Goal: Task Accomplishment & Management: Use online tool/utility

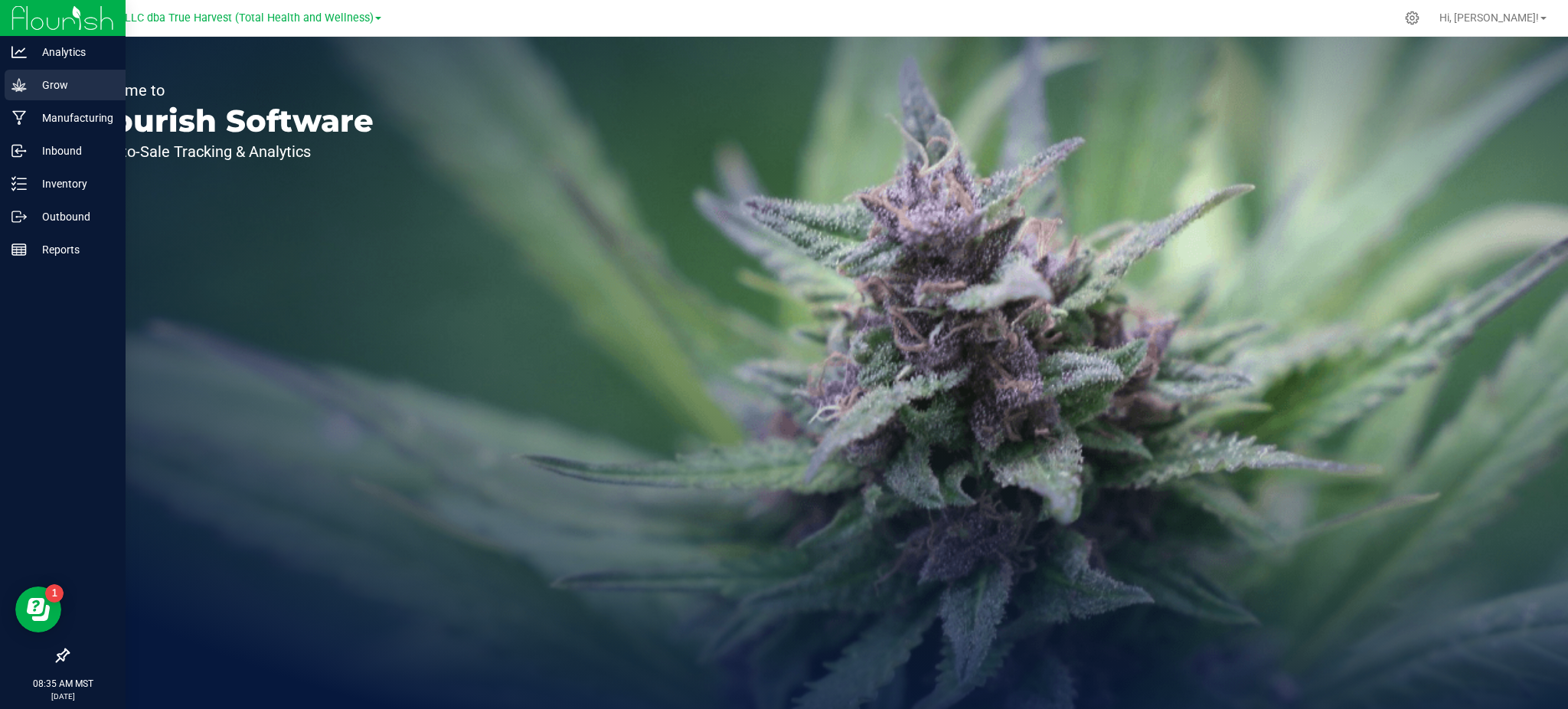
click at [62, 82] on p "Grow" at bounding box center [73, 85] width 92 height 18
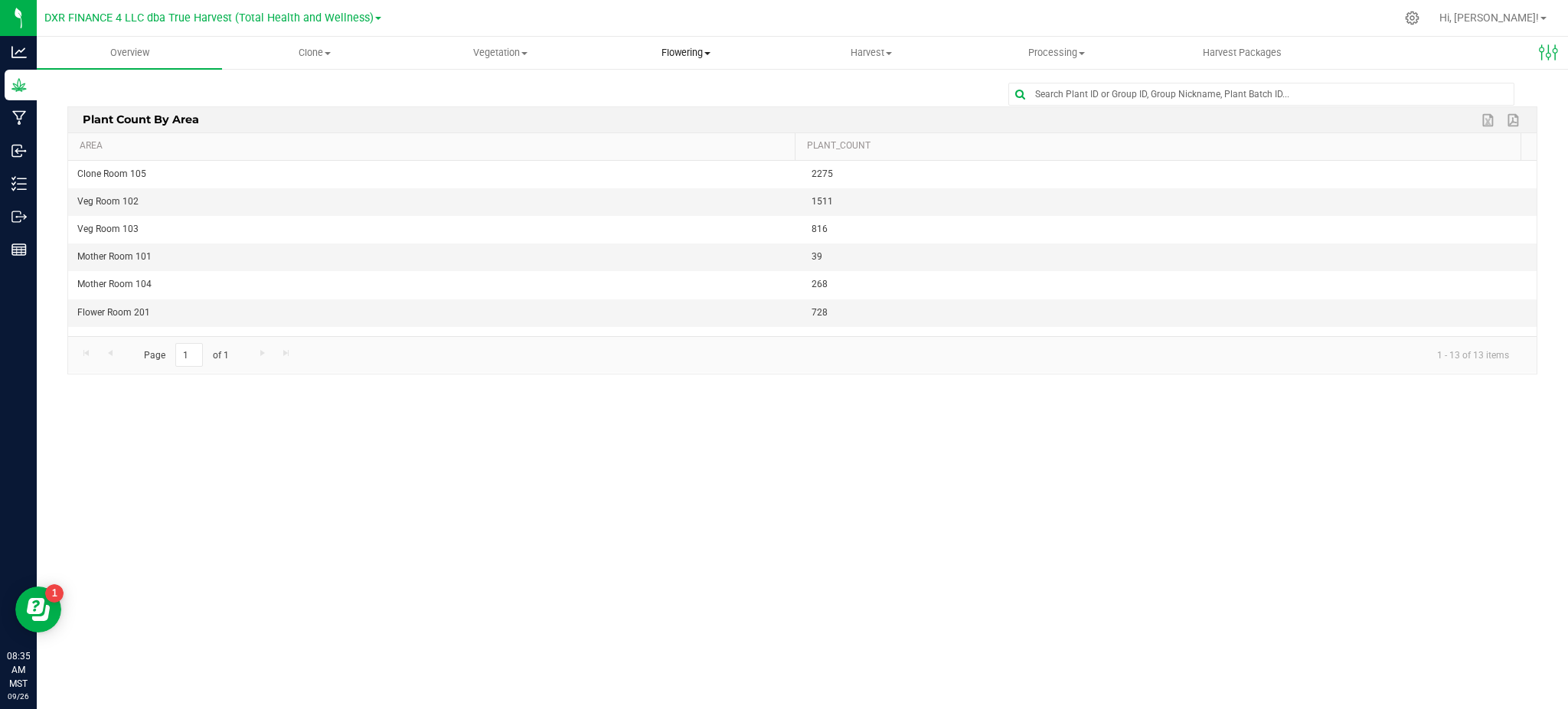
click at [658, 44] on uib-tab-heading "Flowering Create harvest Flowering groups Flowering plants Apply to plants" at bounding box center [685, 53] width 184 height 31
click at [634, 132] on span "Flowering plants" at bounding box center [655, 128] width 124 height 13
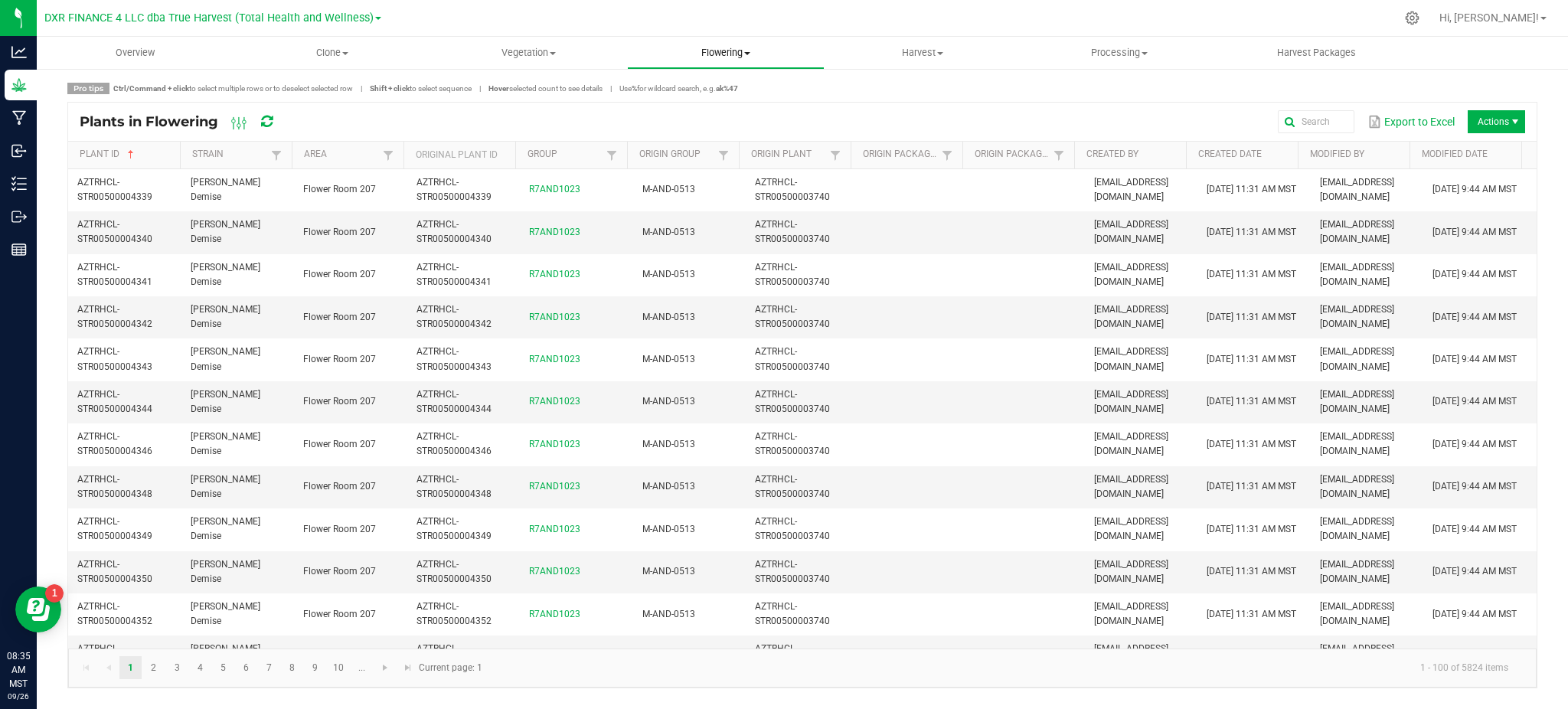
click at [734, 47] on span "Flowering" at bounding box center [725, 53] width 195 height 14
click at [724, 114] on span "Flowering groups" at bounding box center [690, 111] width 127 height 13
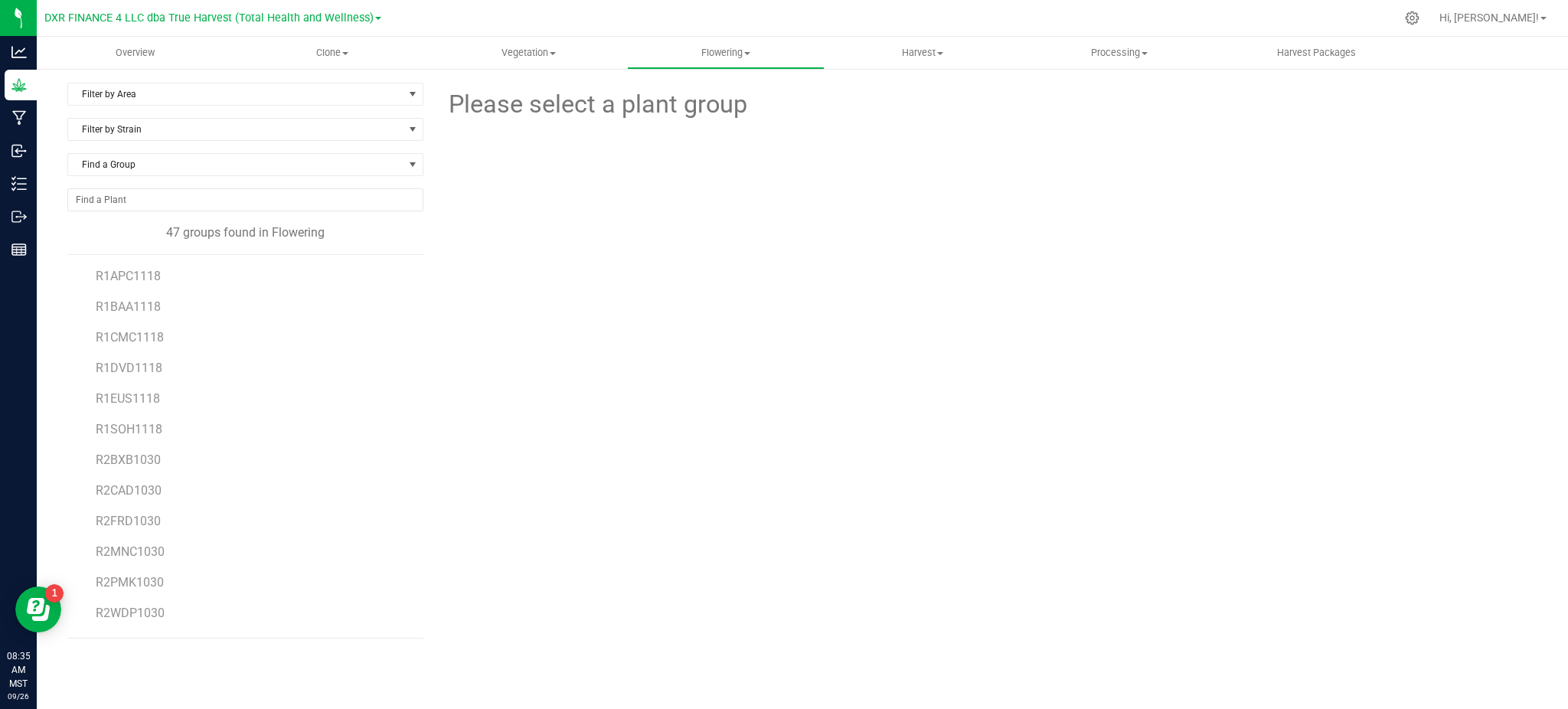
click at [521, 349] on div "Please select a plant group" at bounding box center [986, 360] width 1102 height 555
click at [119, 484] on span "R5GLB1124" at bounding box center [128, 486] width 65 height 15
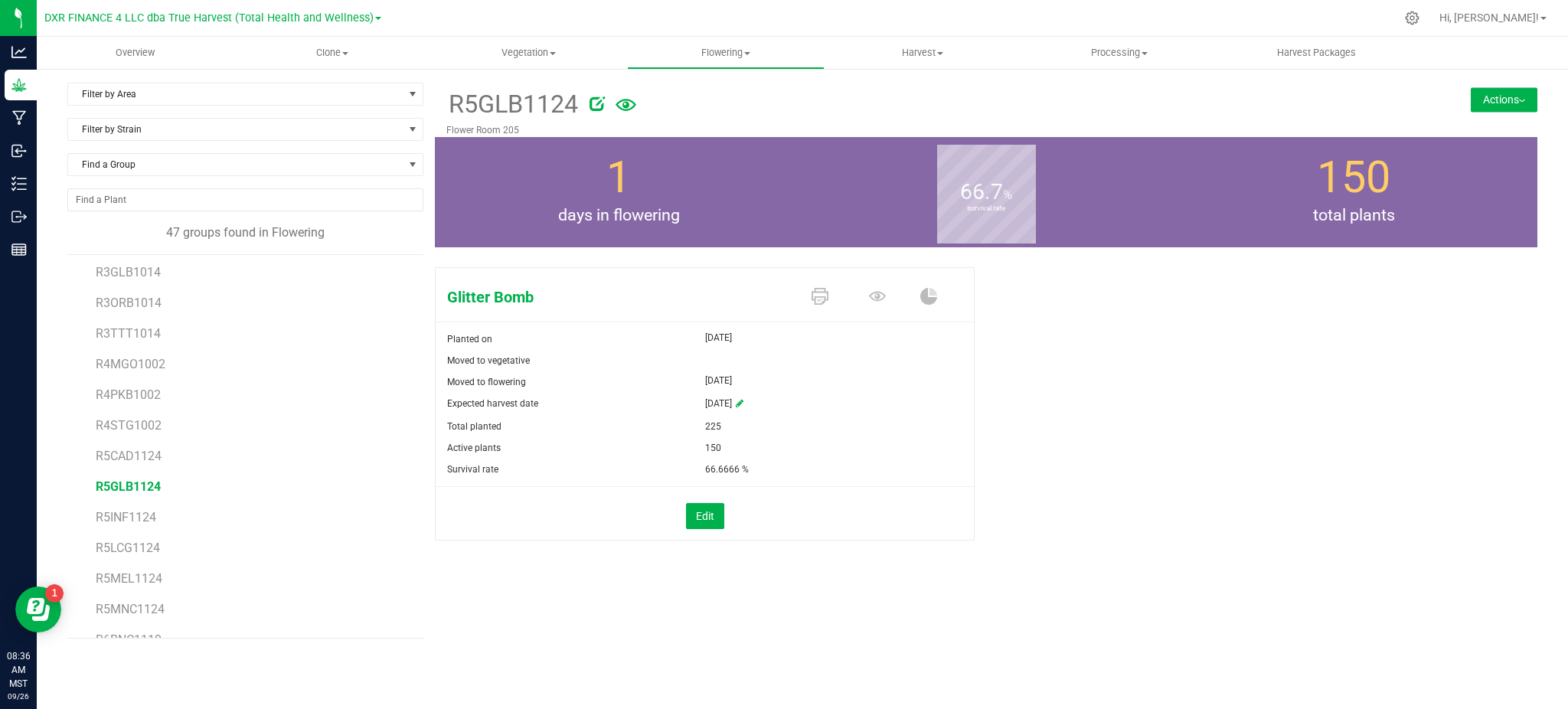
click at [1212, 405] on div "Glitter Bomb Planted on [DATE] Moved to vegetative Moved to flowering [DATE] Ex…" at bounding box center [986, 419] width 1102 height 317
click at [1309, 429] on div "Glitter Bomb Planted on [DATE] Moved to vegetative Moved to flowering [DATE] Ex…" at bounding box center [986, 419] width 1102 height 317
click at [1197, 391] on div "Glitter Bomb Planted on [DATE] Moved to vegetative Moved to flowering [DATE] Ex…" at bounding box center [986, 419] width 1102 height 317
click at [1483, 99] on button "Actions" at bounding box center [1503, 100] width 67 height 25
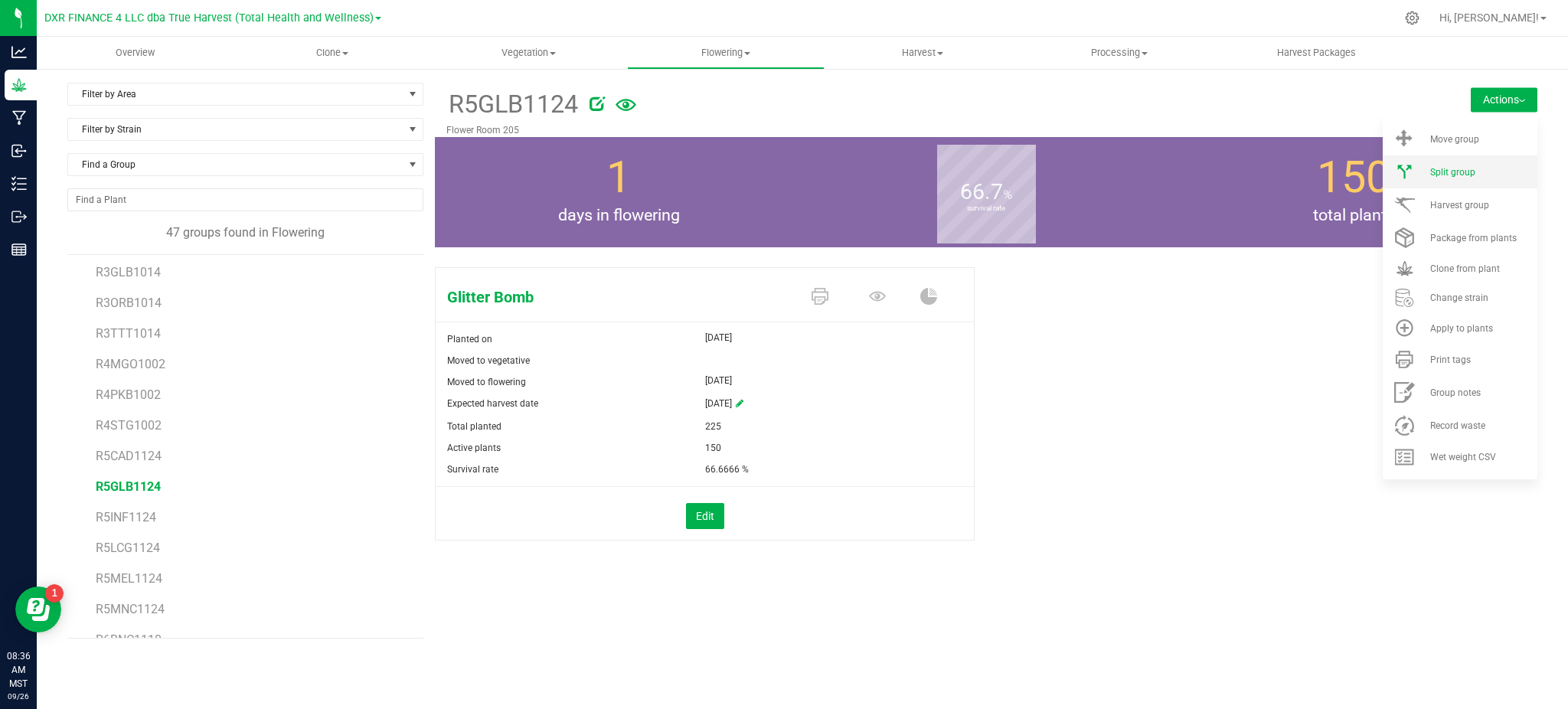
click at [1441, 163] on li "Split group" at bounding box center [1459, 171] width 154 height 33
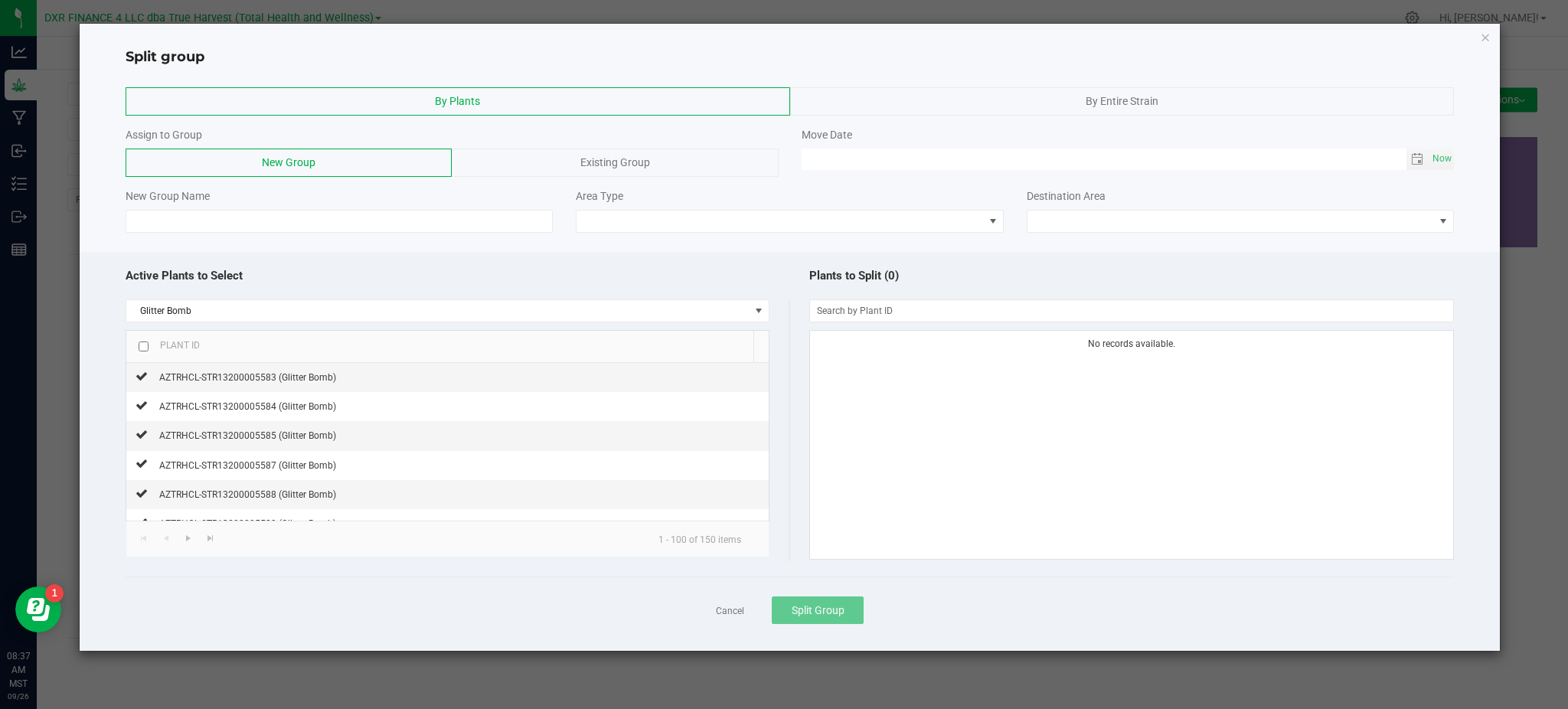
click at [363, 591] on div "Cancel Split Group" at bounding box center [789, 609] width 1328 height 67
click at [389, 596] on div "Cancel Split Group" at bounding box center [789, 609] width 1328 height 67
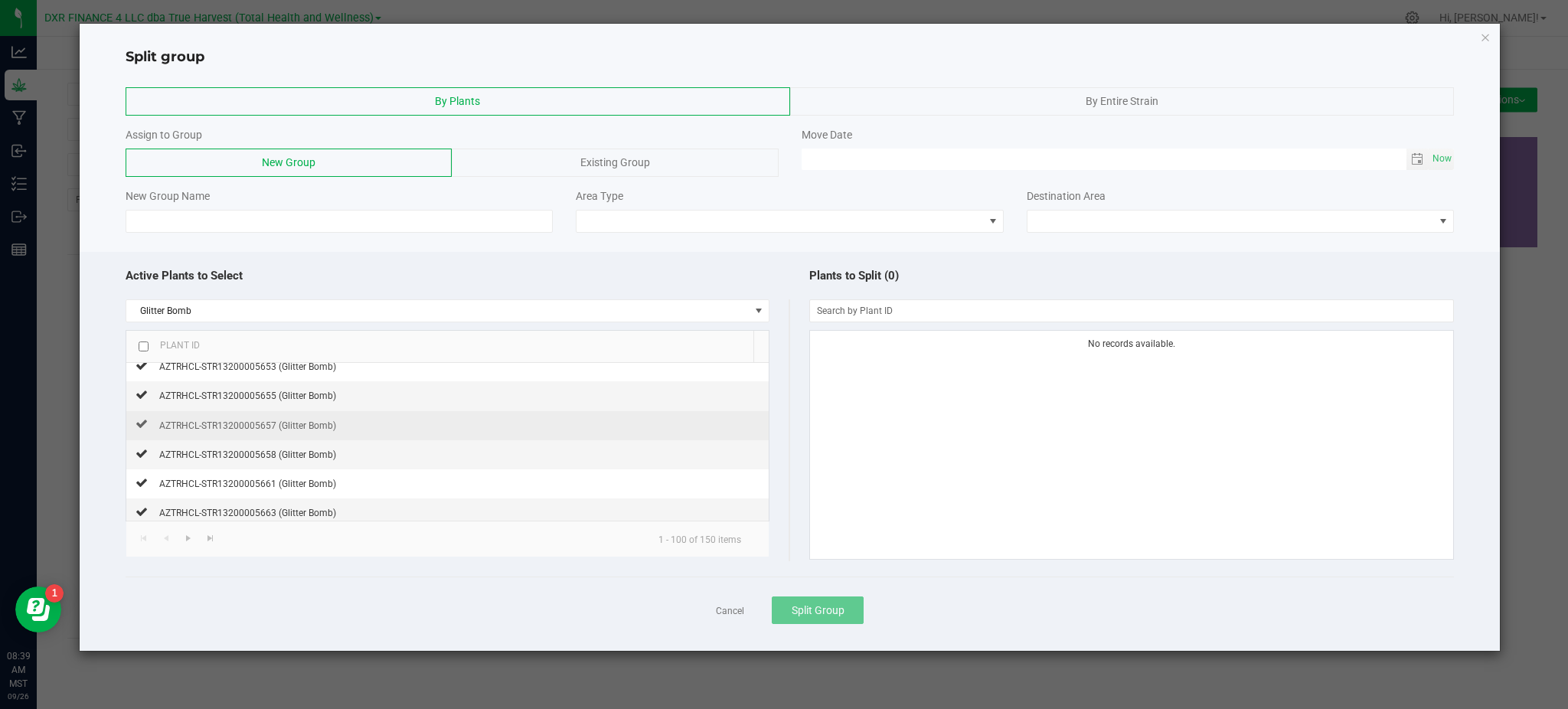
scroll to position [1224, 0]
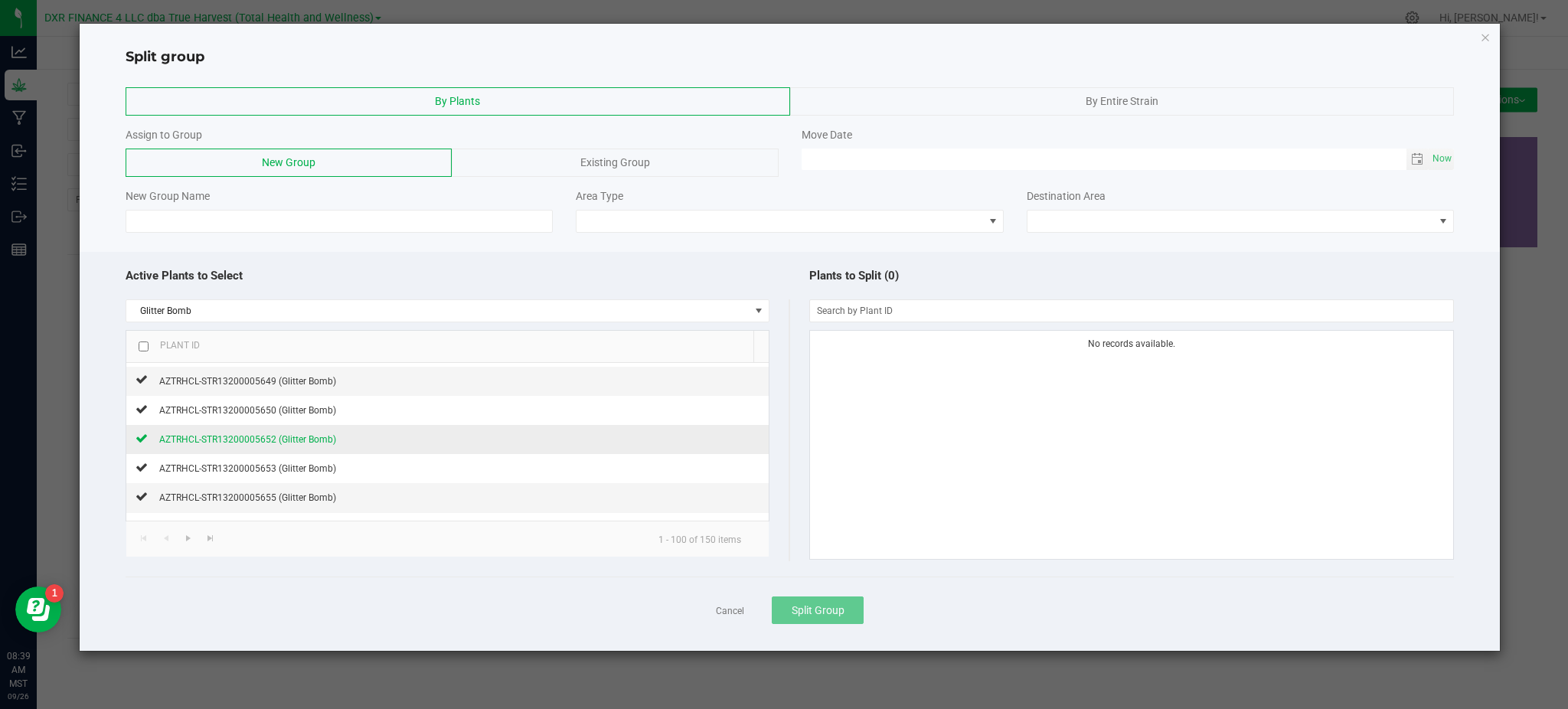
click at [292, 439] on span "AZTRHCL-STR13200005652 (Glitter Bomb)" at bounding box center [247, 439] width 177 height 11
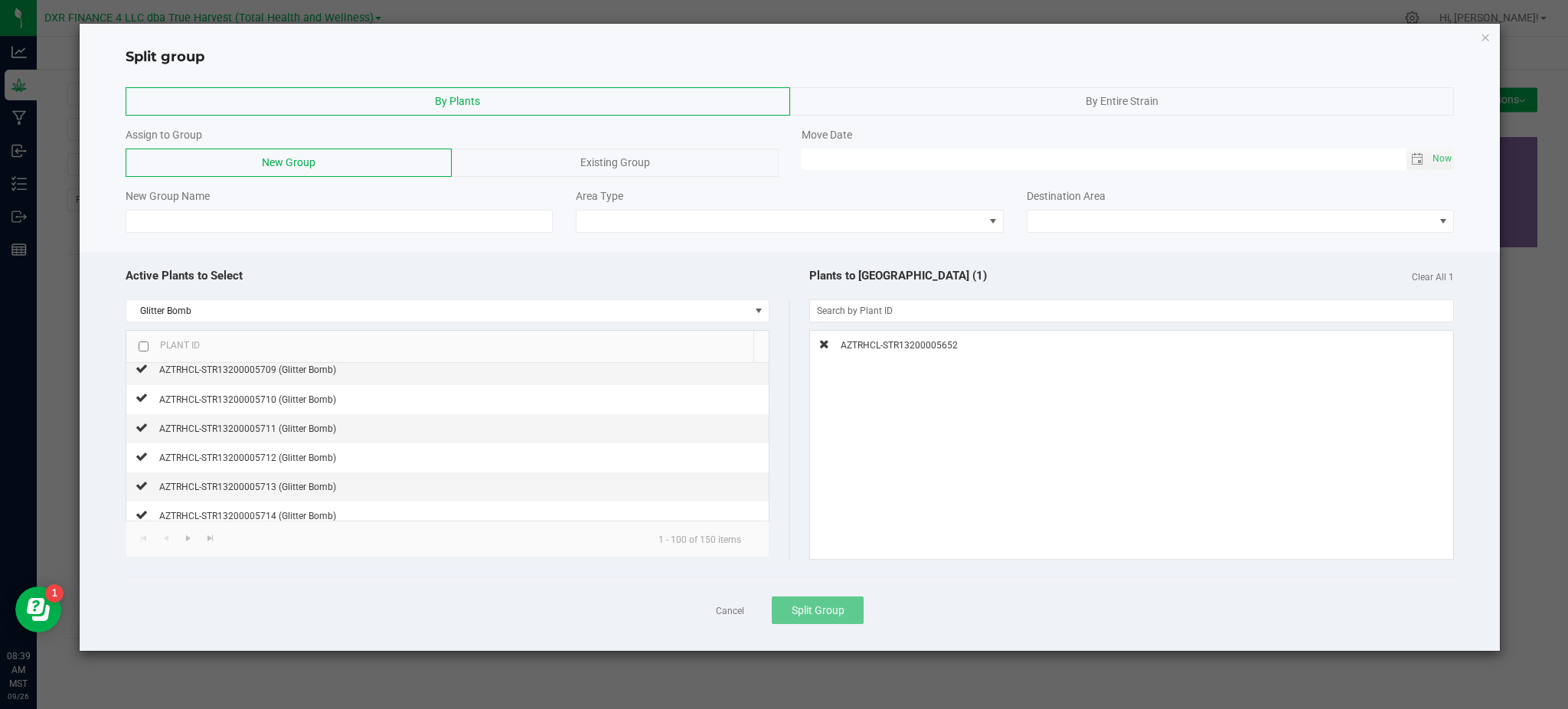
scroll to position [2245, 0]
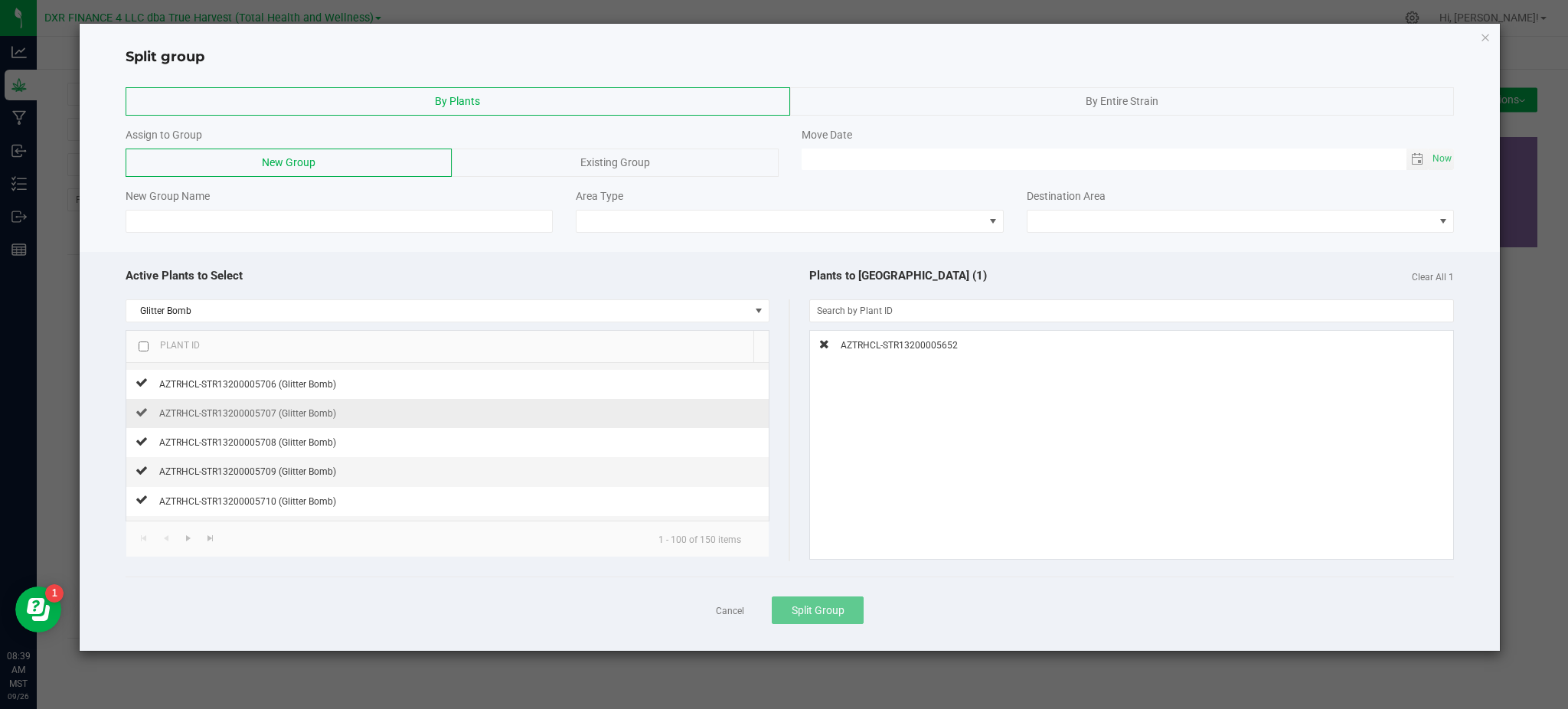
click at [341, 417] on td "AZTRHCL-STR13200005707 (Glitter Bomb)" at bounding box center [446, 413] width 641 height 29
click at [309, 419] on span "AZTRHCL-STR13200005707 (Glitter Bomb)" at bounding box center [247, 413] width 177 height 11
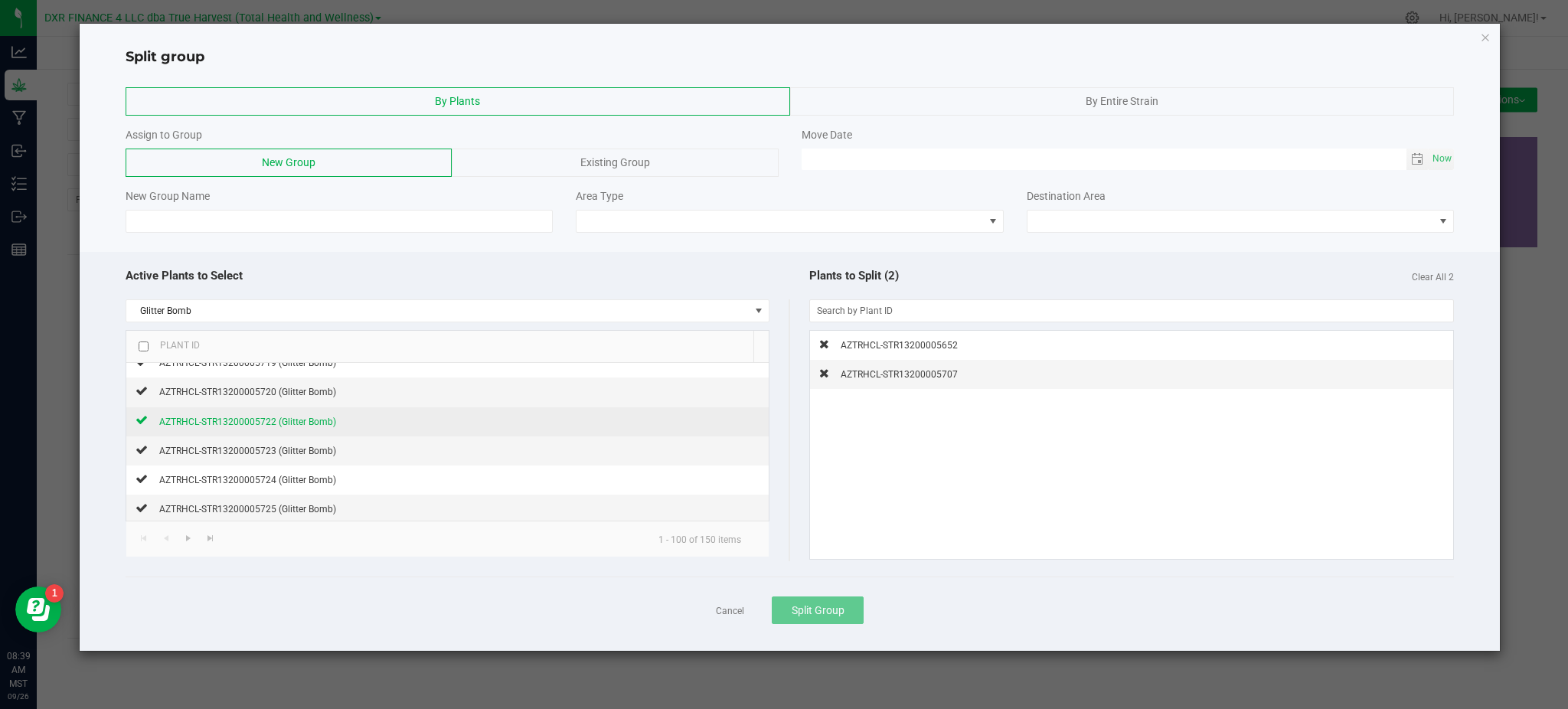
scroll to position [2652, 0]
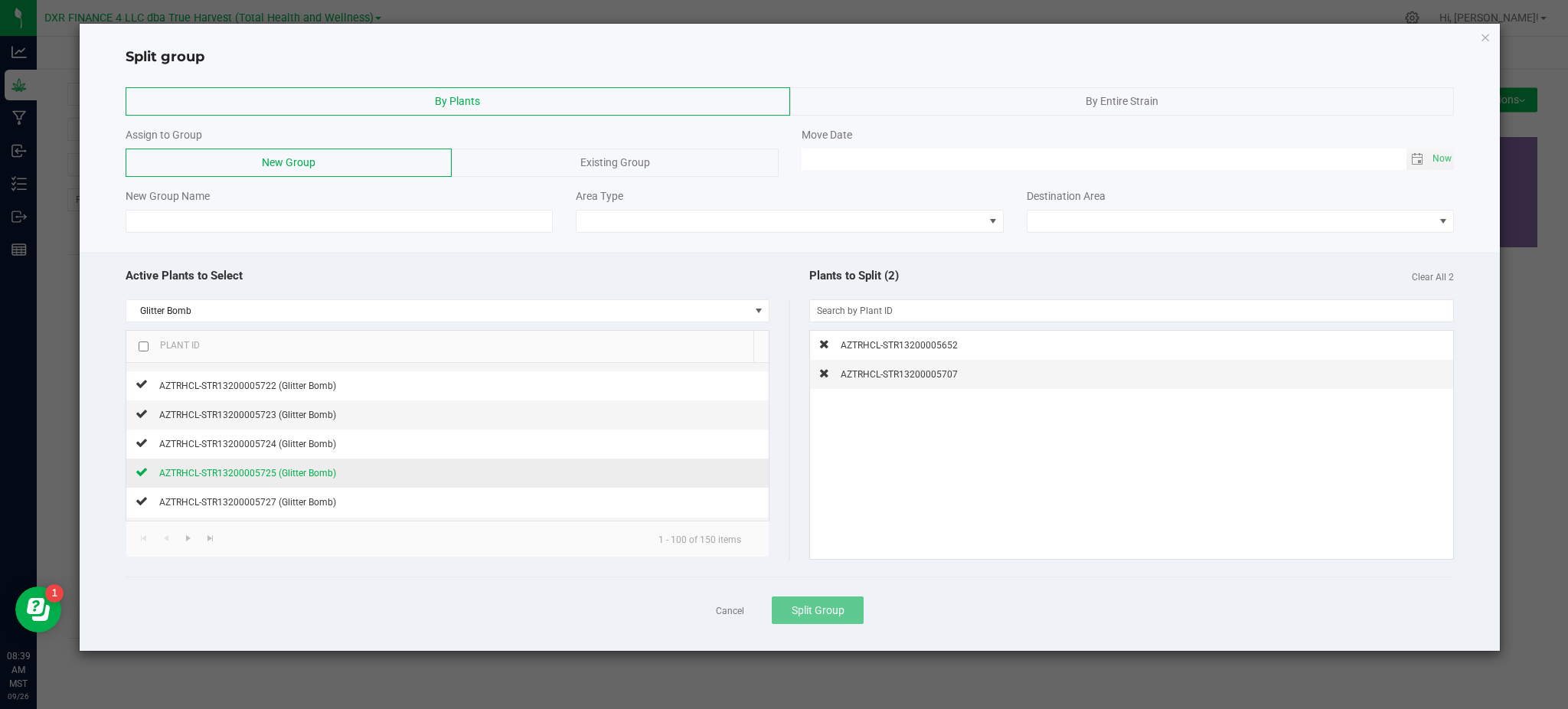
click at [284, 477] on span "AZTRHCL-STR13200005725 (Glitter Bomb)" at bounding box center [247, 473] width 177 height 11
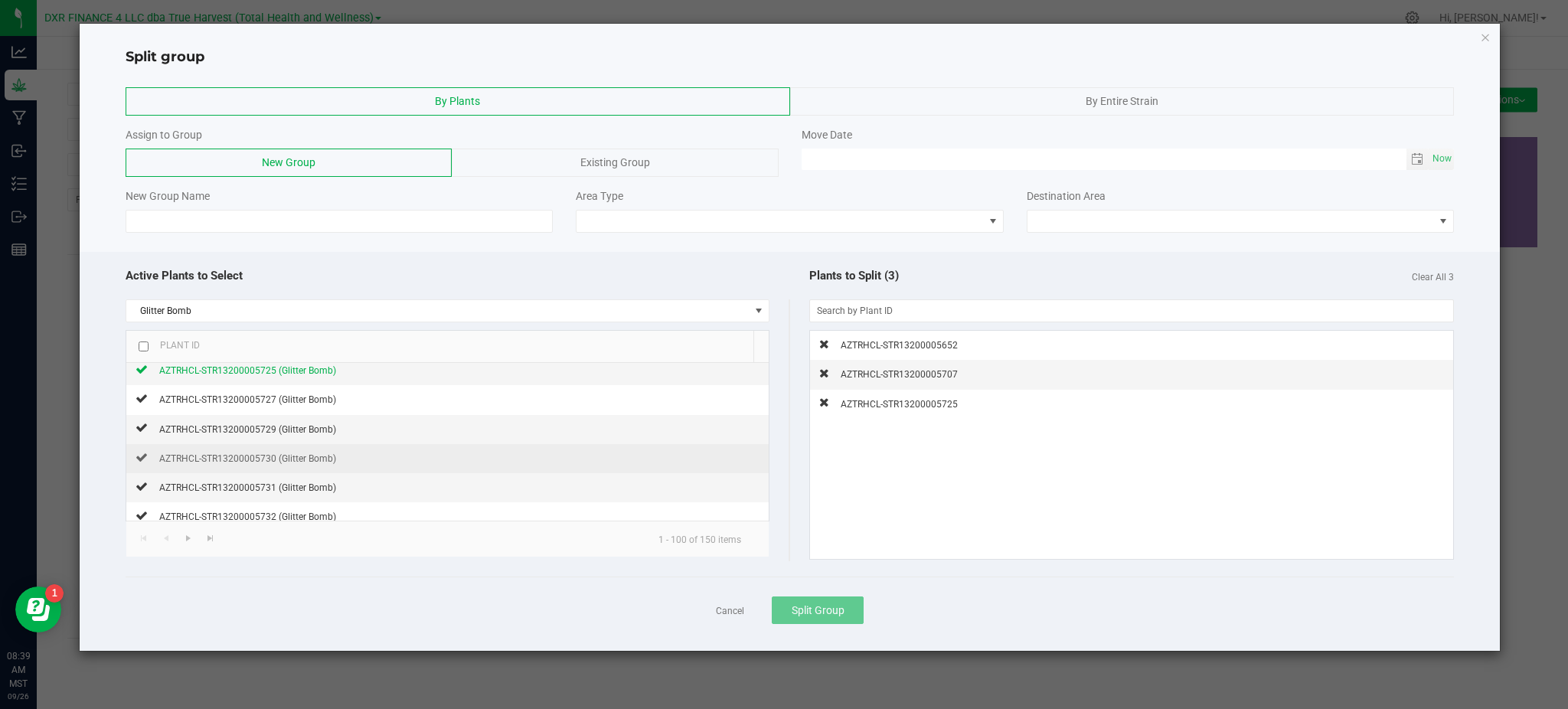
scroll to position [2771, 0]
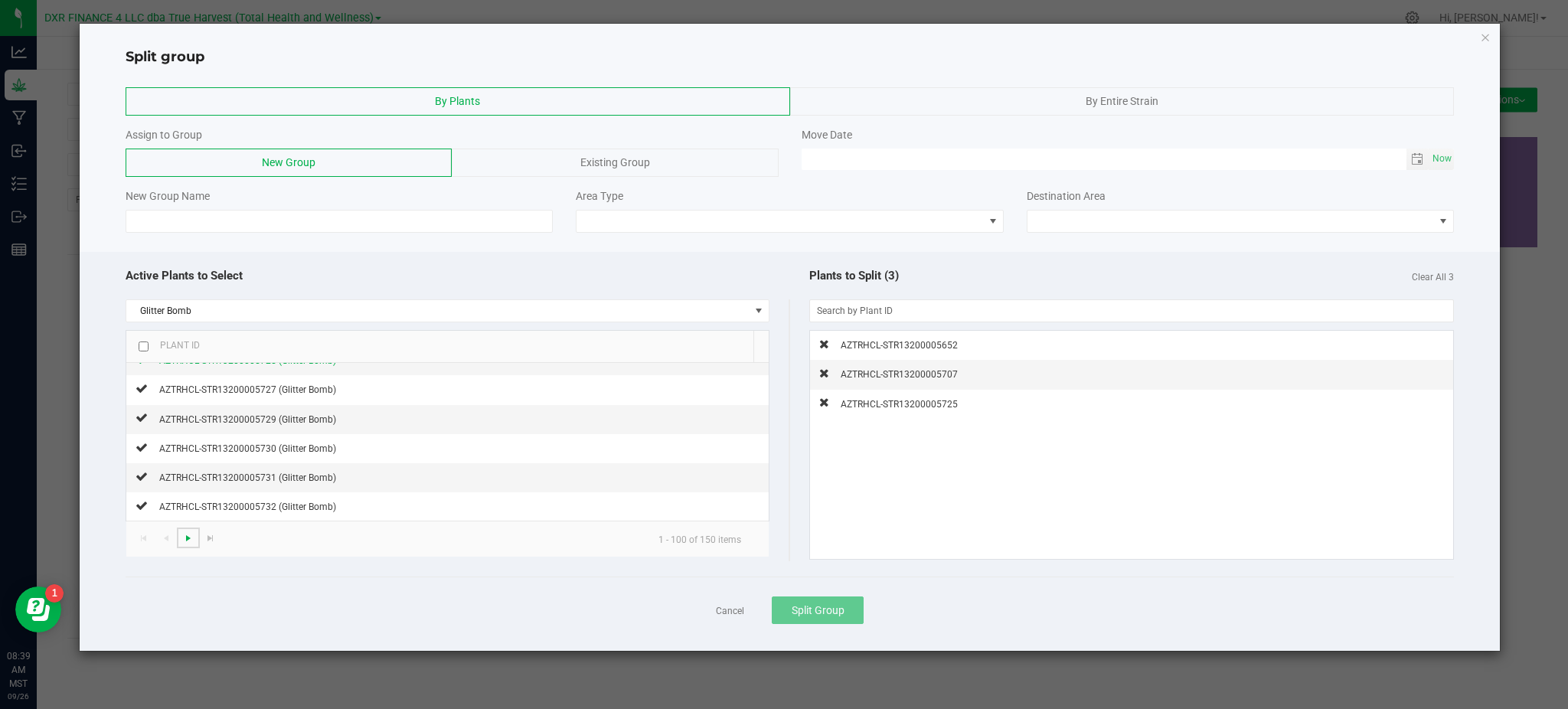
click at [185, 533] on span "Go to the next page" at bounding box center [188, 538] width 12 height 12
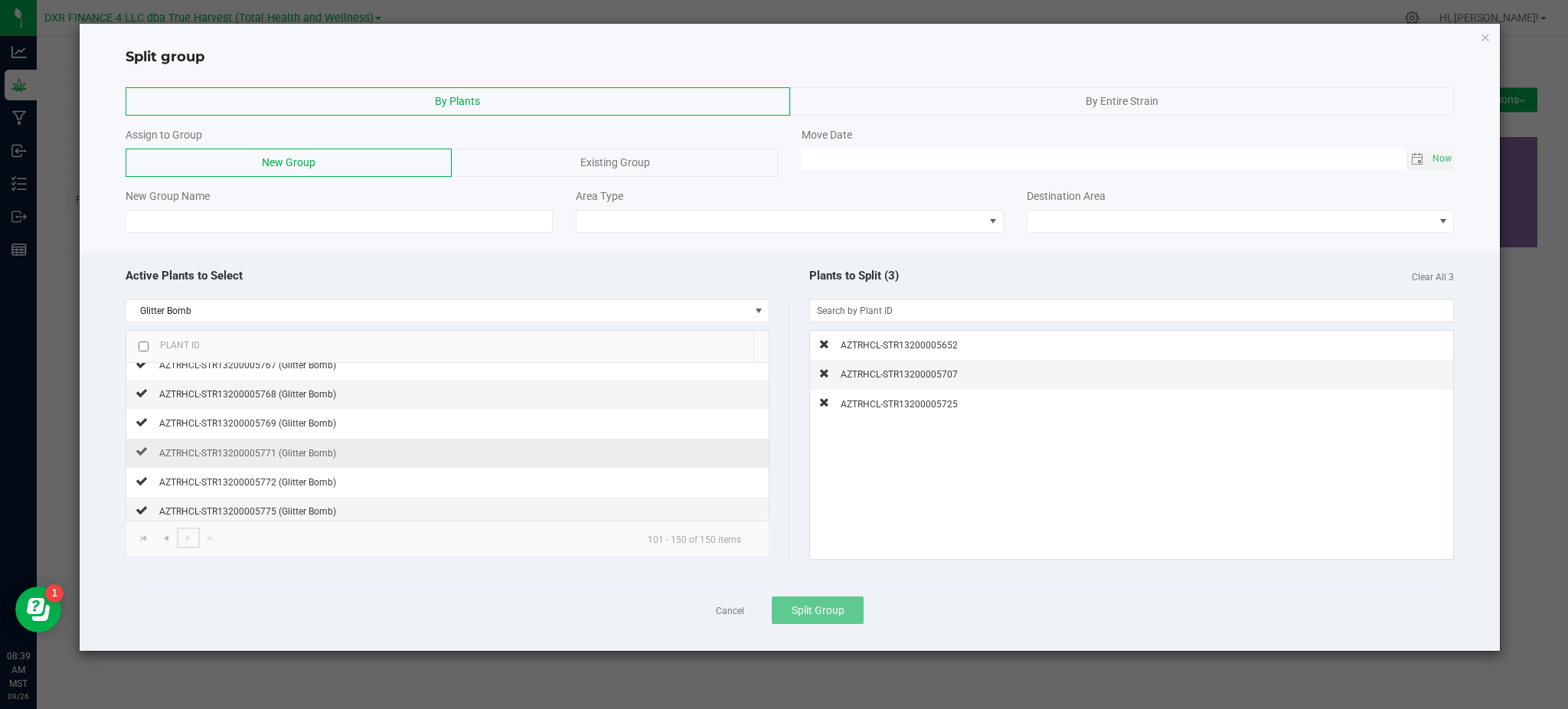
scroll to position [612, 0]
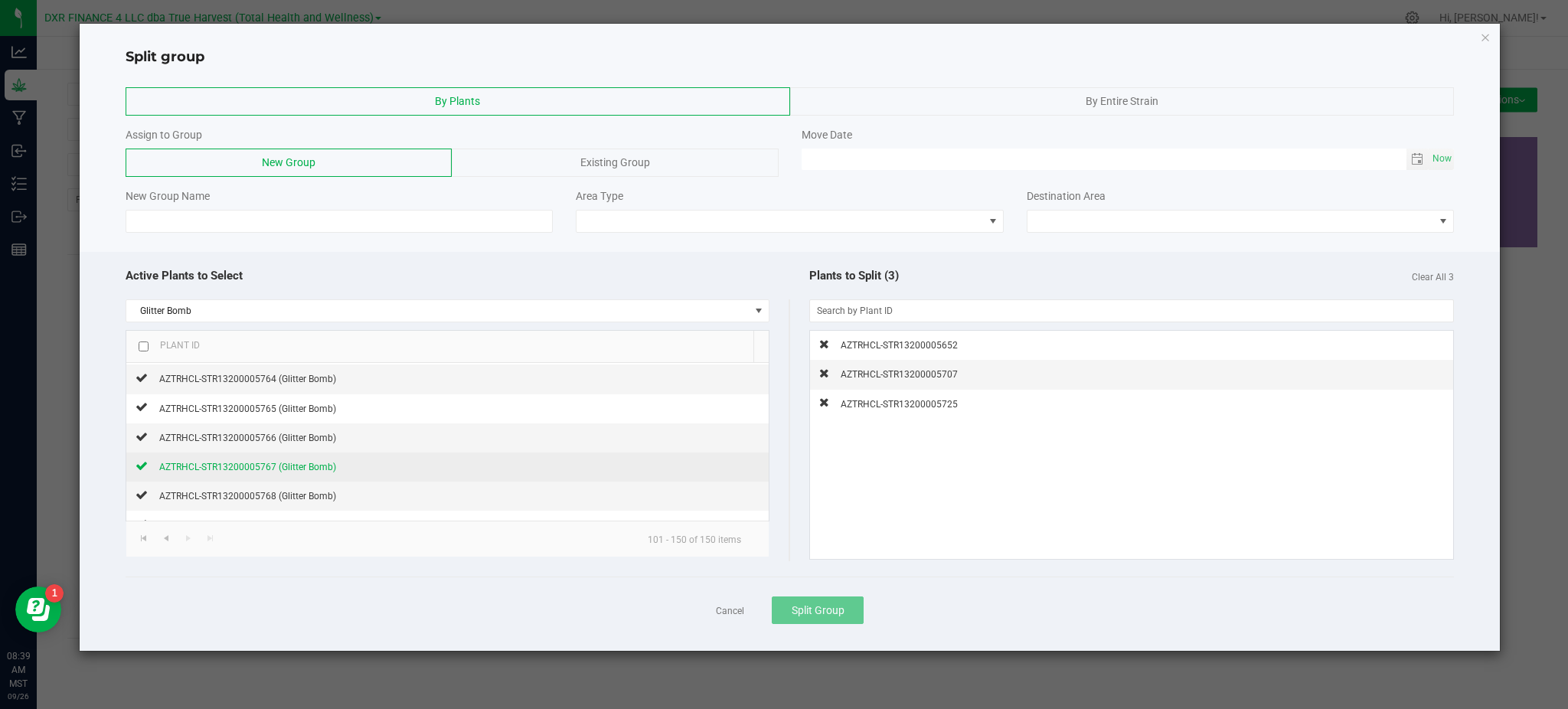
click at [286, 472] on span "AZTRHCL-STR13200005767 (Glitter Bomb)" at bounding box center [247, 467] width 177 height 11
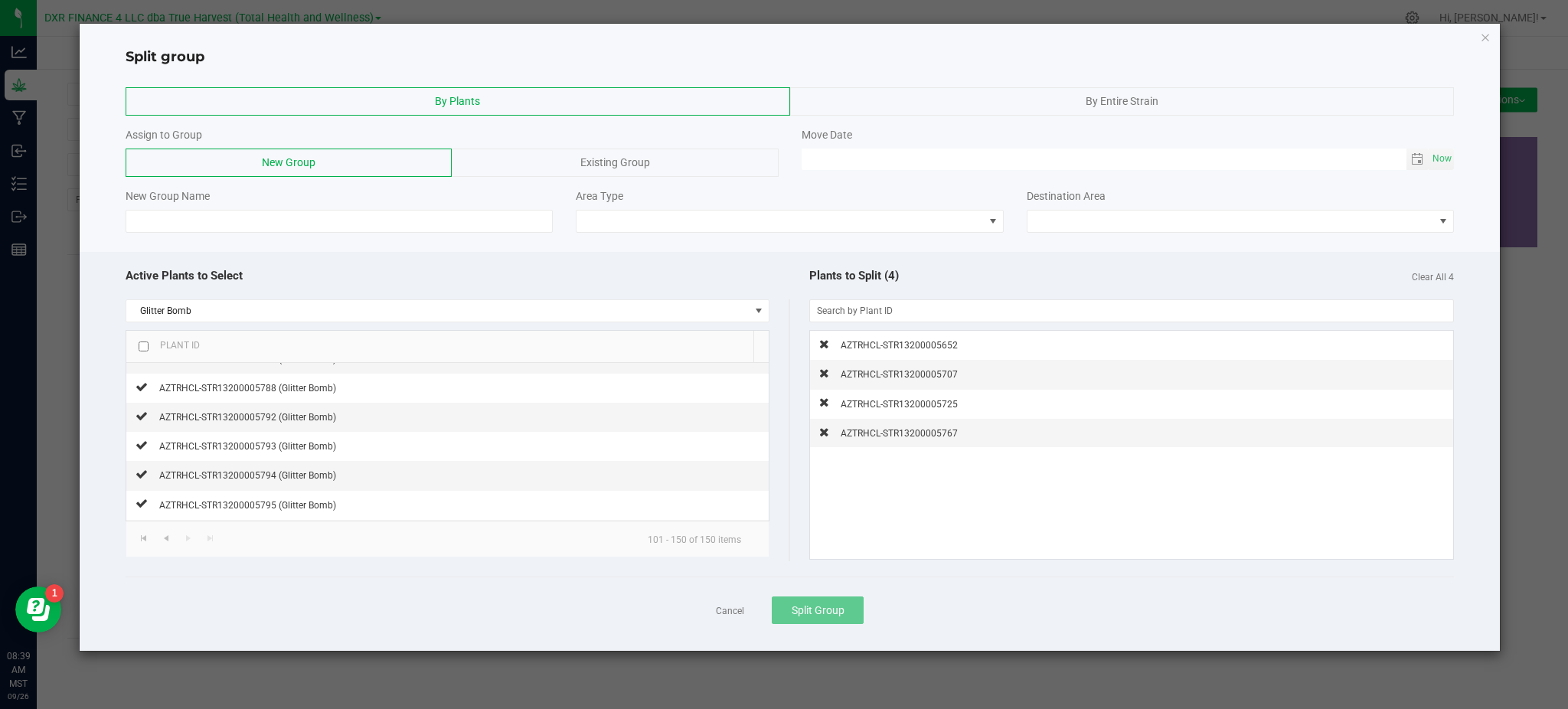
scroll to position [1224, 0]
click at [324, 416] on span "AZTRHCL-STR13200005796 (Glitter Bomb)" at bounding box center [247, 410] width 177 height 11
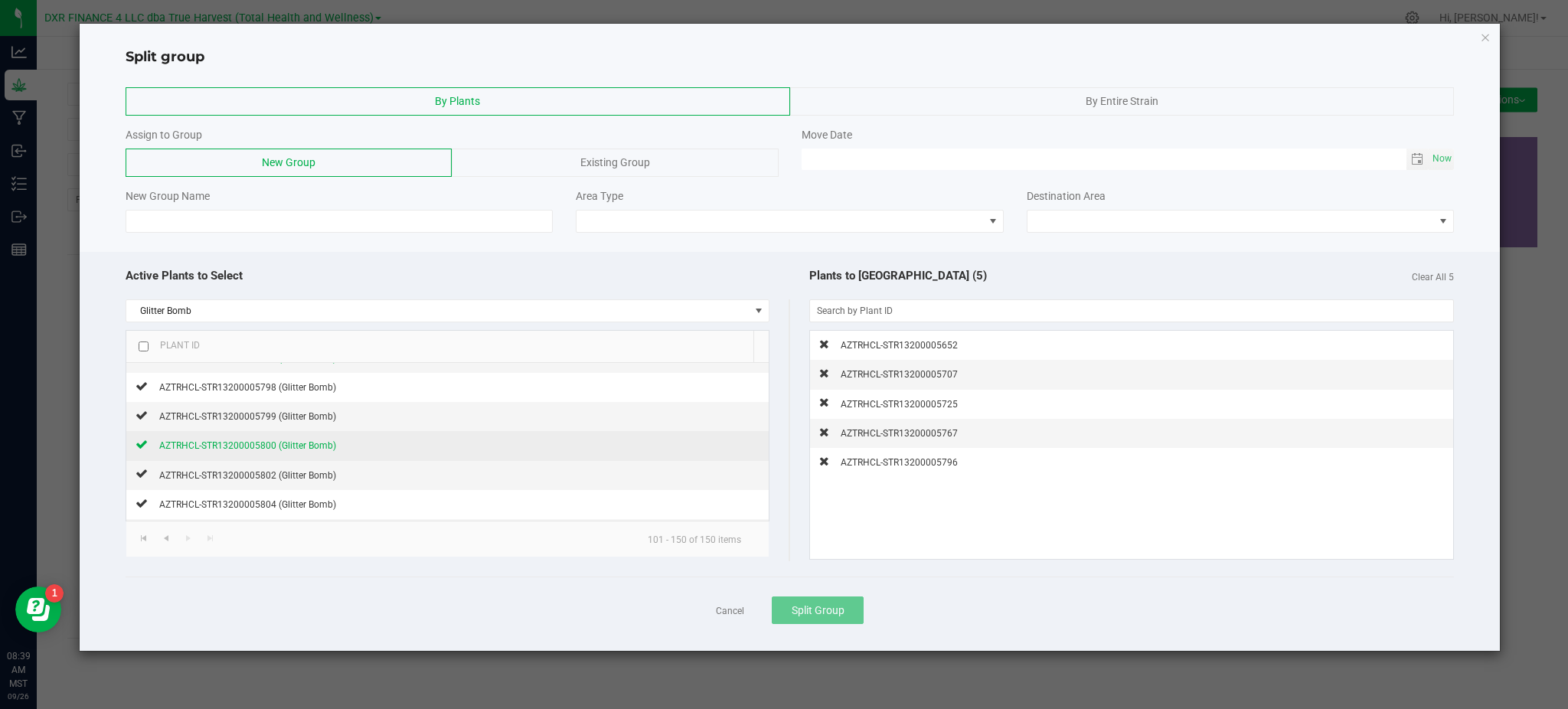
scroll to position [1306, 0]
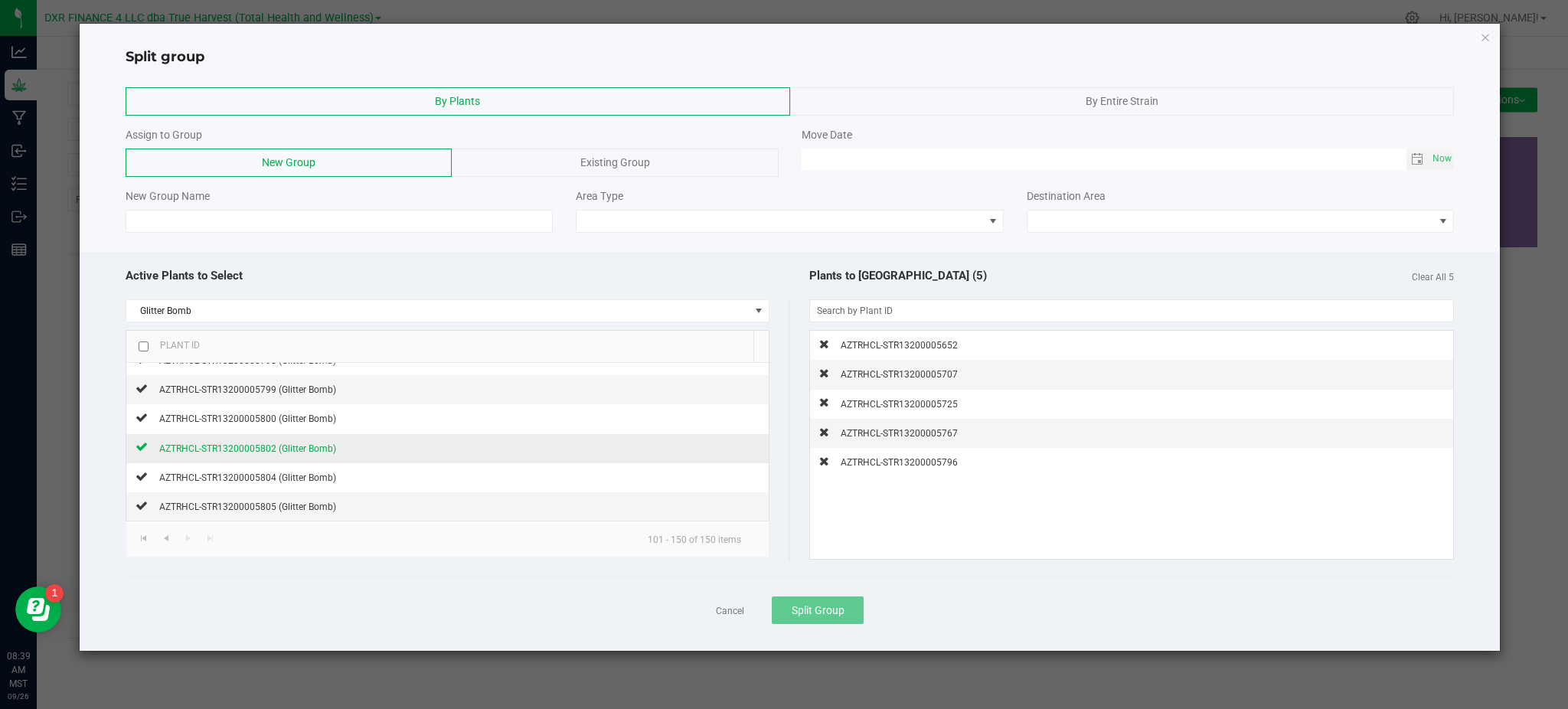
click at [296, 451] on span "AZTRHCL-STR13200005802 (Glitter Bomb)" at bounding box center [247, 449] width 177 height 11
click at [296, 224] on input at bounding box center [339, 221] width 427 height 23
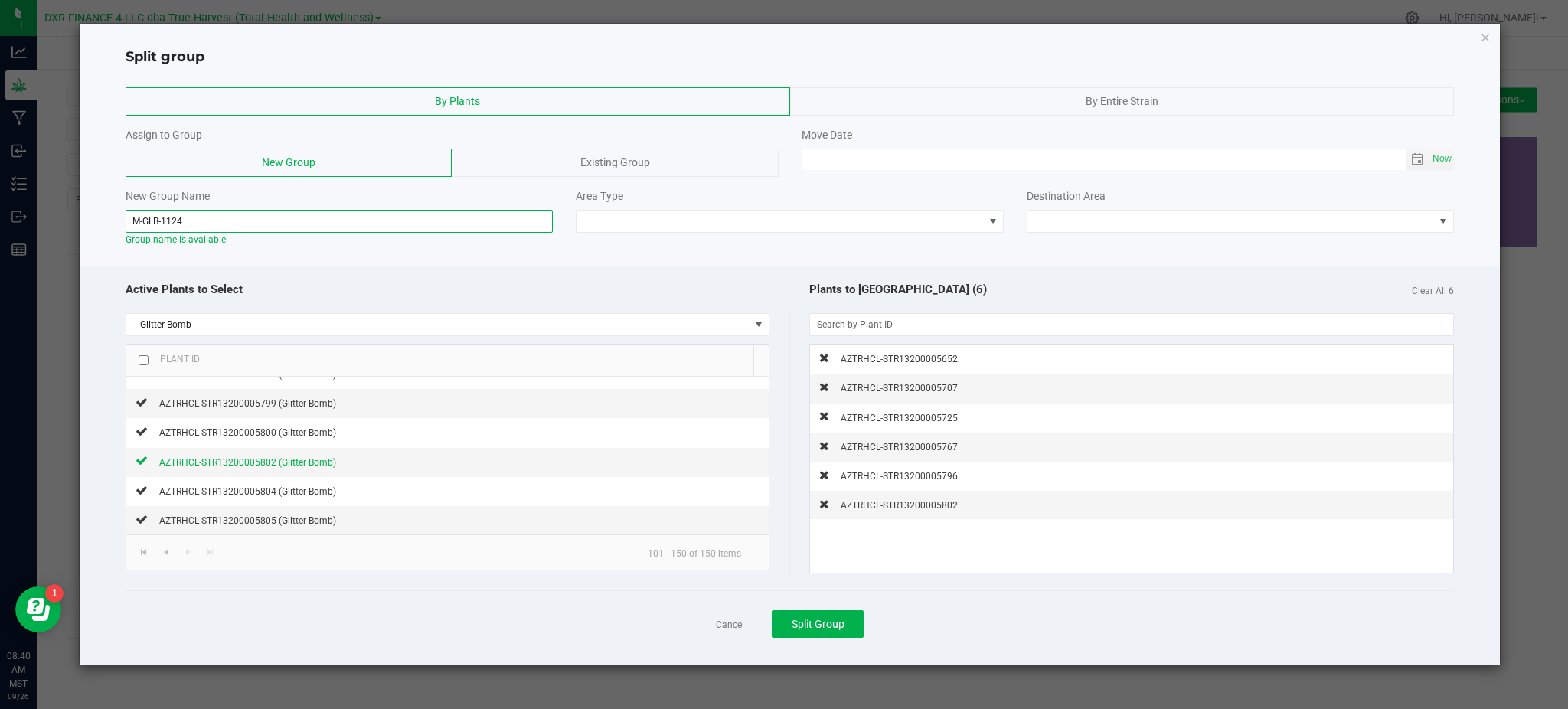
type input "M-GLB-1124"
click at [474, 266] on div "By Plants By Entire Strain Assign to Group New Group Existing Group Move Date N…" at bounding box center [790, 366] width 1420 height 598
click at [684, 277] on div "Active Plants to Select" at bounding box center [457, 290] width 664 height 33
click at [908, 224] on span at bounding box center [779, 221] width 406 height 22
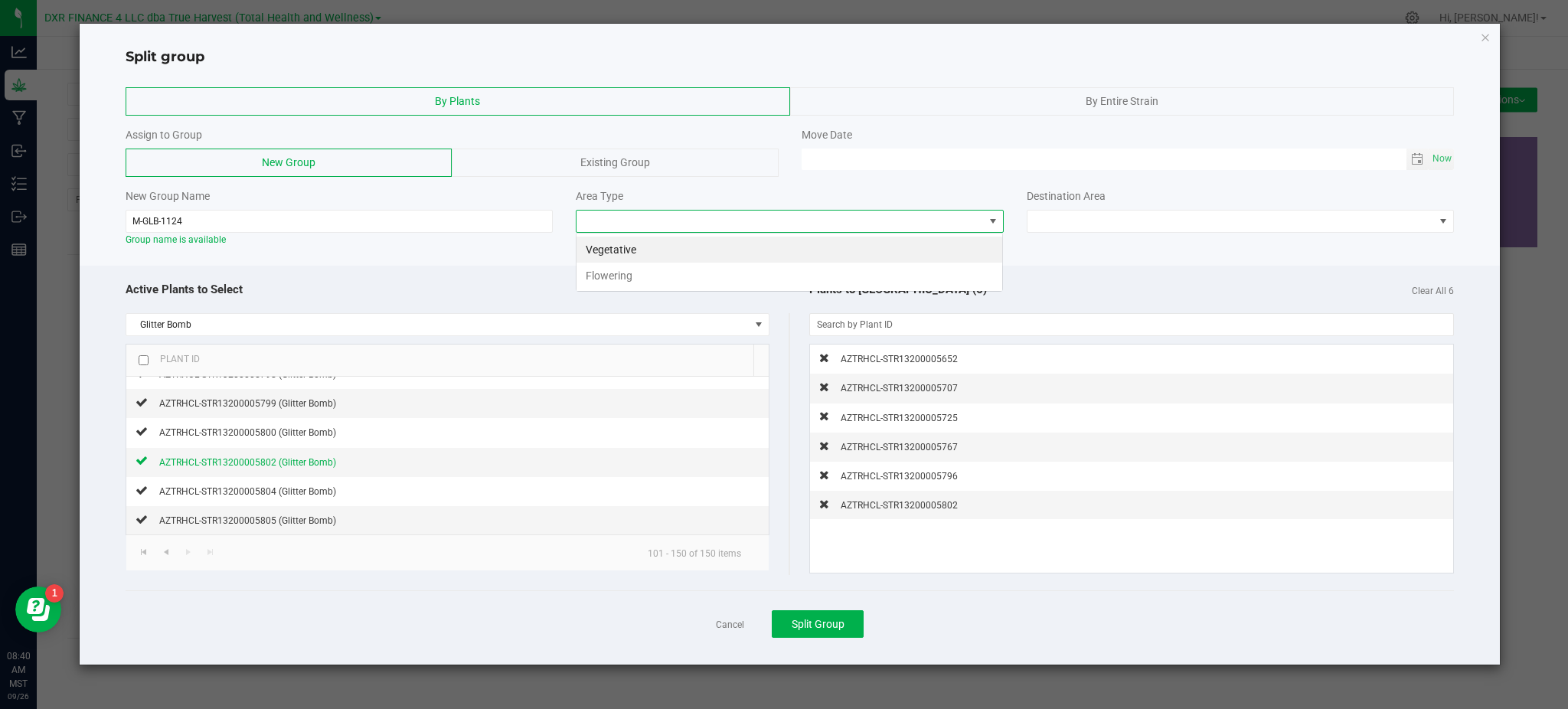
scroll to position [23, 427]
click at [643, 273] on li "Flowering" at bounding box center [789, 276] width 426 height 26
click at [619, 221] on span "Flowering" at bounding box center [779, 221] width 406 height 22
click at [630, 249] on li "Vegetative" at bounding box center [789, 250] width 426 height 26
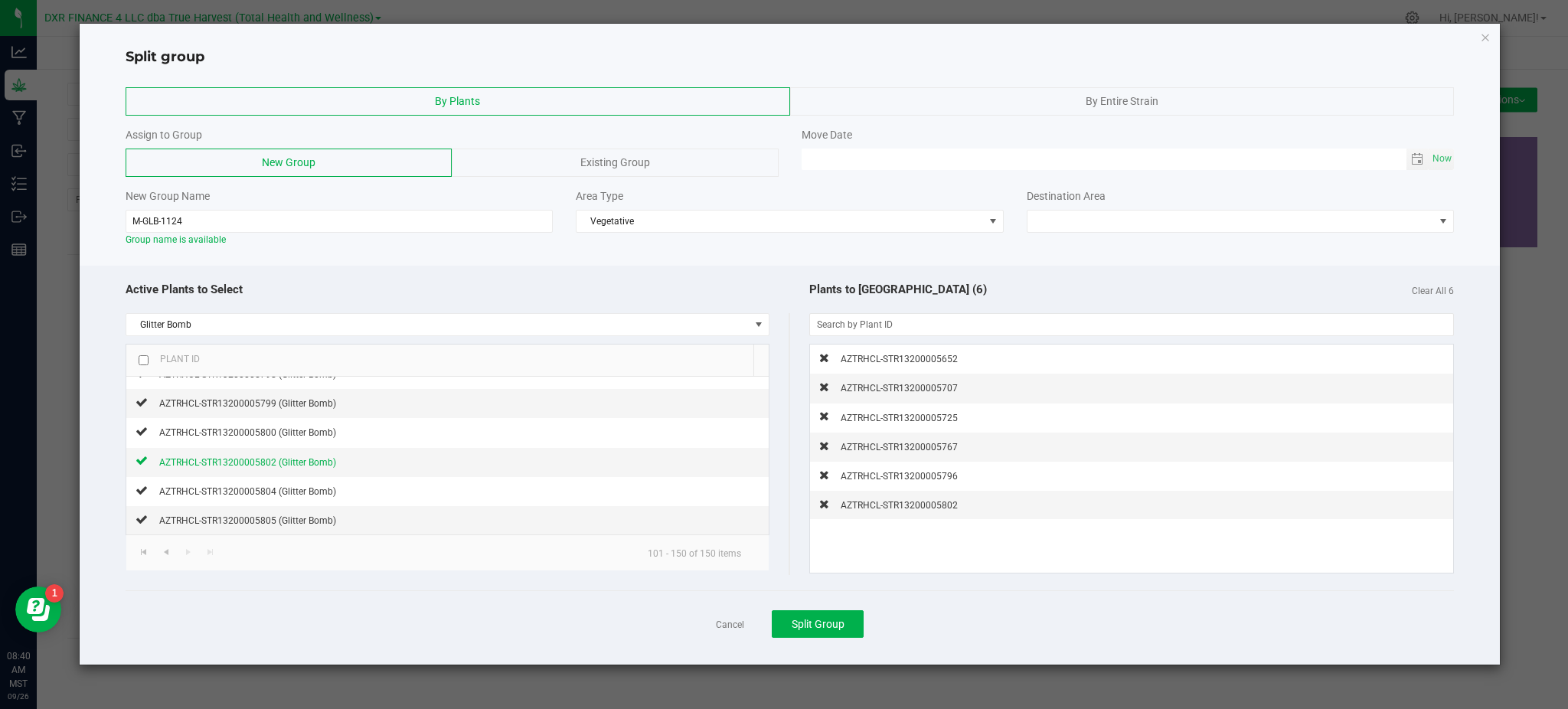
drag, startPoint x: 511, startPoint y: 273, endPoint x: 854, endPoint y: 268, distance: 343.0
click at [515, 273] on div "Active Plants to Select" at bounding box center [457, 290] width 664 height 33
click at [1178, 236] on div "New Group Name M-GLB-1124 Group name is available Area Type Vegetative Destinat…" at bounding box center [789, 217] width 1351 height 58
click at [1154, 224] on span at bounding box center [1230, 221] width 406 height 22
click at [1117, 252] on li "Veg Room 102" at bounding box center [1240, 250] width 426 height 26
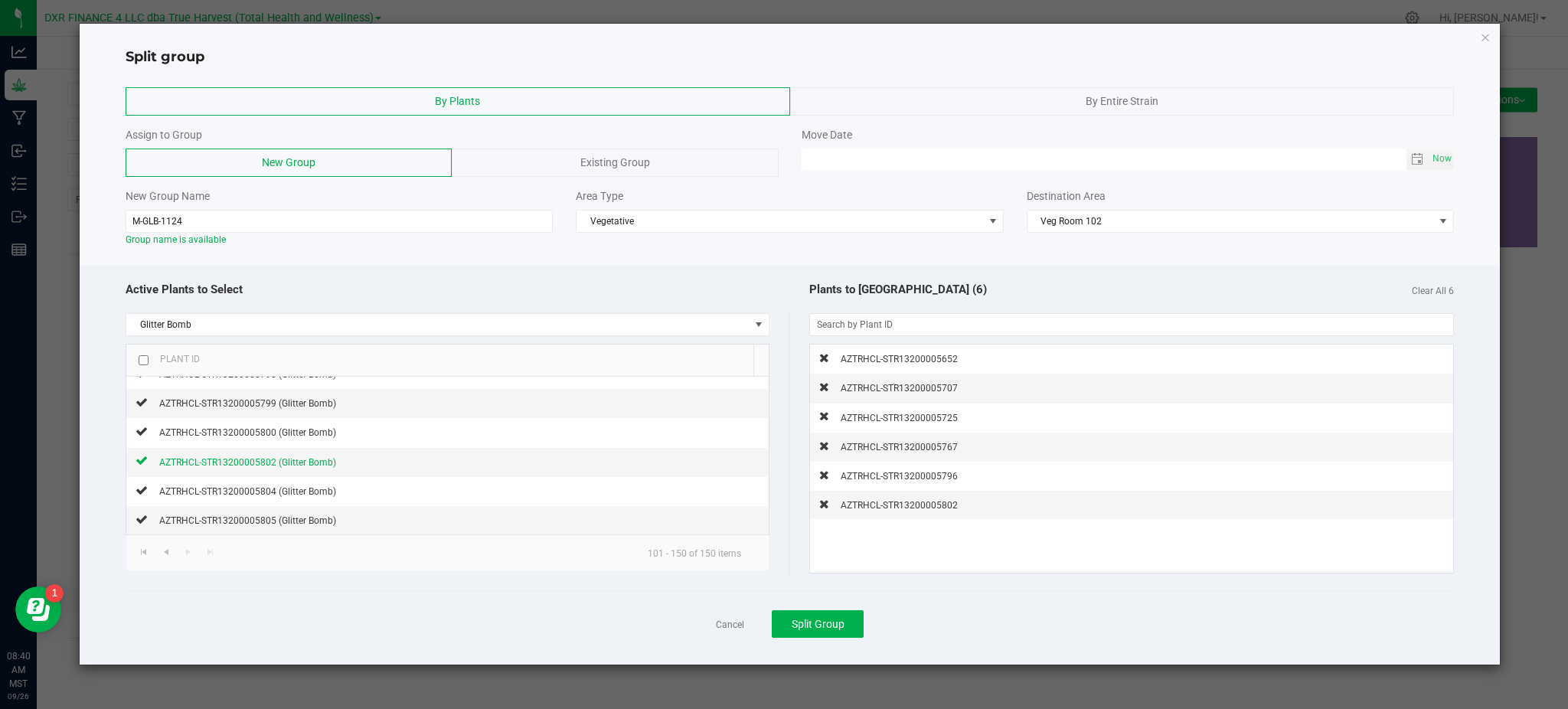
drag, startPoint x: 1058, startPoint y: 258, endPoint x: 1234, endPoint y: 196, distance: 186.6
click at [1059, 258] on div at bounding box center [790, 260] width 1420 height 12
click at [1412, 157] on span "Toggle calendar" at bounding box center [1417, 159] width 12 height 12
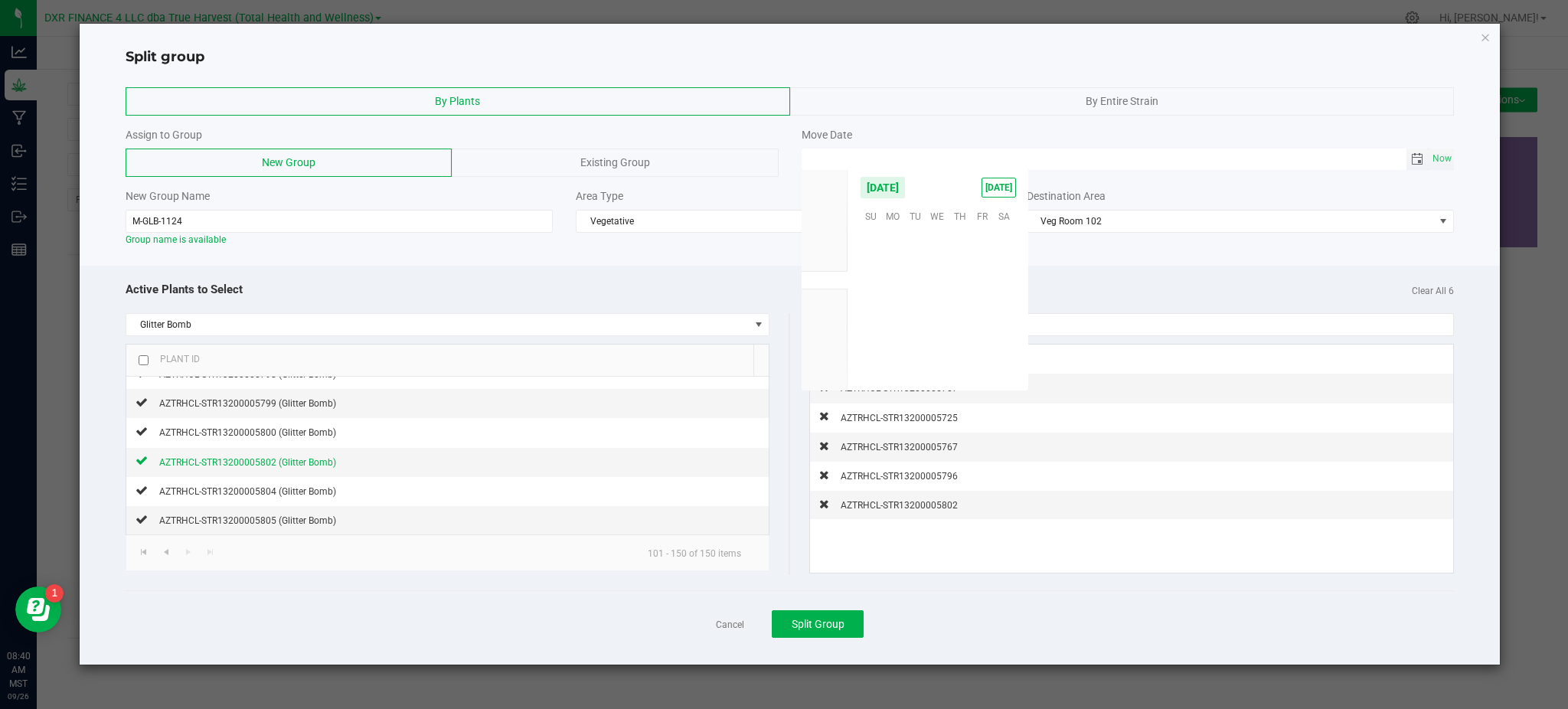
scroll to position [248261, 0]
drag, startPoint x: 960, startPoint y: 308, endPoint x: 1095, endPoint y: 252, distance: 146.2
click at [961, 306] on span "25" at bounding box center [960, 310] width 22 height 24
type input "[DATE] 12:00 AM"
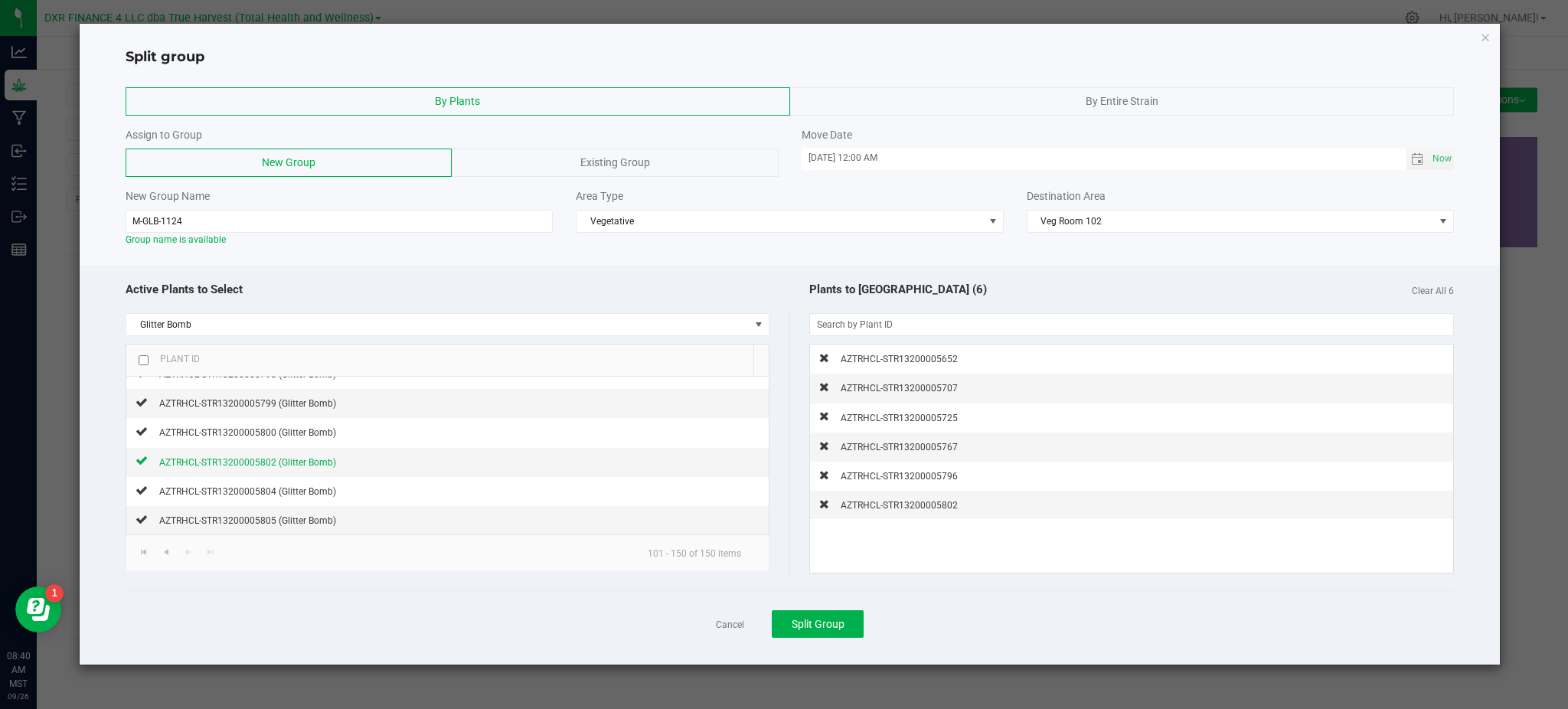
click at [1146, 288] on div "Plants to [GEOGRAPHIC_DATA] (6) Clear All 6" at bounding box center [1122, 290] width 664 height 33
click at [941, 631] on div "Cancel Split Group" at bounding box center [789, 623] width 1328 height 67
drag, startPoint x: 830, startPoint y: 628, endPoint x: 880, endPoint y: 617, distance: 51.2
click at [831, 628] on span "Split Group" at bounding box center [817, 624] width 53 height 12
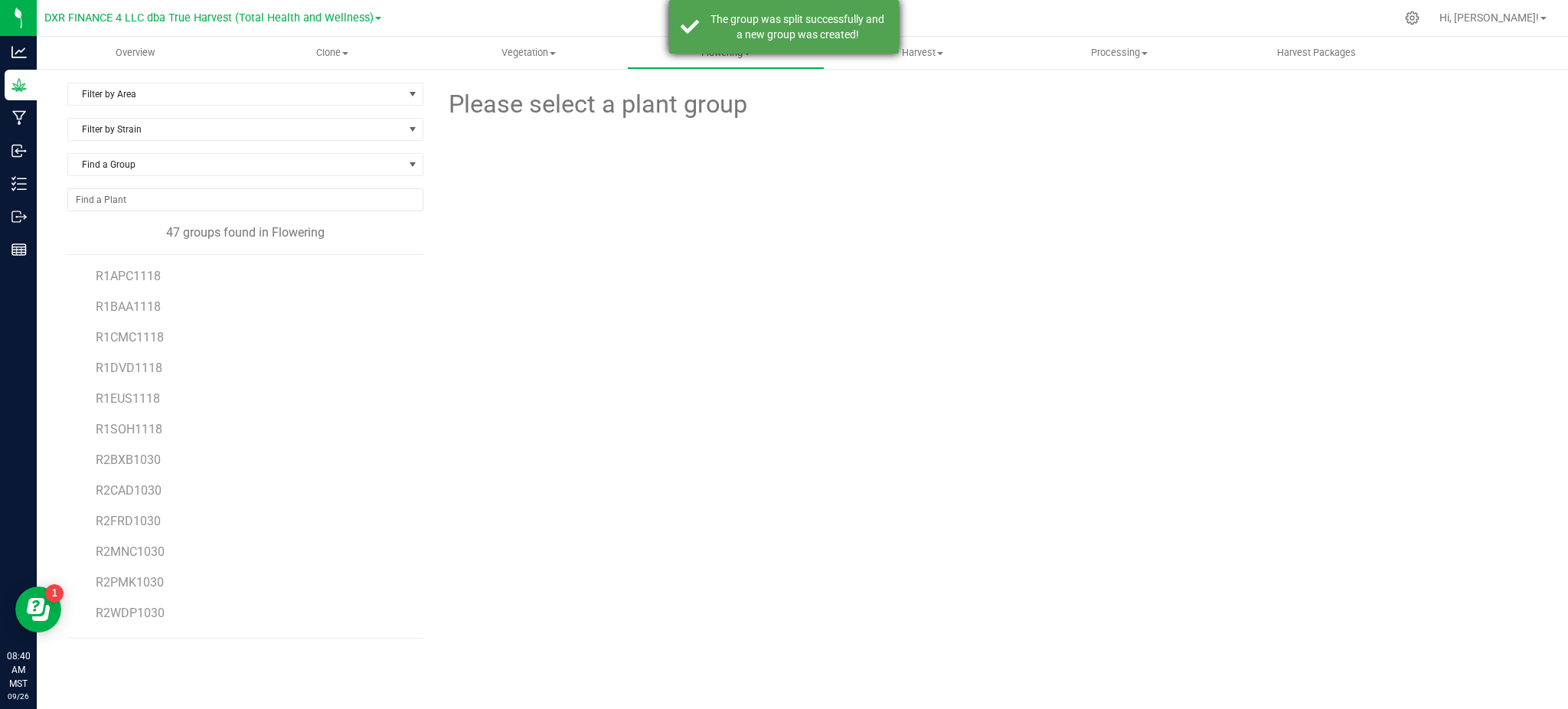
click at [776, 25] on div "The group was split successfully and a new group was created!" at bounding box center [797, 27] width 180 height 31
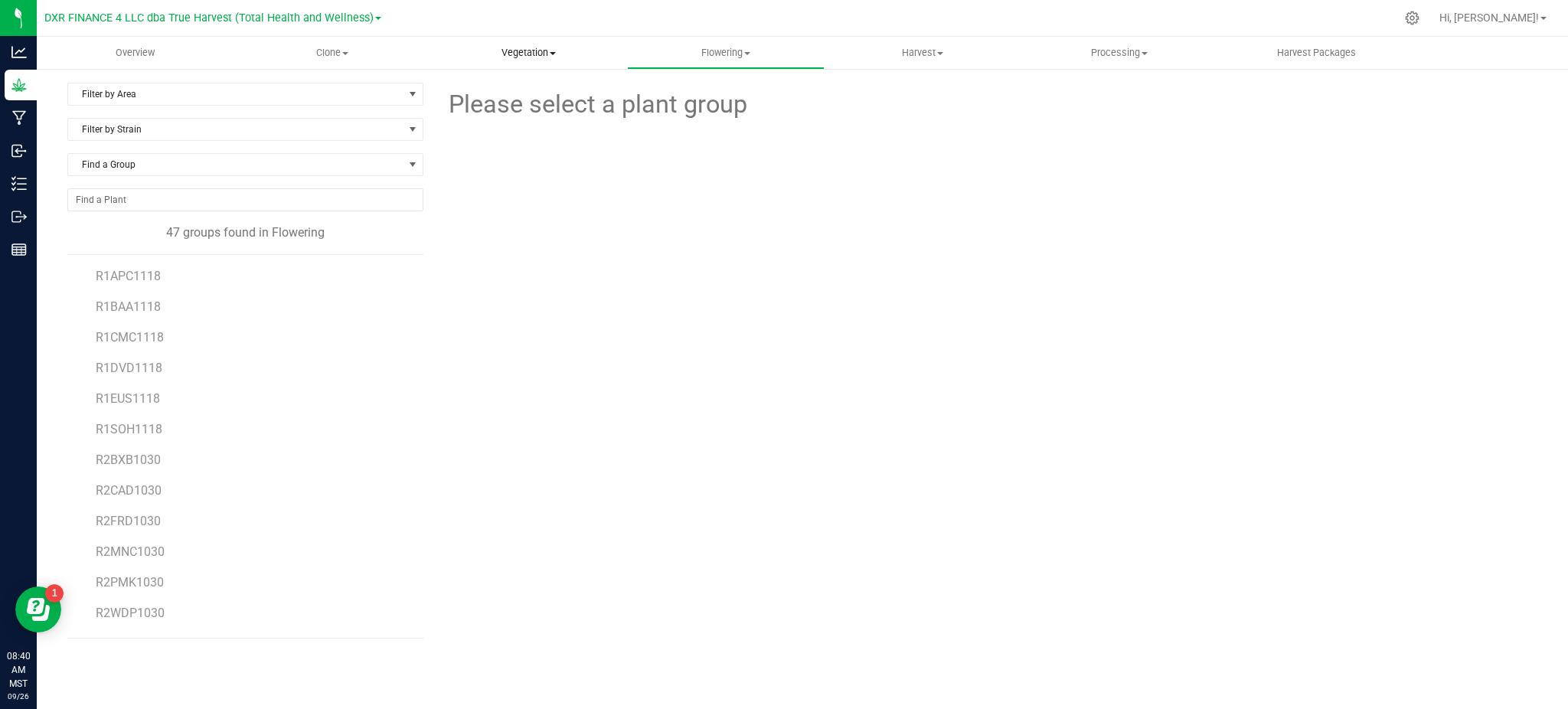
click at [520, 51] on span "Vegetation" at bounding box center [529, 53] width 195 height 14
click at [489, 98] on span "Veg groups" at bounding box center [479, 92] width 98 height 13
click at [114, 283] on span "M-GLB-1124" at bounding box center [131, 276] width 71 height 15
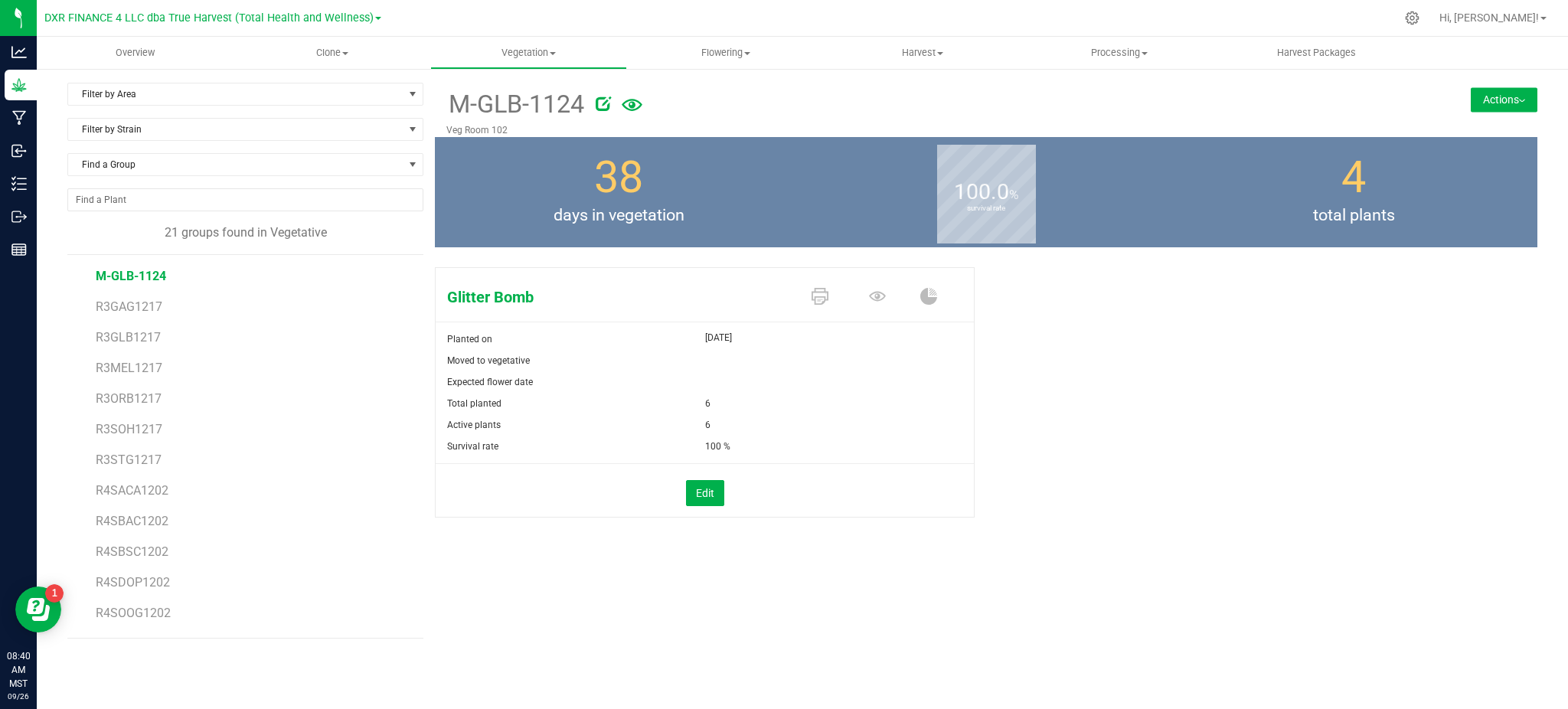
drag, startPoint x: 1288, startPoint y: 462, endPoint x: 1295, endPoint y: 459, distance: 7.6
click at [1291, 460] on div "Glitter Bomb Planted on [DATE] Moved to vegetative Expected flower date Total p…" at bounding box center [986, 409] width 1102 height 295
click at [1165, 464] on div "Glitter Bomb Planted on [DATE] Moved to vegetative Expected flower date Total p…" at bounding box center [986, 409] width 1102 height 295
click at [1482, 99] on button "Actions" at bounding box center [1503, 100] width 67 height 25
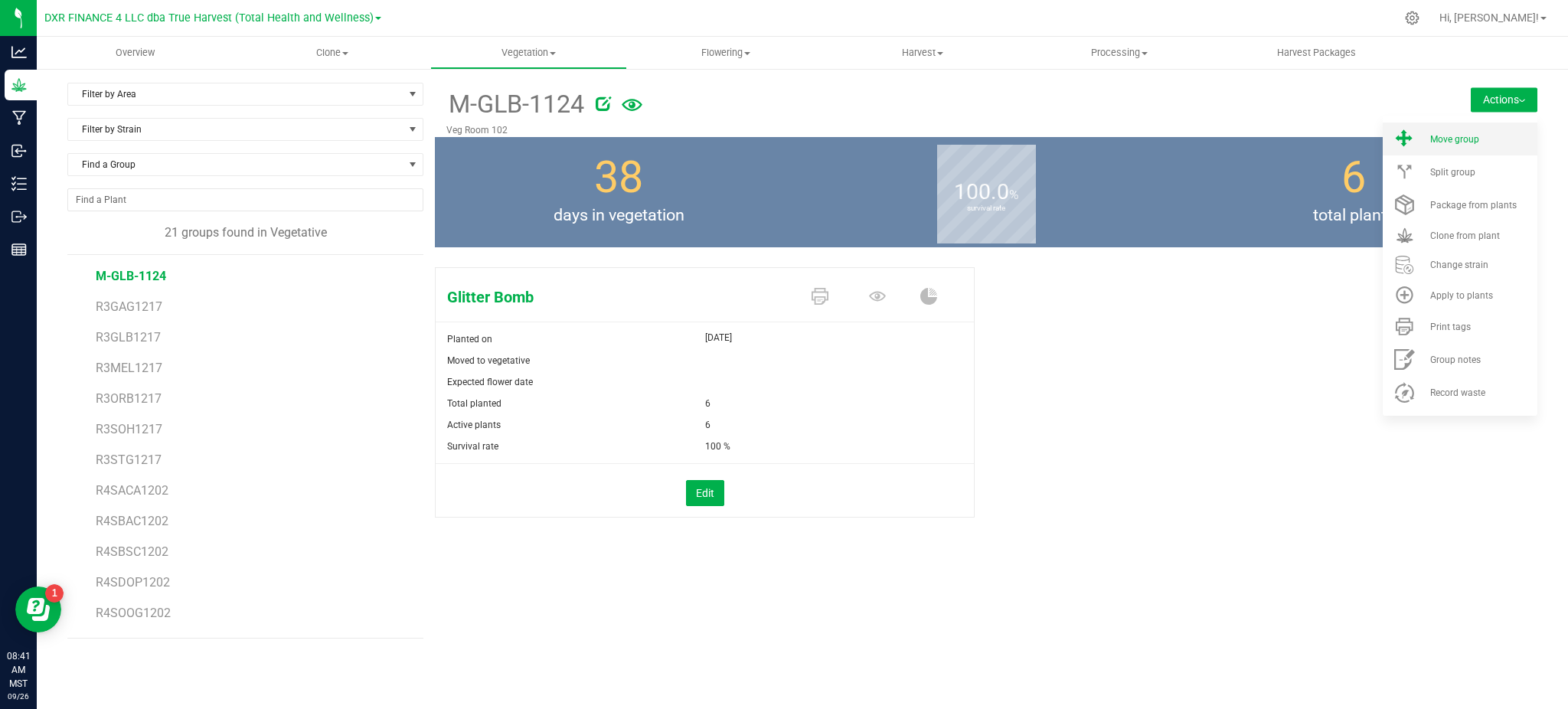
click at [1479, 139] on div "Move group" at bounding box center [1482, 139] width 104 height 11
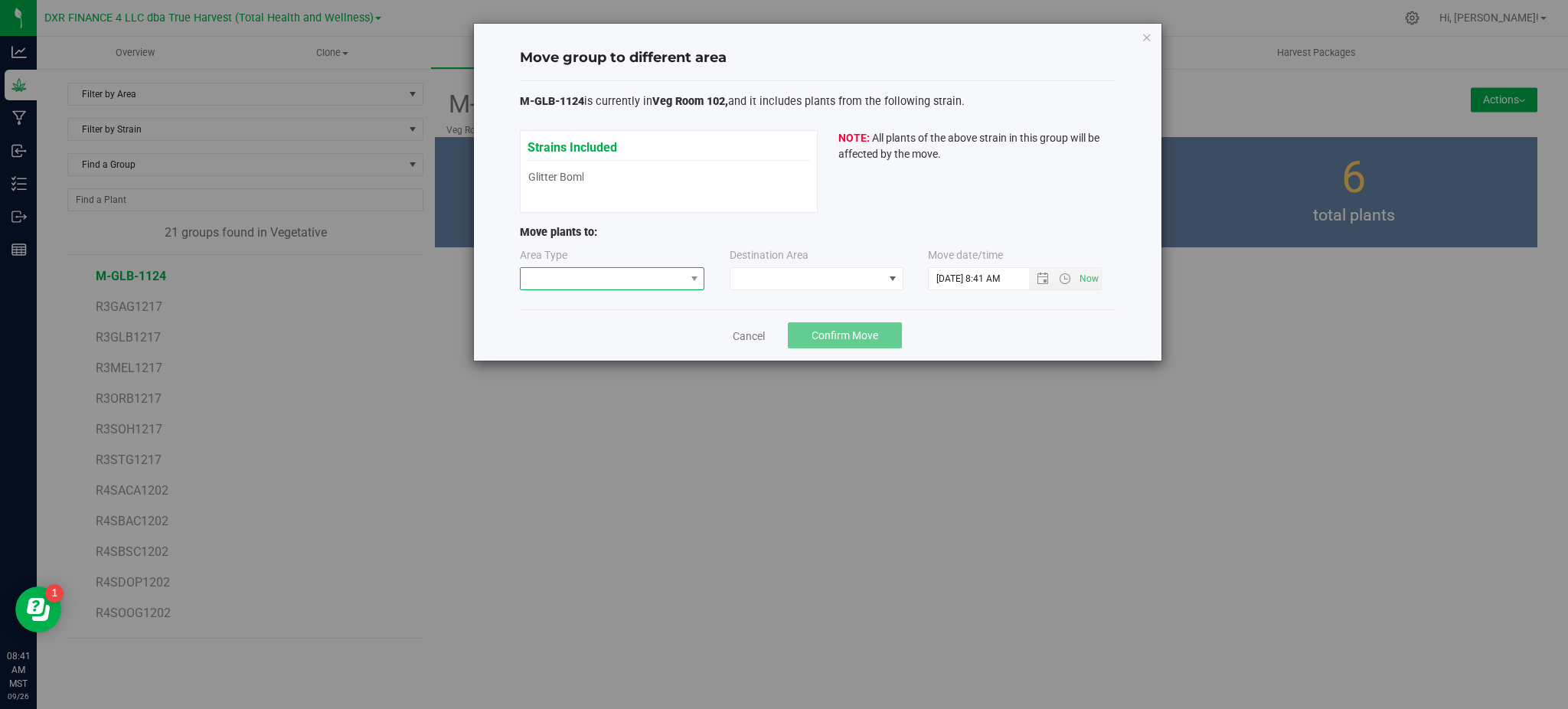
click at [622, 277] on span at bounding box center [603, 279] width 164 height 22
drag, startPoint x: 578, startPoint y: 363, endPoint x: 784, endPoint y: 305, distance: 214.0
click at [578, 362] on li "Mother" at bounding box center [612, 359] width 184 height 26
click at [791, 290] on span at bounding box center [817, 279] width 174 height 23
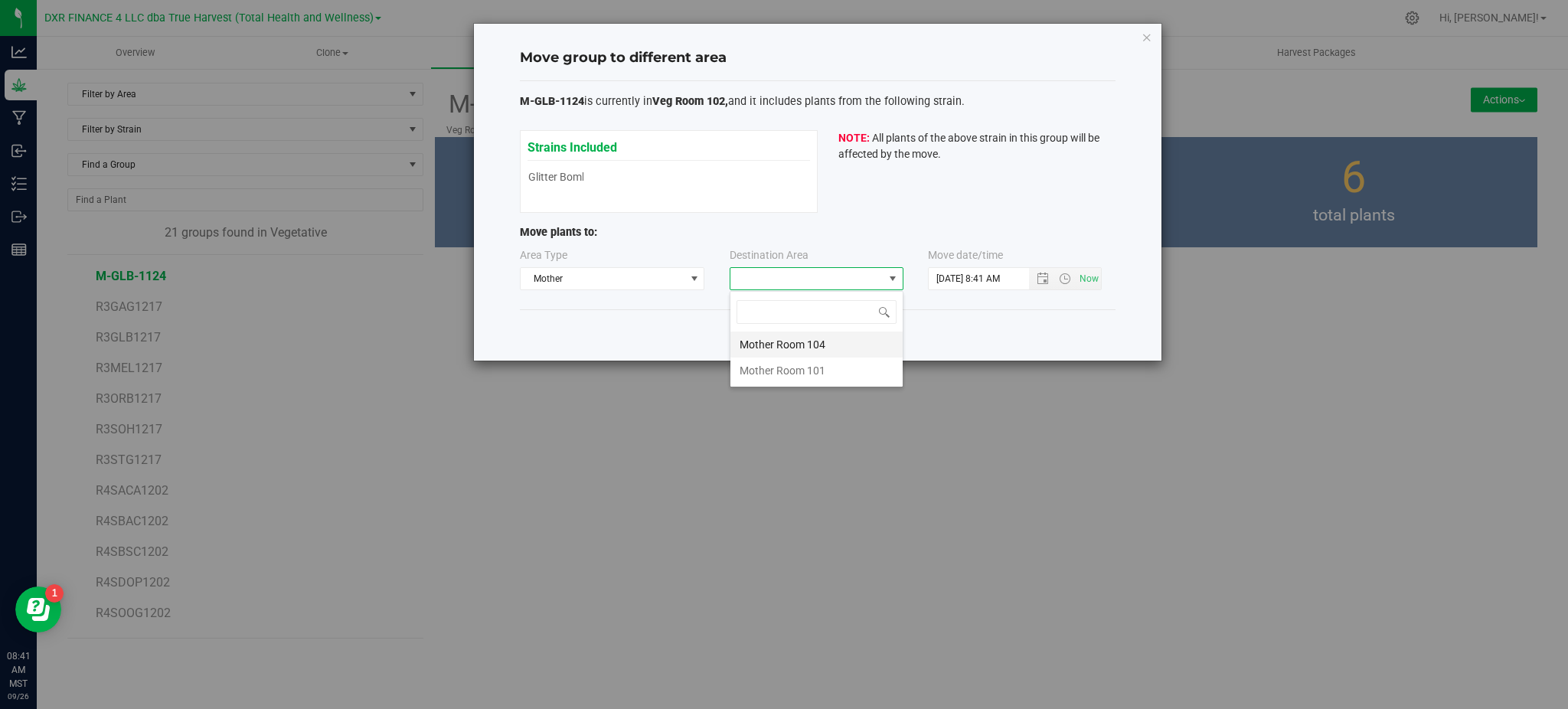
scroll to position [23, 174]
click at [782, 351] on li "Mother Room 104" at bounding box center [817, 344] width 172 height 26
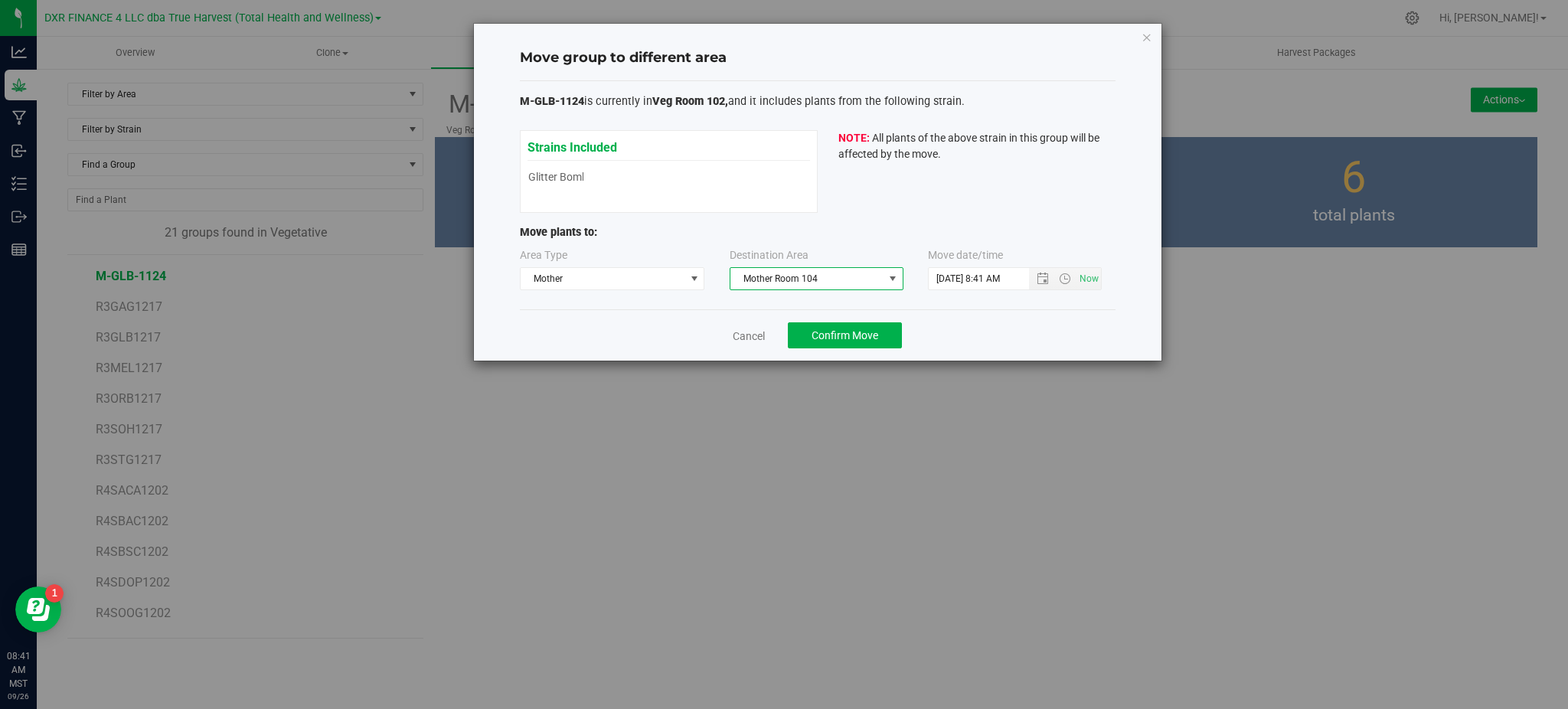
drag, startPoint x: 966, startPoint y: 332, endPoint x: 1000, endPoint y: 307, distance: 42.2
click at [970, 328] on div "Cancel Confirm Move" at bounding box center [817, 335] width 595 height 51
click at [1045, 278] on span "Open the date view" at bounding box center [1043, 279] width 12 height 12
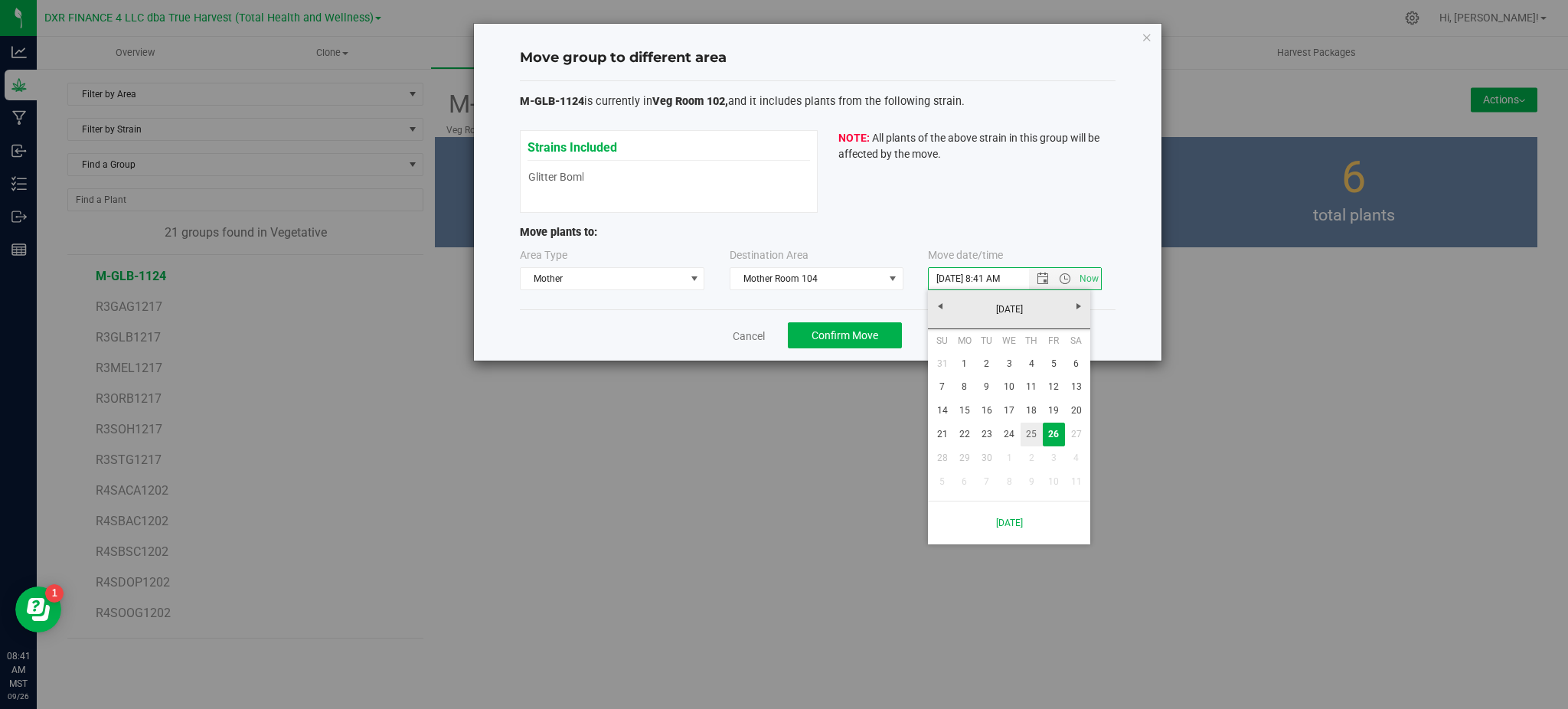
click at [1036, 426] on link "25" at bounding box center [1031, 434] width 22 height 24
type input "[DATE] 8:41 AM"
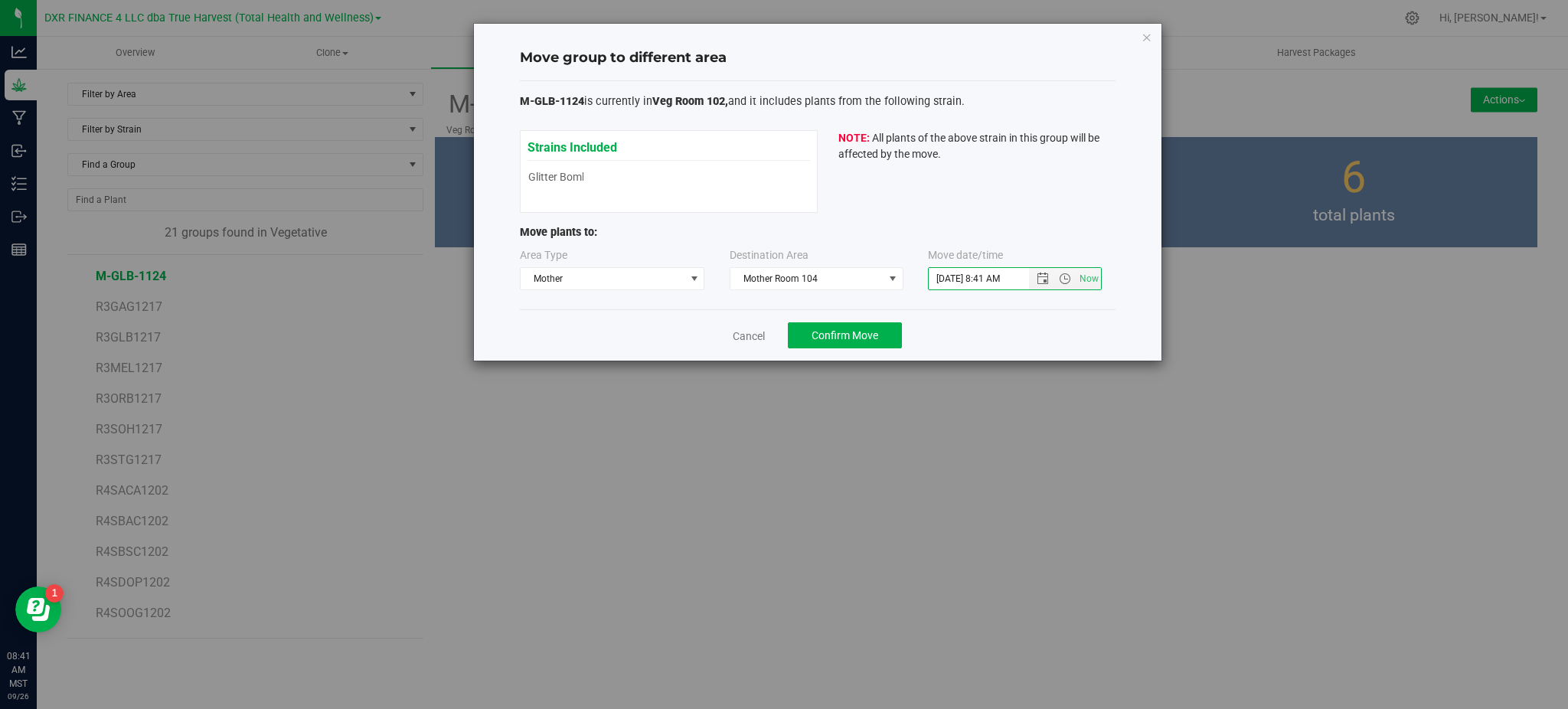
drag, startPoint x: 993, startPoint y: 307, endPoint x: 940, endPoint y: 312, distance: 53.2
click at [993, 307] on div "M-GLB-1124 is currently in Veg Room 102, and it includes plants from the follow…" at bounding box center [817, 196] width 595 height 229
click at [845, 332] on span "Confirm Move" at bounding box center [844, 335] width 67 height 12
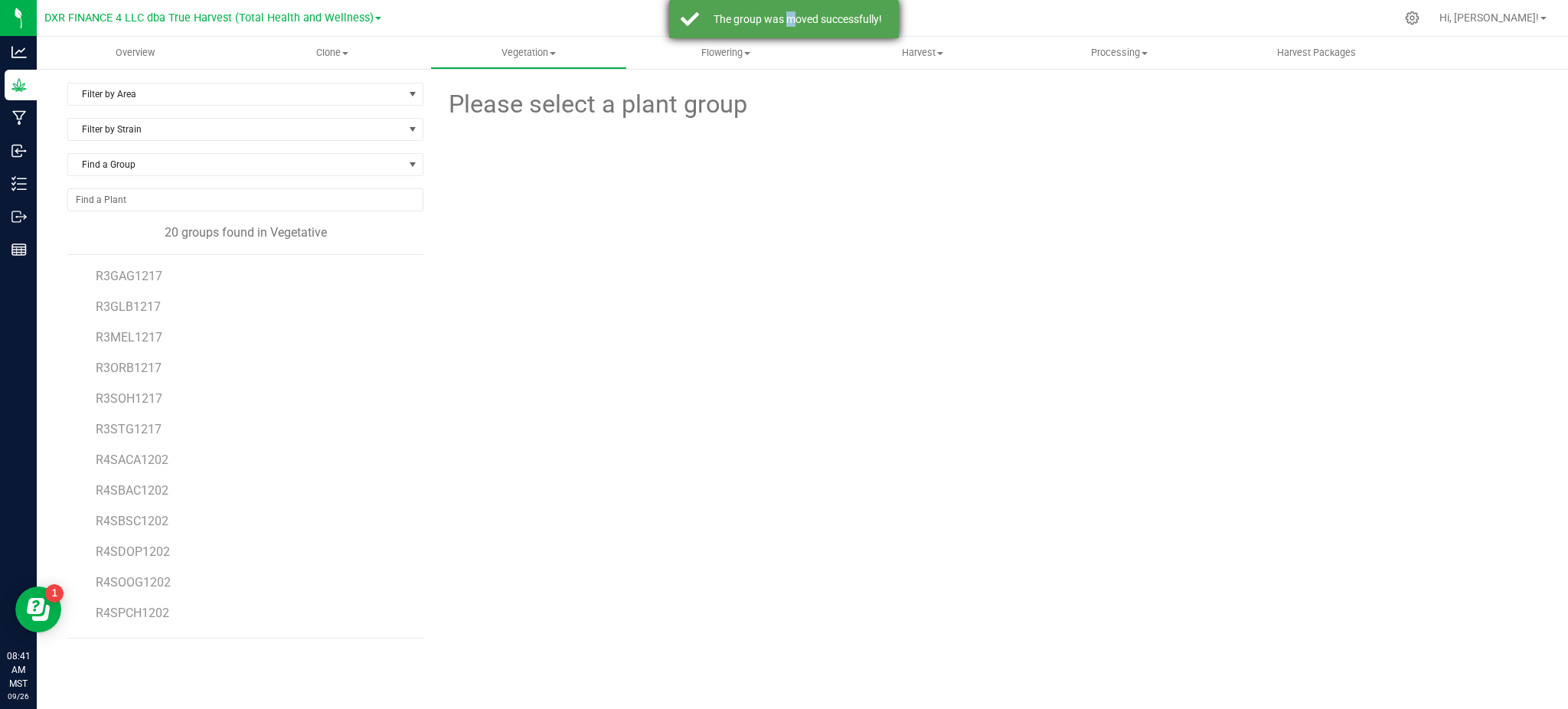
click at [784, 17] on div "The group was moved successfully!" at bounding box center [797, 19] width 180 height 15
click at [138, 59] on span "Overview" at bounding box center [135, 53] width 81 height 14
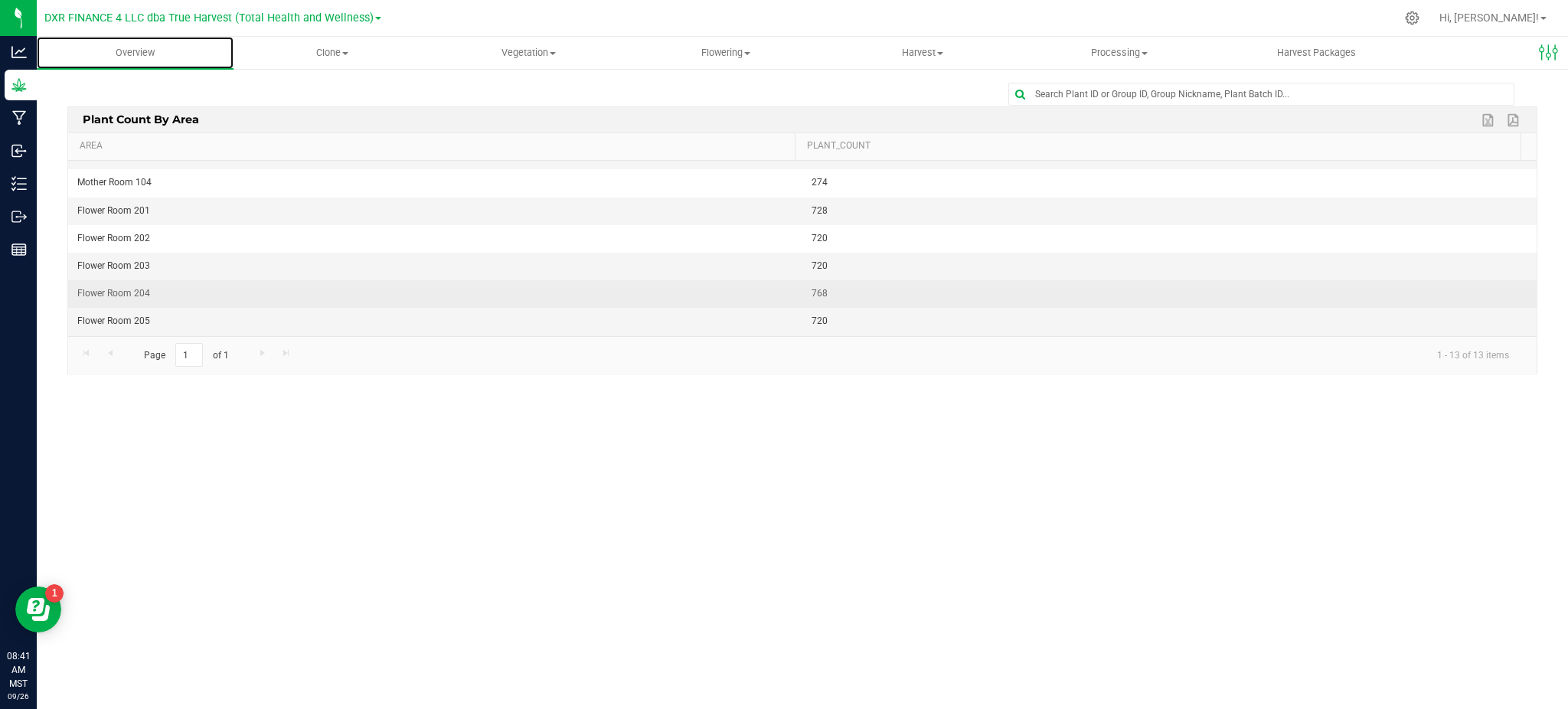
scroll to position [184, 0]
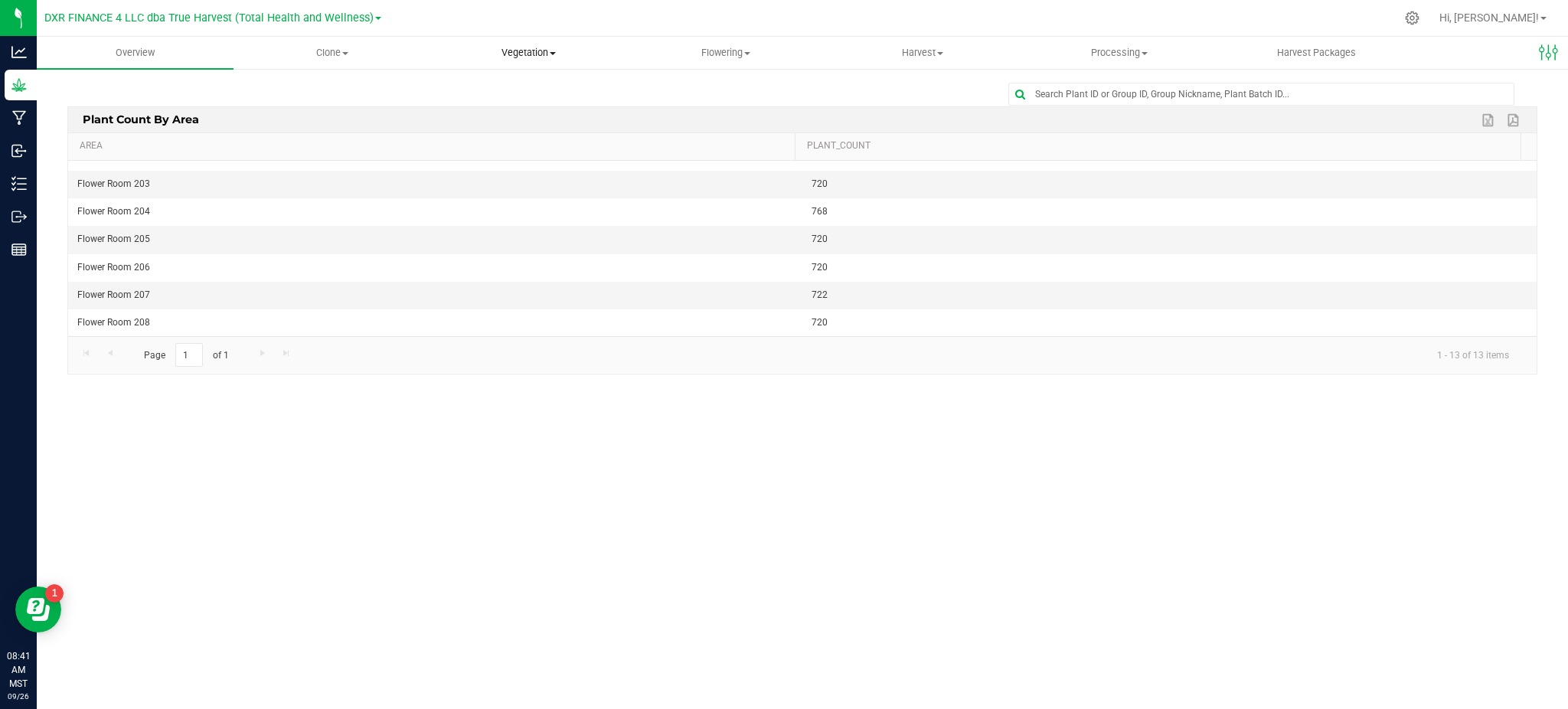
click at [535, 47] on span "Vegetation" at bounding box center [529, 53] width 195 height 14
click at [509, 123] on span "Mother groups" at bounding box center [487, 128] width 114 height 13
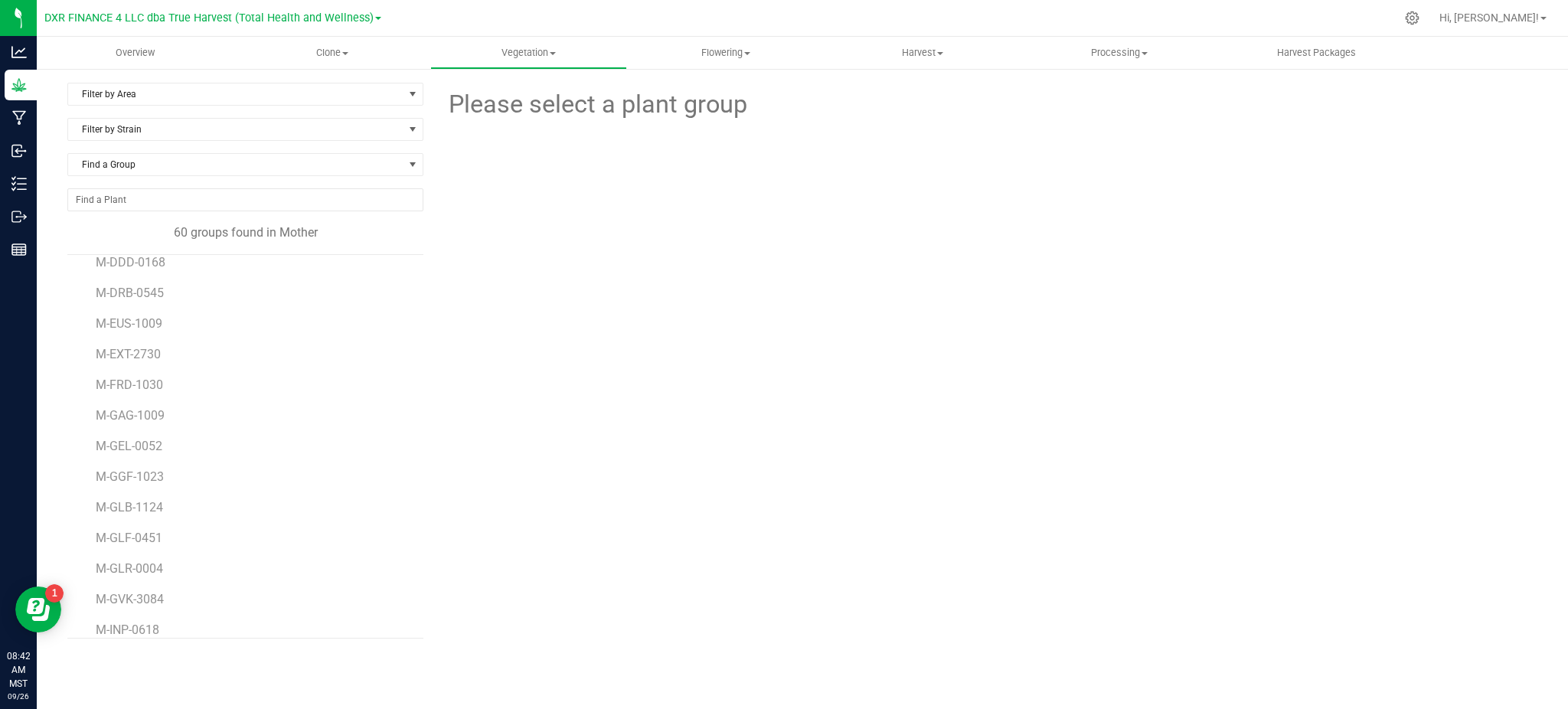
scroll to position [363, 0]
click at [124, 495] on span "M-GLB-1124" at bounding box center [131, 494] width 71 height 15
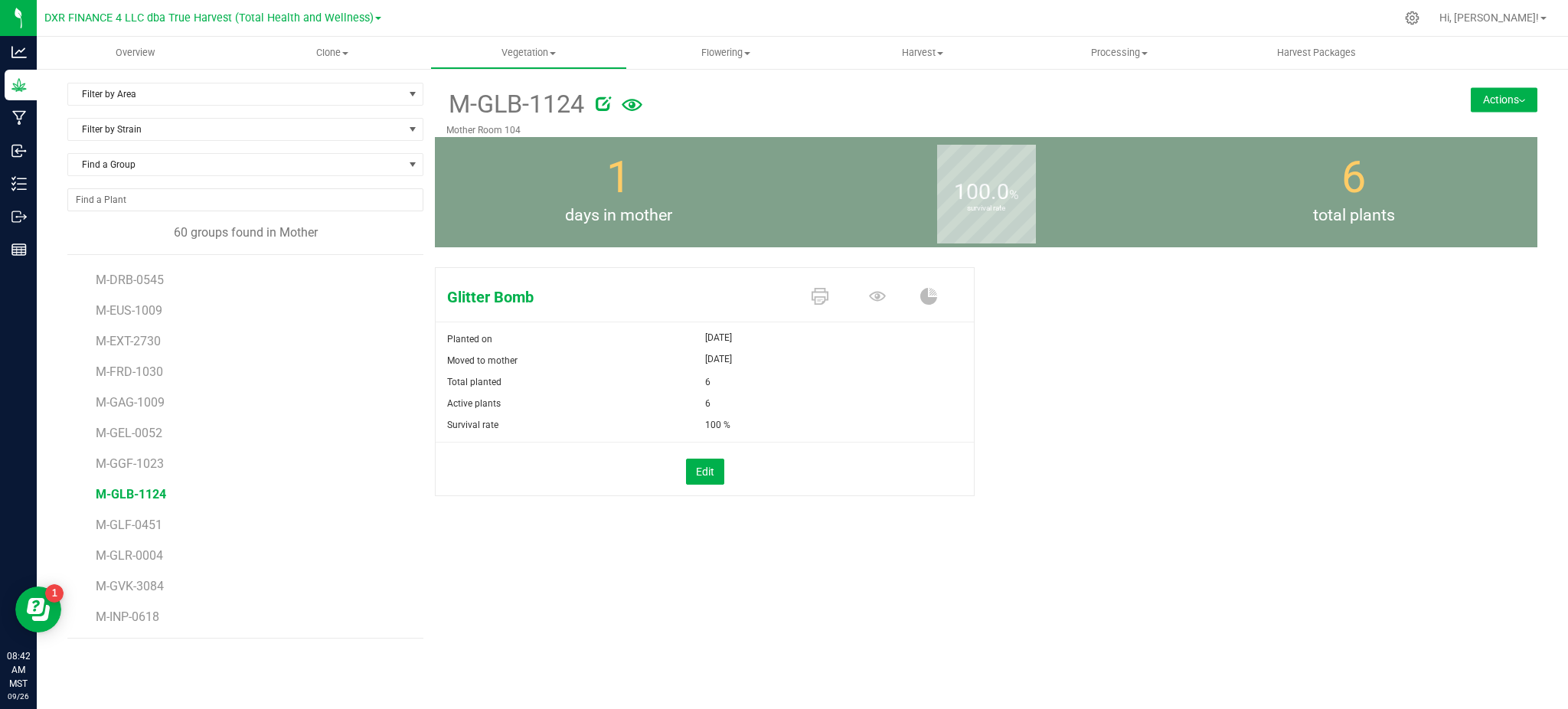
click at [1501, 104] on button "Actions" at bounding box center [1503, 100] width 67 height 25
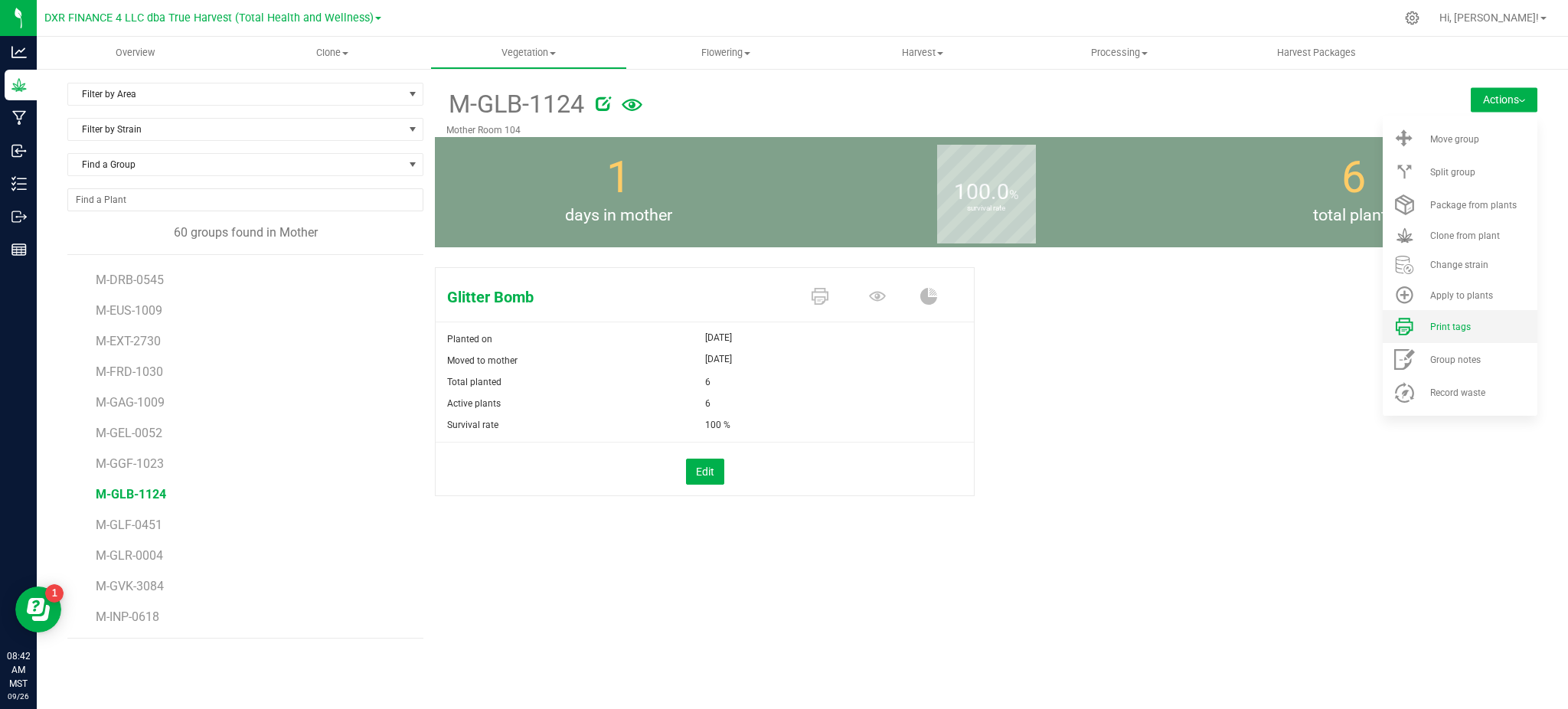
click at [1470, 321] on div "Print tags" at bounding box center [1482, 326] width 104 height 11
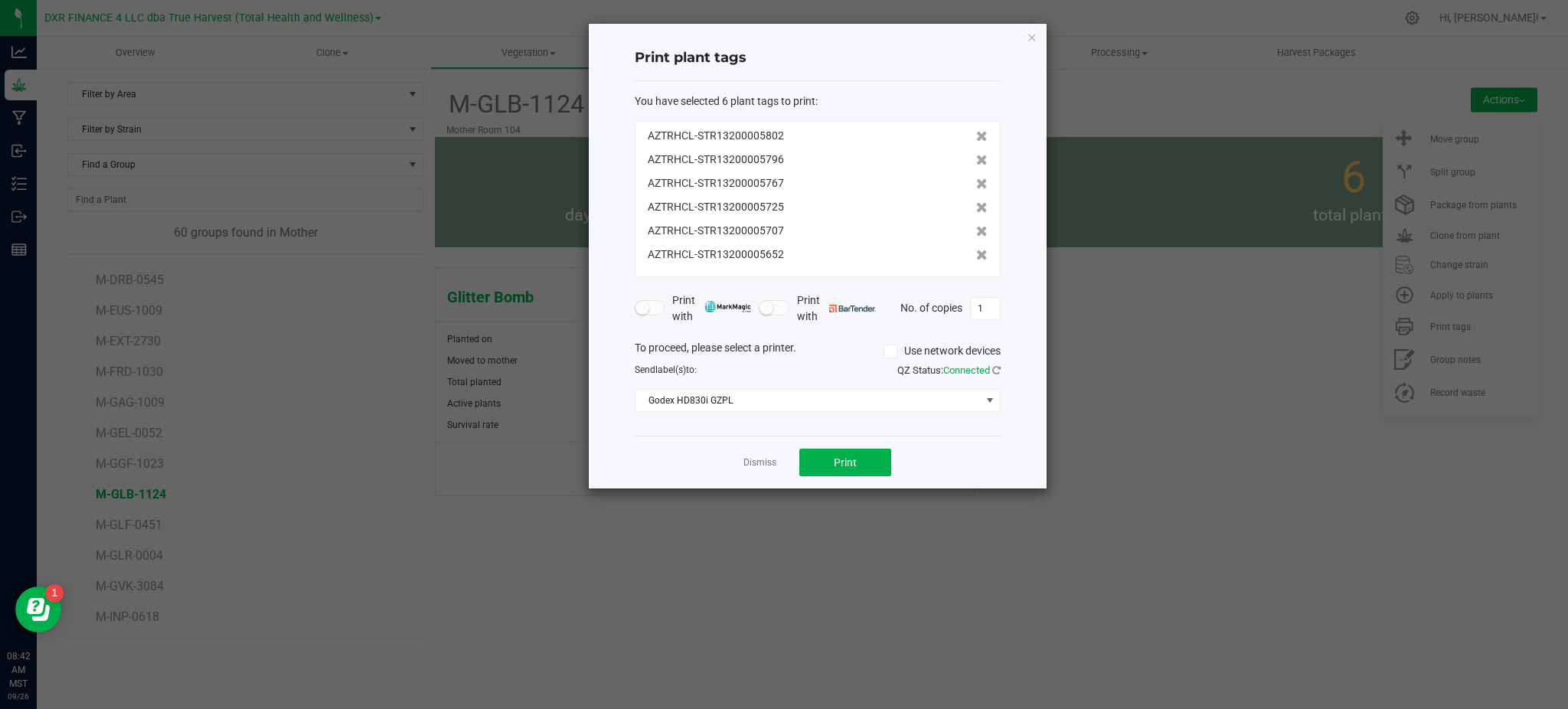
drag, startPoint x: 978, startPoint y: 458, endPoint x: 893, endPoint y: 494, distance: 92.3
click at [975, 459] on div "Dismiss Print" at bounding box center [817, 462] width 366 height 53
click at [854, 465] on span "Print" at bounding box center [845, 462] width 23 height 12
click at [976, 138] on icon at bounding box center [981, 136] width 12 height 11
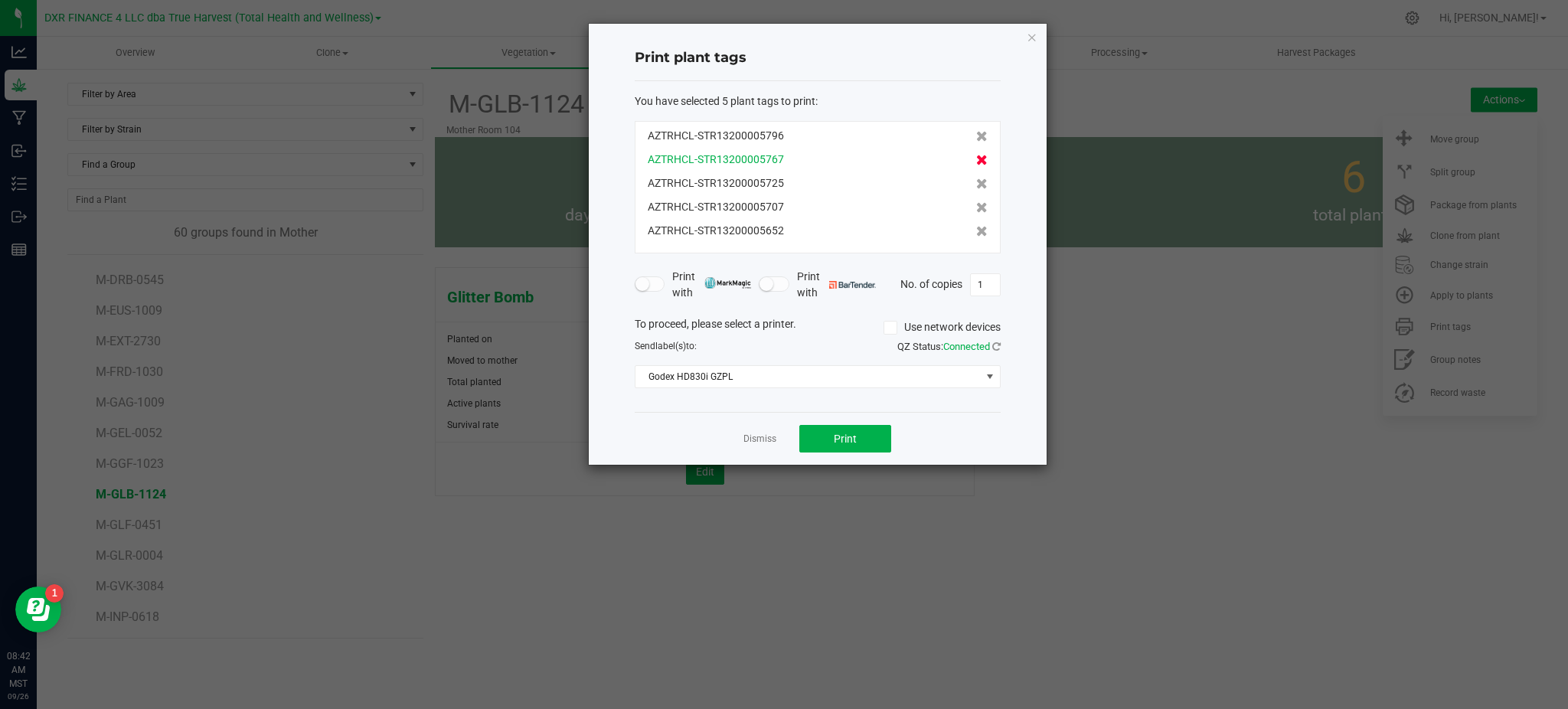
click at [976, 165] on icon at bounding box center [981, 160] width 12 height 11
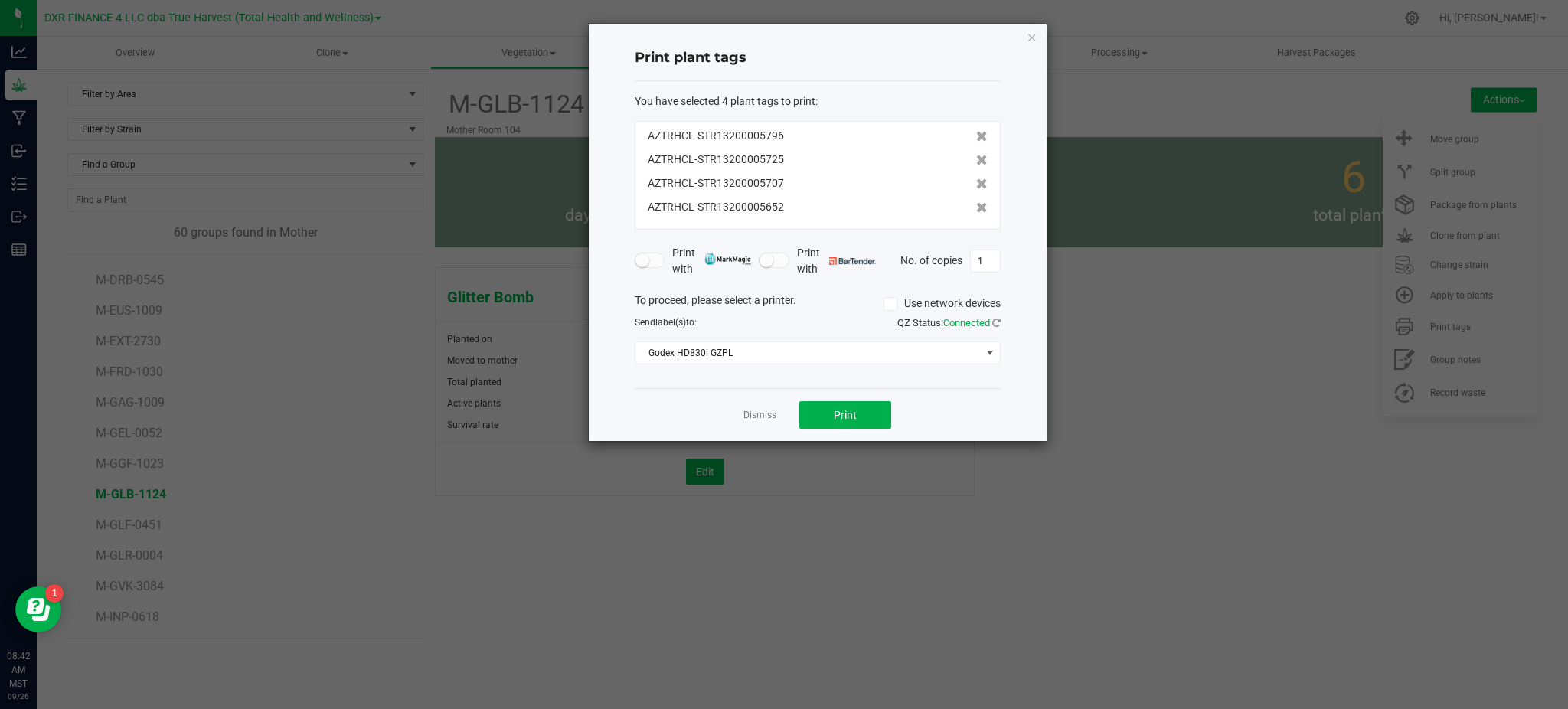
click at [976, 165] on icon at bounding box center [981, 160] width 12 height 11
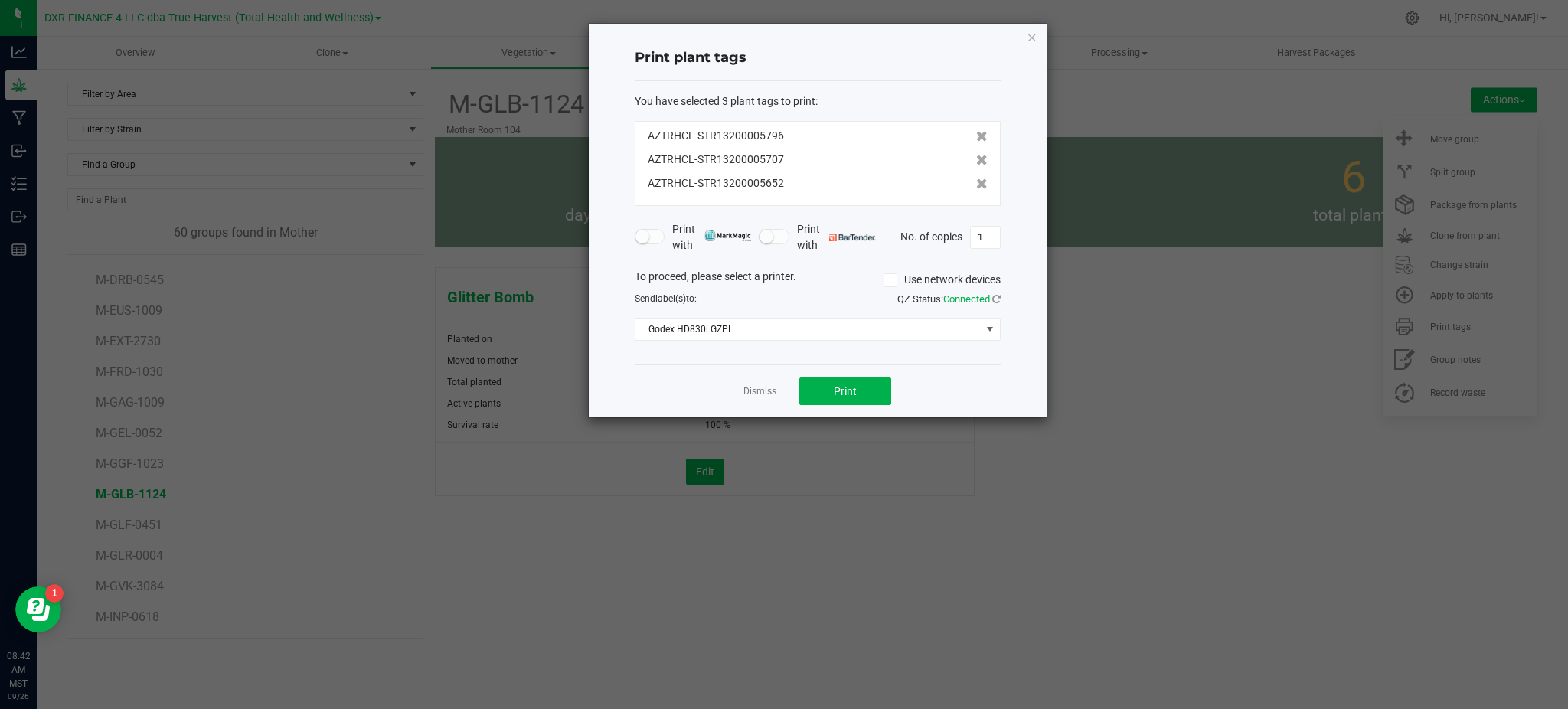
click at [976, 165] on icon at bounding box center [981, 160] width 12 height 11
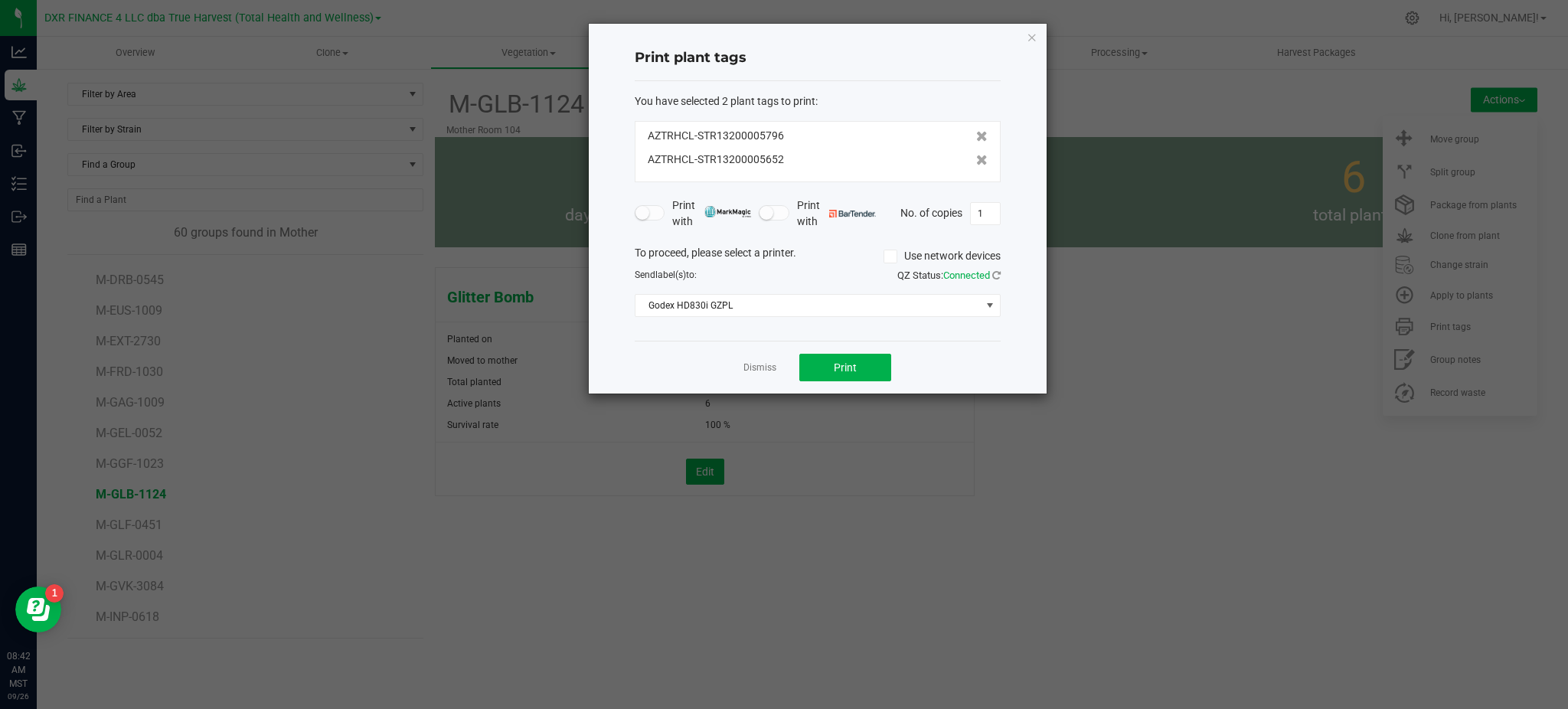
click at [976, 165] on icon at bounding box center [981, 160] width 12 height 11
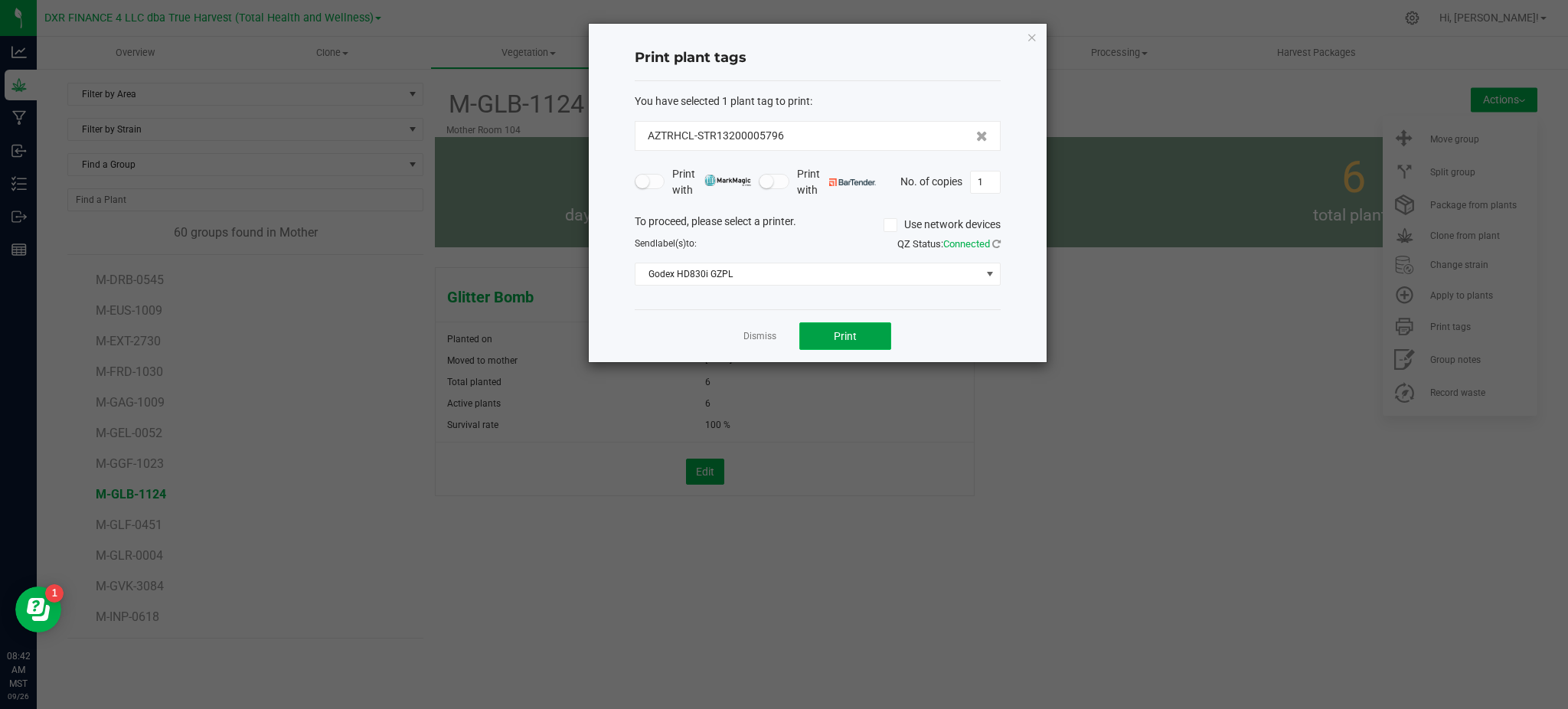
click at [840, 326] on button "Print" at bounding box center [845, 336] width 92 height 28
click at [670, 312] on div "Dismiss Print" at bounding box center [817, 336] width 366 height 53
click at [761, 341] on link "Dismiss" at bounding box center [759, 336] width 33 height 13
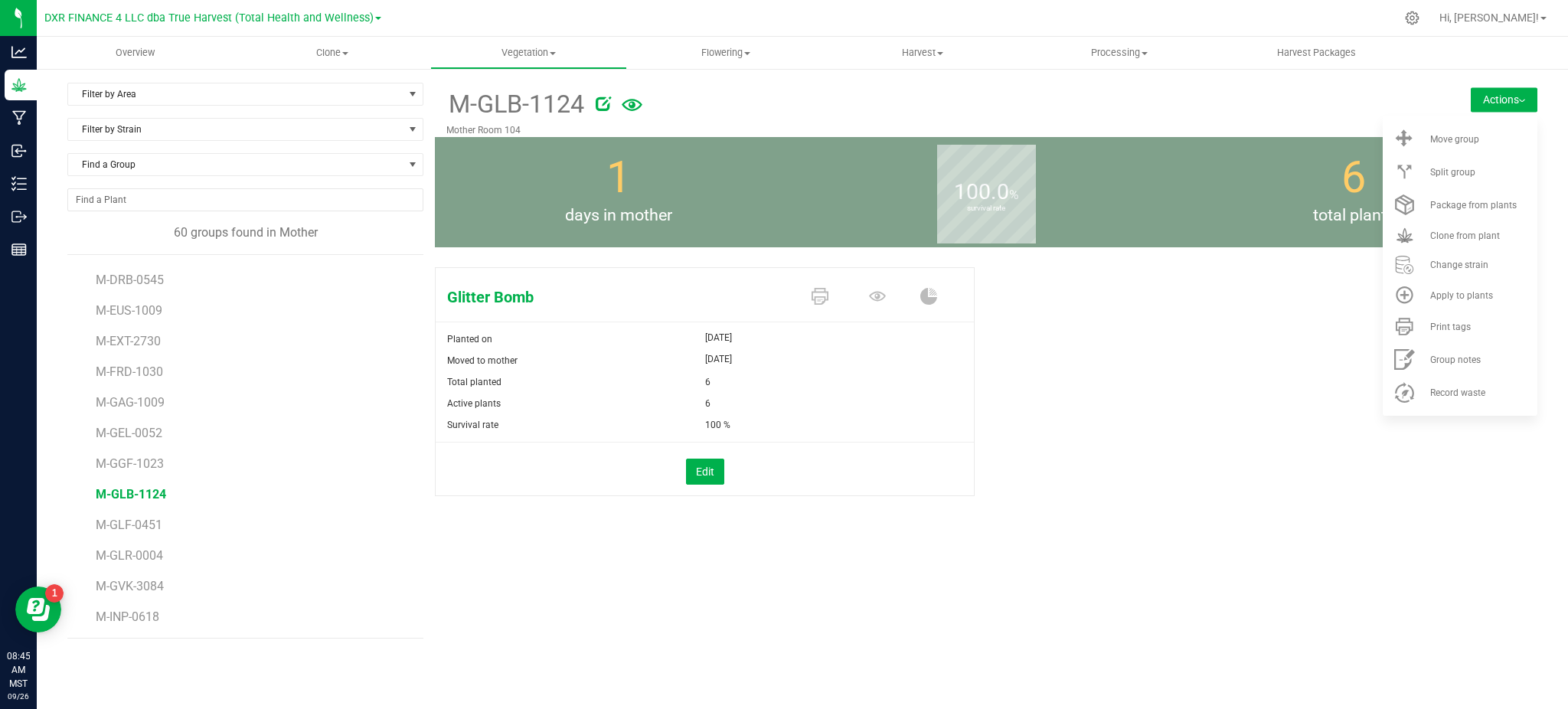
drag, startPoint x: 1089, startPoint y: 457, endPoint x: 1131, endPoint y: 444, distance: 44.0
click at [1094, 457] on div "Glitter Bomb Planted on [DATE] Moved to mother [DATE] Total planted 6 Active pl…" at bounding box center [986, 398] width 1102 height 273
click at [1044, 442] on div "Glitter Bomb Planted on [DATE] Moved to mother [DATE] Total planted 6 Active pl…" at bounding box center [986, 398] width 1102 height 273
click at [349, 63] on uib-tab-heading "Clone Create plants Cloning groups Cloning plants Apply to plants" at bounding box center [332, 53] width 195 height 31
click at [267, 102] on li "Cloning groups" at bounding box center [332, 111] width 197 height 18
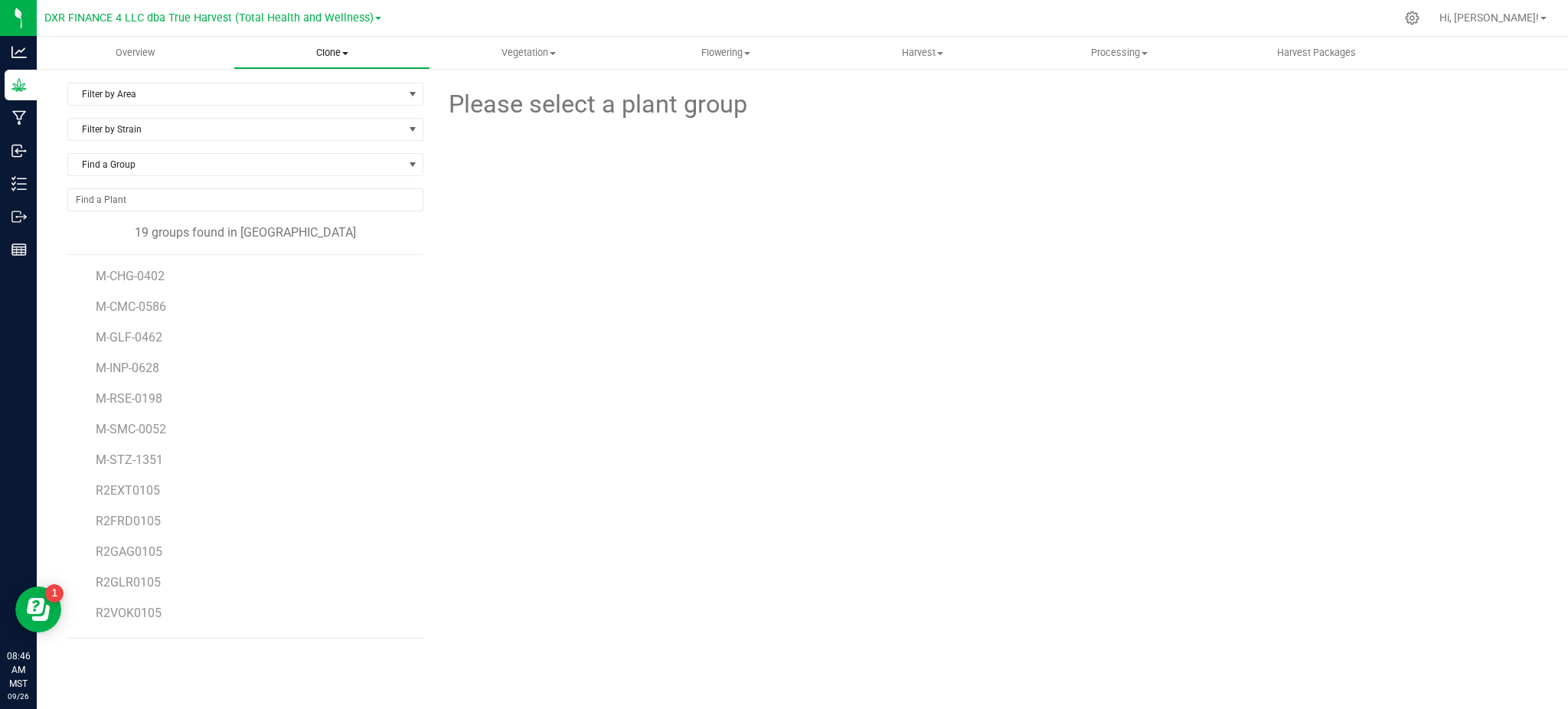
click at [336, 60] on uib-tab-heading "Clone Create plants Cloning groups Cloning plants Apply to plants" at bounding box center [332, 53] width 195 height 31
click at [307, 91] on span "Create plants" at bounding box center [287, 92] width 108 height 13
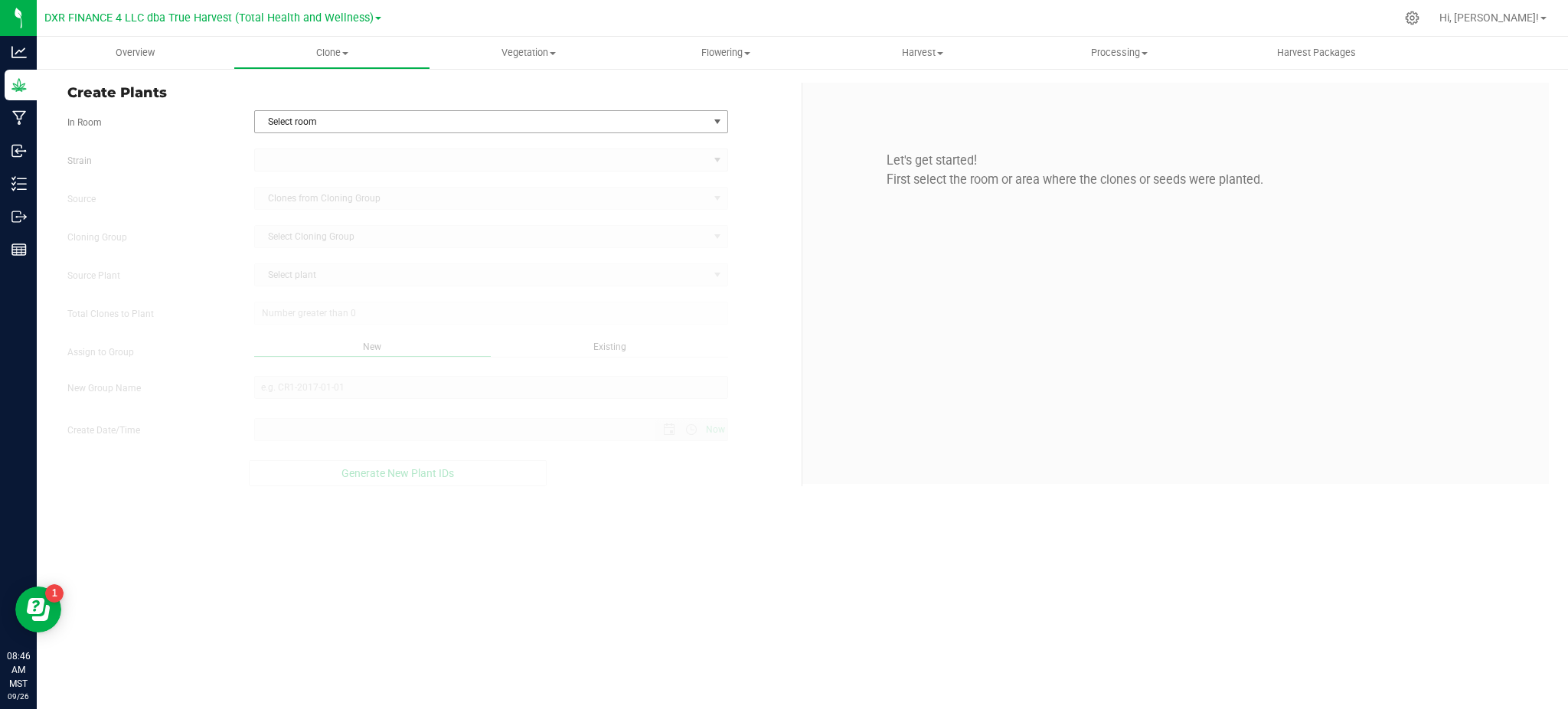
type input "[DATE] 8:46 AM"
click at [431, 121] on span "Select room" at bounding box center [482, 121] width 453 height 22
drag, startPoint x: 293, startPoint y: 170, endPoint x: 148, endPoint y: 162, distance: 145.2
click at [287, 171] on li "Clone Room 105" at bounding box center [490, 171] width 472 height 23
click at [148, 162] on label "Strain" at bounding box center [149, 161] width 187 height 14
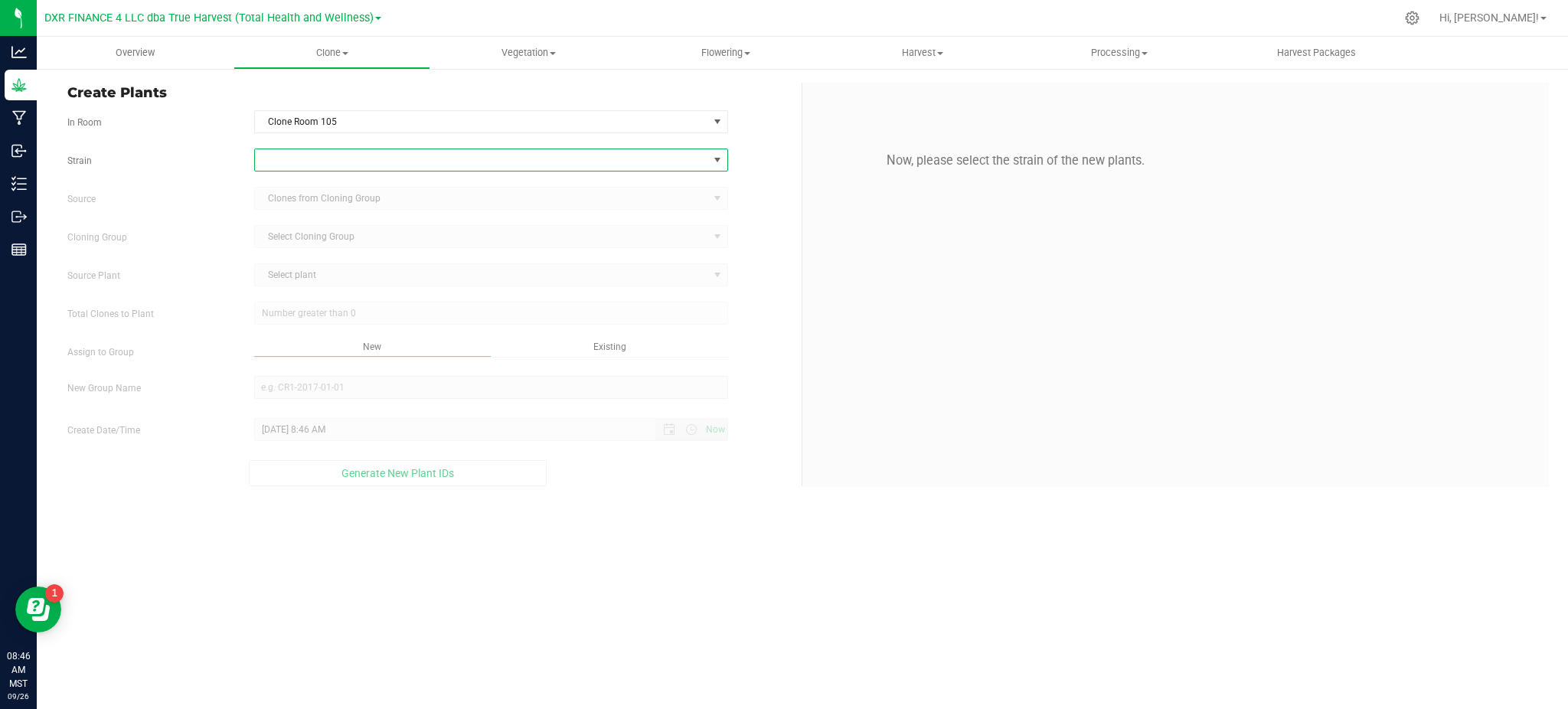
click at [319, 163] on span at bounding box center [482, 160] width 453 height 22
type input "I-95"
click at [285, 228] on li "I-95 Cookies" at bounding box center [490, 224] width 472 height 22
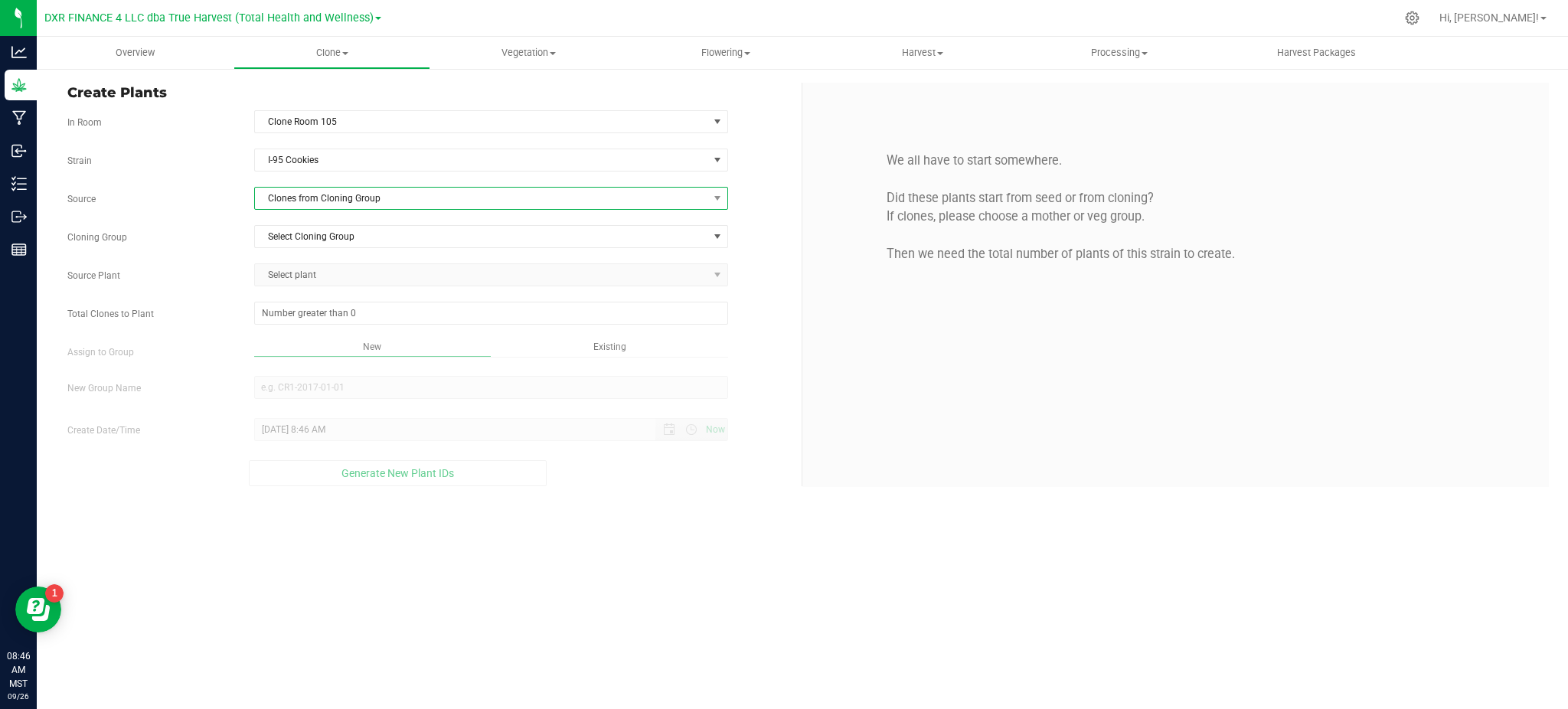
click at [369, 204] on span "Clones from Cloning Group" at bounding box center [482, 198] width 453 height 22
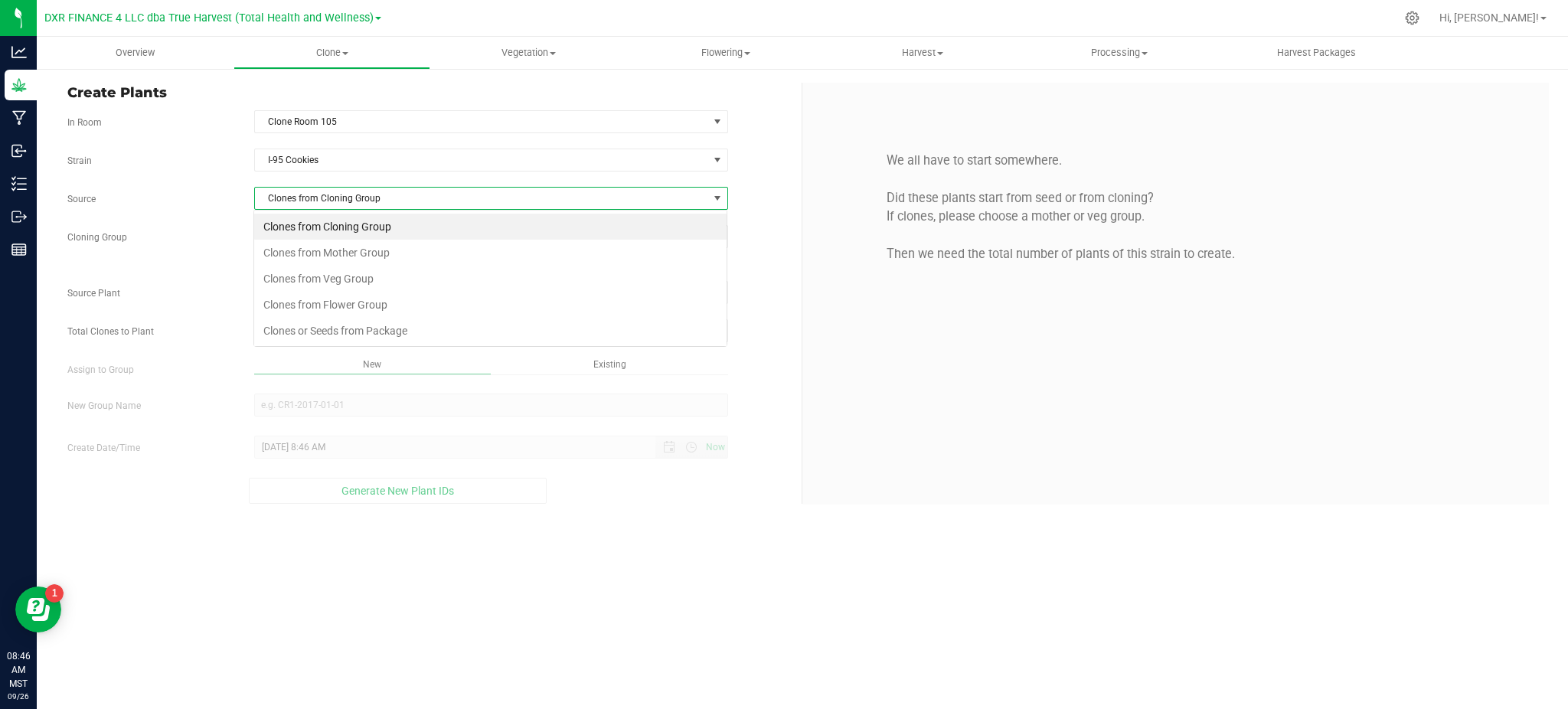
scroll to position [23, 473]
click at [348, 250] on li "Clones from Mother Group" at bounding box center [490, 253] width 472 height 26
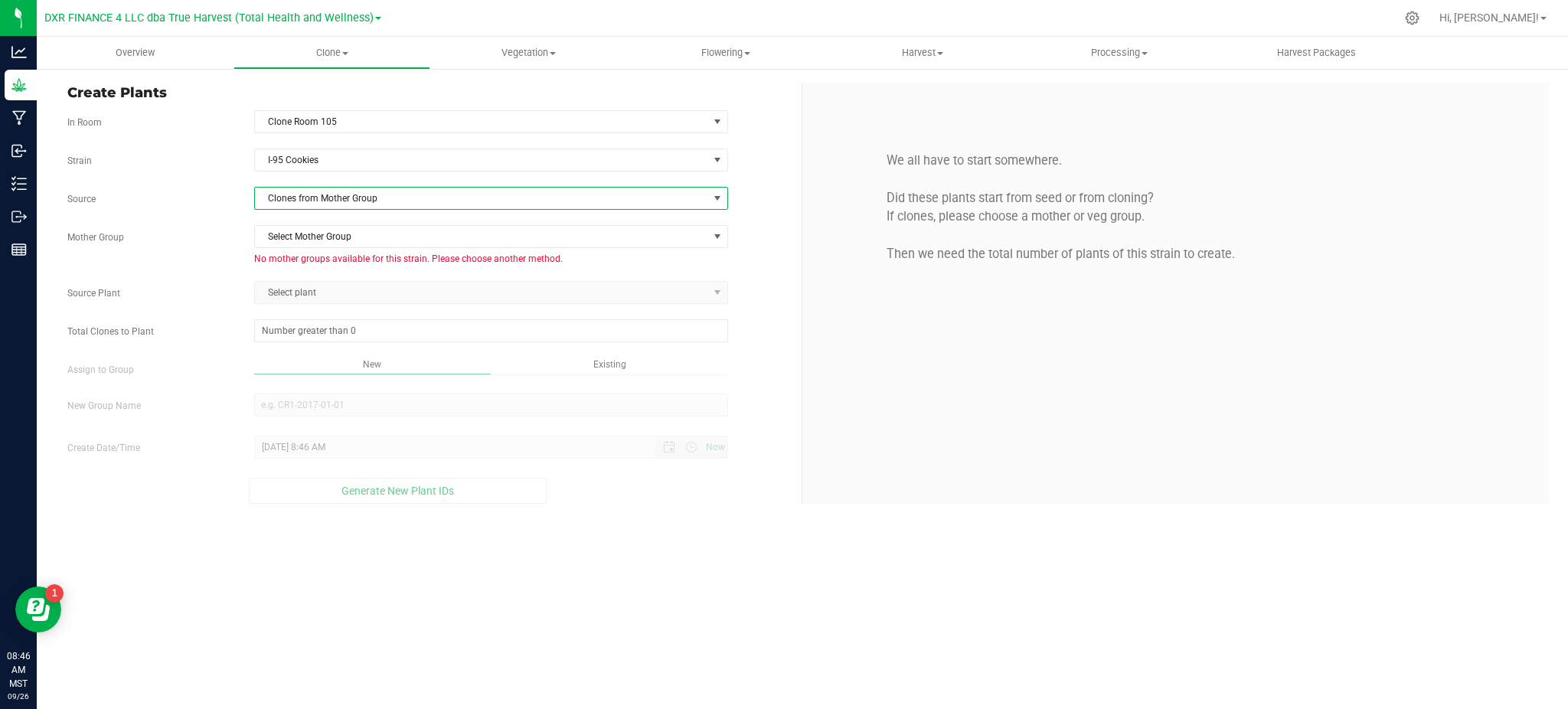
drag, startPoint x: 191, startPoint y: 240, endPoint x: 219, endPoint y: 240, distance: 28.0
click at [200, 240] on label "Mother Group" at bounding box center [149, 237] width 187 height 14
click at [297, 240] on span "Select Mother Group" at bounding box center [482, 237] width 453 height 22
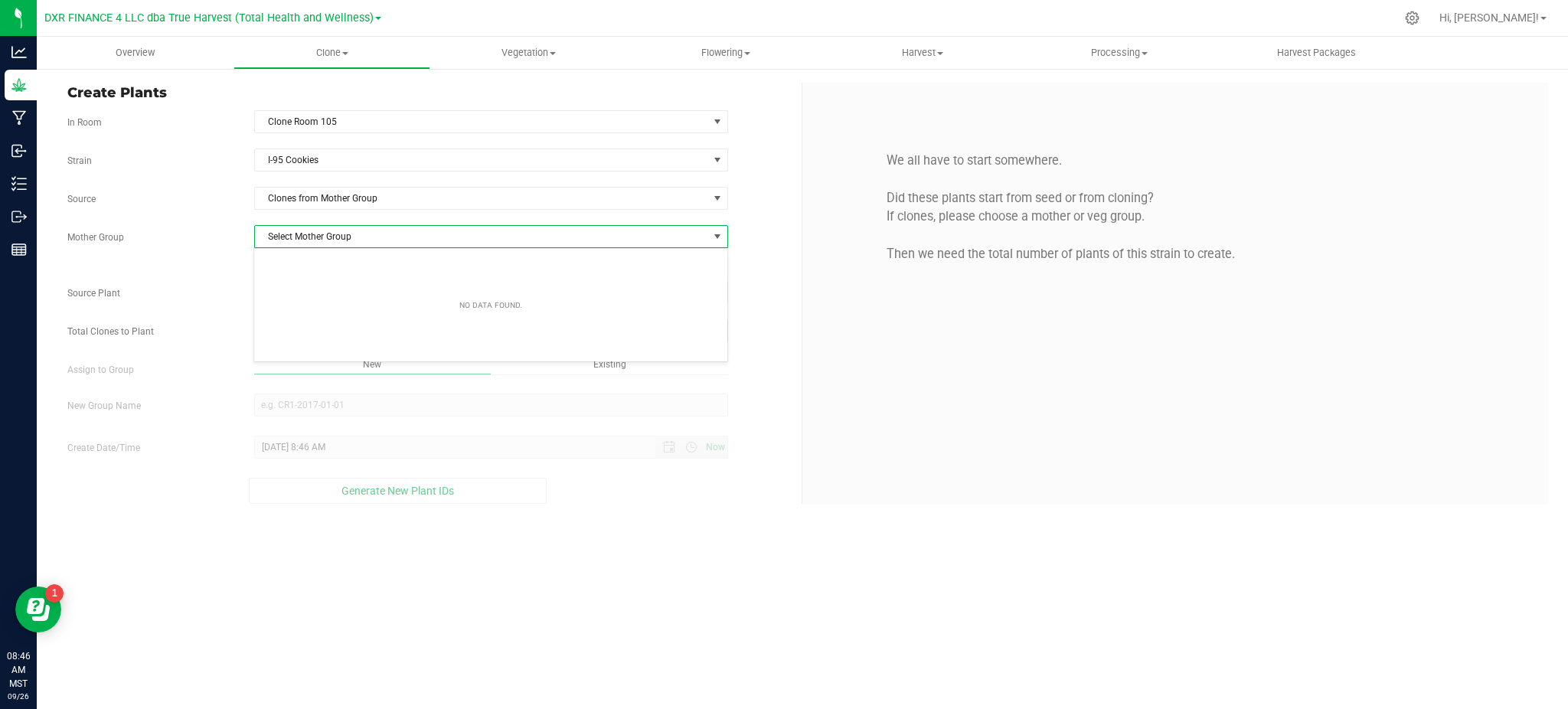
drag, startPoint x: 204, startPoint y: 286, endPoint x: 251, endPoint y: 241, distance: 65.1
click at [204, 281] on div "Source Plant Select plant" at bounding box center [429, 293] width 745 height 23
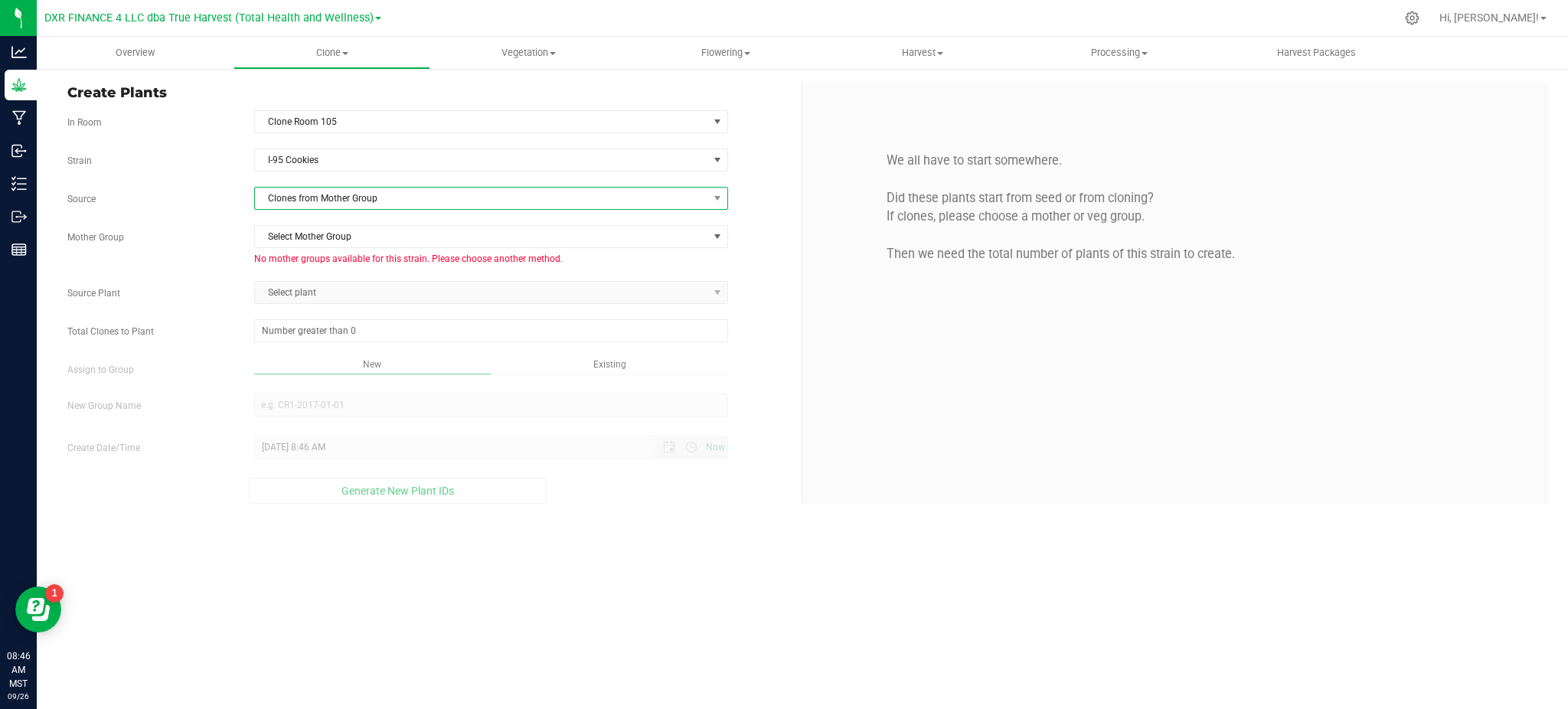
click at [455, 197] on span "Clones from Mother Group" at bounding box center [482, 198] width 453 height 22
click at [322, 244] on li "Clones from Mother Group" at bounding box center [490, 253] width 472 height 26
drag, startPoint x: 211, startPoint y: 232, endPoint x: 545, endPoint y: 228, distance: 334.0
click at [218, 232] on label "Mother Group" at bounding box center [149, 237] width 187 height 14
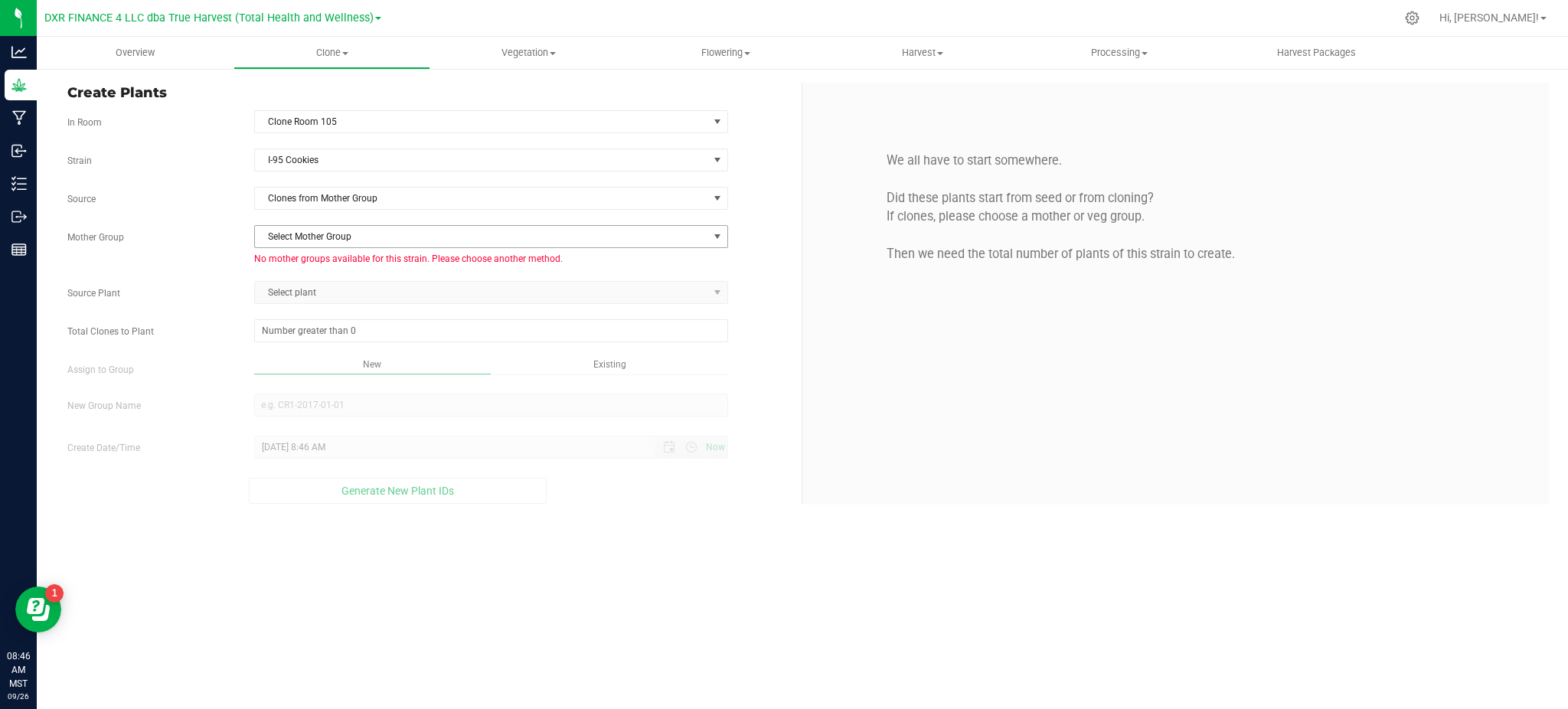
click at [690, 238] on span "Select Mother Group" at bounding box center [482, 237] width 453 height 22
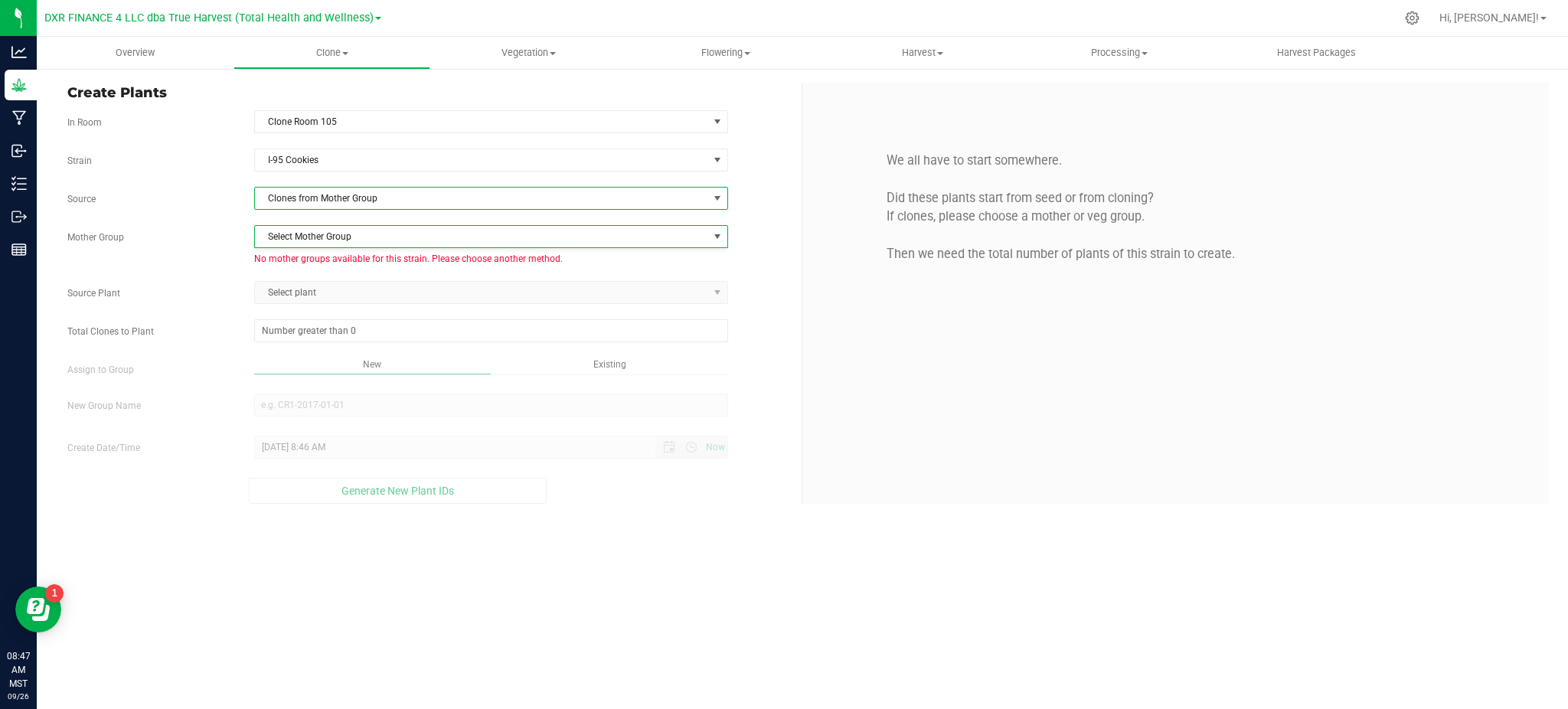
click at [479, 200] on span "Clones from Mother Group" at bounding box center [482, 198] width 453 height 22
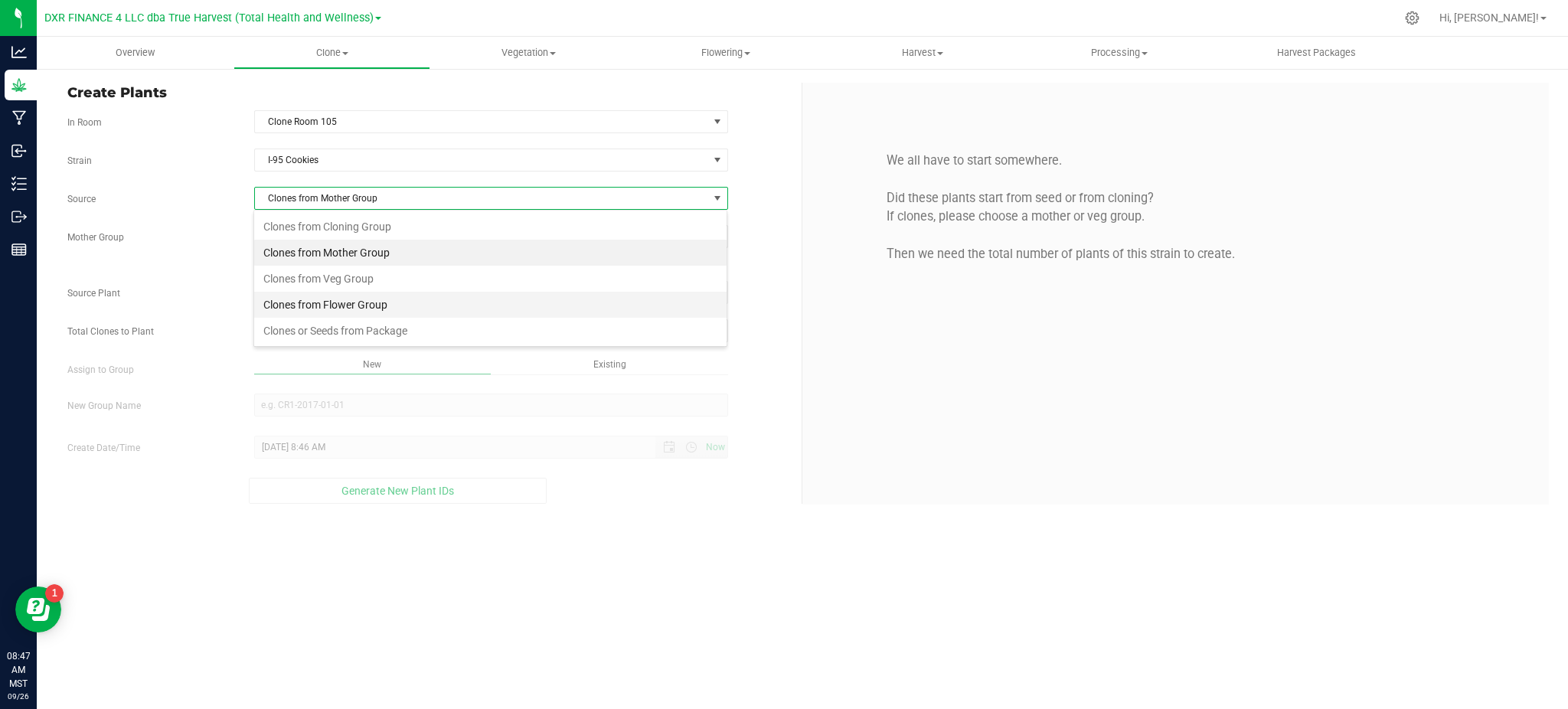
click at [340, 302] on li "Clones from Flower Group" at bounding box center [490, 305] width 472 height 26
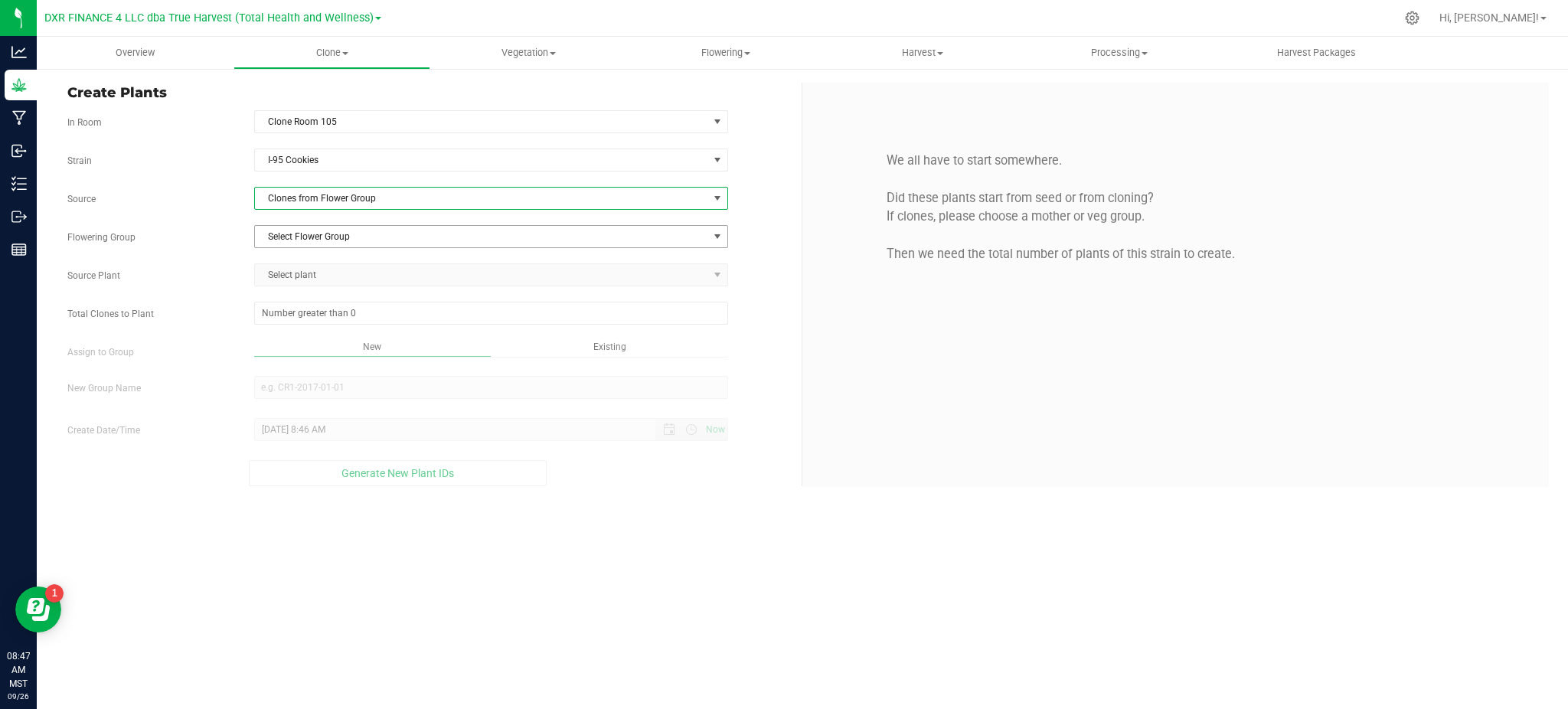
click at [329, 236] on span "Select Flower Group" at bounding box center [482, 237] width 453 height 22
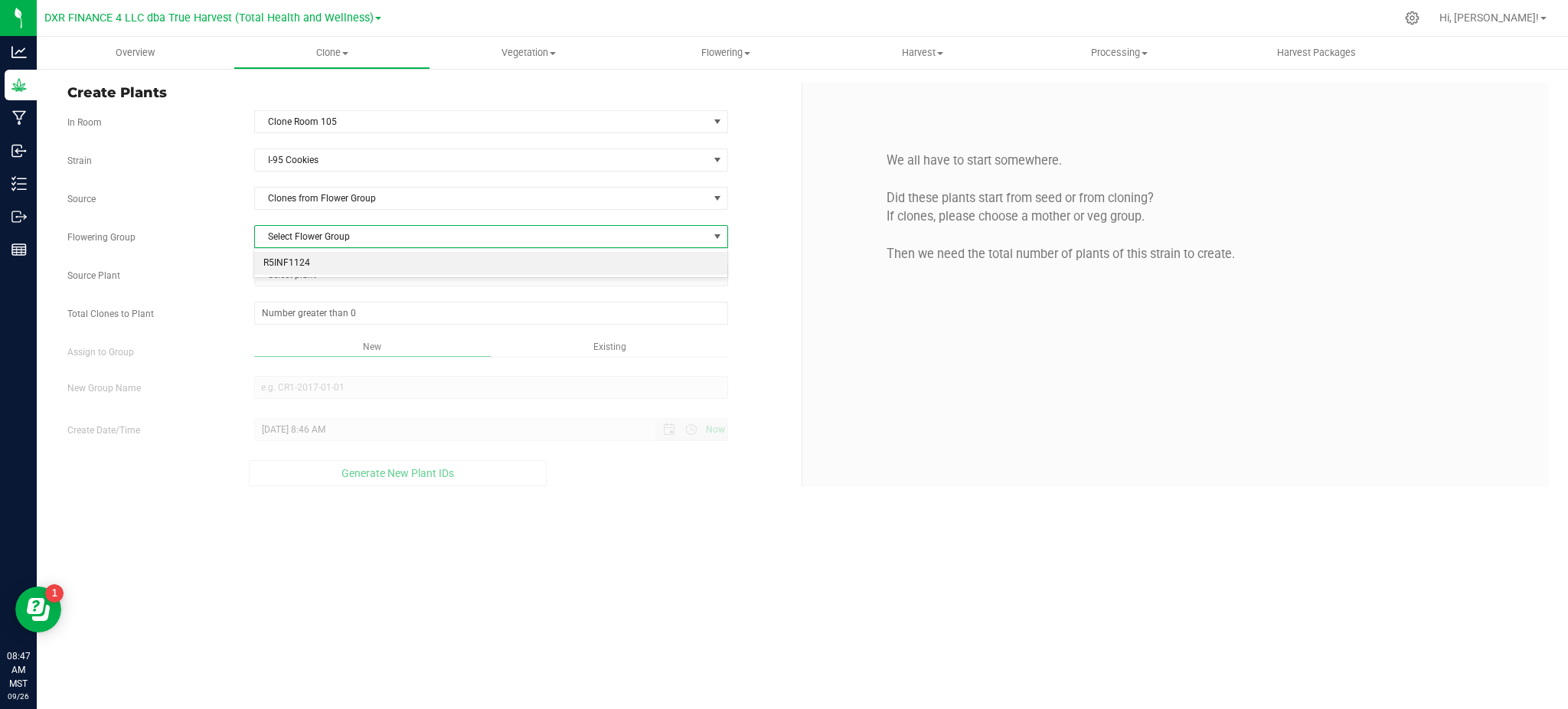
drag, startPoint x: 296, startPoint y: 269, endPoint x: 263, endPoint y: 268, distance: 33.0
click at [295, 268] on li "R5INF1124" at bounding box center [490, 263] width 472 height 23
drag, startPoint x: 200, startPoint y: 255, endPoint x: 326, endPoint y: 285, distance: 129.5
click at [204, 255] on div "Strain I-95 Cookies Source Clones from Flower Group Flowering Group R5INF1124 S…" at bounding box center [429, 316] width 723 height 337
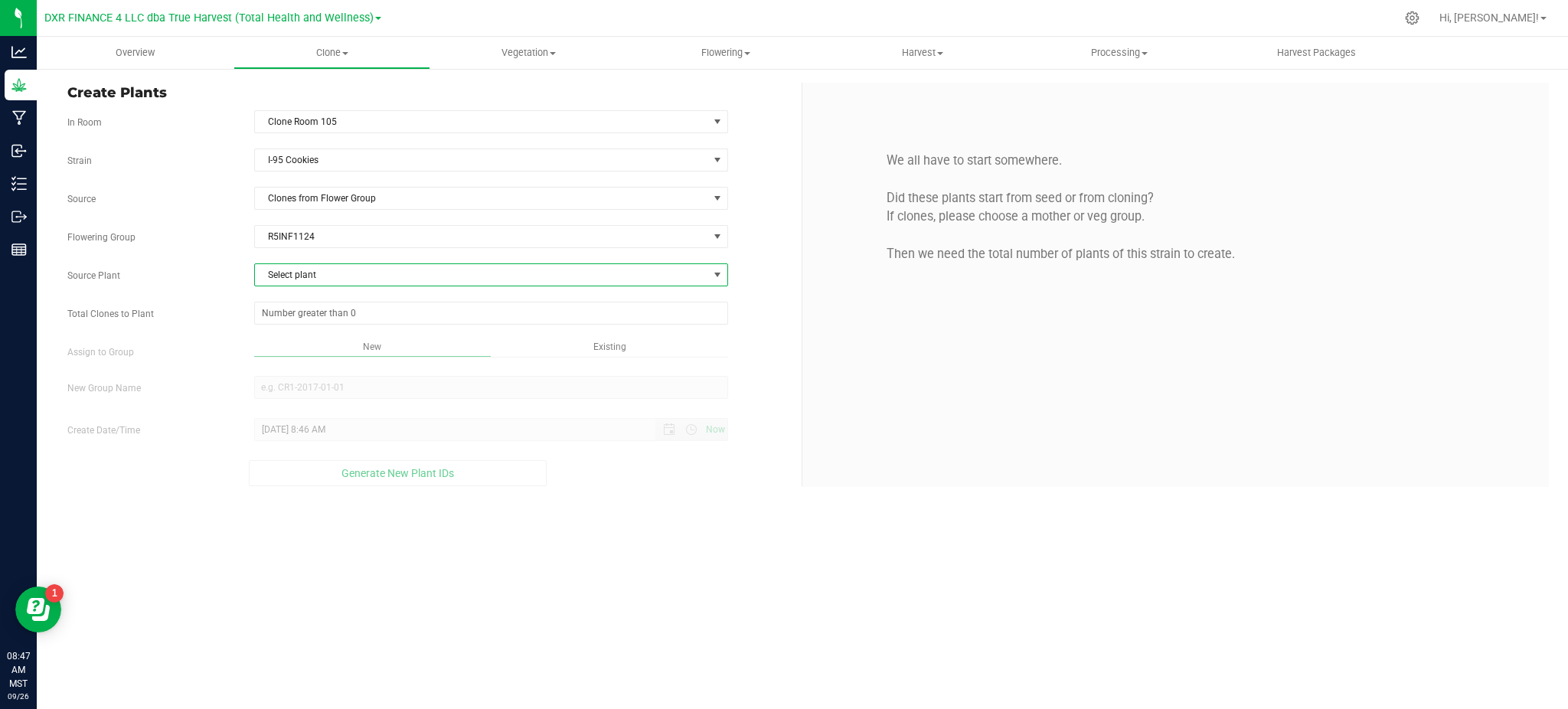
click at [323, 271] on span "Select plant" at bounding box center [482, 275] width 453 height 22
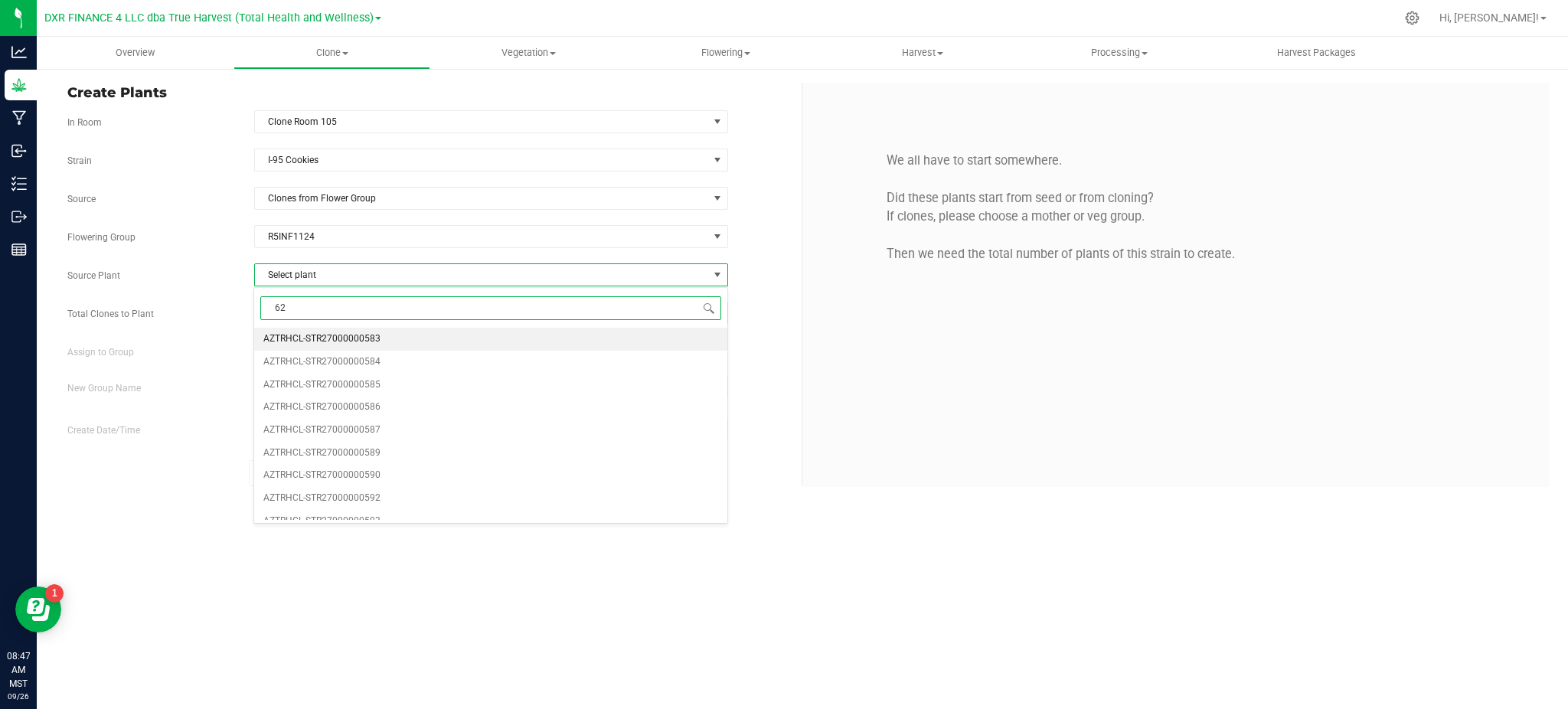
type input "629"
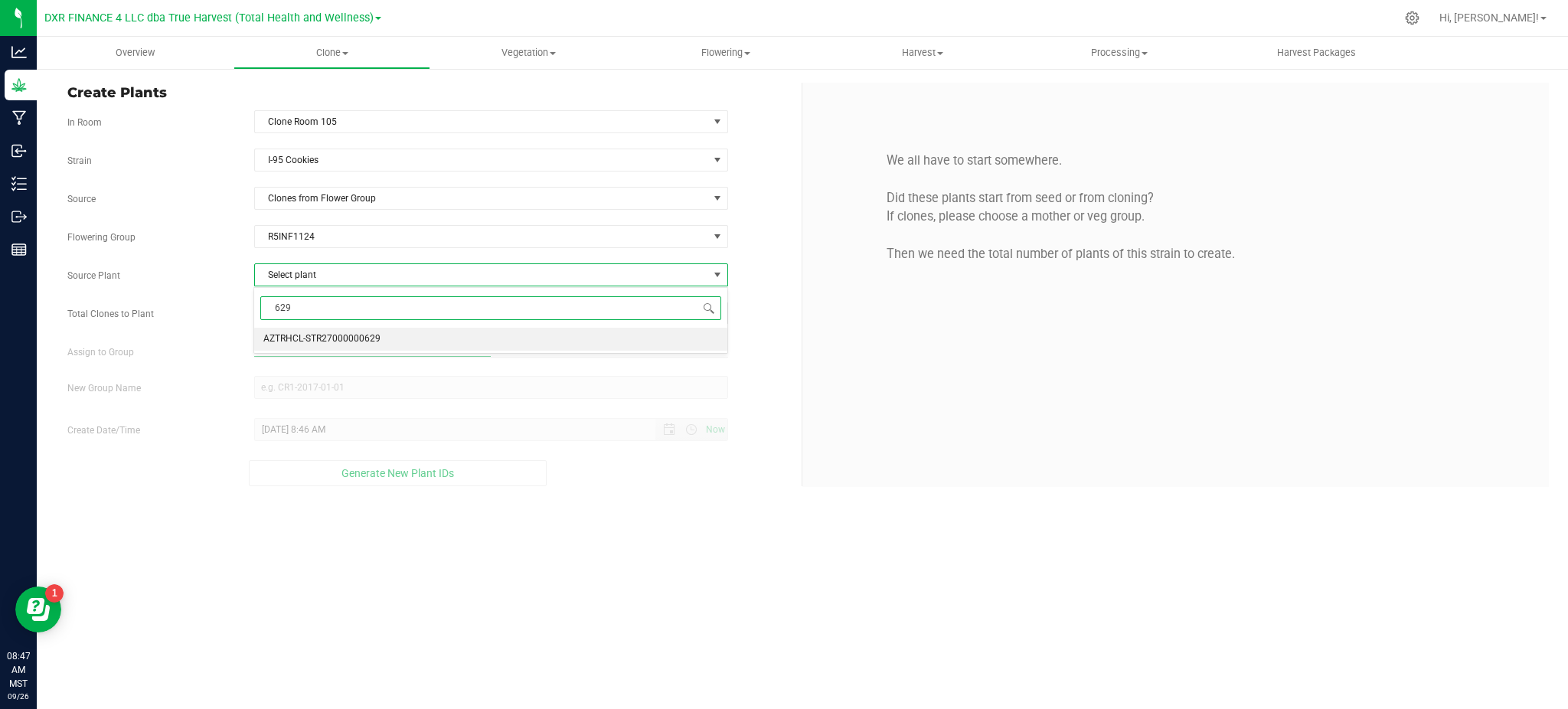
click at [294, 332] on span "AZTRHCL-STR27000000629" at bounding box center [322, 339] width 117 height 20
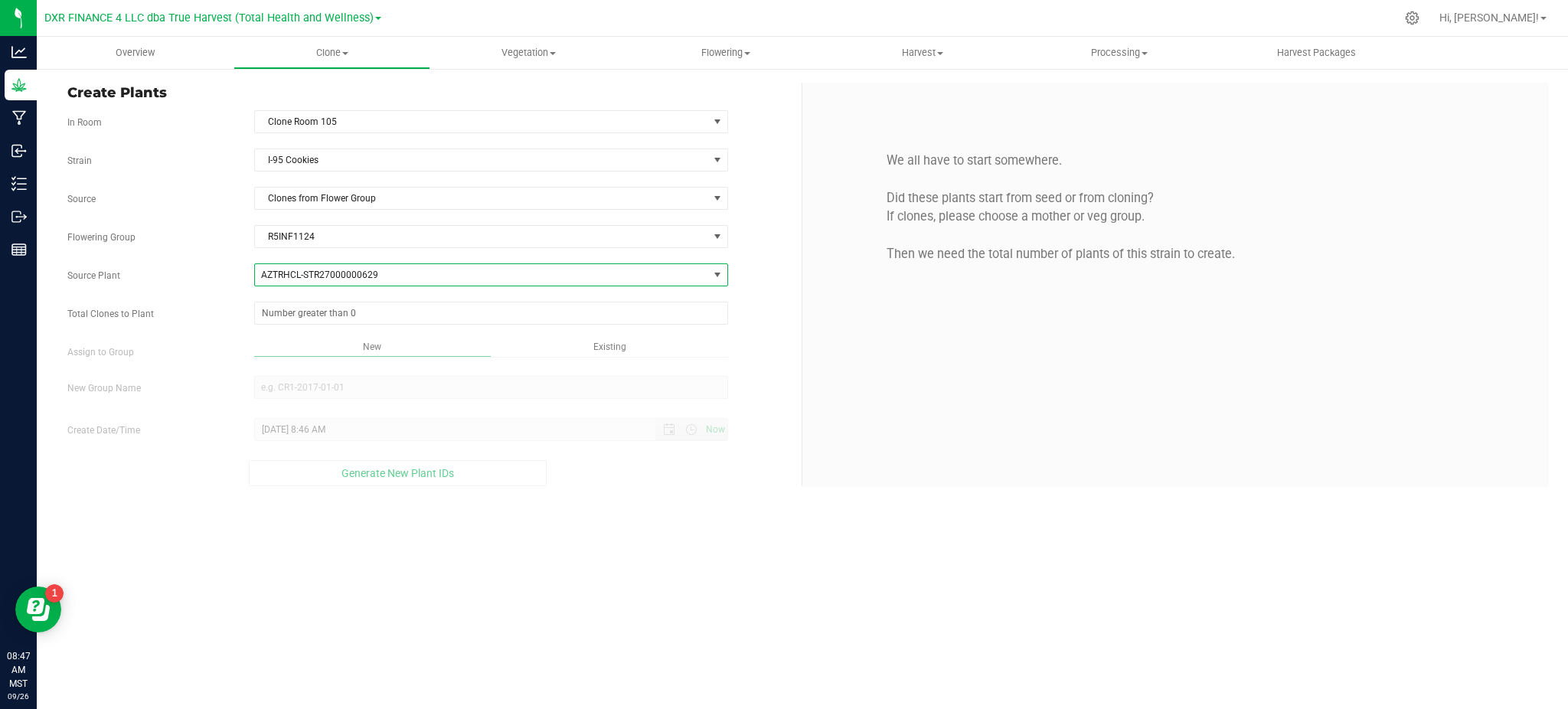
click at [222, 327] on div "Strain I-95 Cookies Source Clones from Flower Group Flowering Group R5INF1124 S…" at bounding box center [429, 316] width 723 height 337
click at [854, 601] on div "Overview Clone Create plants Cloning groups Cloning plants Apply to plants Vege…" at bounding box center [802, 373] width 1531 height 672
click at [764, 153] on div "Strain I-95 Cookies" at bounding box center [429, 160] width 745 height 23
click at [773, 280] on div "Source Plant AZTRHCL-STR27000000629 AZTRHCL-STR27000000583 AZTRHCL-STR270000005…" at bounding box center [428, 275] width 744 height 23
click at [279, 316] on span at bounding box center [490, 313] width 474 height 23
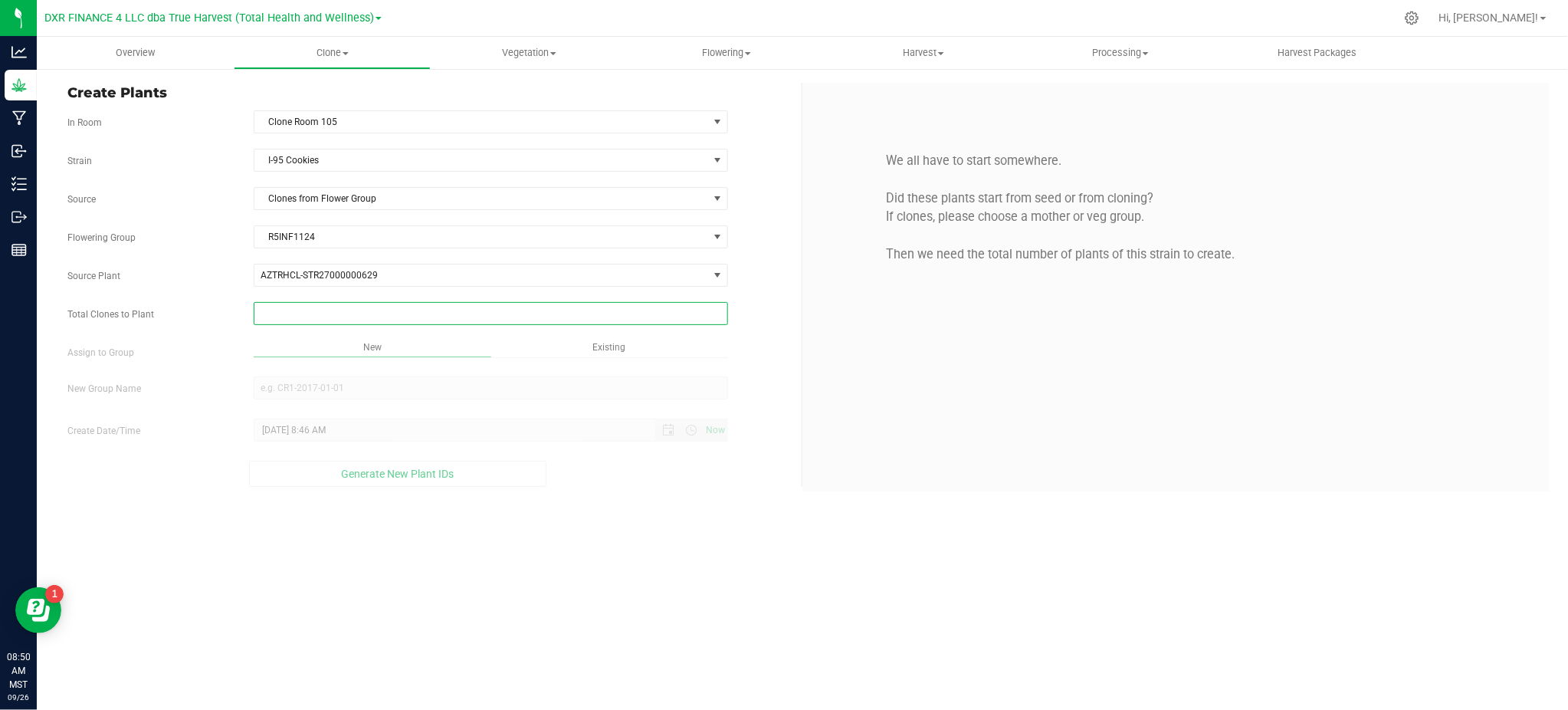
type input "0"
click at [635, 581] on div "Overview Clone Create plants Cloning groups Cloning plants Apply to plants Vege…" at bounding box center [802, 373] width 1531 height 673
click at [722, 548] on div "Overview Clone Create plants Cloning groups Cloning plants Apply to plants Vege…" at bounding box center [802, 373] width 1531 height 673
click at [749, 320] on div "Total Clones to Plant 0 0" at bounding box center [428, 314] width 745 height 23
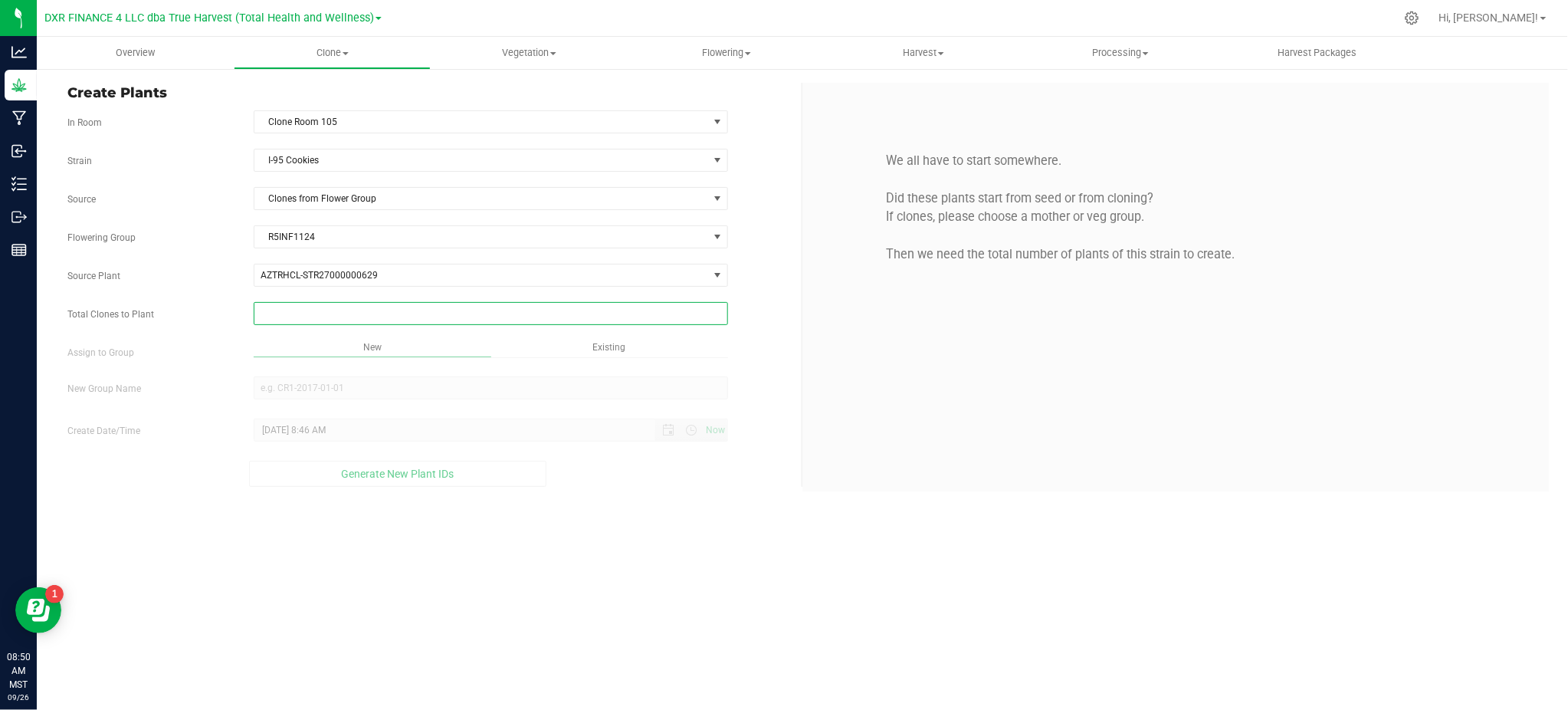
click at [299, 317] on span at bounding box center [491, 314] width 474 height 23
type input "13"
click at [733, 528] on div "Overview Clone Create plants Cloning groups Cloning plants Apply to plants Vege…" at bounding box center [802, 373] width 1531 height 673
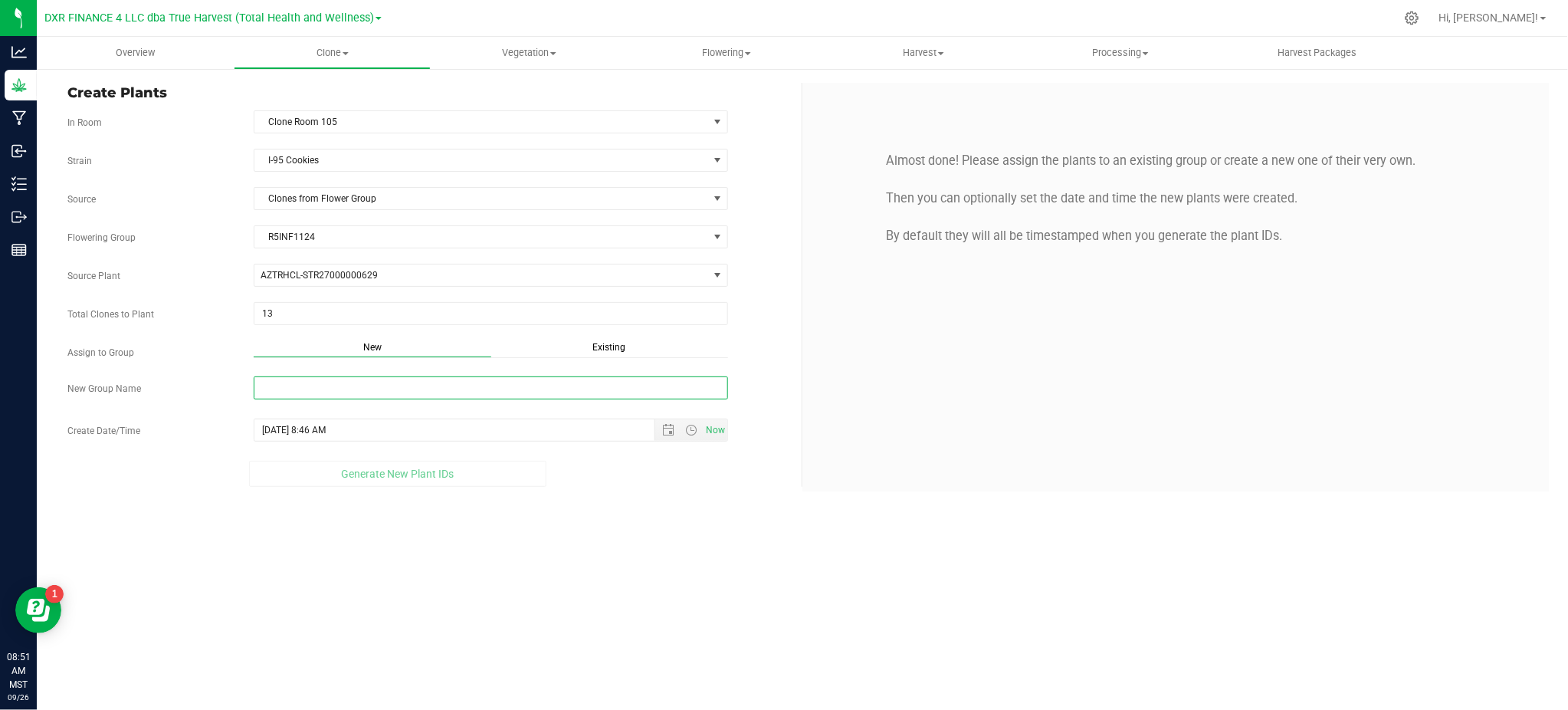
click at [365, 390] on input "New Group Name" at bounding box center [491, 388] width 474 height 23
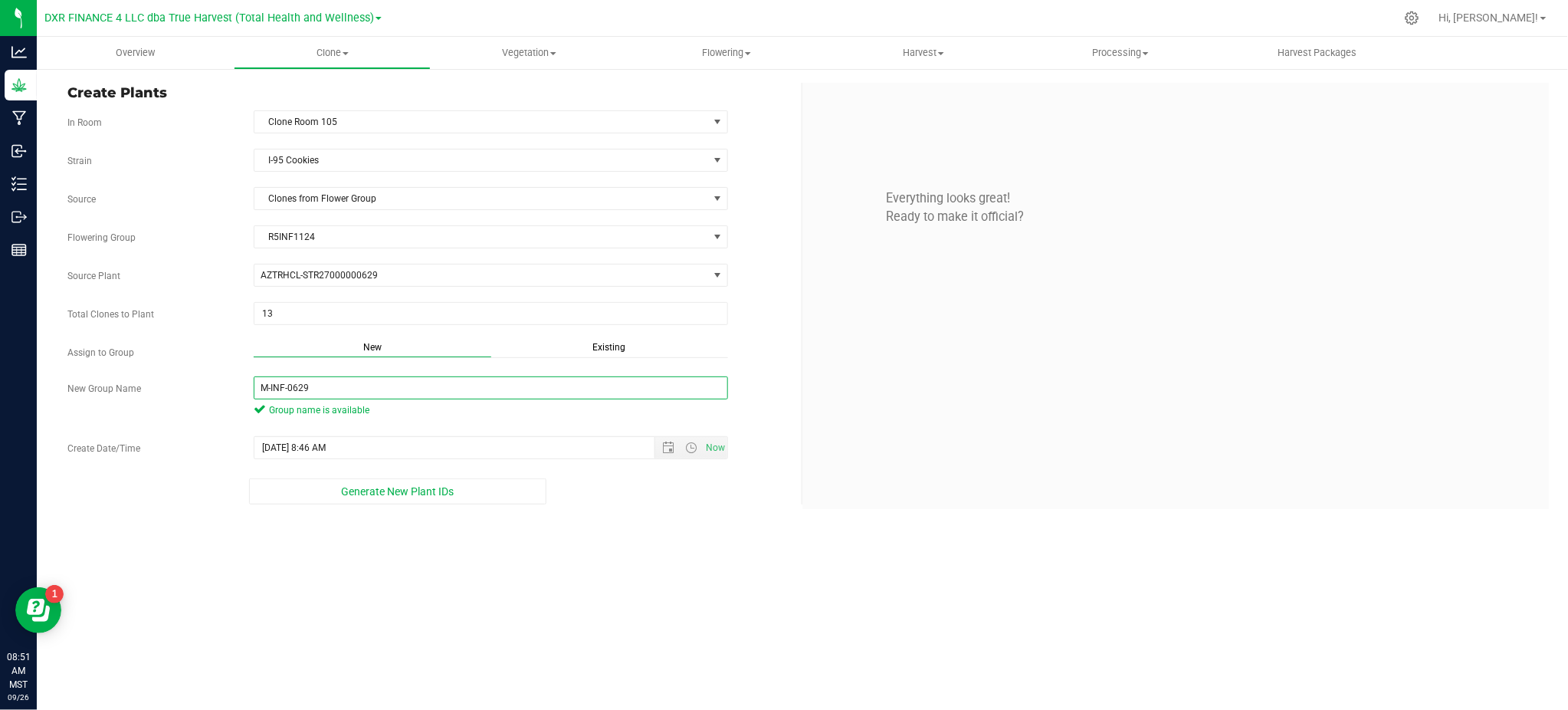
type input "M-INF-0629"
click at [657, 581] on div "Overview Clone Create plants Cloning groups Cloning plants Apply to plants Vege…" at bounding box center [802, 373] width 1531 height 673
click at [650, 485] on div "Generate New Plant IDs" at bounding box center [398, 492] width 661 height 26
click at [644, 488] on div "Generate New Plant IDs" at bounding box center [398, 492] width 661 height 26
click at [660, 449] on span "Open the date view" at bounding box center [669, 448] width 26 height 12
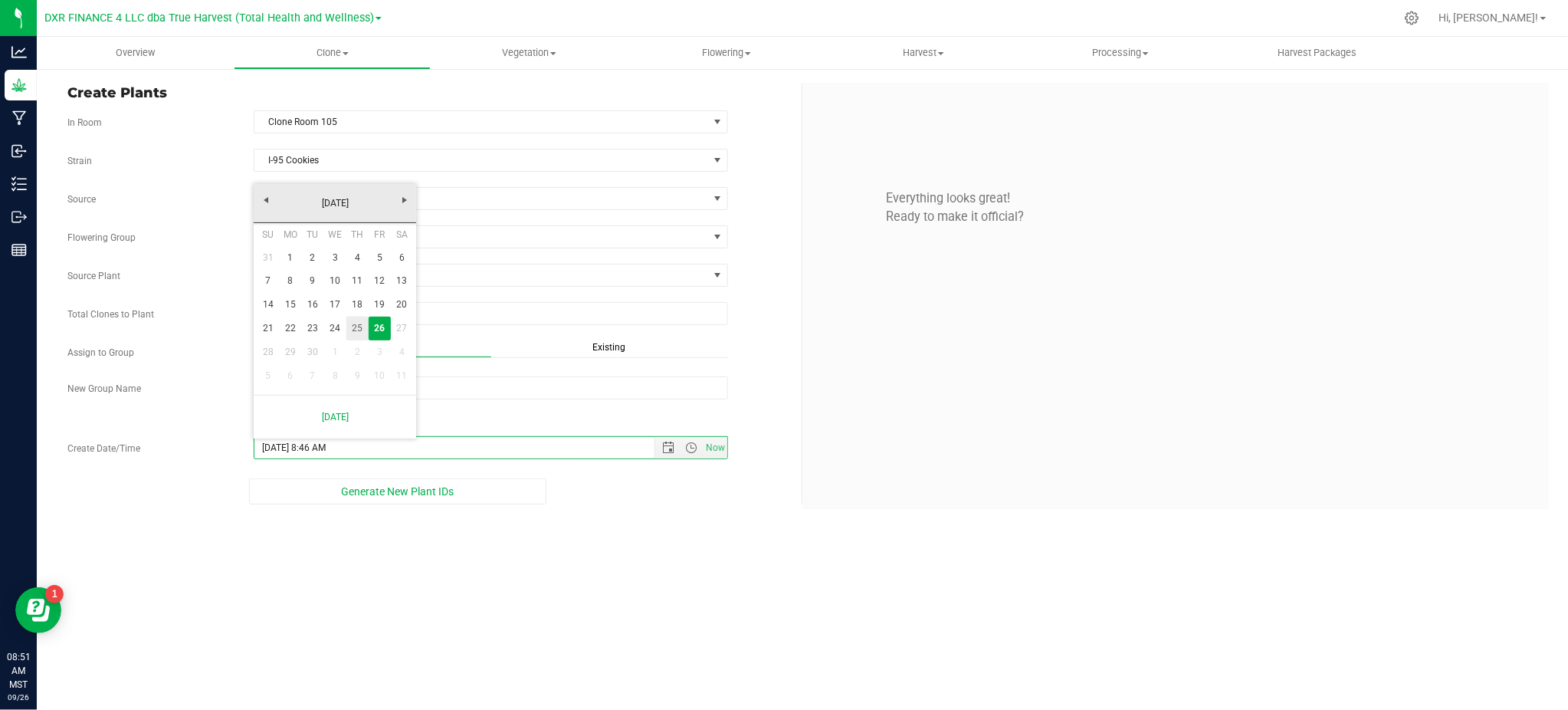
click at [351, 328] on link "25" at bounding box center [357, 328] width 22 height 24
type input "[DATE] 8:46 AM"
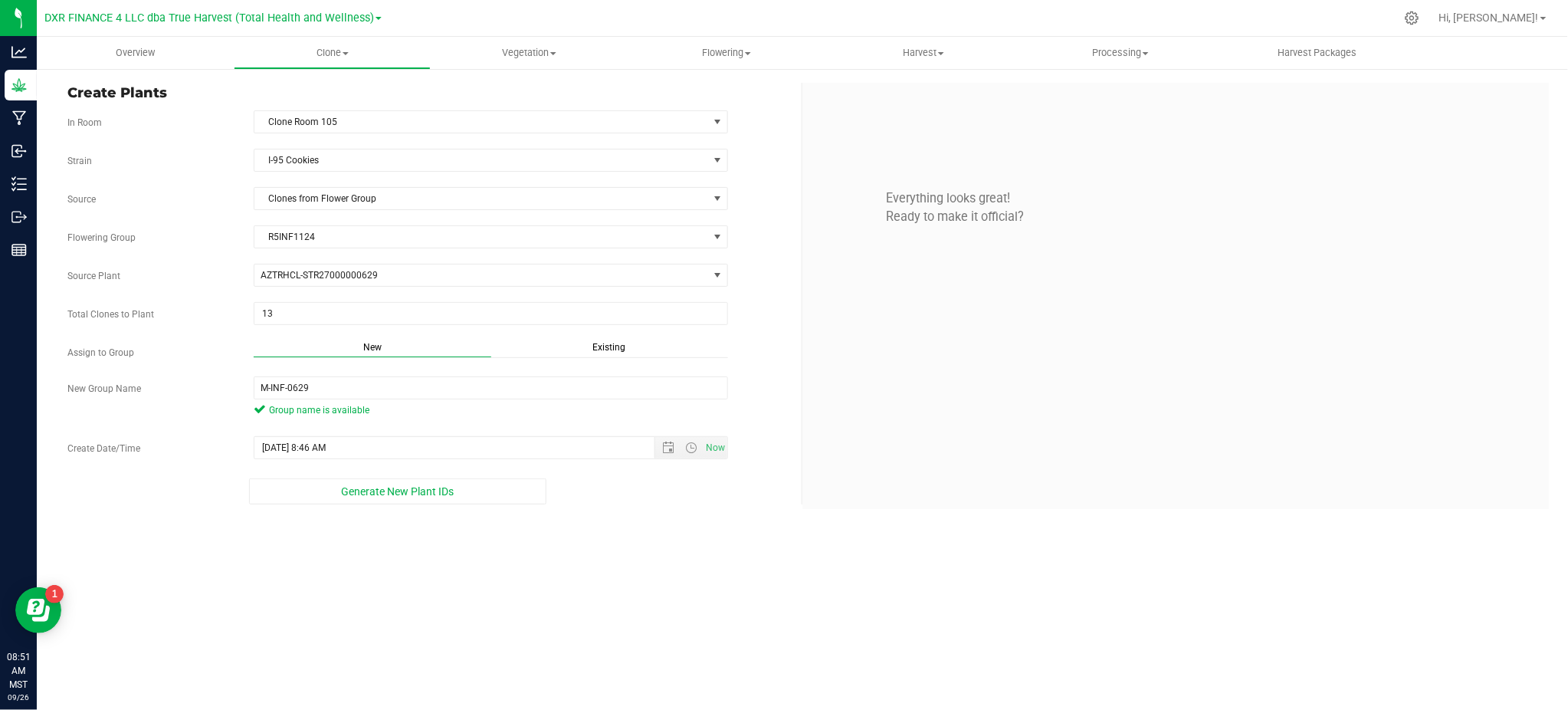
click at [639, 585] on div "Overview Clone Create plants Cloning groups Cloning plants Apply to plants Vege…" at bounding box center [802, 373] width 1531 height 673
click at [320, 502] on button "Generate New Plant IDs" at bounding box center [398, 492] width 298 height 26
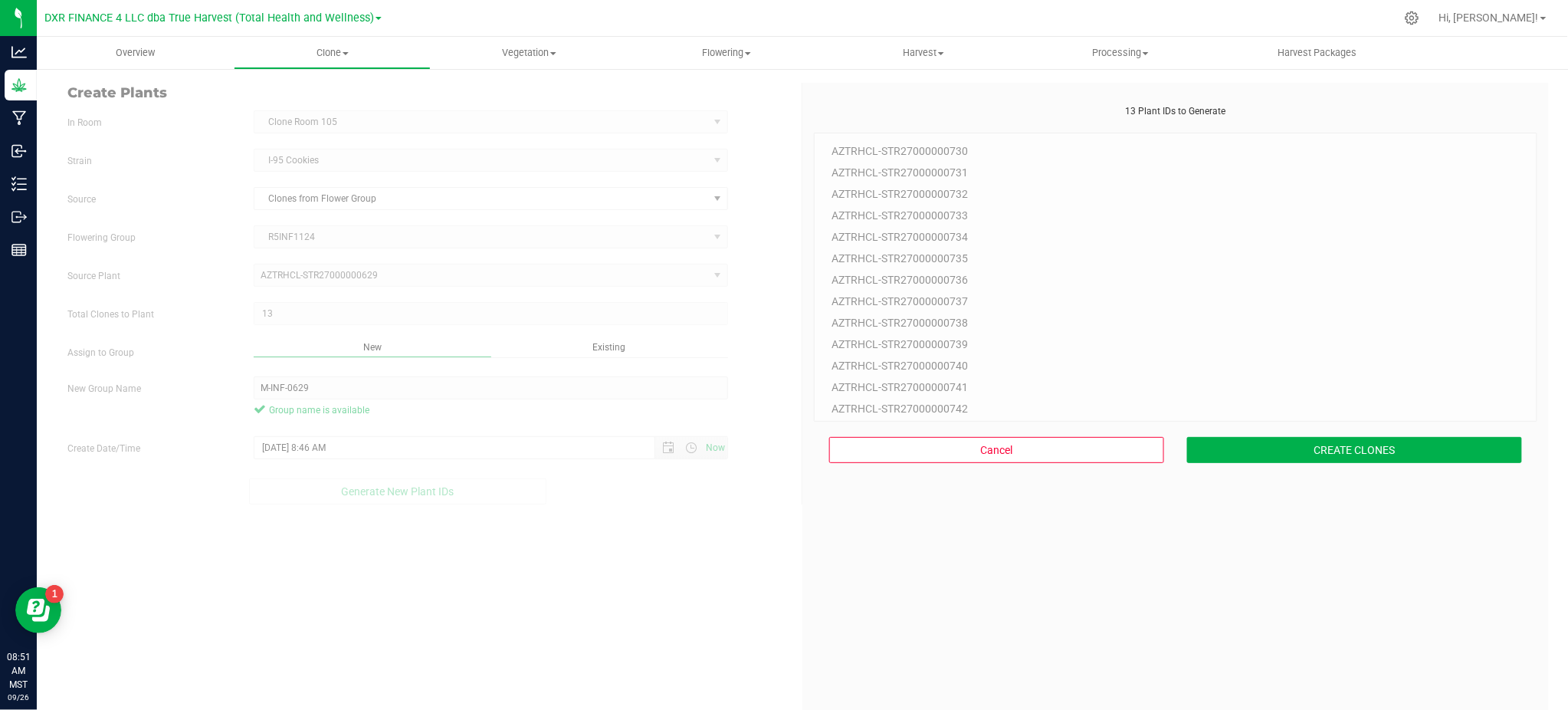
scroll to position [46, 0]
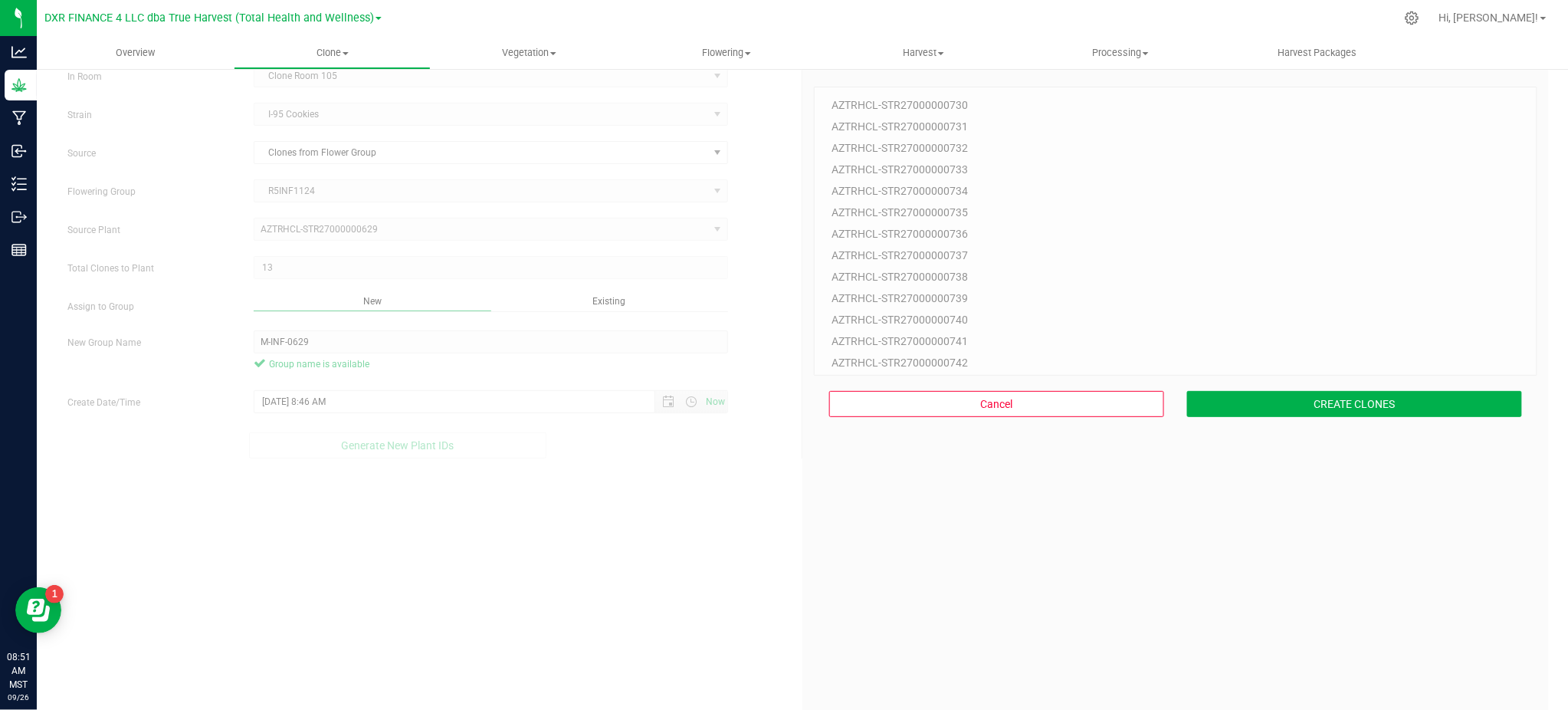
click at [1114, 528] on div "13 Plant IDs to Generate AZTRHCL-STR27000000730 AZTRHCL-STR27000000731 AZTRHCL-…" at bounding box center [1175, 413] width 724 height 710
click at [1335, 408] on button "CREATE CLONES" at bounding box center [1353, 404] width 335 height 26
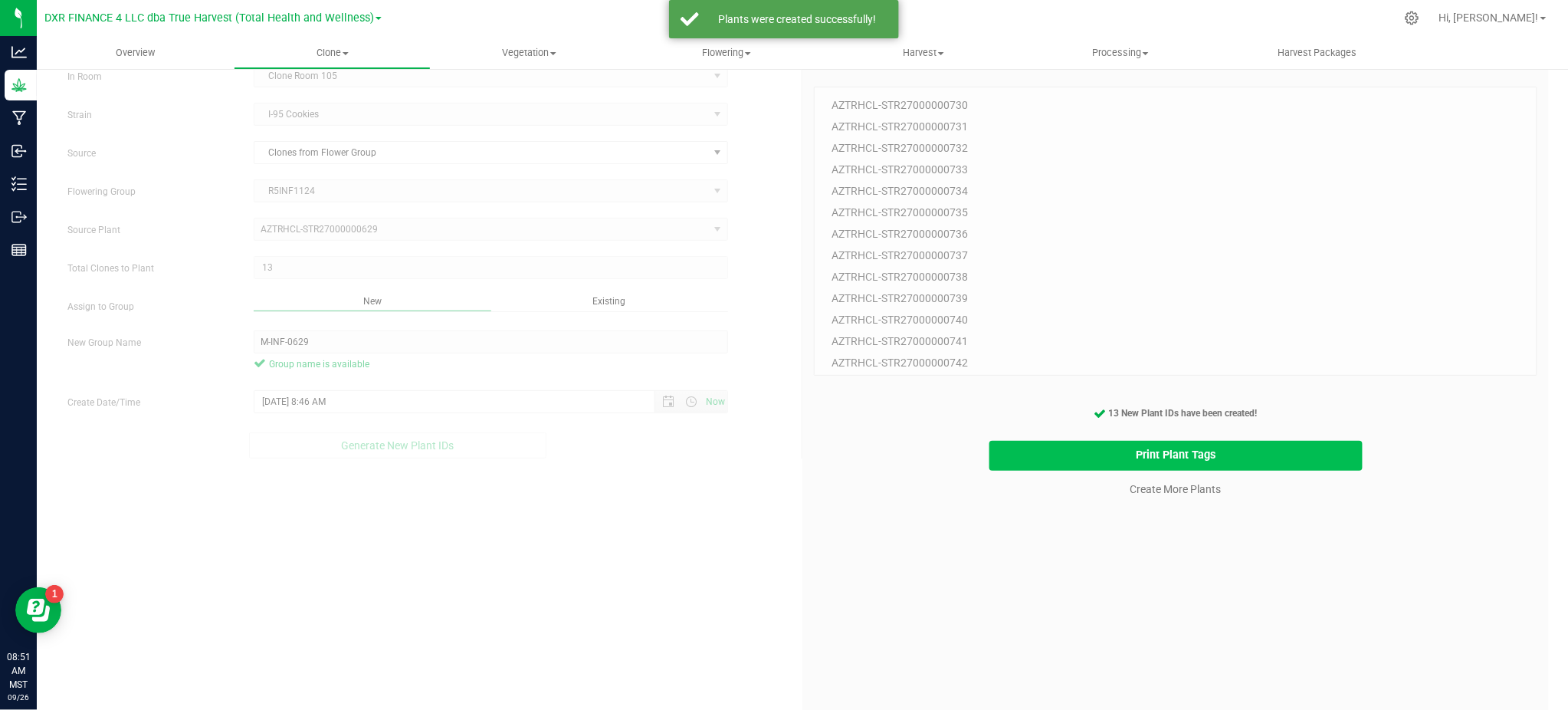
click at [1036, 455] on button "Print Plant Tags" at bounding box center [1175, 455] width 373 height 30
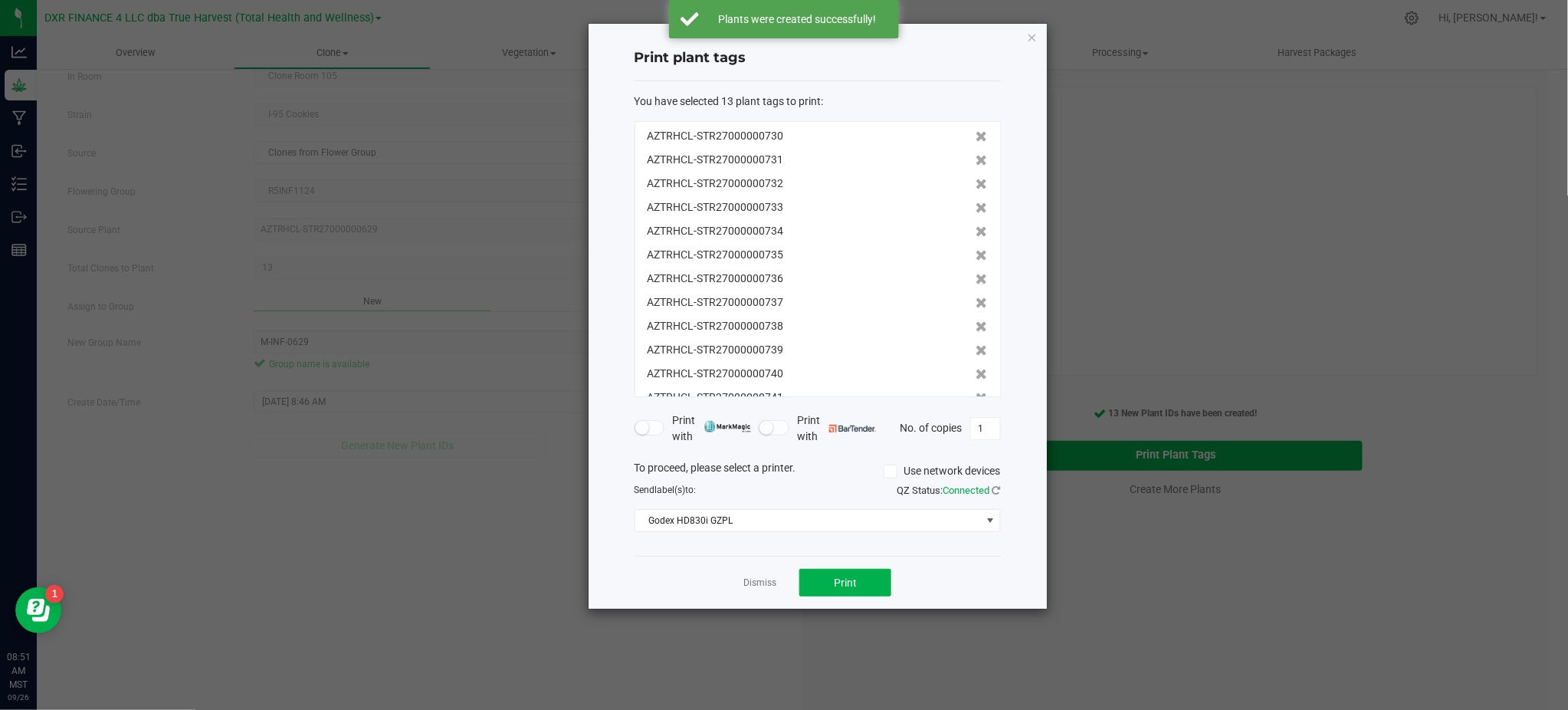
scroll to position [47, 0]
click at [862, 582] on button "Print" at bounding box center [845, 582] width 92 height 28
drag, startPoint x: 657, startPoint y: 573, endPoint x: 743, endPoint y: 575, distance: 86.0
click at [660, 572] on div "Dismiss Print" at bounding box center [817, 582] width 366 height 53
click at [751, 575] on app-cancel-button "Dismiss" at bounding box center [759, 582] width 33 height 16
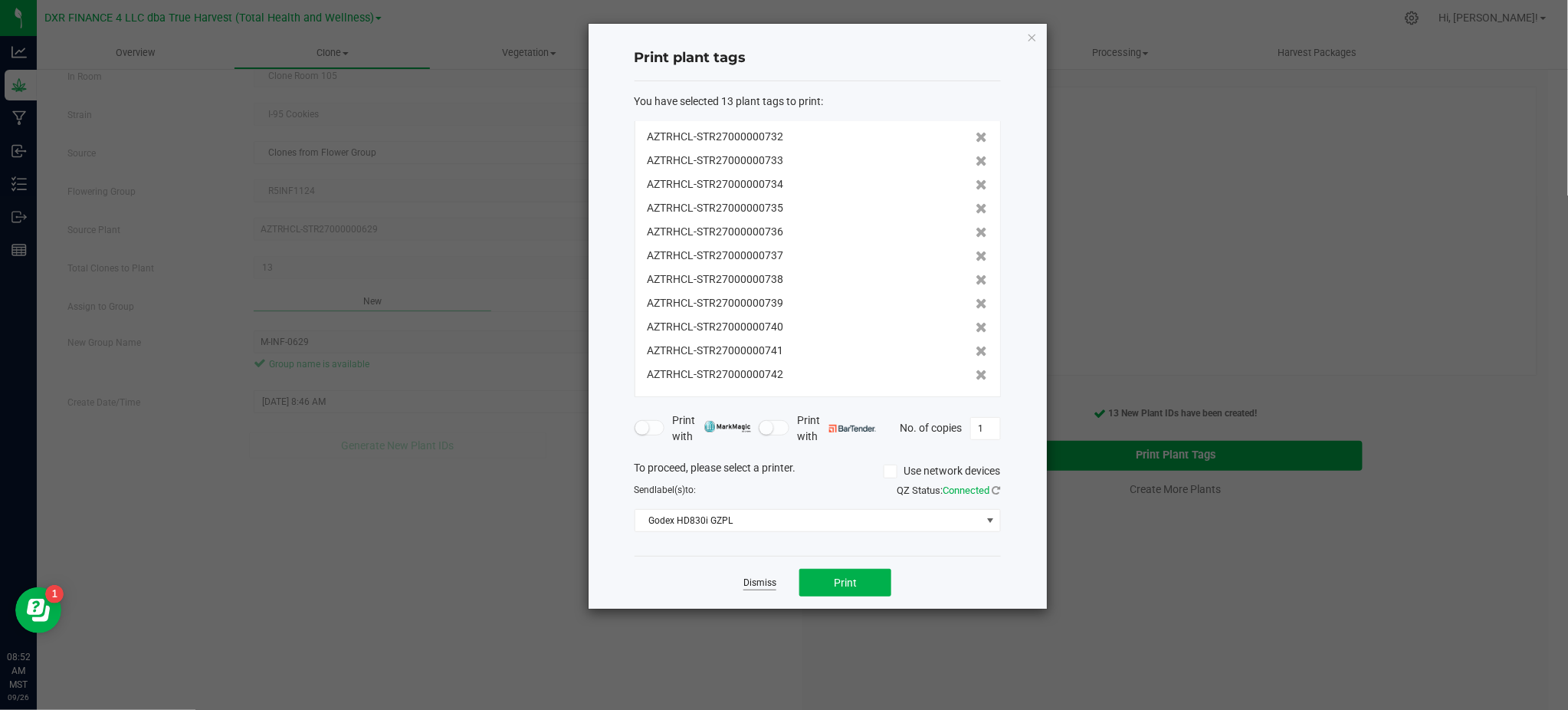
drag, startPoint x: 752, startPoint y: 582, endPoint x: 1083, endPoint y: 641, distance: 336.2
click at [754, 582] on link "Dismiss" at bounding box center [759, 582] width 33 height 13
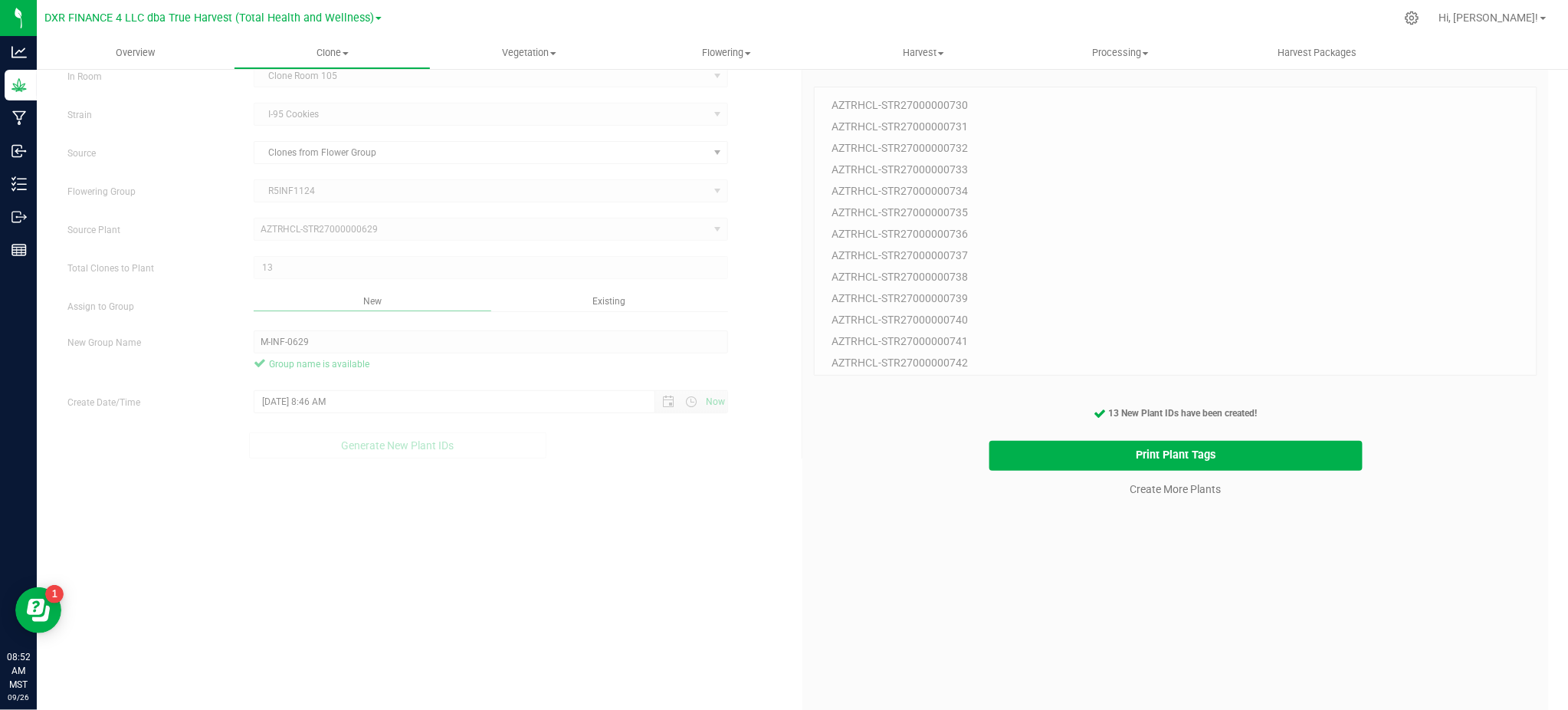
drag, startPoint x: 1250, startPoint y: 654, endPoint x: 1254, endPoint y: 617, distance: 37.2
click at [1250, 642] on div "13 Plant IDs to Generate AZTRHCL-STR27000000730 AZTRHCL-STR27000000731 AZTRHCL-…" at bounding box center [1175, 413] width 724 height 710
click at [1174, 485] on link "Create More Plants" at bounding box center [1176, 489] width 92 height 15
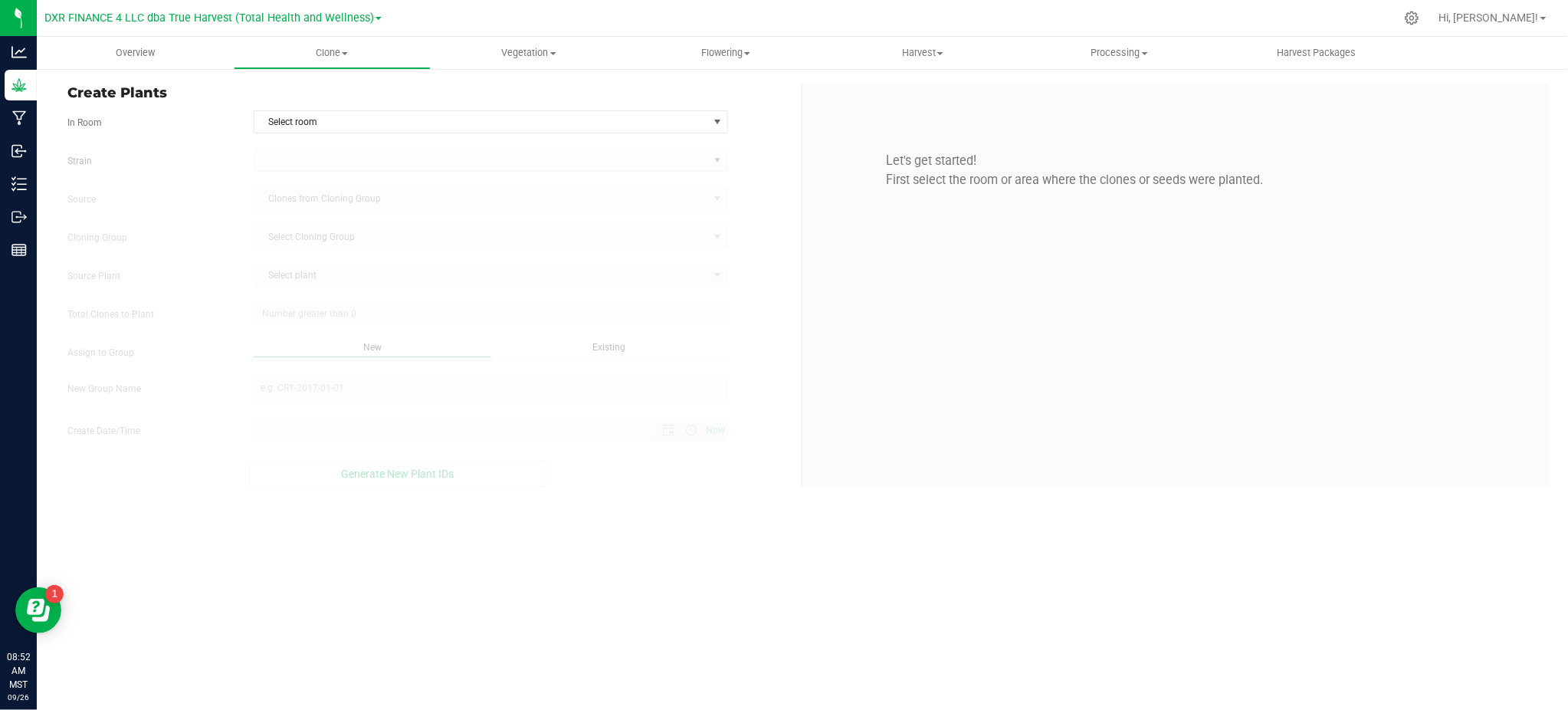
type input "[DATE] 8:52 AM"
click at [514, 124] on span "Select room" at bounding box center [481, 122] width 454 height 22
click at [292, 163] on li "Clone Room 105" at bounding box center [491, 172] width 473 height 23
click at [218, 148] on div "Strain" at bounding box center [428, 160] width 745 height 23
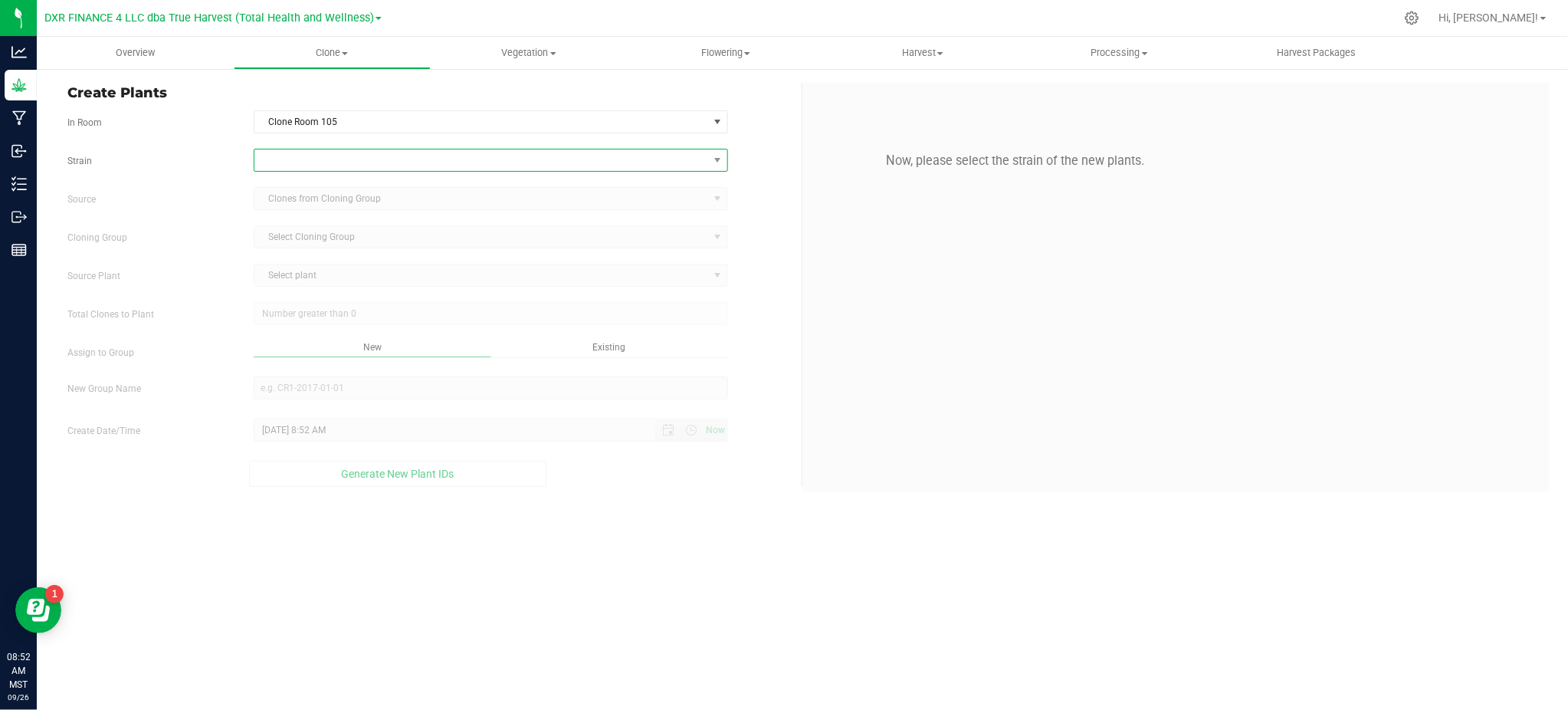
click at [380, 152] on span at bounding box center [481, 160] width 454 height 22
type input "Mitten"
click at [301, 222] on li "Mitten Cake" at bounding box center [491, 225] width 473 height 22
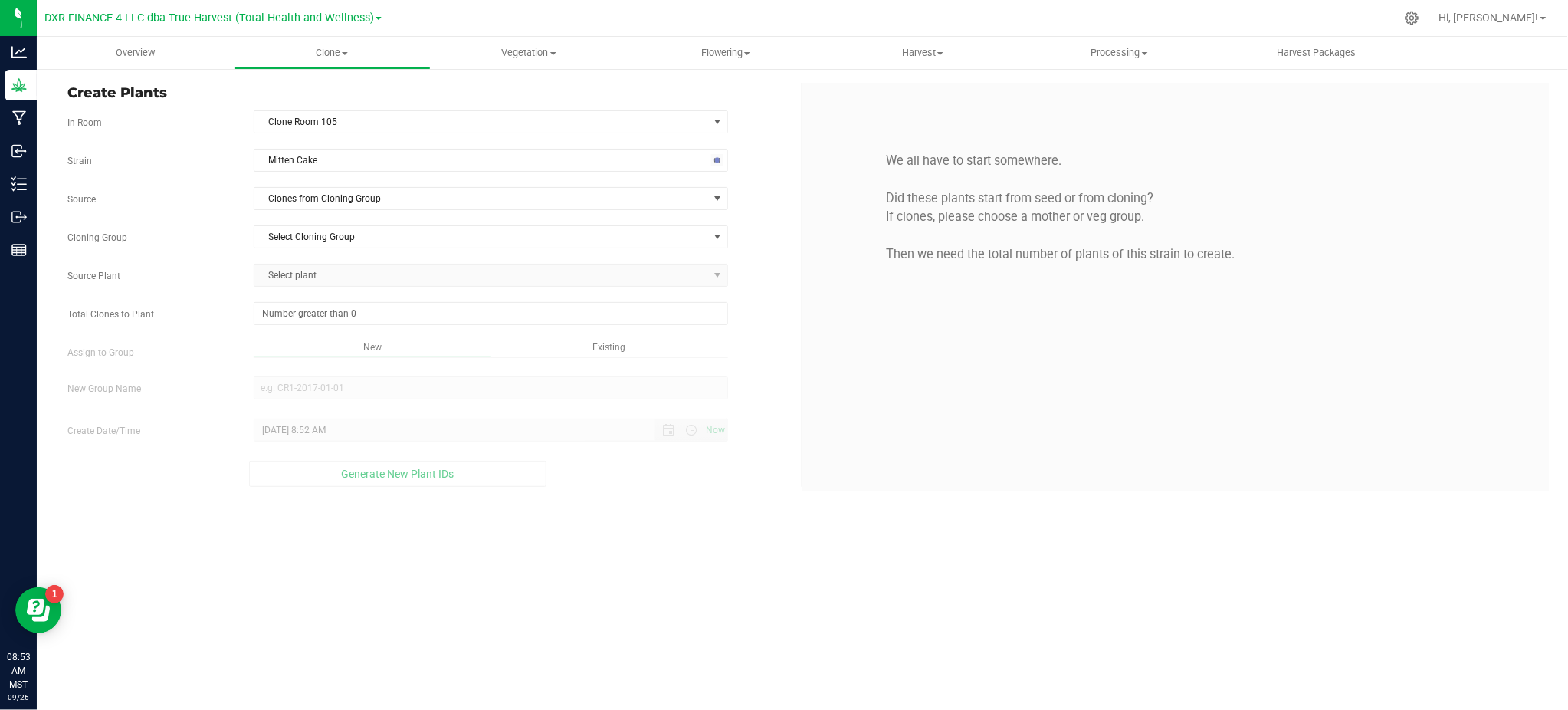
drag, startPoint x: 216, startPoint y: 207, endPoint x: 265, endPoint y: 184, distance: 54.1
click at [216, 206] on div "Source Clones from Cloning Group" at bounding box center [428, 198] width 745 height 23
click at [296, 202] on span "Clones from Cloning Group" at bounding box center [481, 198] width 454 height 22
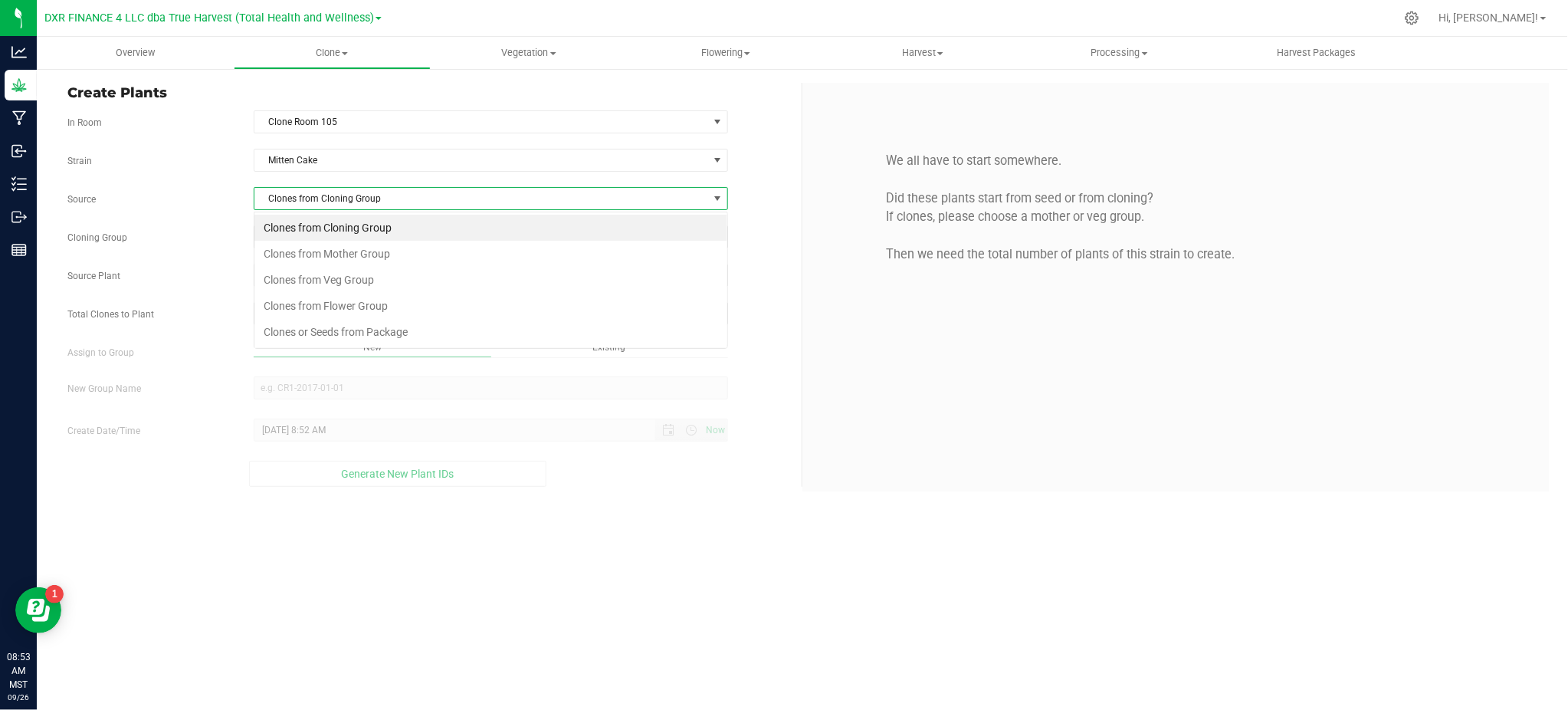
scroll to position [23, 474]
click at [340, 253] on li "Clones from Mother Group" at bounding box center [491, 254] width 473 height 26
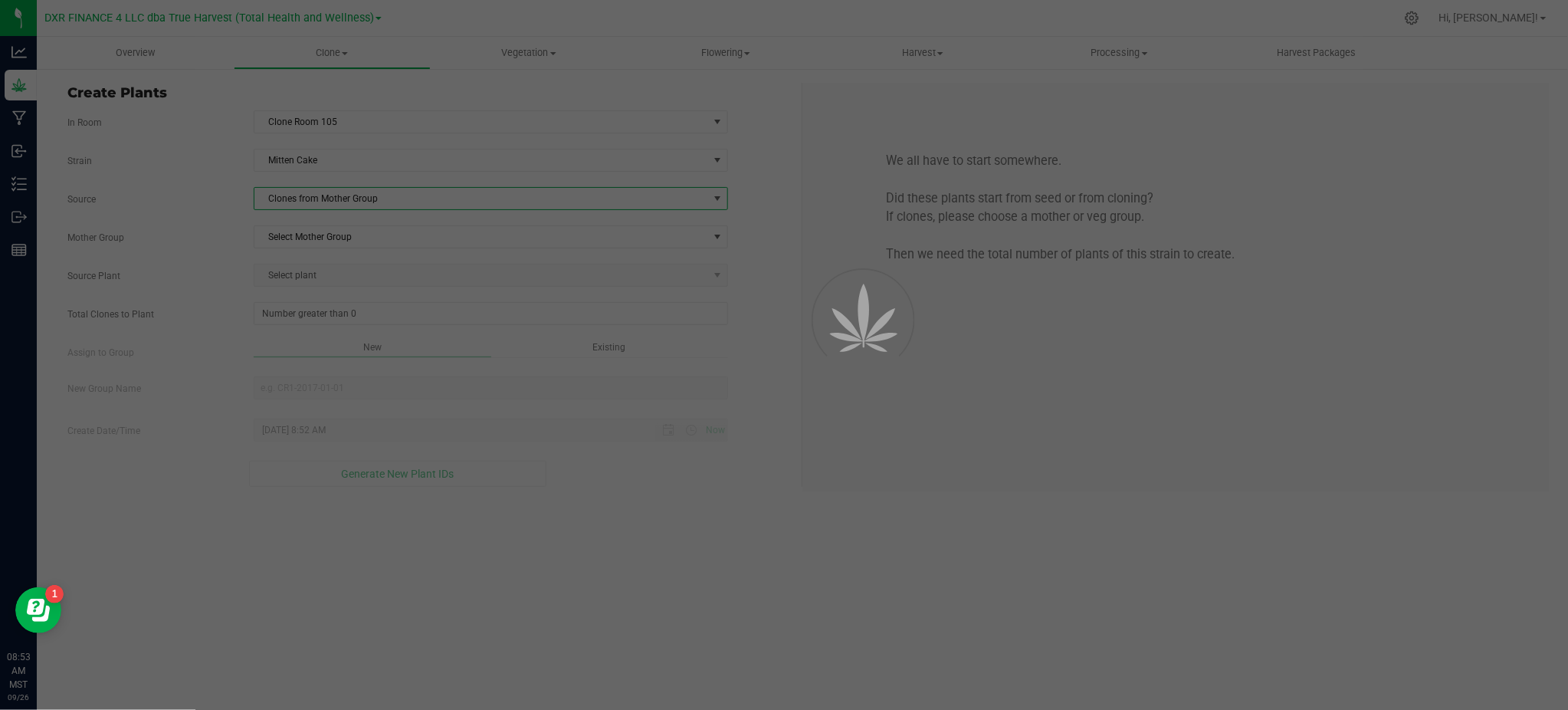
drag, startPoint x: 221, startPoint y: 240, endPoint x: 231, endPoint y: 239, distance: 10.0
click at [225, 239] on label "Mother Group" at bounding box center [149, 238] width 186 height 14
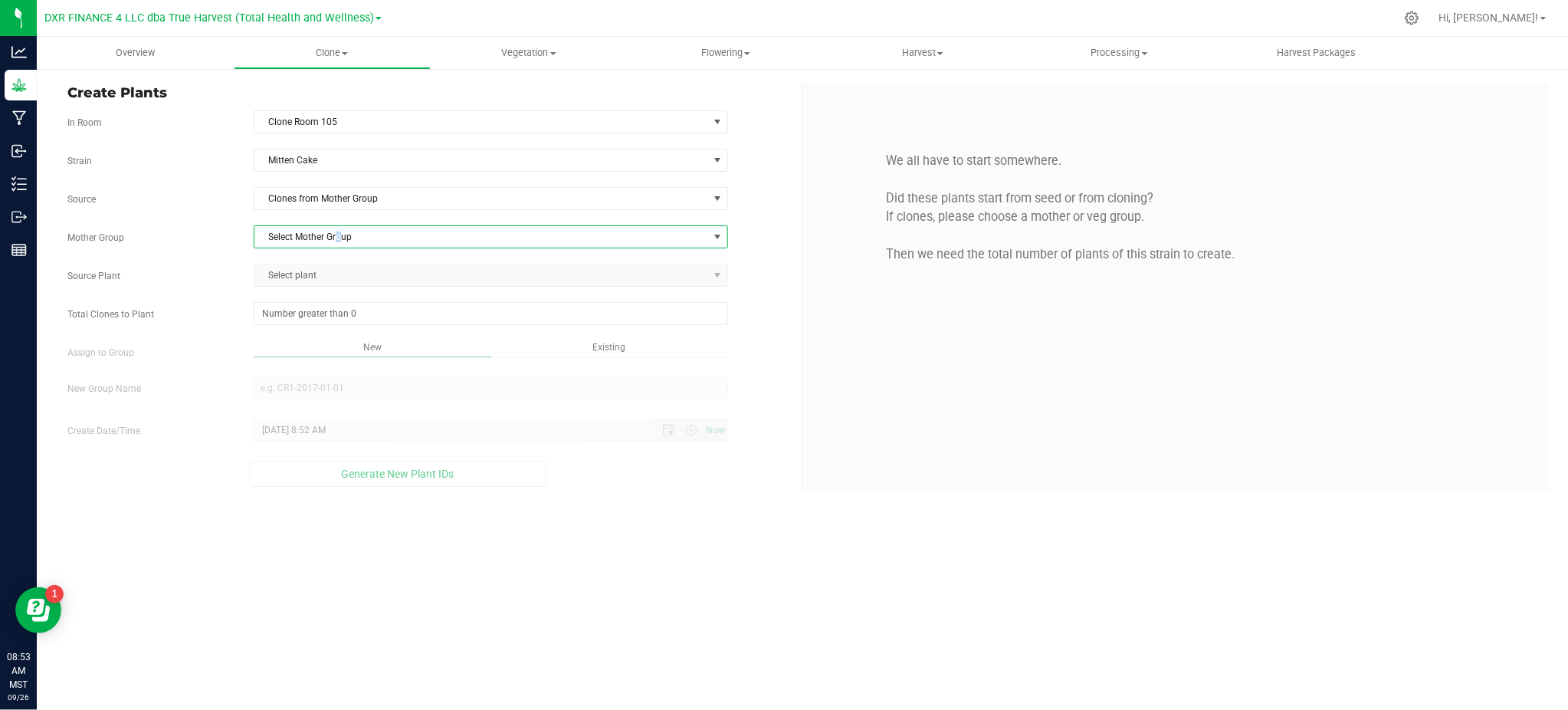
click at [341, 240] on span "Select Mother Group" at bounding box center [481, 237] width 454 height 22
click at [323, 265] on li "M-MNC-0004" at bounding box center [491, 265] width 473 height 23
click at [315, 264] on div "Strain Mitten Cake Source Clones from Mother Group Mother Group M-MNC-0004 Sele…" at bounding box center [429, 317] width 723 height 338
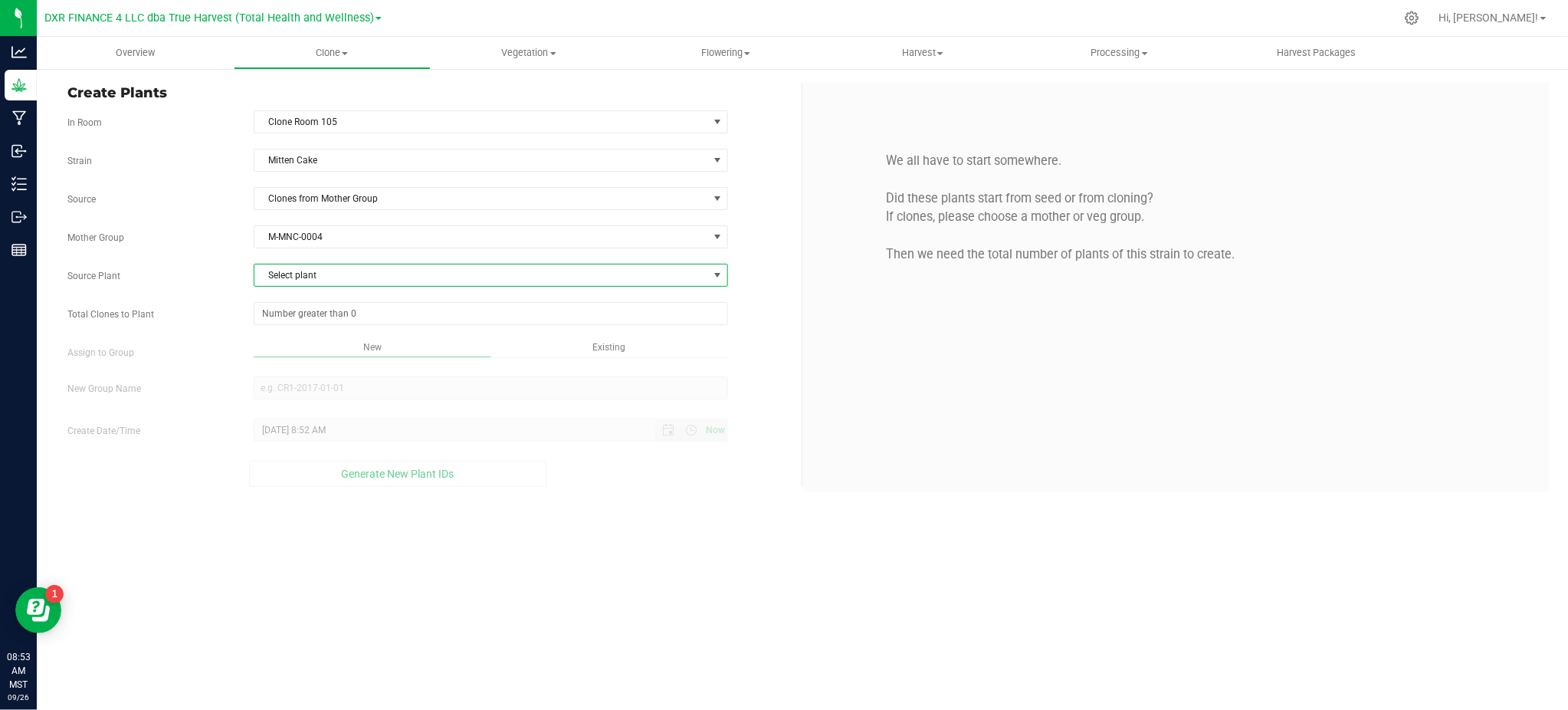
click at [708, 275] on span "select" at bounding box center [717, 275] width 19 height 22
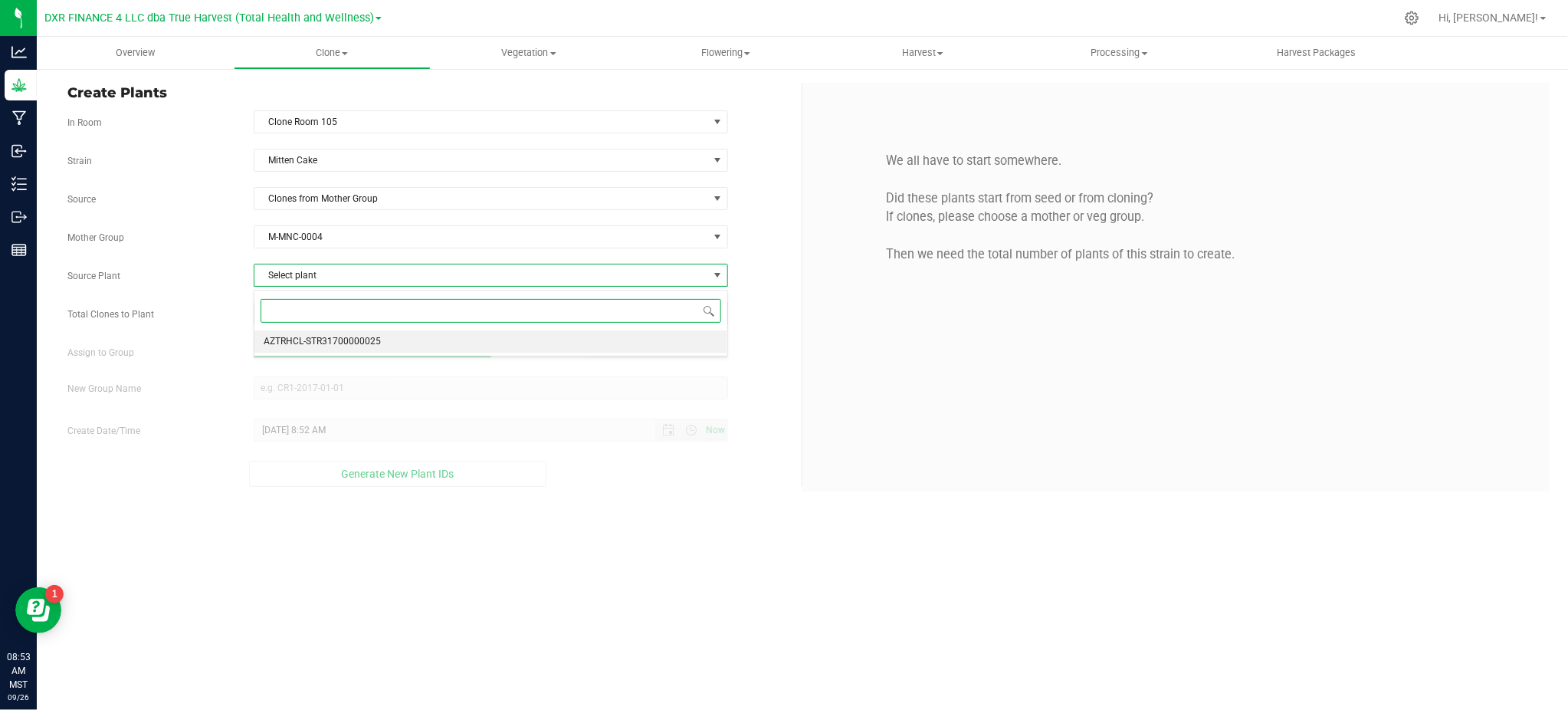
drag, startPoint x: 431, startPoint y: 344, endPoint x: 311, endPoint y: 328, distance: 121.1
click at [420, 344] on li "AZTRHCL-STR31700000025" at bounding box center [491, 342] width 473 height 23
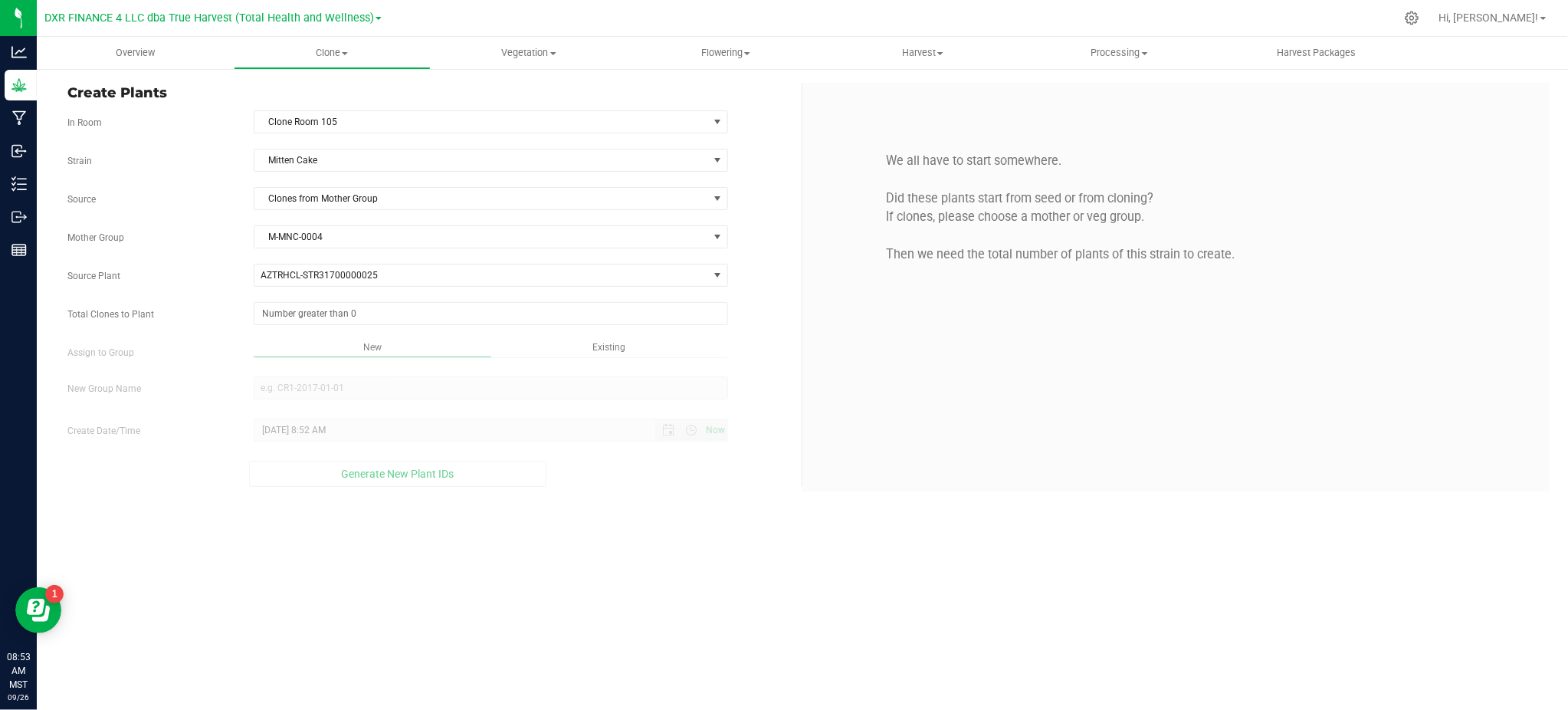
click at [252, 325] on div at bounding box center [491, 314] width 498 height 23
click at [514, 197] on span "Clones from Mother Group" at bounding box center [481, 198] width 454 height 22
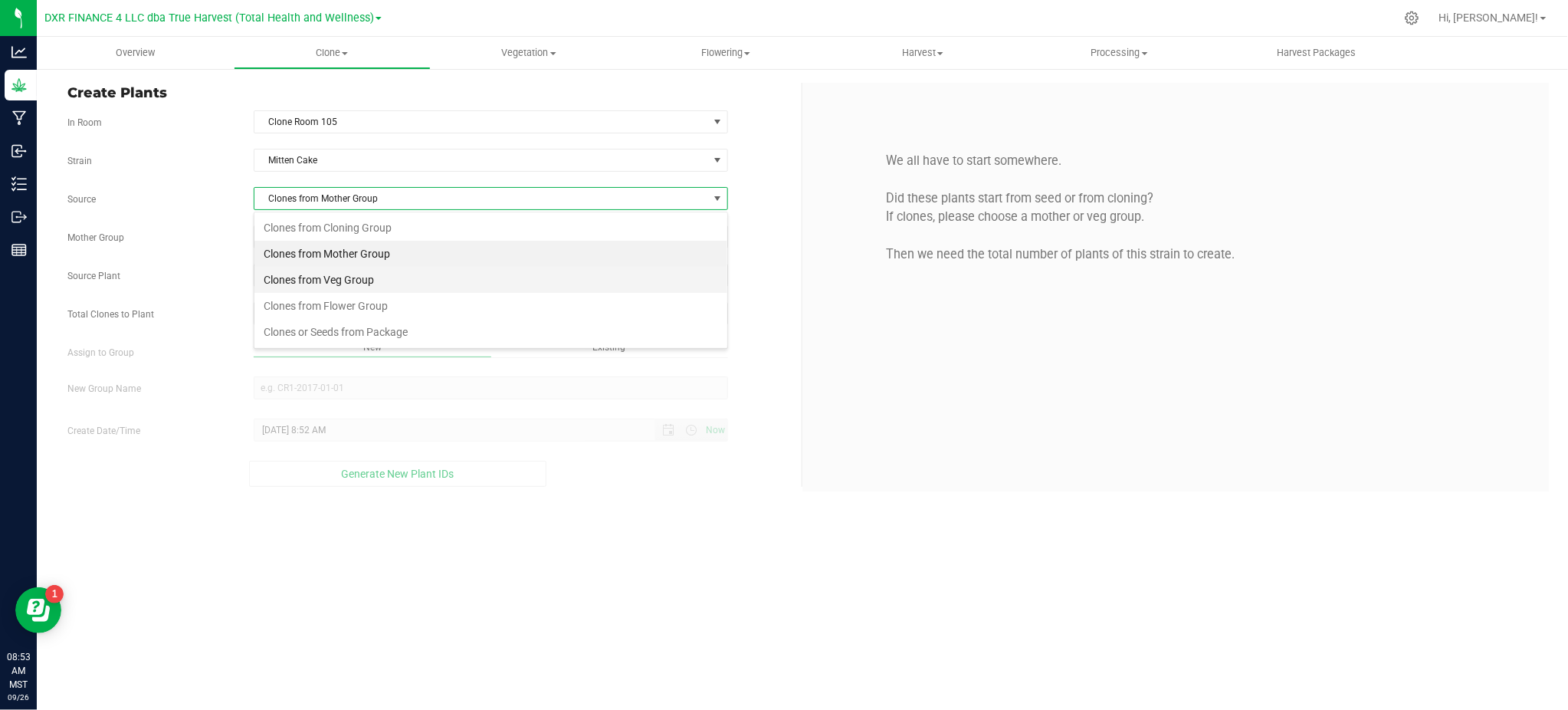
scroll to position [23, 474]
click at [314, 308] on li "Clones from Flower Group" at bounding box center [491, 306] width 473 height 26
click at [441, 242] on span "Select Flower Group" at bounding box center [481, 237] width 454 height 22
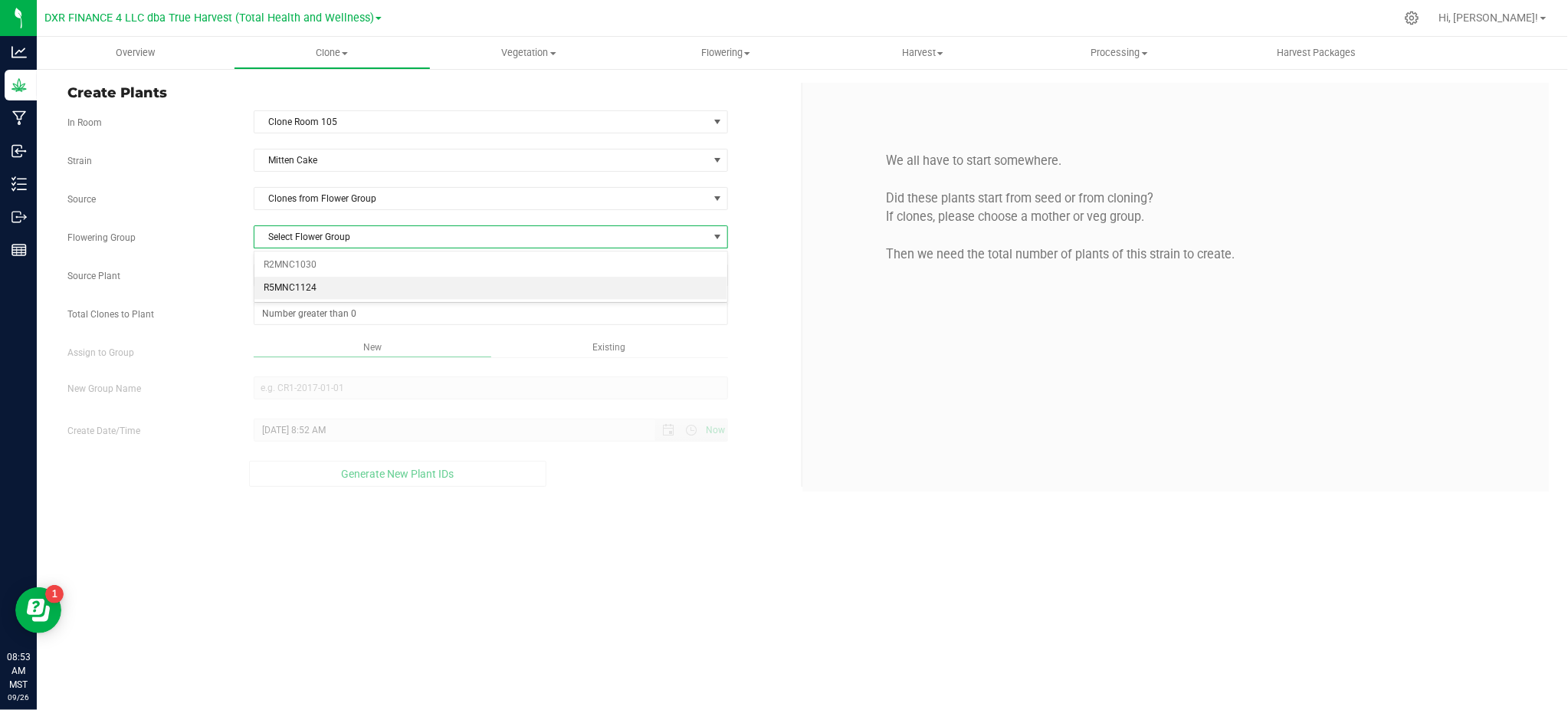
click at [375, 281] on li "R5MNC1124" at bounding box center [491, 288] width 473 height 23
click at [402, 282] on span "Select plant" at bounding box center [481, 275] width 454 height 22
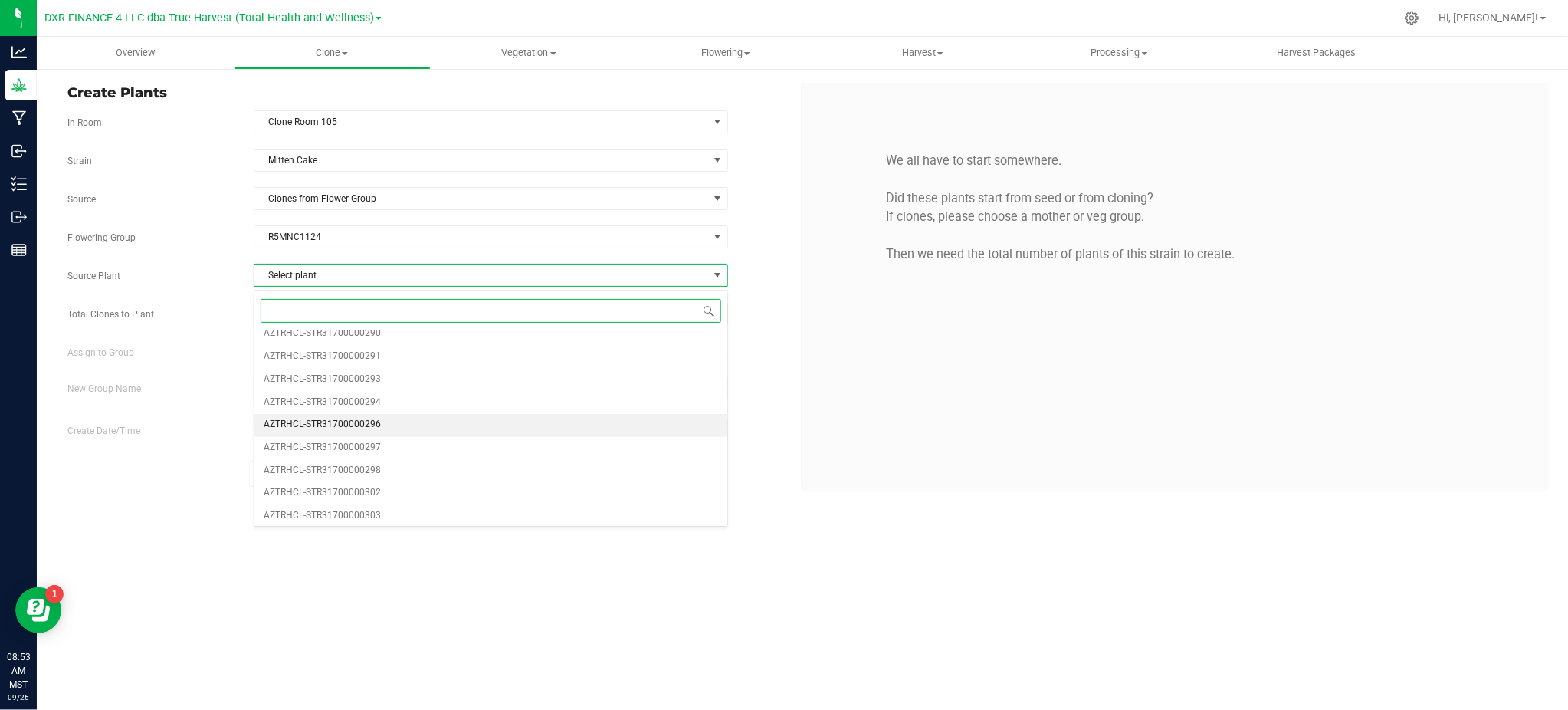
scroll to position [1328, 0]
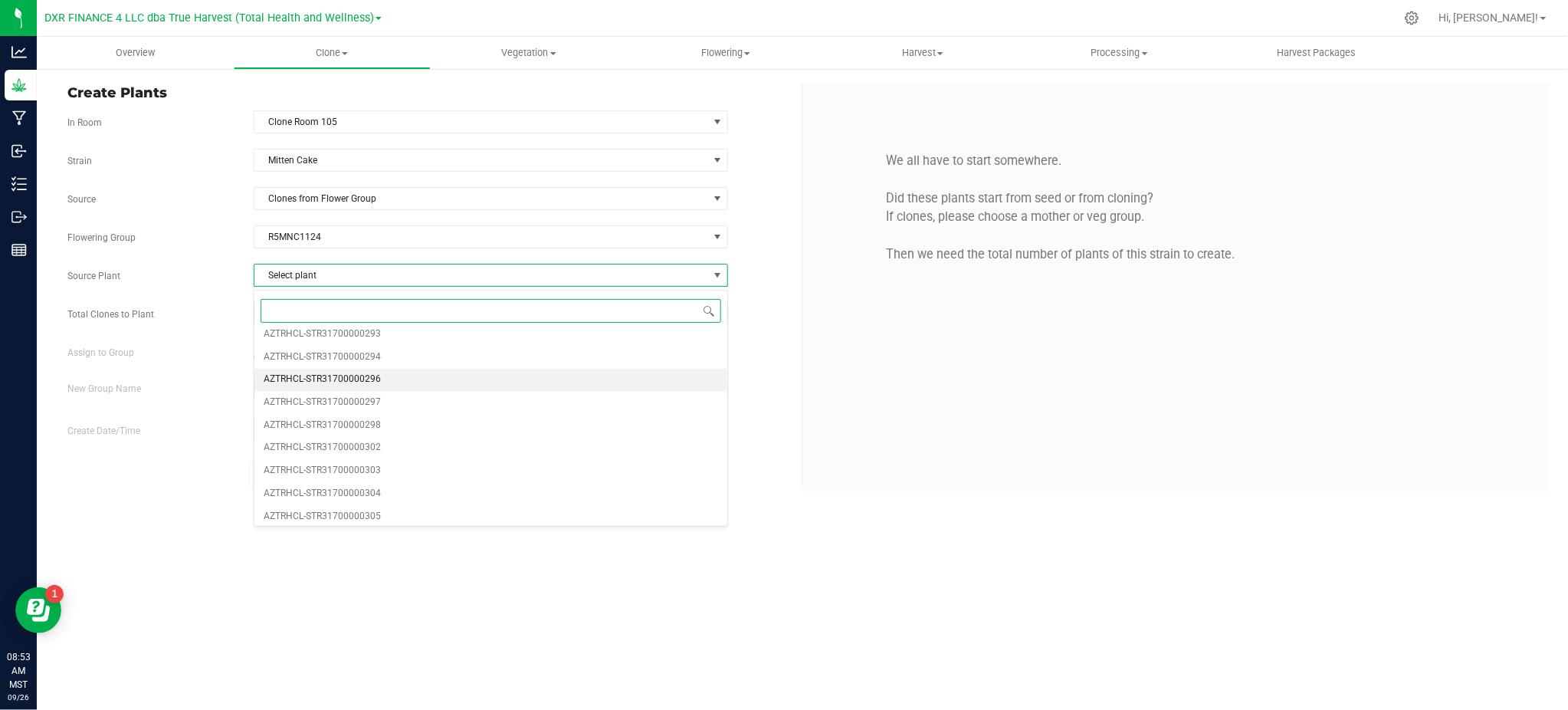
click at [374, 390] on span "AZTRHCL-STR31700000296" at bounding box center [322, 380] width 117 height 20
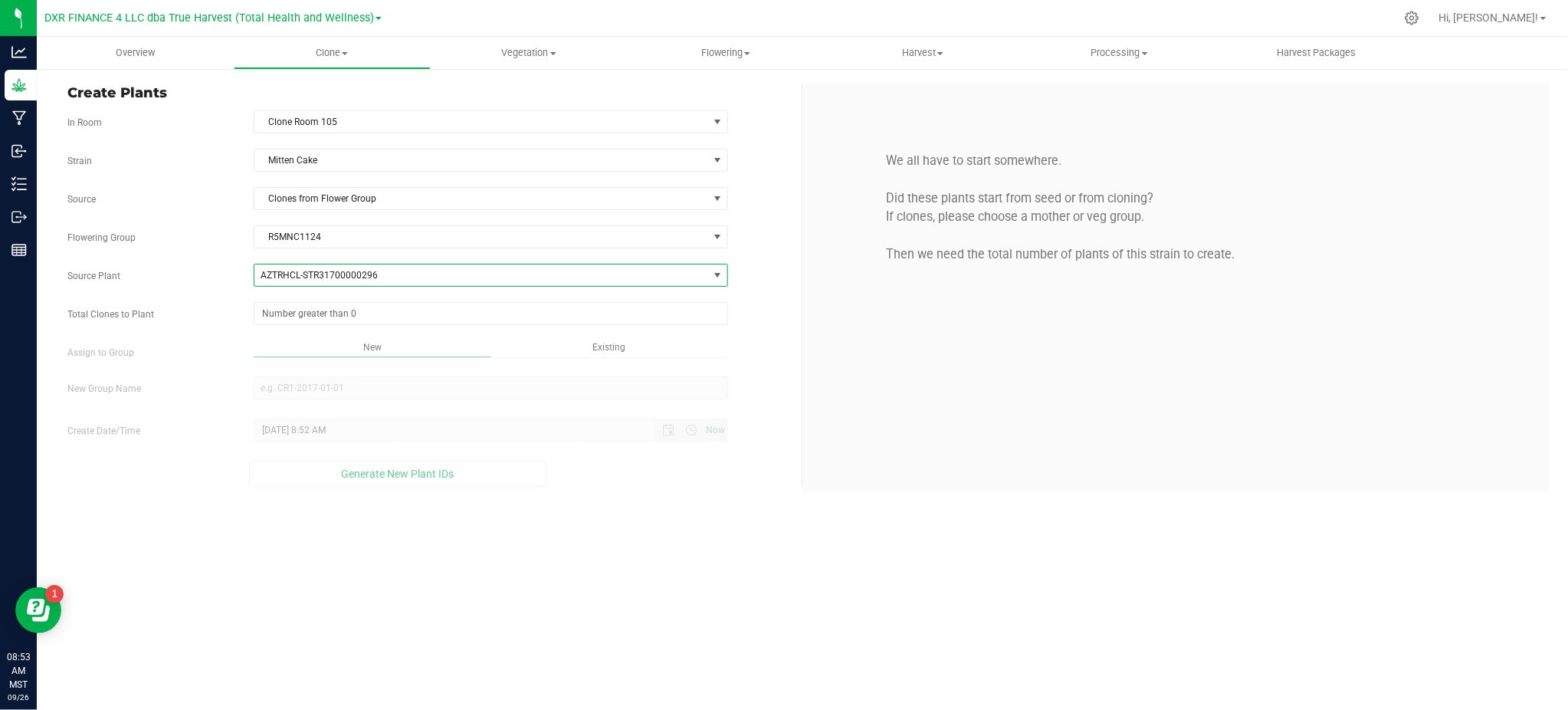
drag, startPoint x: 674, startPoint y: 562, endPoint x: 660, endPoint y: 503, distance: 60.6
click at [674, 555] on div "Overview Clone Create plants Cloning groups Cloning plants Apply to plants Vege…" at bounding box center [802, 373] width 1531 height 673
drag, startPoint x: 208, startPoint y: 304, endPoint x: 267, endPoint y: 301, distance: 59.1
click at [213, 304] on div "Strain Mitten Cake Source Clones from Flower Group Flowering Group R5MNC1124 Se…" at bounding box center [429, 317] width 723 height 338
drag, startPoint x: 194, startPoint y: 305, endPoint x: 258, endPoint y: 305, distance: 64.0
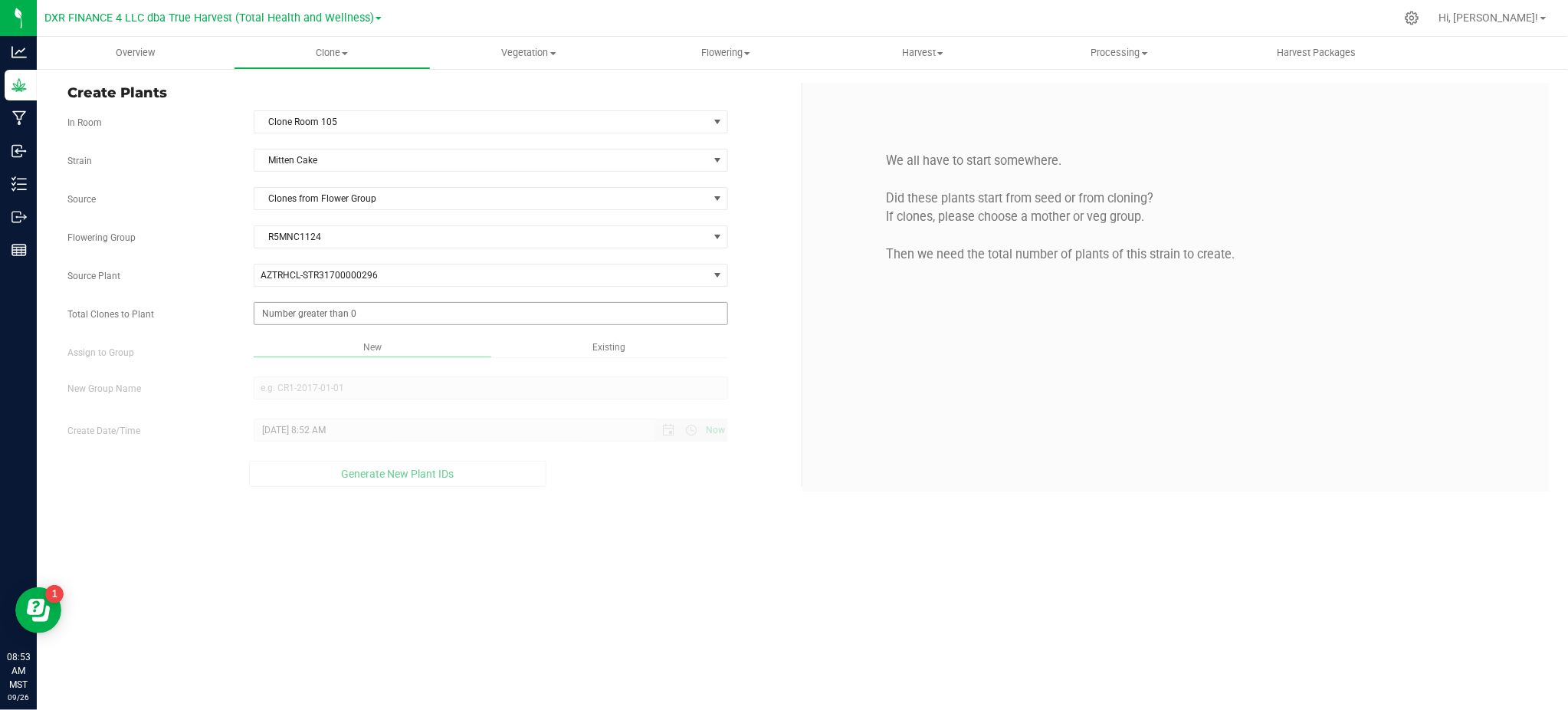
click at [206, 305] on div "Total Clones to Plant" at bounding box center [428, 314] width 745 height 23
click at [265, 305] on span at bounding box center [491, 314] width 474 height 23
type input "12"
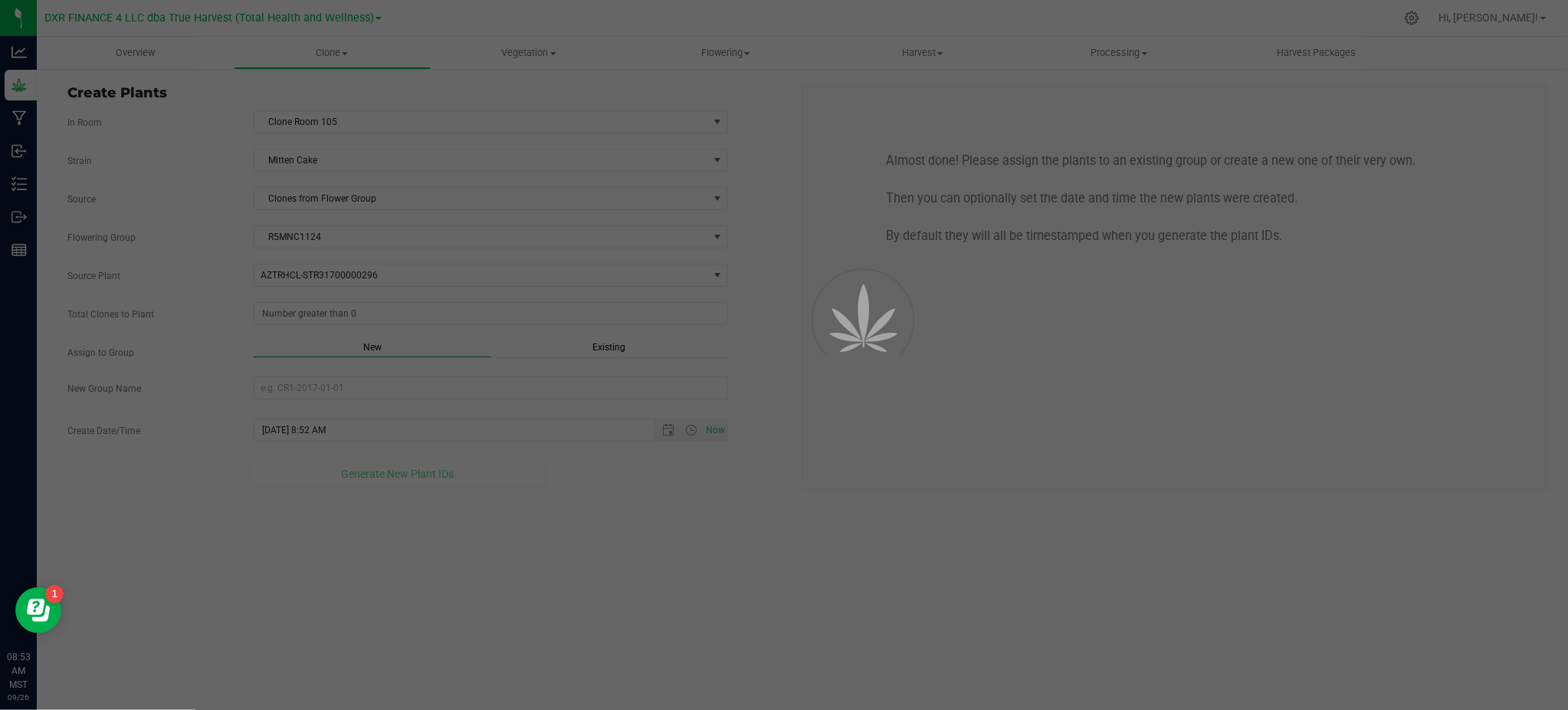
type input "12"
click at [589, 535] on div "Overview Clone Create plants Cloning groups Cloning plants Apply to plants Vege…" at bounding box center [802, 373] width 1531 height 673
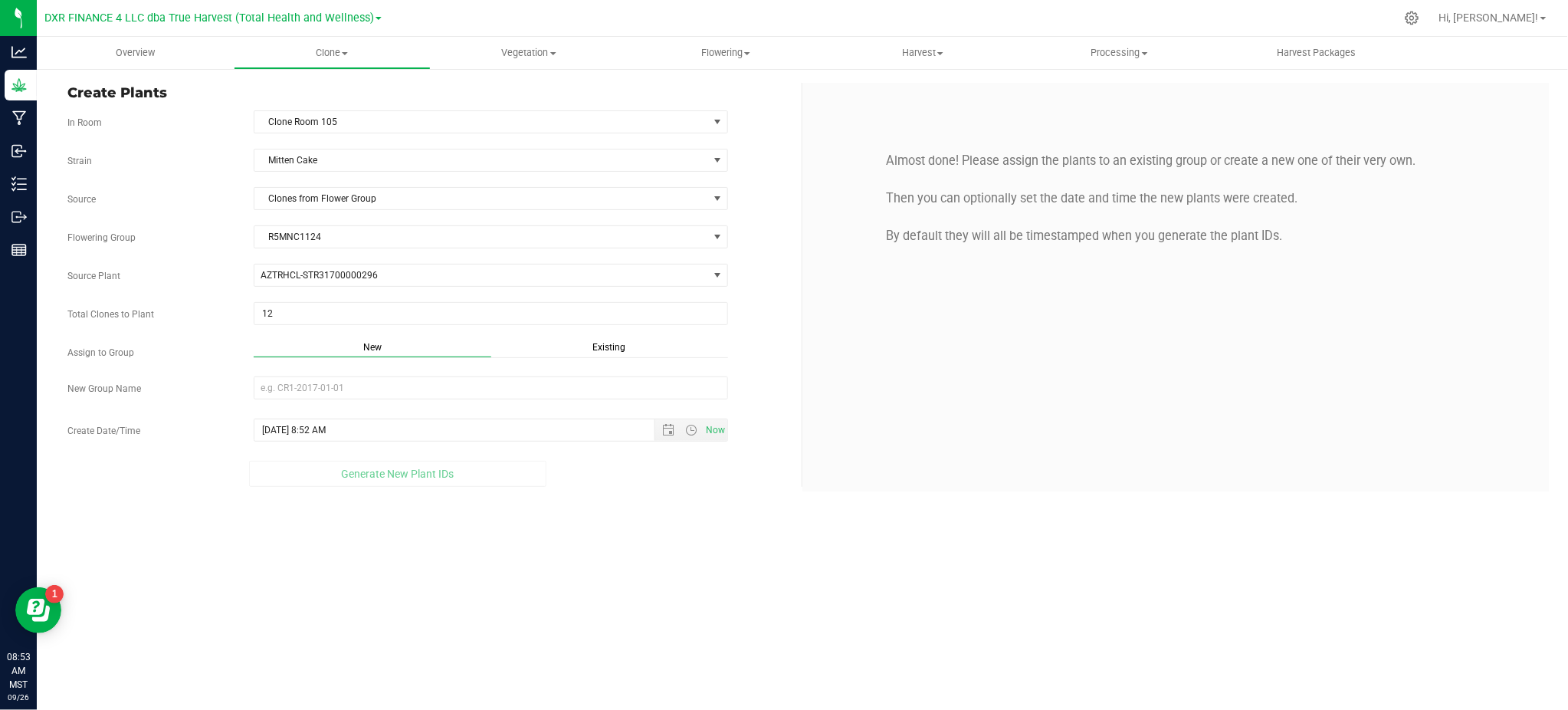
click at [783, 378] on div "New Group Name" at bounding box center [428, 389] width 745 height 27
drag, startPoint x: 780, startPoint y: 252, endPoint x: 712, endPoint y: 305, distance: 86.2
click at [773, 258] on div "Strain Mitten Cake Source Clones from Flower Group Flowering Group R5MNC1124 Se…" at bounding box center [429, 317] width 723 height 338
click at [607, 348] on span "Existing" at bounding box center [609, 347] width 33 height 11
drag, startPoint x: 155, startPoint y: 359, endPoint x: 115, endPoint y: 243, distance: 122.7
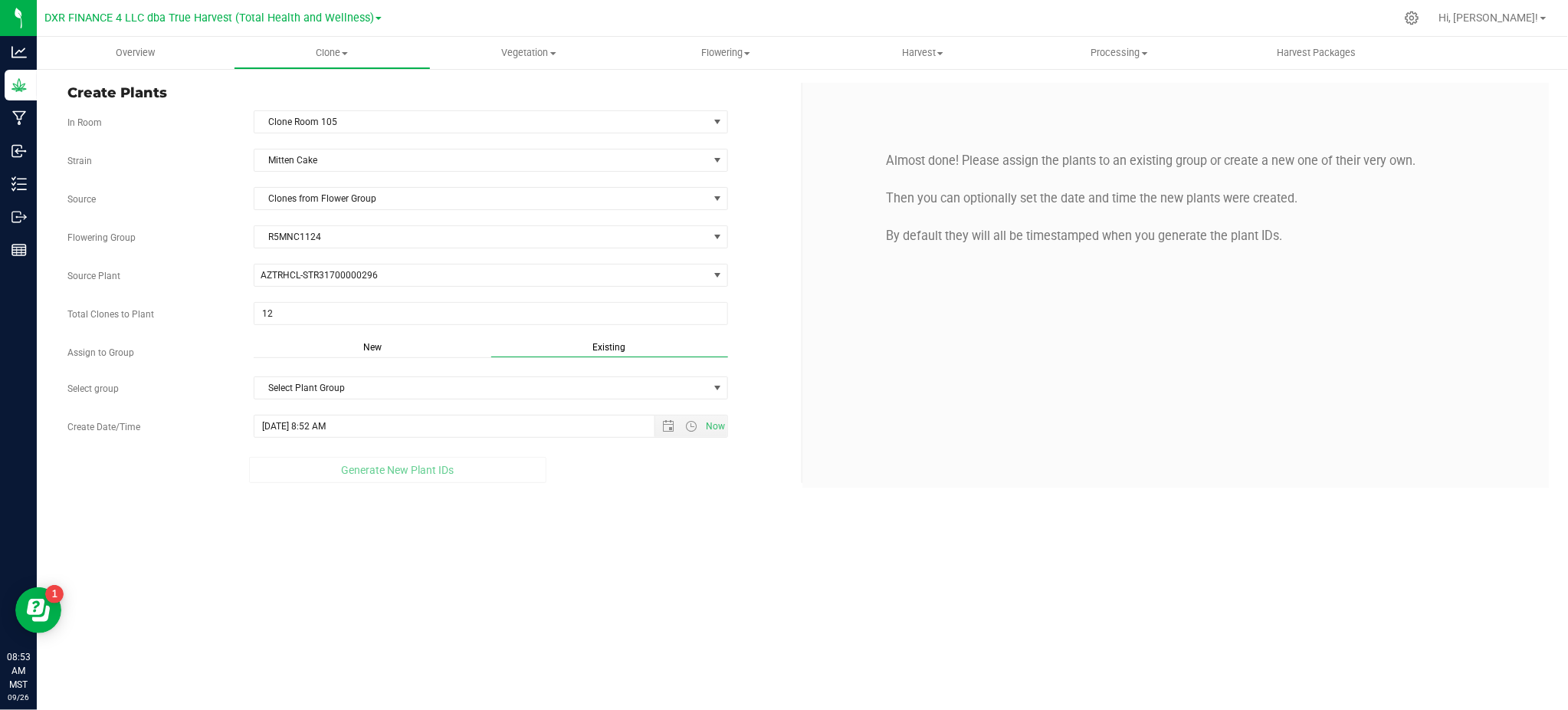
click at [160, 278] on div "Strain Mitten Cake Source Clones from Flower Group Flowering Group R5MNC1124 Se…" at bounding box center [429, 315] width 723 height 334
click at [188, 418] on div "Create Date/Time [DATE] 8:52 AM Now" at bounding box center [428, 426] width 745 height 23
click at [599, 530] on div "Overview Clone Create plants Cloning groups Cloning plants Apply to plants Vege…" at bounding box center [802, 373] width 1531 height 673
click at [614, 601] on div "Overview Clone Create plants Cloning groups Cloning plants Apply to plants Vege…" at bounding box center [802, 373] width 1531 height 673
drag, startPoint x: 620, startPoint y: 592, endPoint x: 580, endPoint y: 588, distance: 40.2
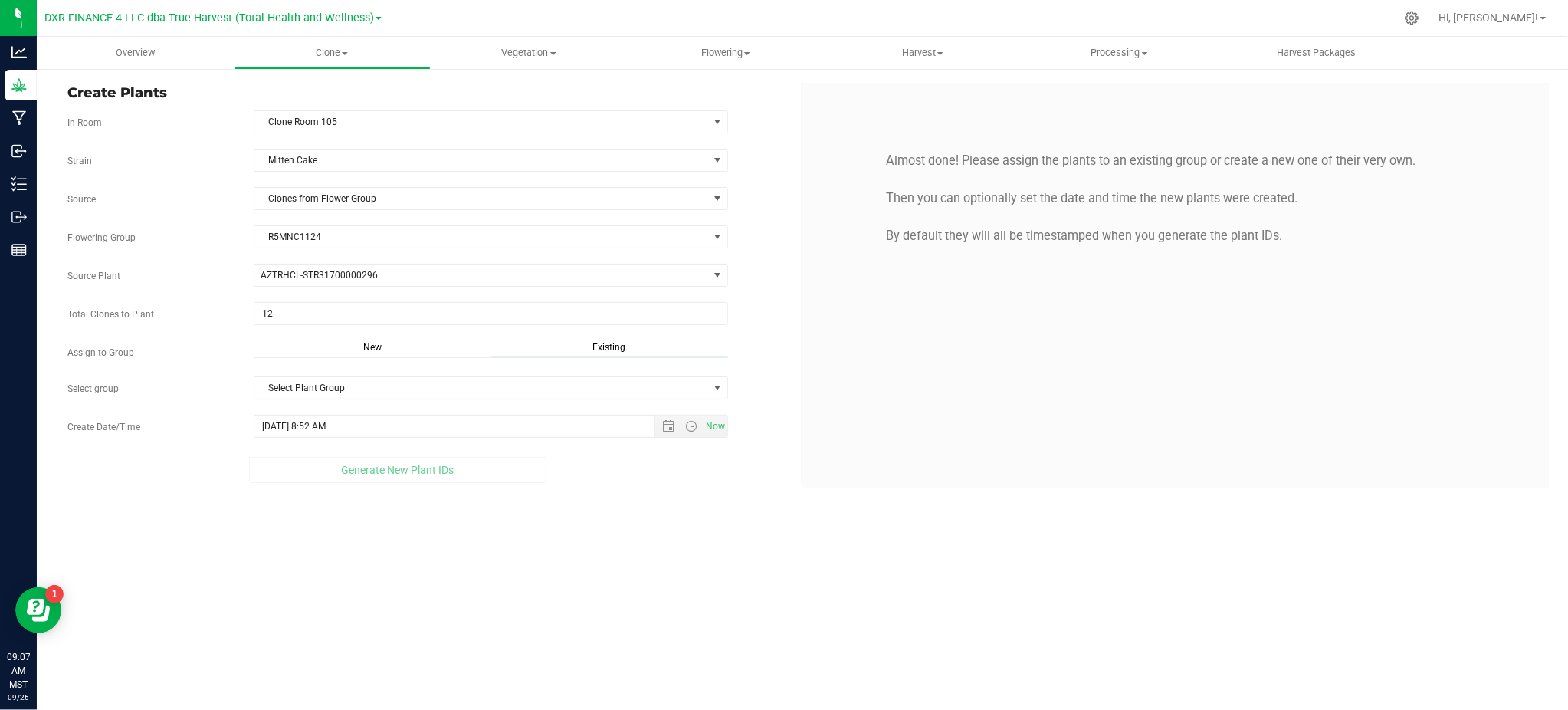
click at [621, 589] on div "Overview Clone Create plants Cloning groups Cloning plants Apply to plants Vege…" at bounding box center [802, 373] width 1531 height 673
click at [320, 389] on span "Select Plant Group" at bounding box center [481, 388] width 454 height 22
click at [142, 526] on div "Overview Clone Create plants Cloning groups Cloning plants Apply to plants Vege…" at bounding box center [802, 373] width 1531 height 673
click at [761, 332] on div "Strain Mitten Cake Source Clones from Flower Group Flowering Group R5MNC1124 Se…" at bounding box center [429, 315] width 723 height 334
click at [317, 392] on span "Select Plant Group" at bounding box center [481, 388] width 454 height 22
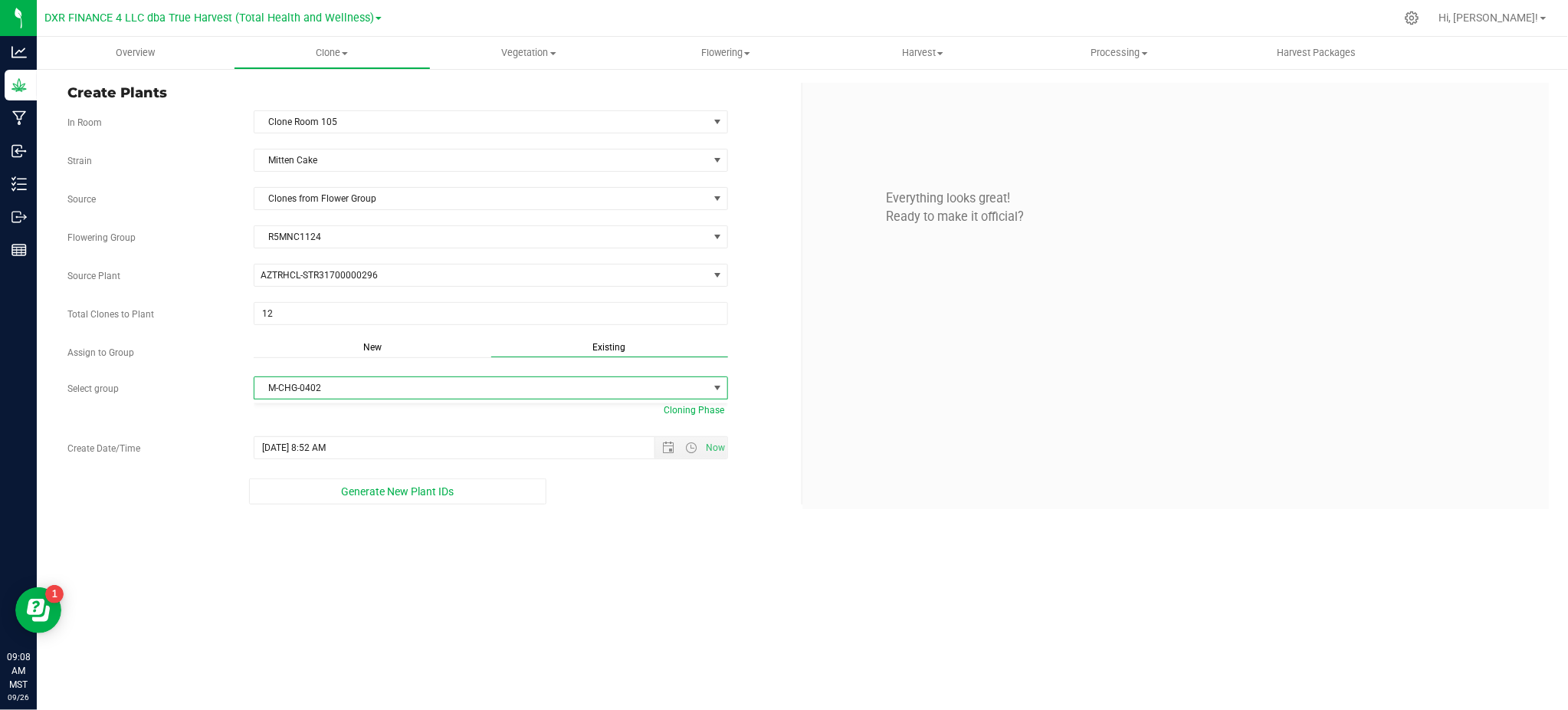
click at [359, 349] on div "New" at bounding box center [372, 348] width 237 height 18
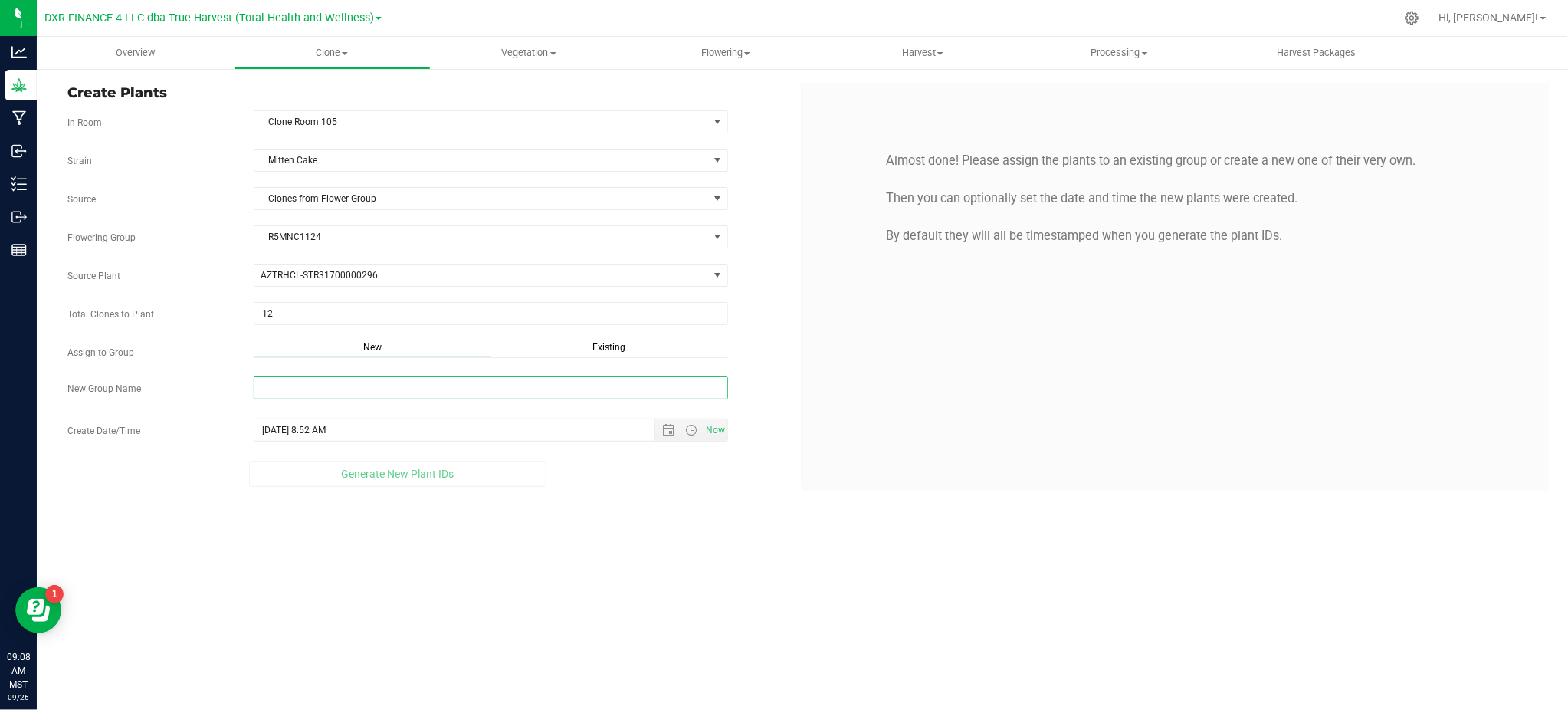
drag, startPoint x: 301, startPoint y: 384, endPoint x: 295, endPoint y: 375, distance: 10.8
click at [301, 384] on input "New Group Name" at bounding box center [491, 388] width 474 height 23
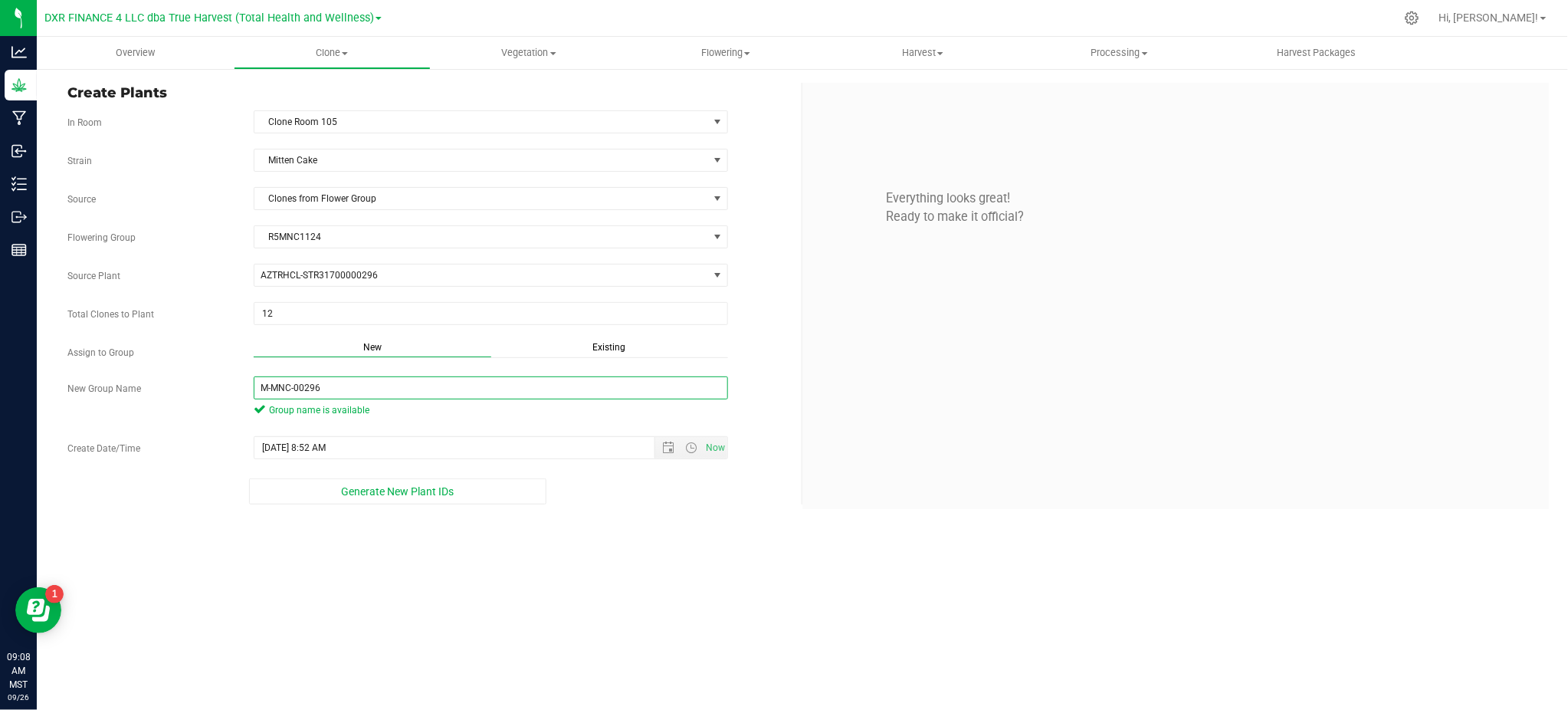
type input "M-MNC-00296"
click at [625, 556] on div "Overview Clone Create plants Cloning groups Cloning plants Apply to plants Vege…" at bounding box center [802, 373] width 1531 height 673
drag, startPoint x: 707, startPoint y: 533, endPoint x: 704, endPoint y: 526, distance: 7.6
click at [707, 532] on div "Overview Clone Create plants Cloning groups Cloning plants Apply to plants Vege…" at bounding box center [802, 373] width 1531 height 673
click at [663, 446] on span "Open the date view" at bounding box center [669, 448] width 12 height 12
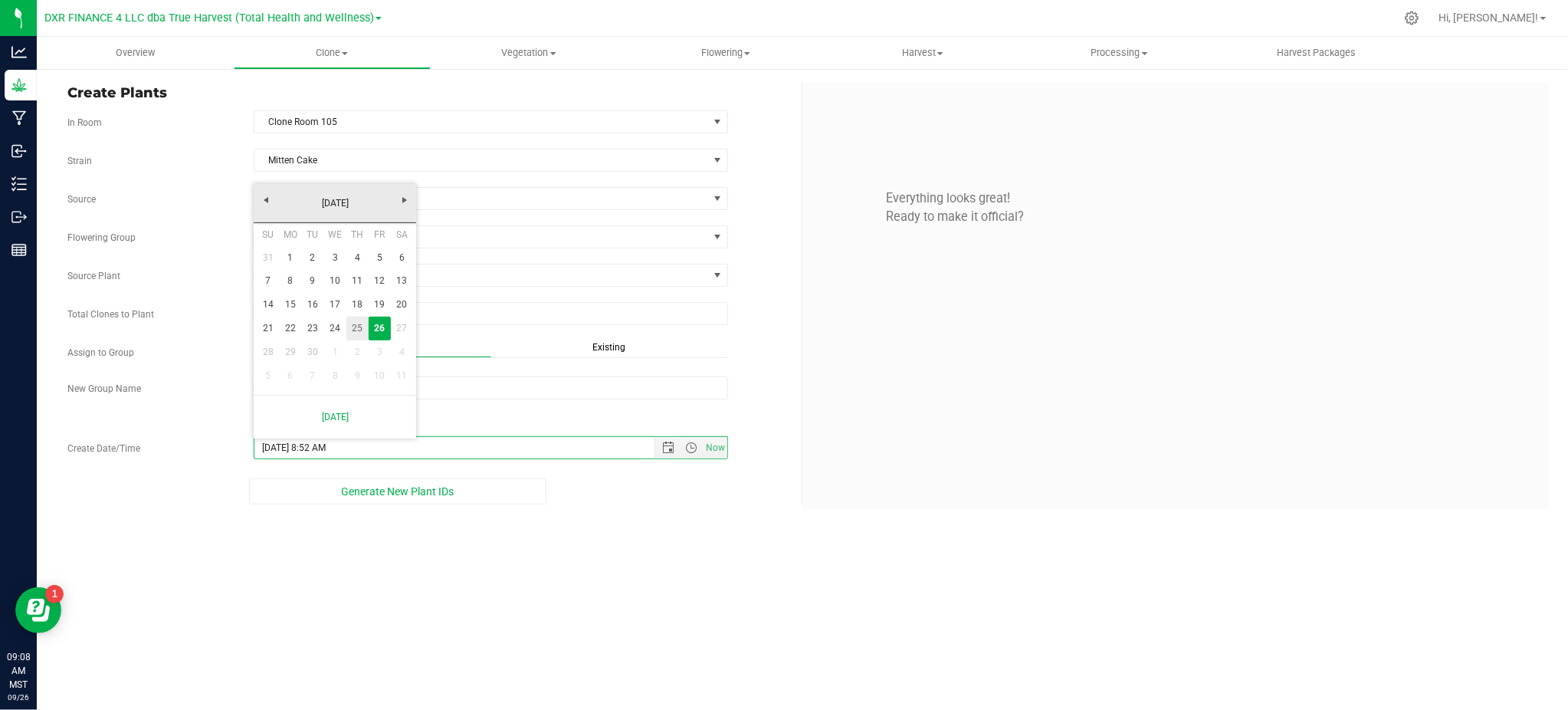
click at [353, 329] on link "25" at bounding box center [357, 328] width 22 height 24
type input "[DATE] 8:52 AM"
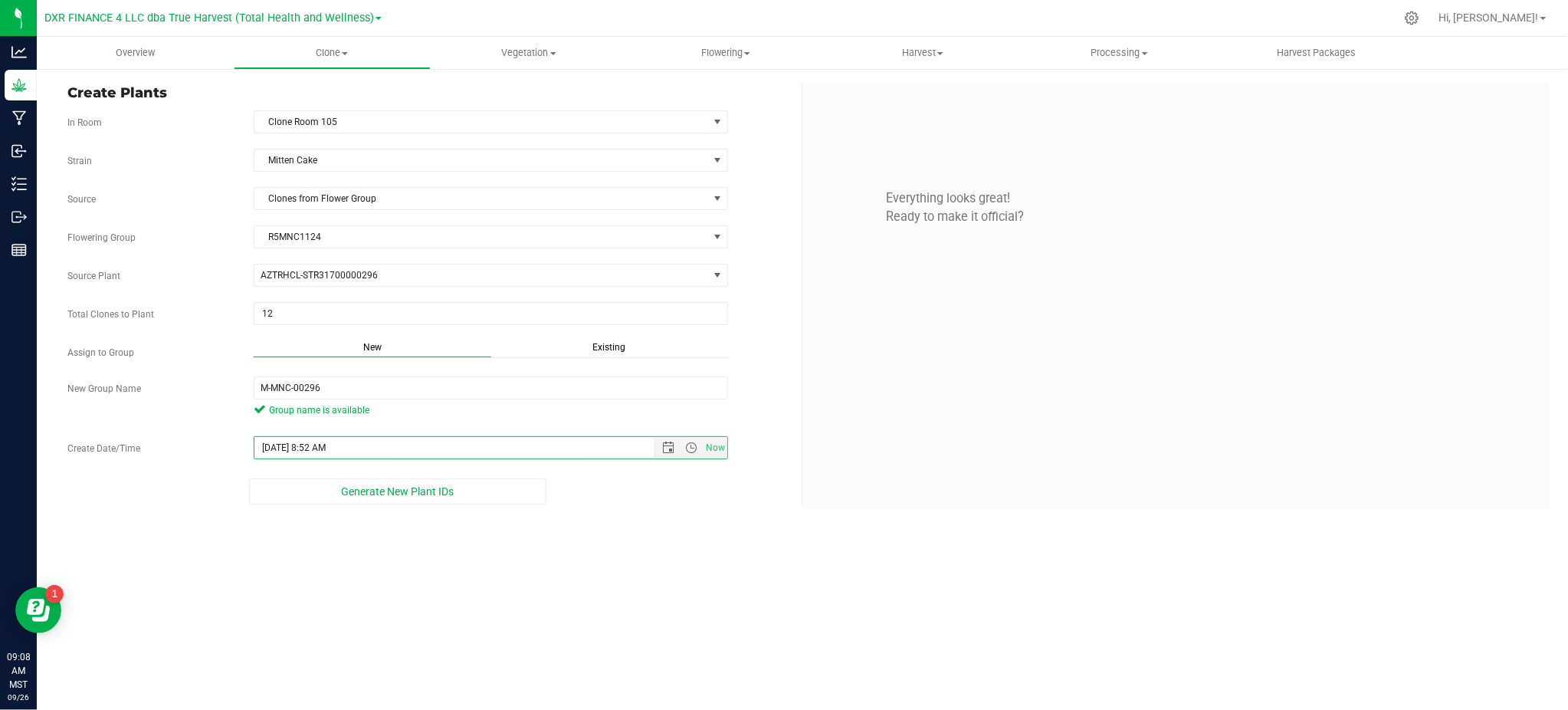
click at [580, 550] on div "Overview Clone Create plants Cloning groups Cloning plants Apply to plants Vege…" at bounding box center [802, 373] width 1531 height 673
click at [409, 578] on div "Overview Clone Create plants Cloning groups Cloning plants Apply to plants Vege…" at bounding box center [802, 373] width 1531 height 673
click at [645, 552] on div "Overview Clone Create plants Cloning groups Cloning plants Apply to plants Vege…" at bounding box center [802, 373] width 1531 height 673
click at [780, 168] on div "Strain Mitten Cake" at bounding box center [428, 160] width 745 height 23
click at [589, 534] on div "Overview Clone Create plants Cloning groups Cloning plants Apply to plants Vege…" at bounding box center [802, 373] width 1531 height 673
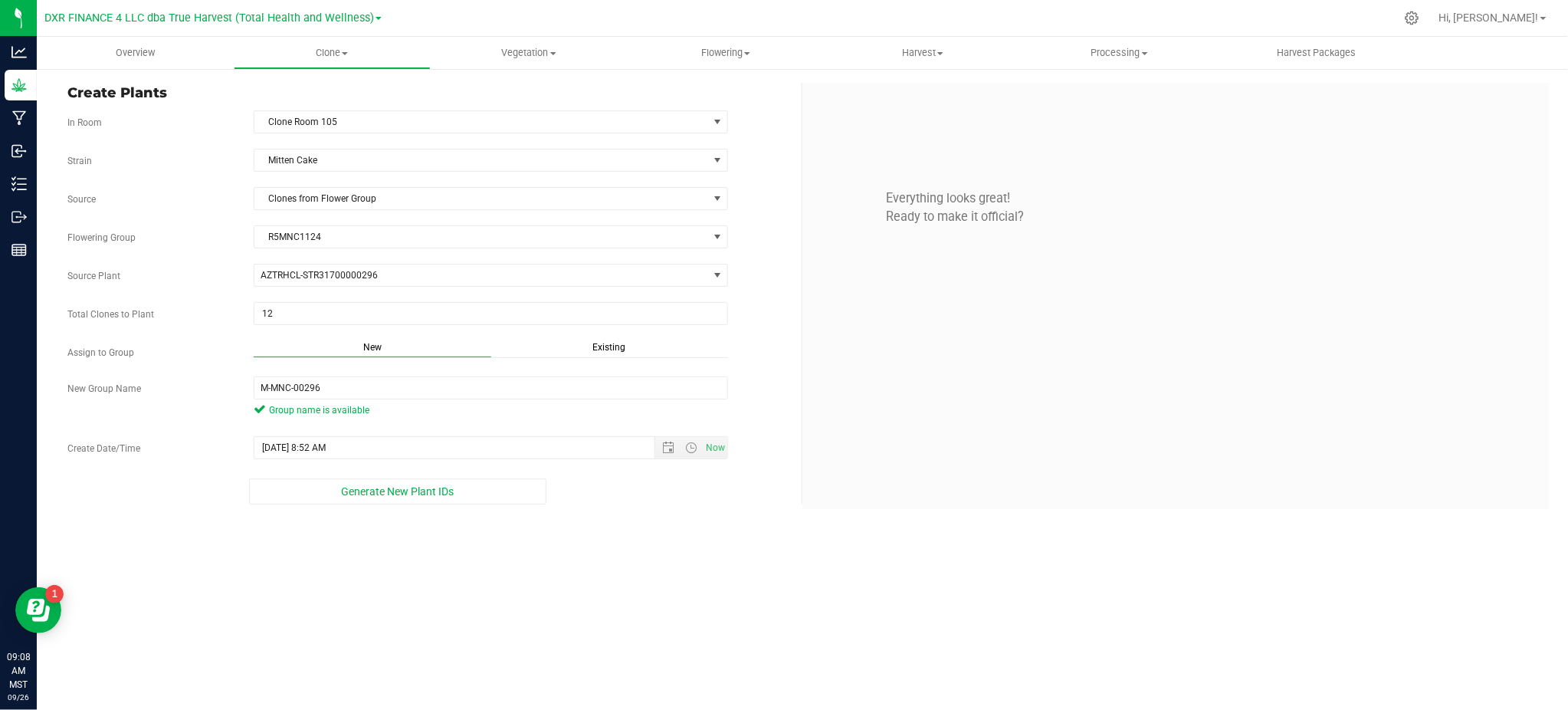
drag, startPoint x: 375, startPoint y: 498, endPoint x: 273, endPoint y: 358, distance: 173.2
click at [170, 405] on div "Strain Mitten Cake Source Clones from Flower Group Flowering Group R5MNC1124 Se…" at bounding box center [429, 326] width 723 height 355
click at [305, 397] on input "M-MNC-00296" at bounding box center [491, 388] width 474 height 23
type input "M-MNC-0296"
click at [534, 599] on div "Overview Clone Create plants Cloning groups Cloning plants Apply to plants Vege…" at bounding box center [802, 373] width 1531 height 673
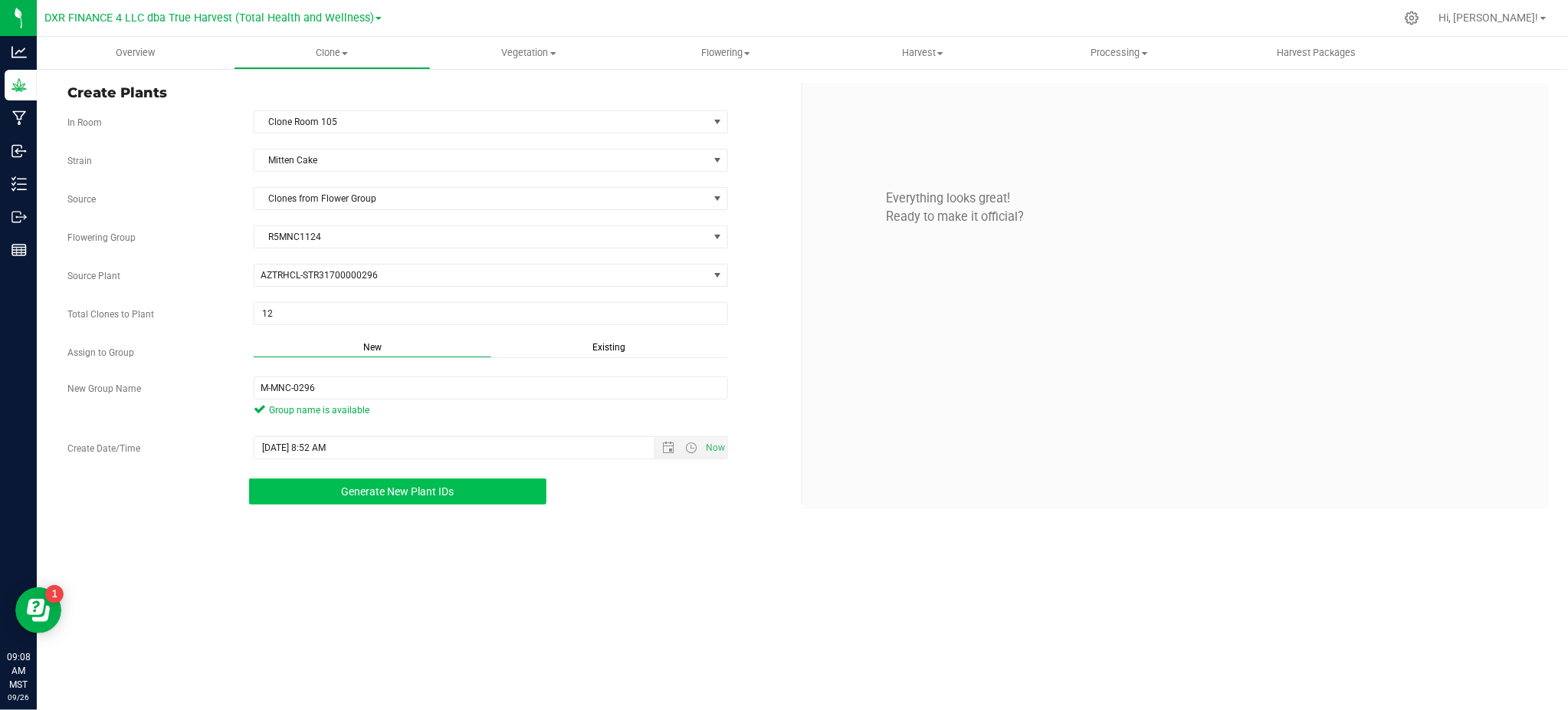
click at [338, 488] on button "Generate New Plant IDs" at bounding box center [398, 492] width 298 height 26
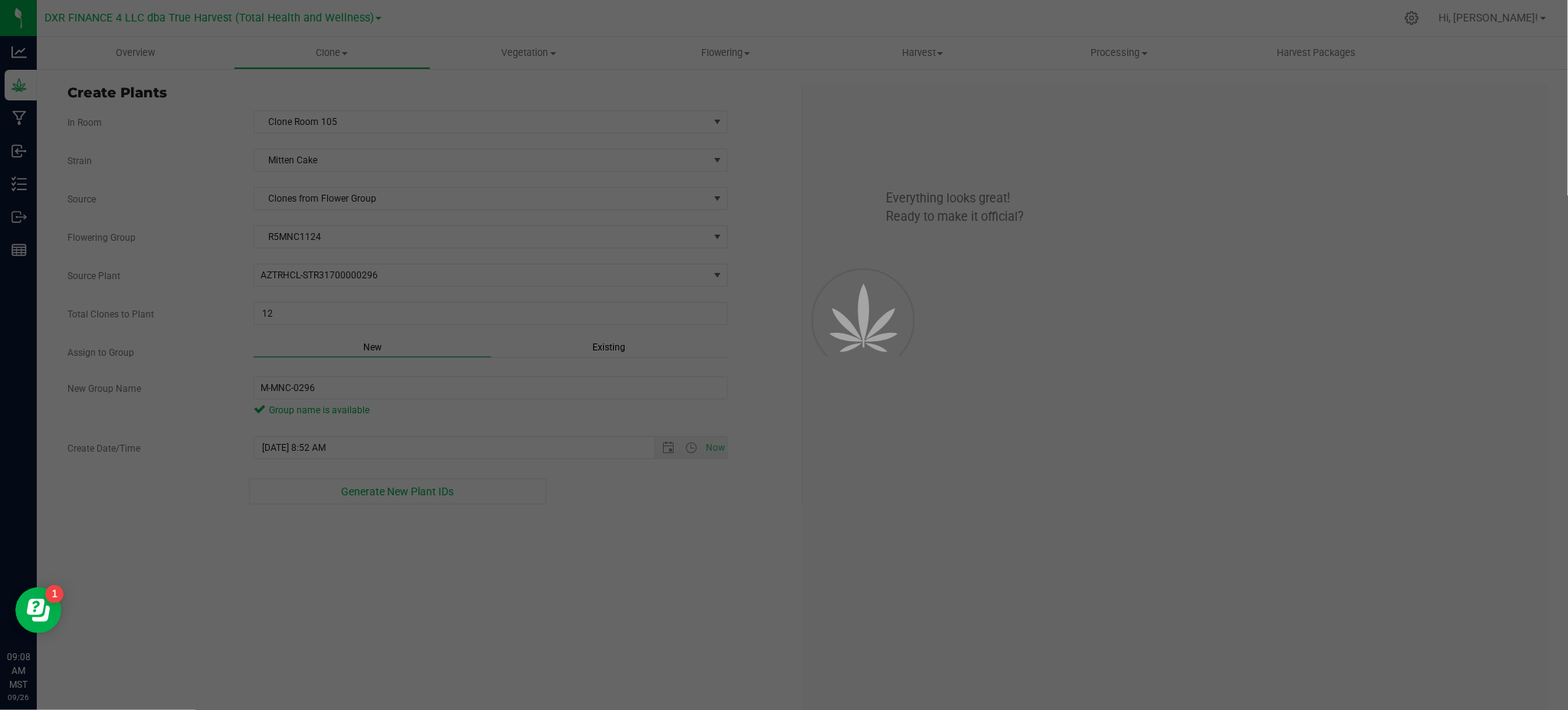
scroll to position [46, 0]
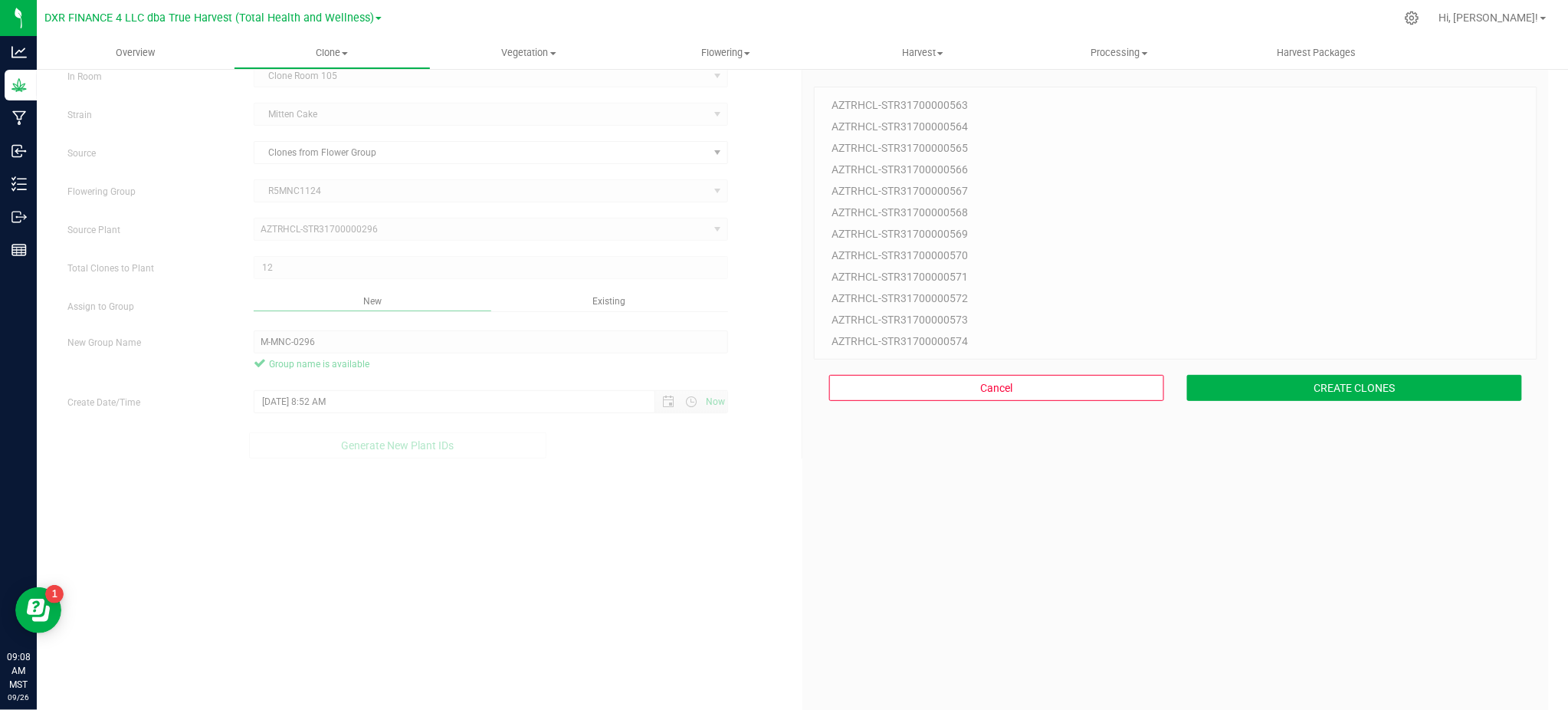
drag, startPoint x: 978, startPoint y: 526, endPoint x: 1315, endPoint y: 443, distance: 347.1
click at [1000, 520] on div "12 Plant IDs to Generate AZTRHCL-STR31700000563 AZTRHCL-STR31700000564 AZTRHCL-…" at bounding box center [1175, 413] width 724 height 710
click at [1285, 384] on button "CREATE CLONES" at bounding box center [1353, 388] width 335 height 26
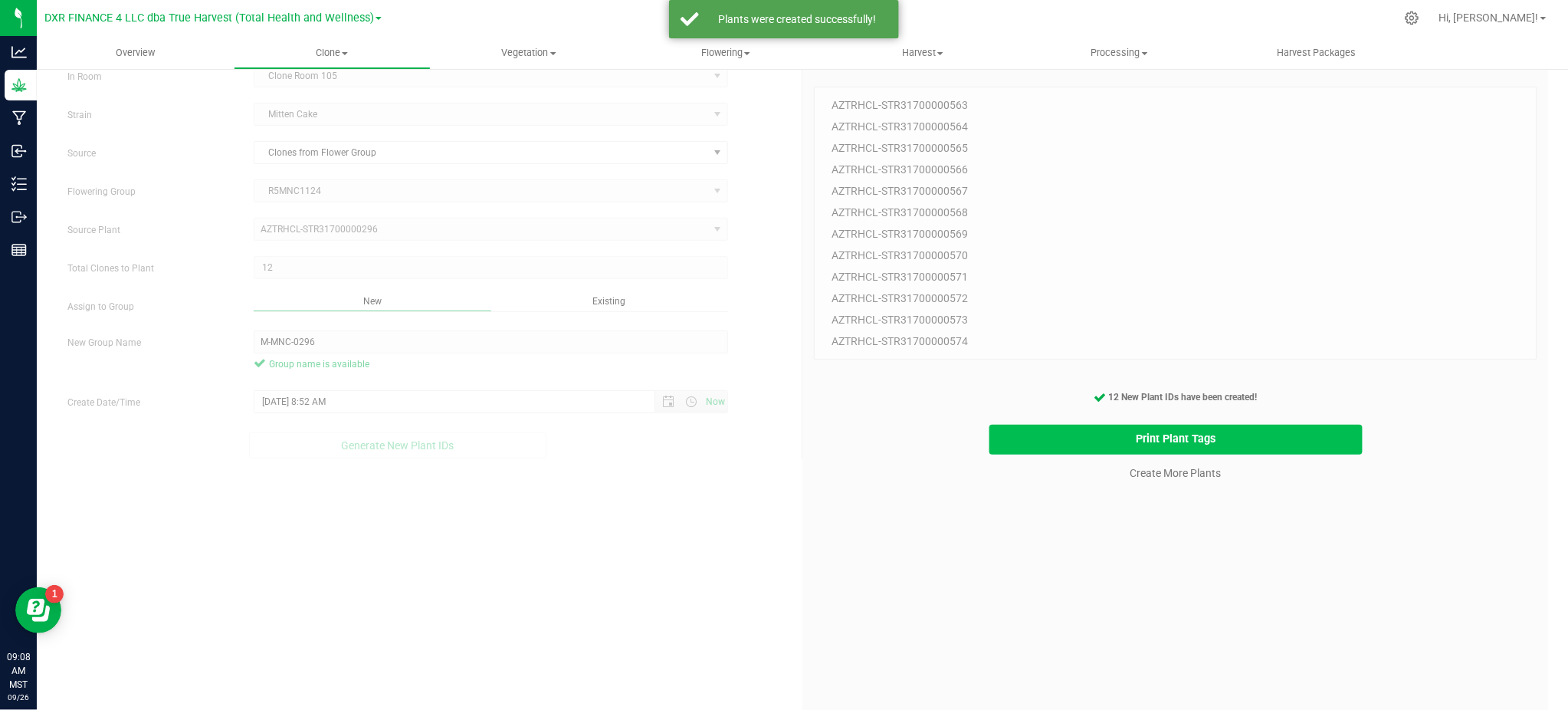
click at [1036, 435] on button "Print Plant Tags" at bounding box center [1175, 439] width 373 height 30
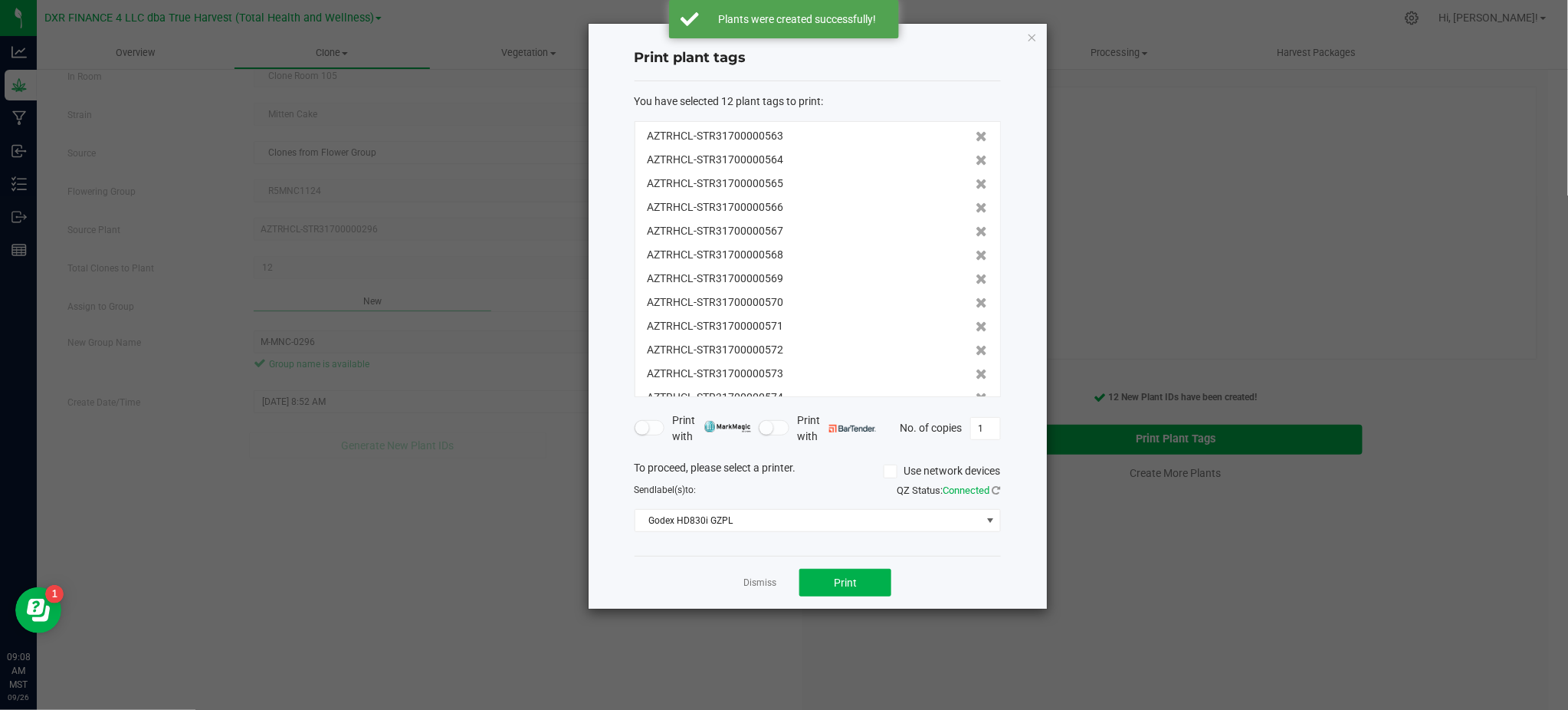
scroll to position [23, 0]
click at [856, 592] on button "Print" at bounding box center [845, 582] width 92 height 28
drag, startPoint x: 667, startPoint y: 562, endPoint x: 711, endPoint y: 578, distance: 46.8
click at [668, 562] on div "Dismiss Print" at bounding box center [817, 582] width 366 height 53
click at [751, 582] on link "Dismiss" at bounding box center [759, 582] width 33 height 13
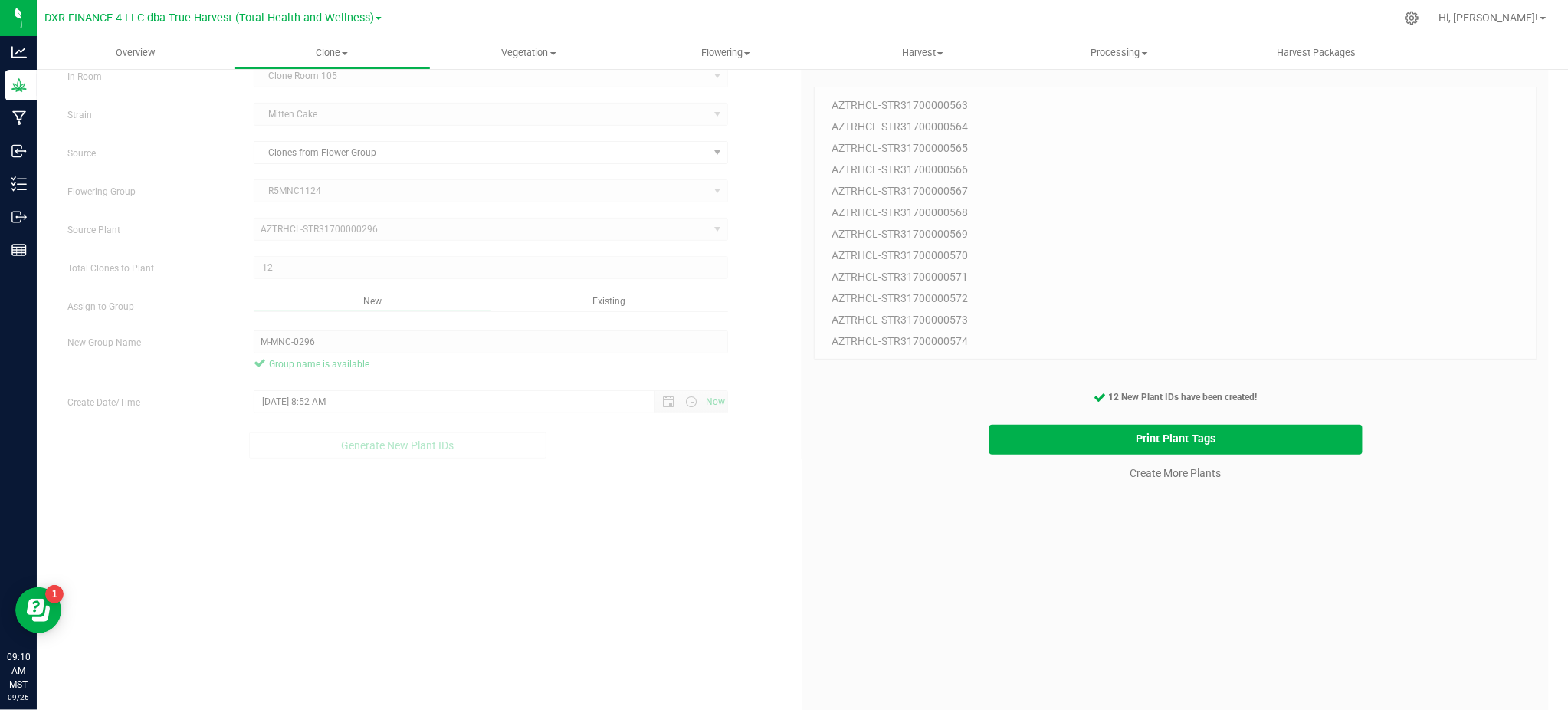
drag, startPoint x: 626, startPoint y: 617, endPoint x: 672, endPoint y: 617, distance: 46.0
click at [633, 617] on div "Create Plants In Room Clone Room 105 Select room Clone Room 104 Clone Room 105 …" at bounding box center [802, 402] width 1493 height 732
click at [1260, 700] on div "12 Plant IDs to Generate AZTRHCL-STR31700000563 AZTRHCL-STR31700000564 AZTRHCL-…" at bounding box center [1175, 413] width 724 height 710
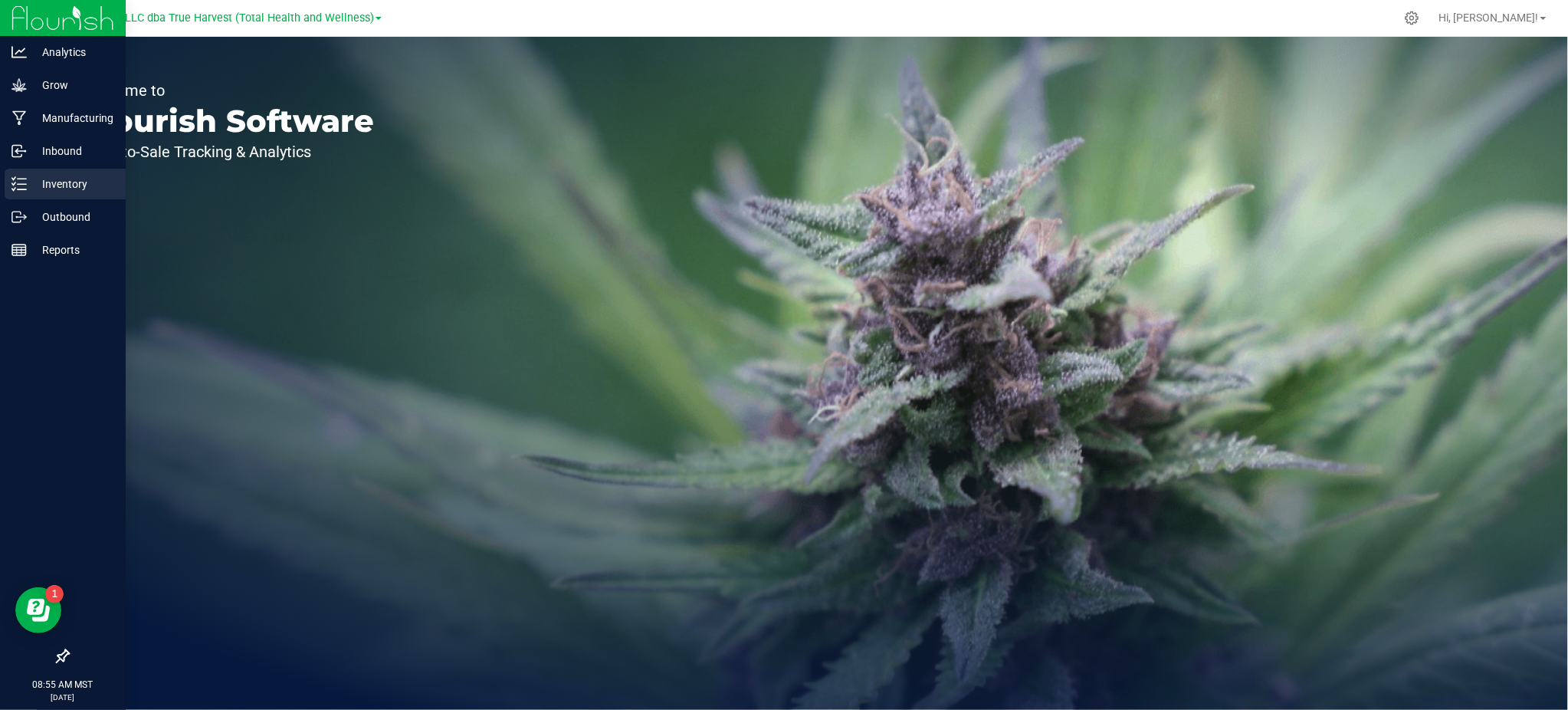
click at [63, 182] on p "Inventory" at bounding box center [73, 184] width 92 height 18
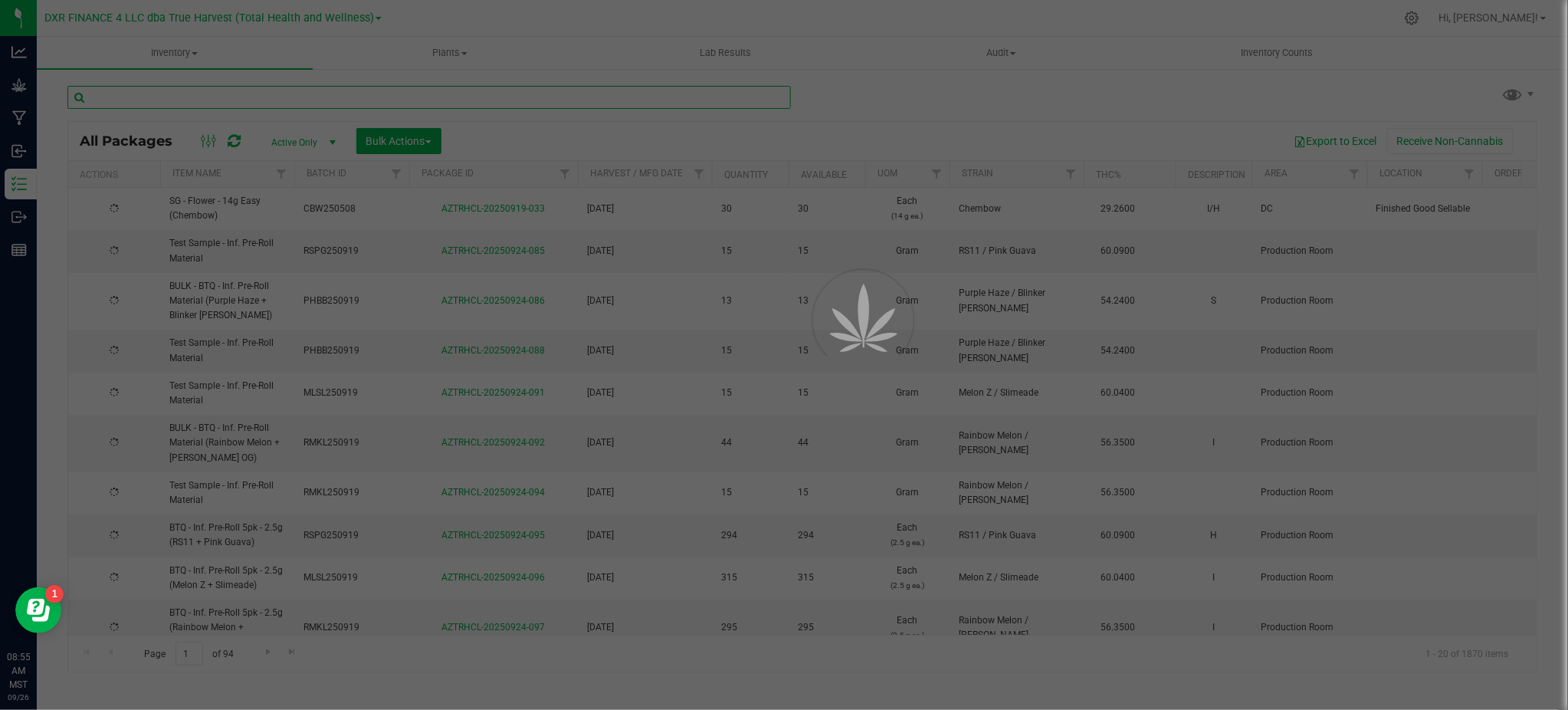
click at [198, 92] on input "text" at bounding box center [429, 98] width 724 height 23
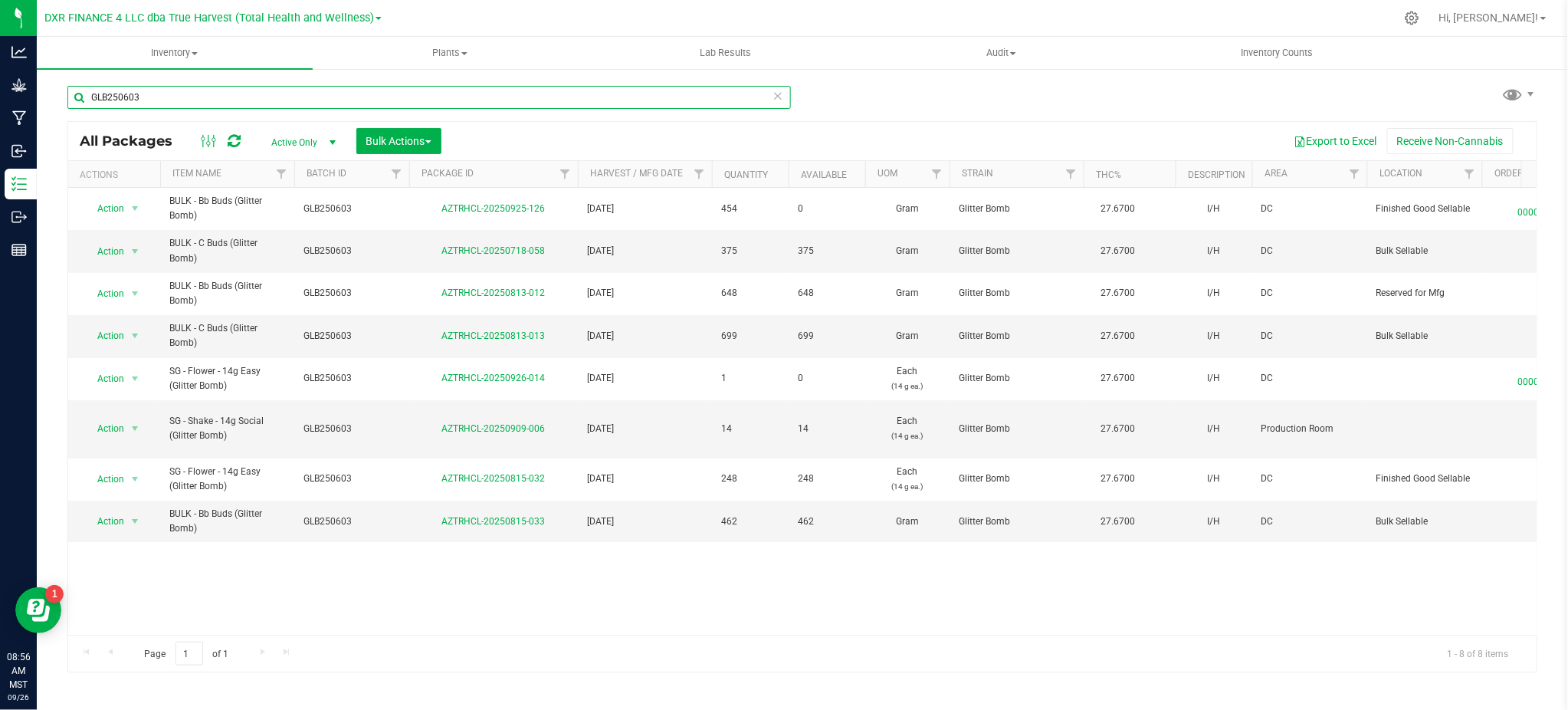
drag, startPoint x: 181, startPoint y: 105, endPoint x: -107, endPoint y: 147, distance: 291.0
click at [0, 147] on html "Analytics Grow Manufacturing Inbound Inventory Outbound Reports 08:56 AM MST 09…" at bounding box center [784, 355] width 1568 height 710
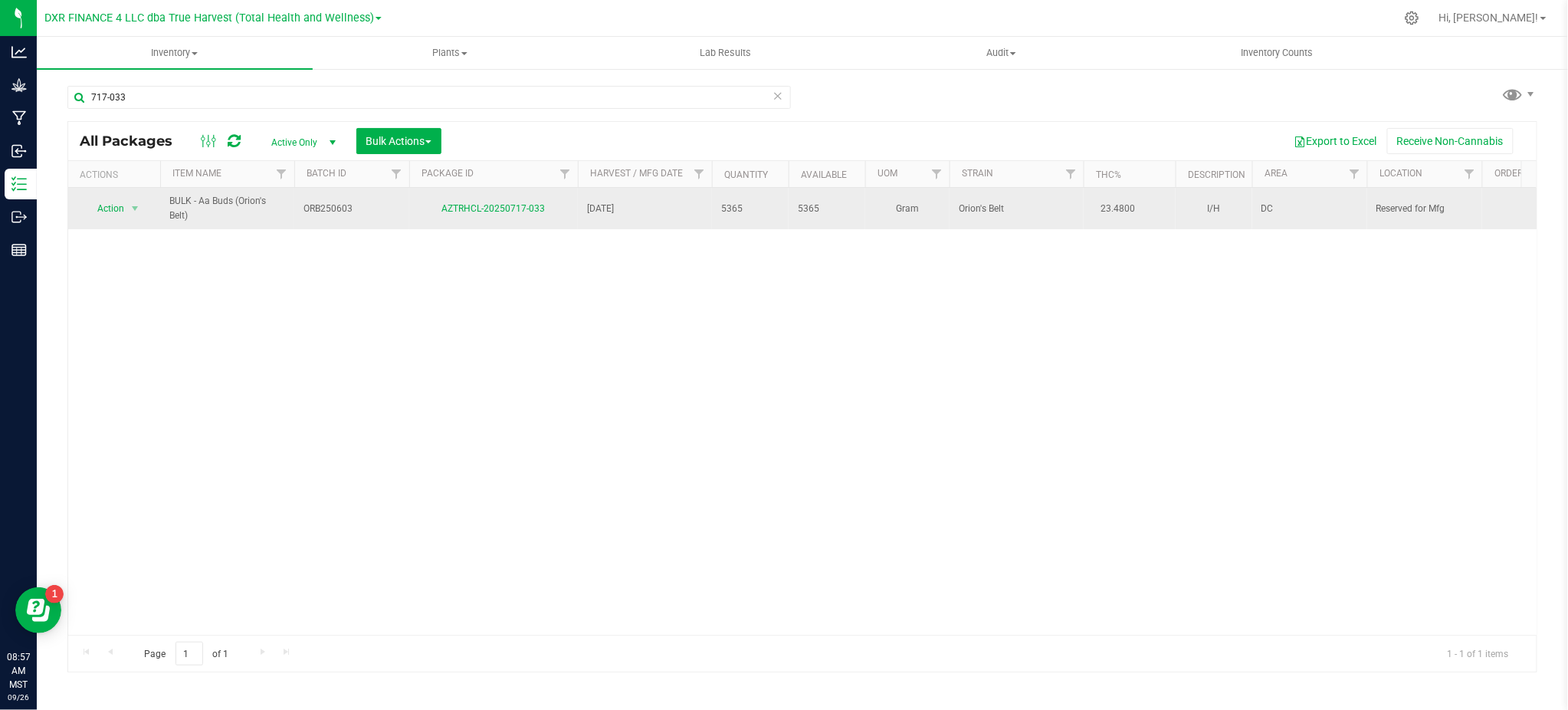
drag, startPoint x: 372, startPoint y: 206, endPoint x: 293, endPoint y: 213, distance: 79.3
copy tr "ORB250603"
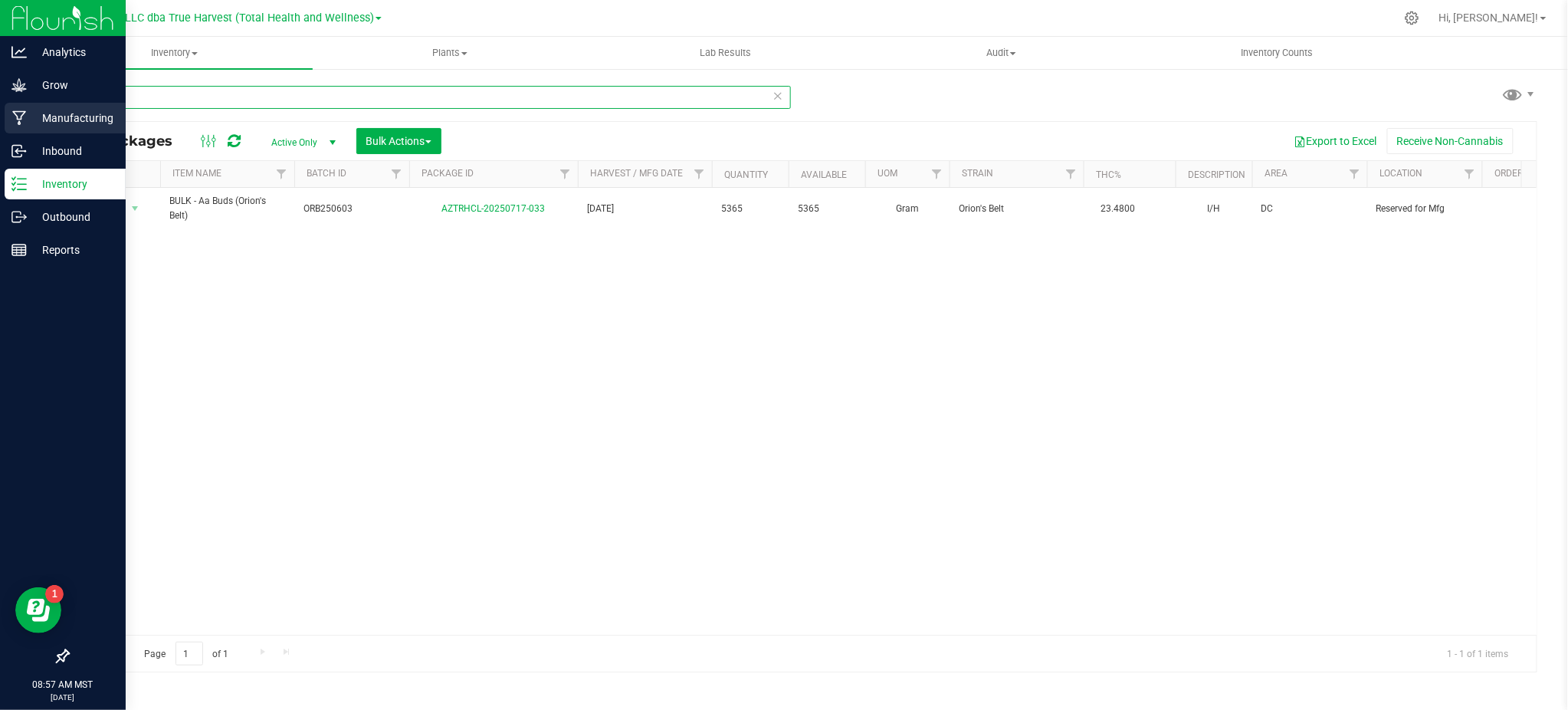
drag, startPoint x: 165, startPoint y: 102, endPoint x: 78, endPoint y: 119, distance: 88.6
click at [35, 113] on div "Analytics Grow Manufacturing Inbound Inventory Outbound Reports 08:57 AM MST 09…" at bounding box center [784, 355] width 1568 height 710
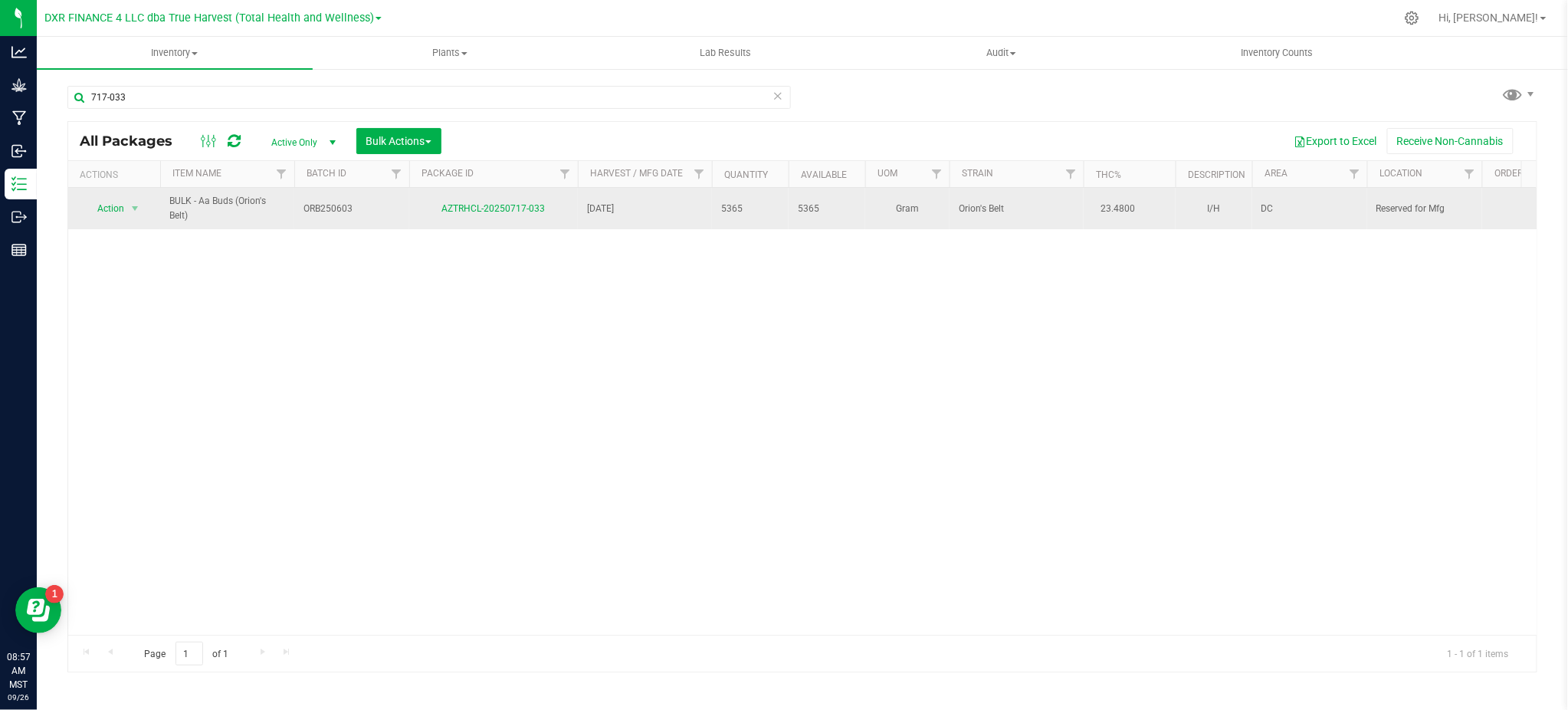
drag, startPoint x: 358, startPoint y: 203, endPoint x: 302, endPoint y: 208, distance: 56.2
click at [302, 208] on td "ORB250603" at bounding box center [351, 208] width 115 height 42
drag, startPoint x: 363, startPoint y: 207, endPoint x: 276, endPoint y: 213, distance: 87.2
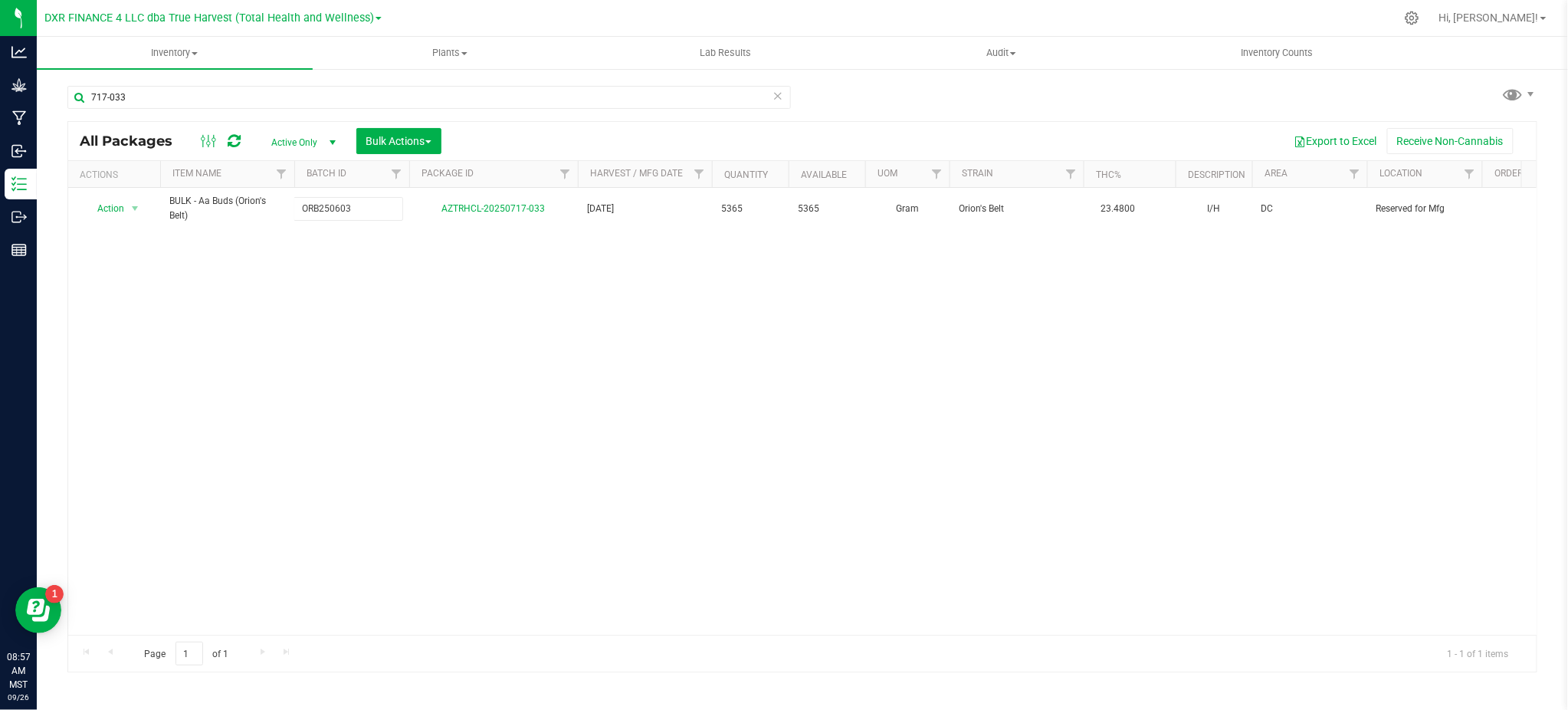
click at [795, 108] on div "717-033" at bounding box center [435, 97] width 735 height 49
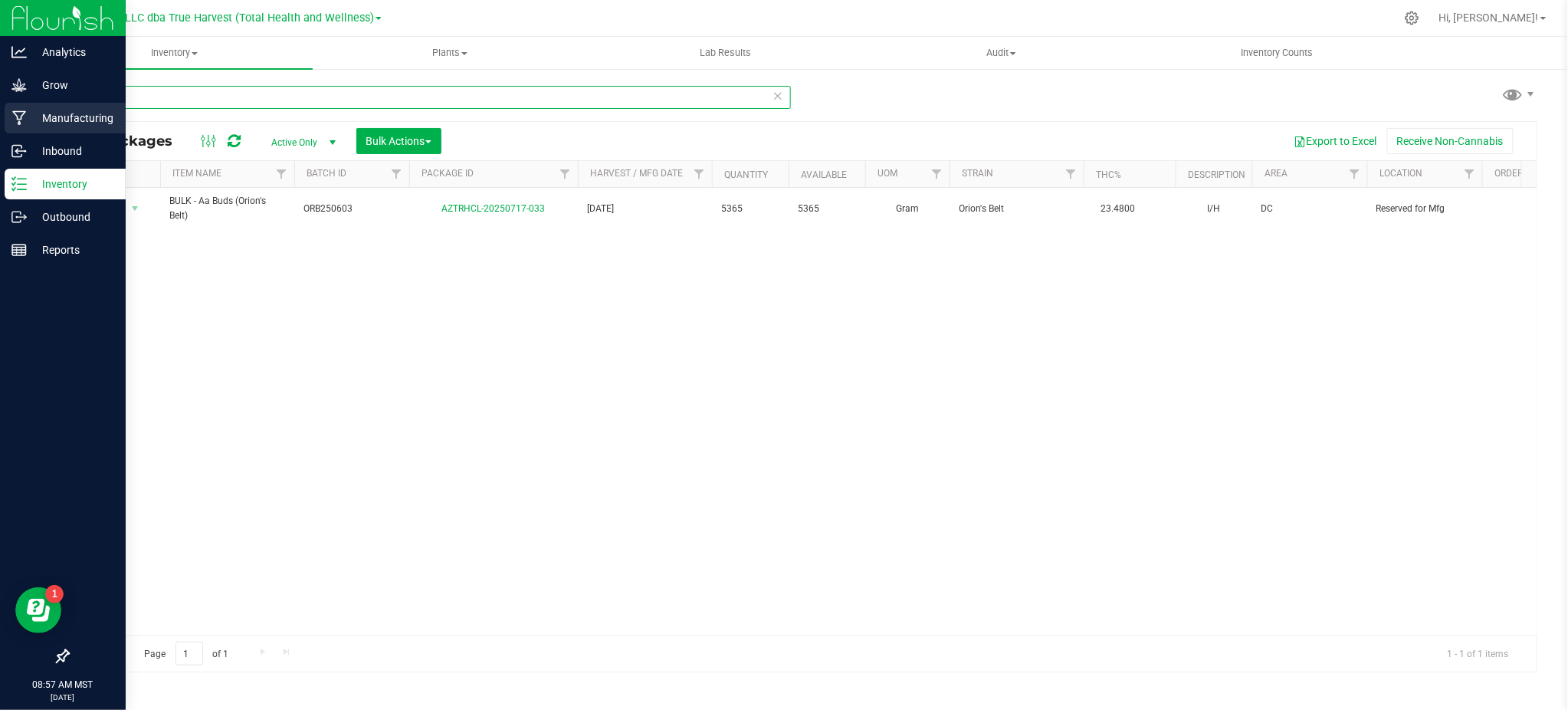
drag, startPoint x: 464, startPoint y: 105, endPoint x: 9, endPoint y: 117, distance: 455.2
click at [9, 117] on div "Analytics Grow Manufacturing Inbound Inventory Outbound Reports 08:57 AM MST 09…" at bounding box center [784, 355] width 1568 height 710
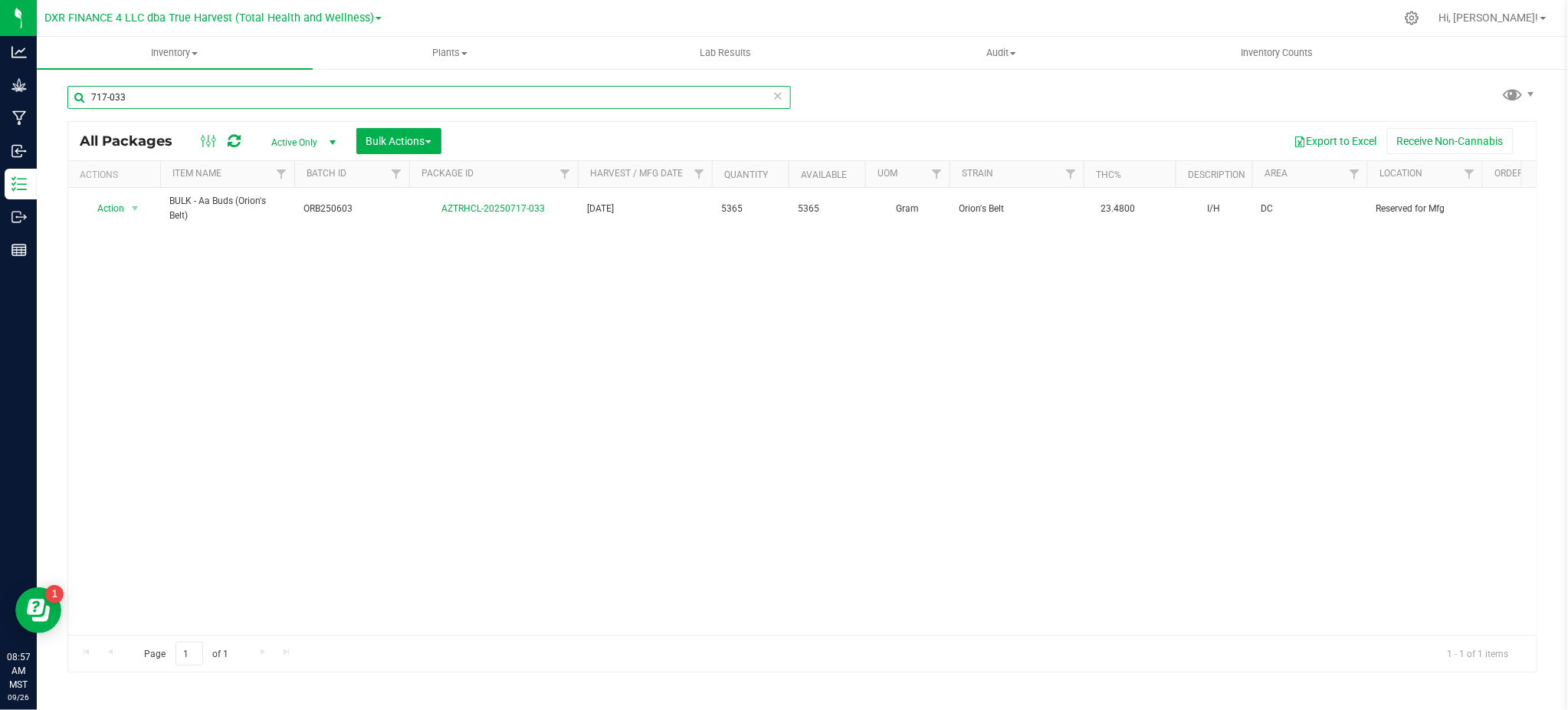
paste input "ORB25060"
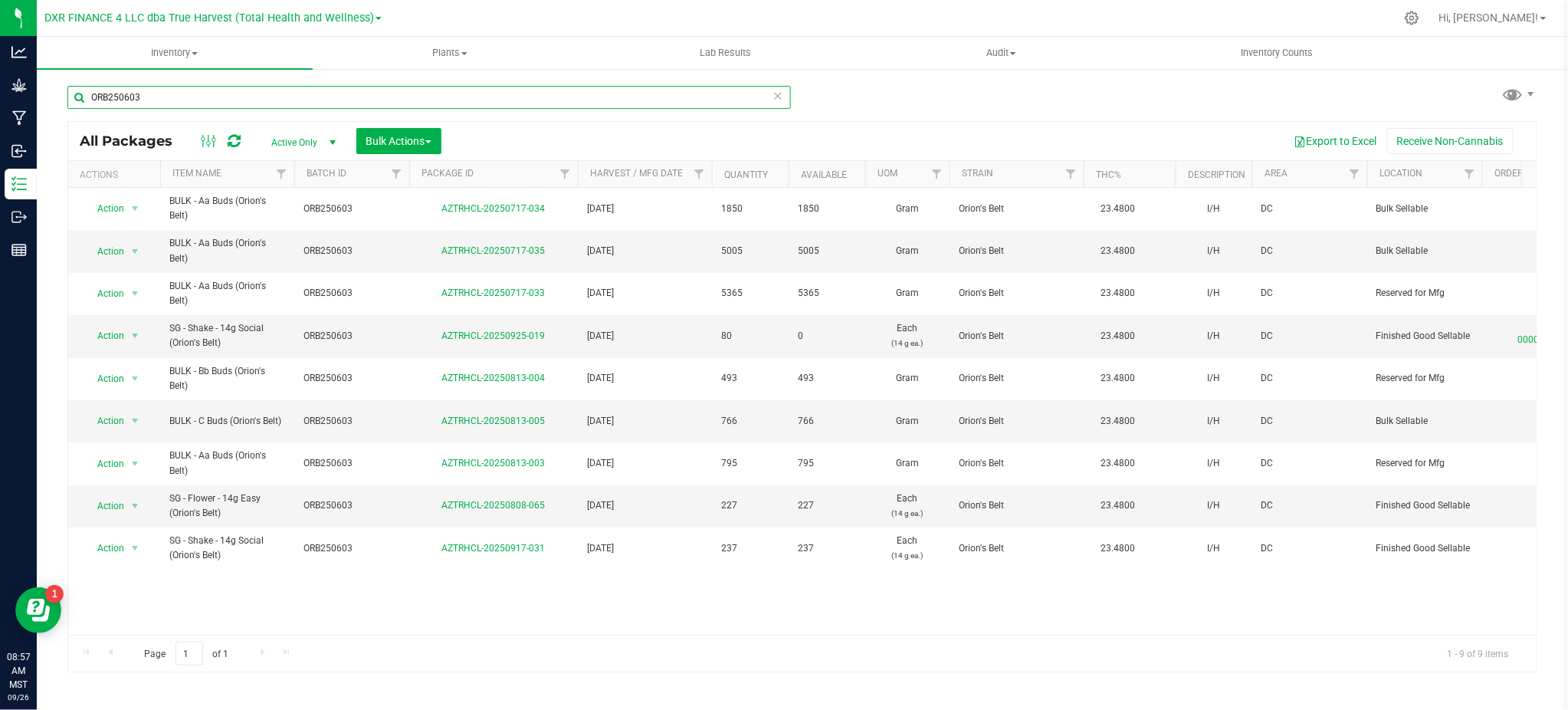
type input "ORB250603"
click at [1512, 619] on div "Action Action Adjust qty Create package Edit attributes Global inventory Locate…" at bounding box center [802, 411] width 1468 height 447
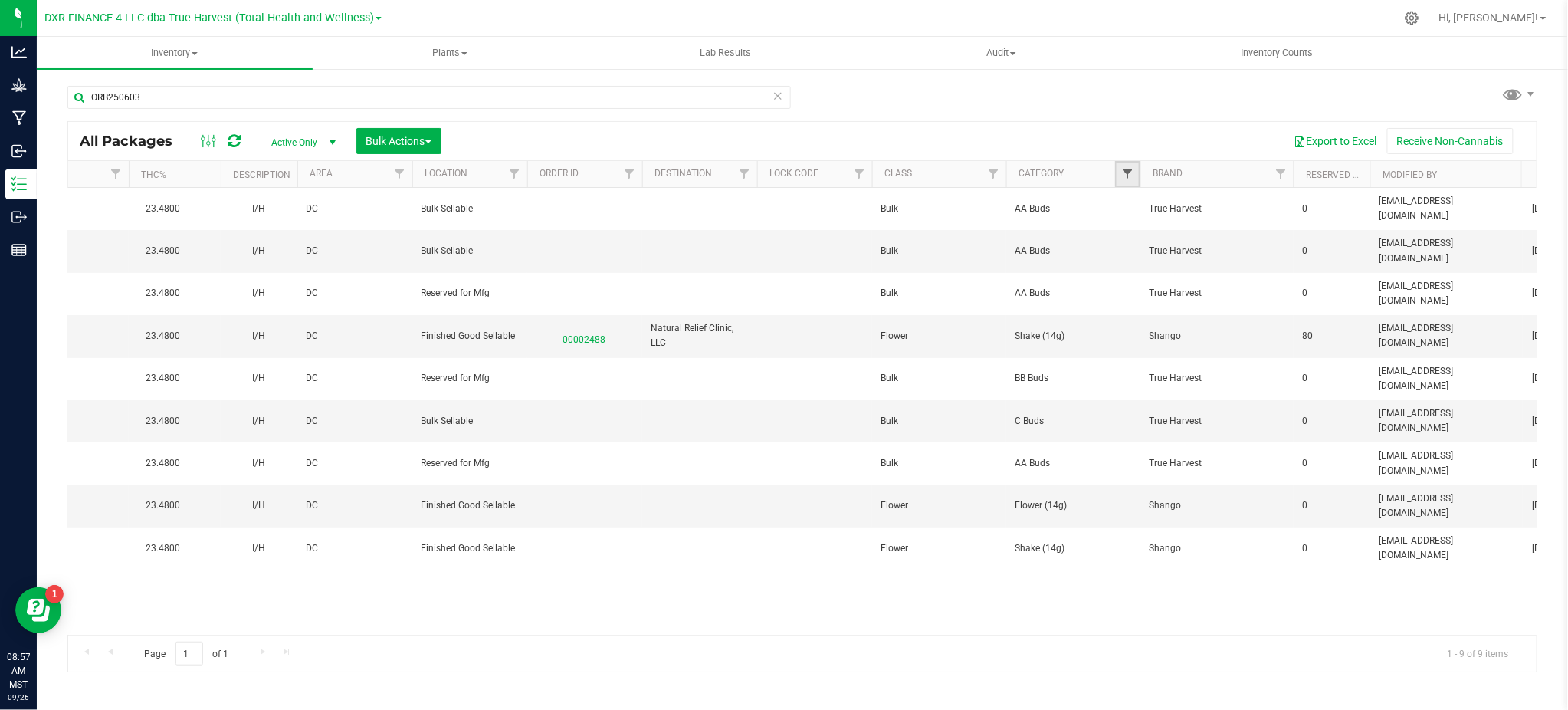
click at [1121, 172] on span "Filter" at bounding box center [1127, 174] width 12 height 12
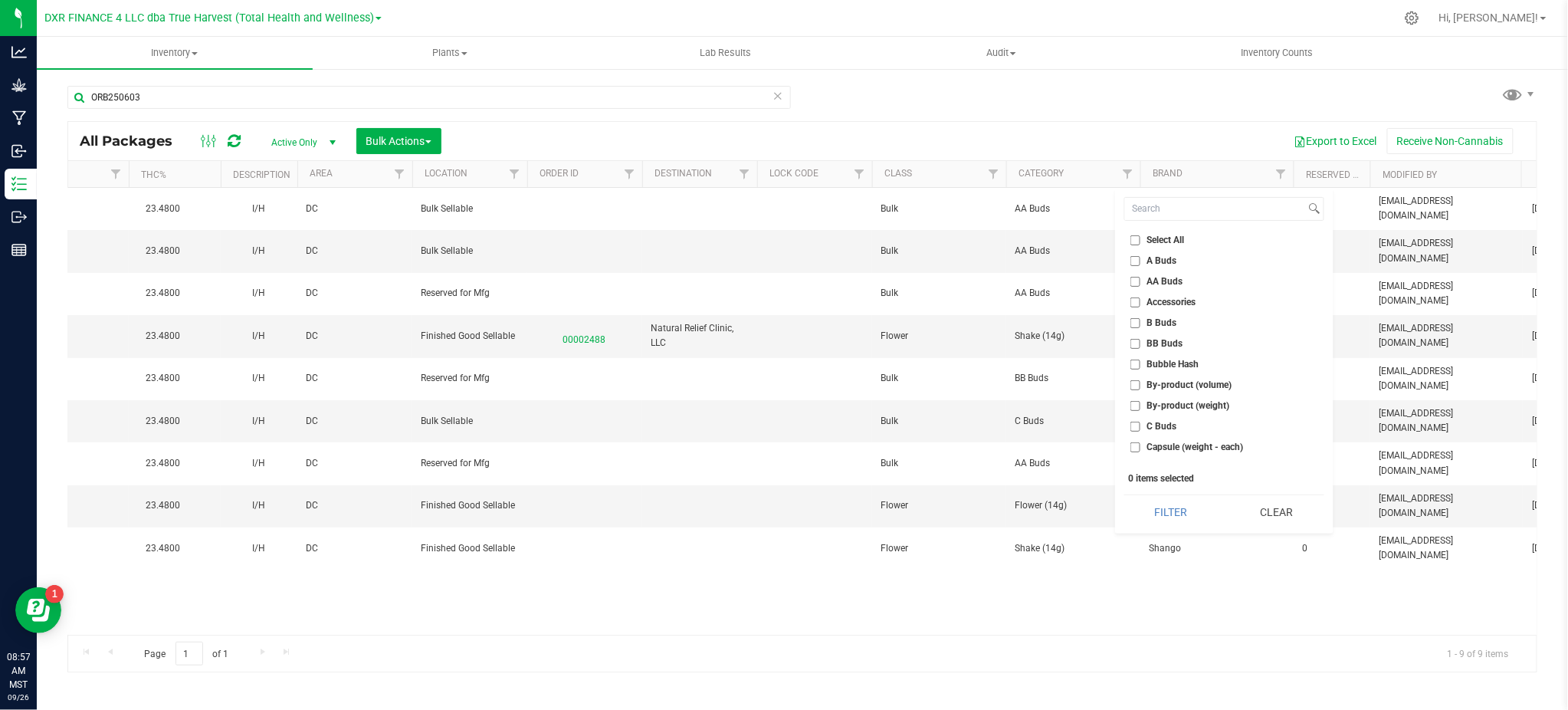
click at [1167, 275] on li "AA Buds" at bounding box center [1224, 282] width 200 height 16
click at [1139, 283] on input "AA Buds" at bounding box center [1135, 282] width 10 height 10
checkbox input "true"
click at [1181, 518] on button "Filter" at bounding box center [1171, 512] width 95 height 34
